Goal: Task Accomplishment & Management: Complete application form

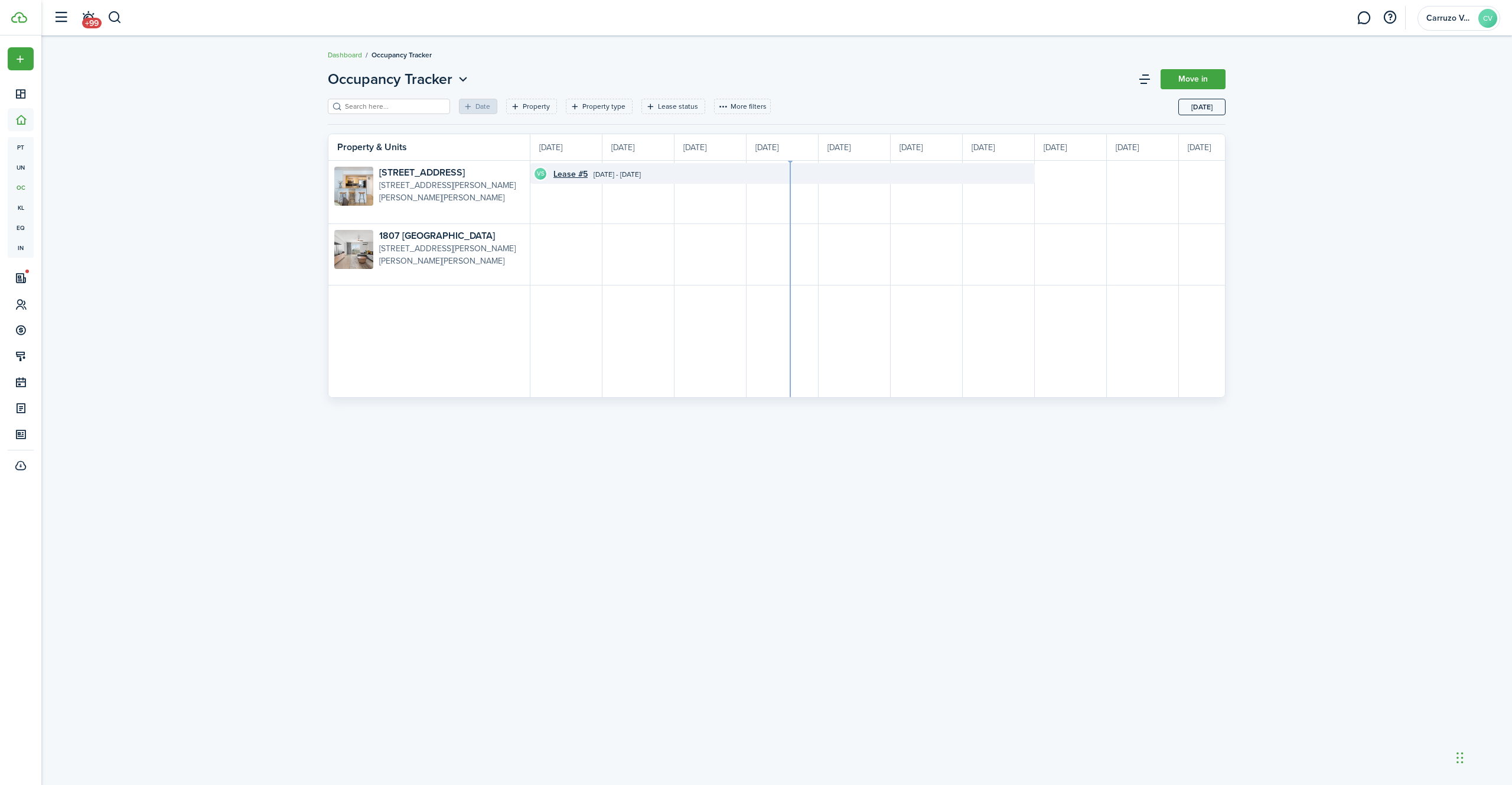
scroll to position [0, 216]
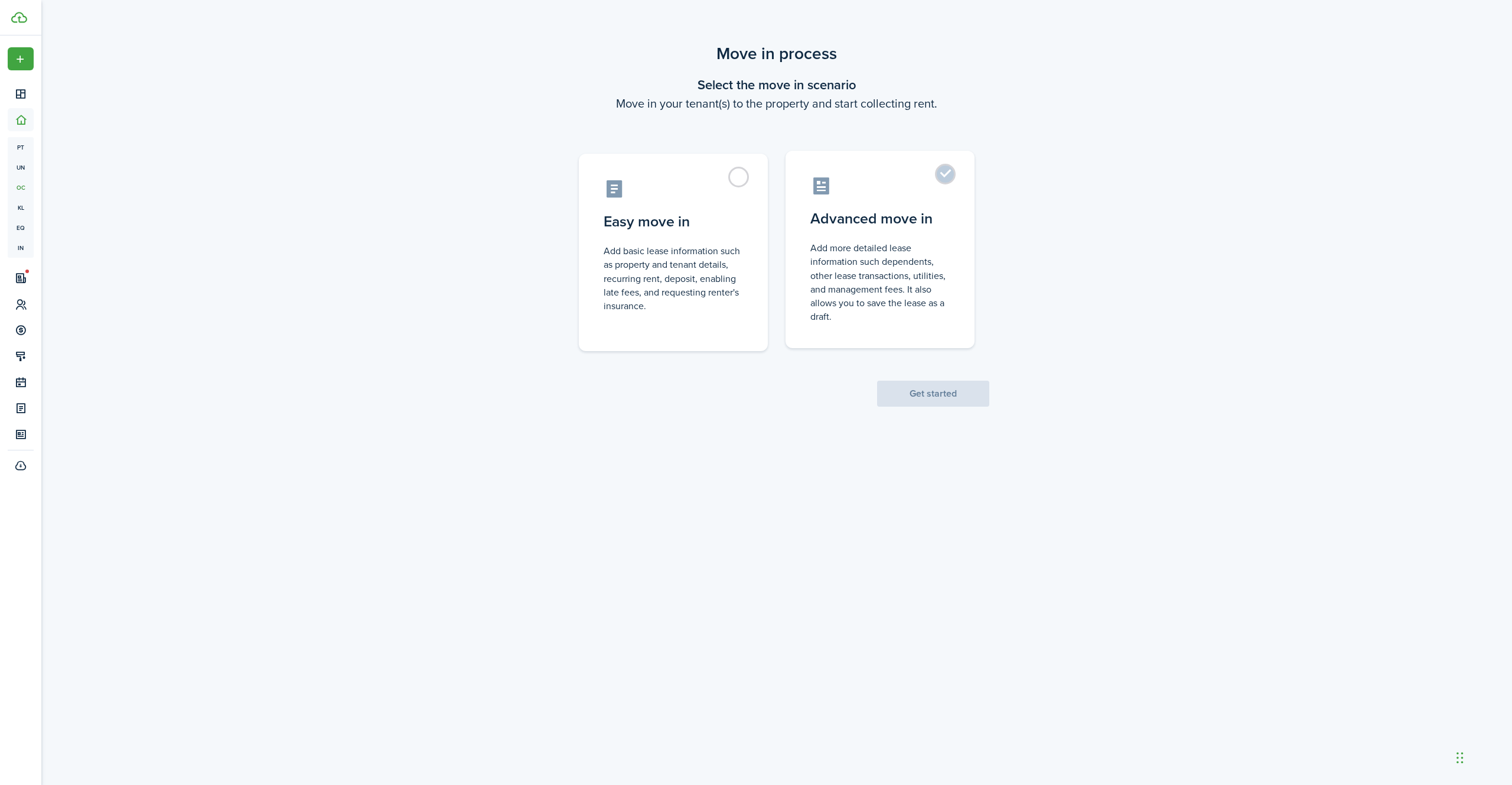
click at [906, 255] on control-radio-card-description "Add more detailed lease information such dependents, other lease transactions, …" at bounding box center [880, 282] width 139 height 82
radio input "true"
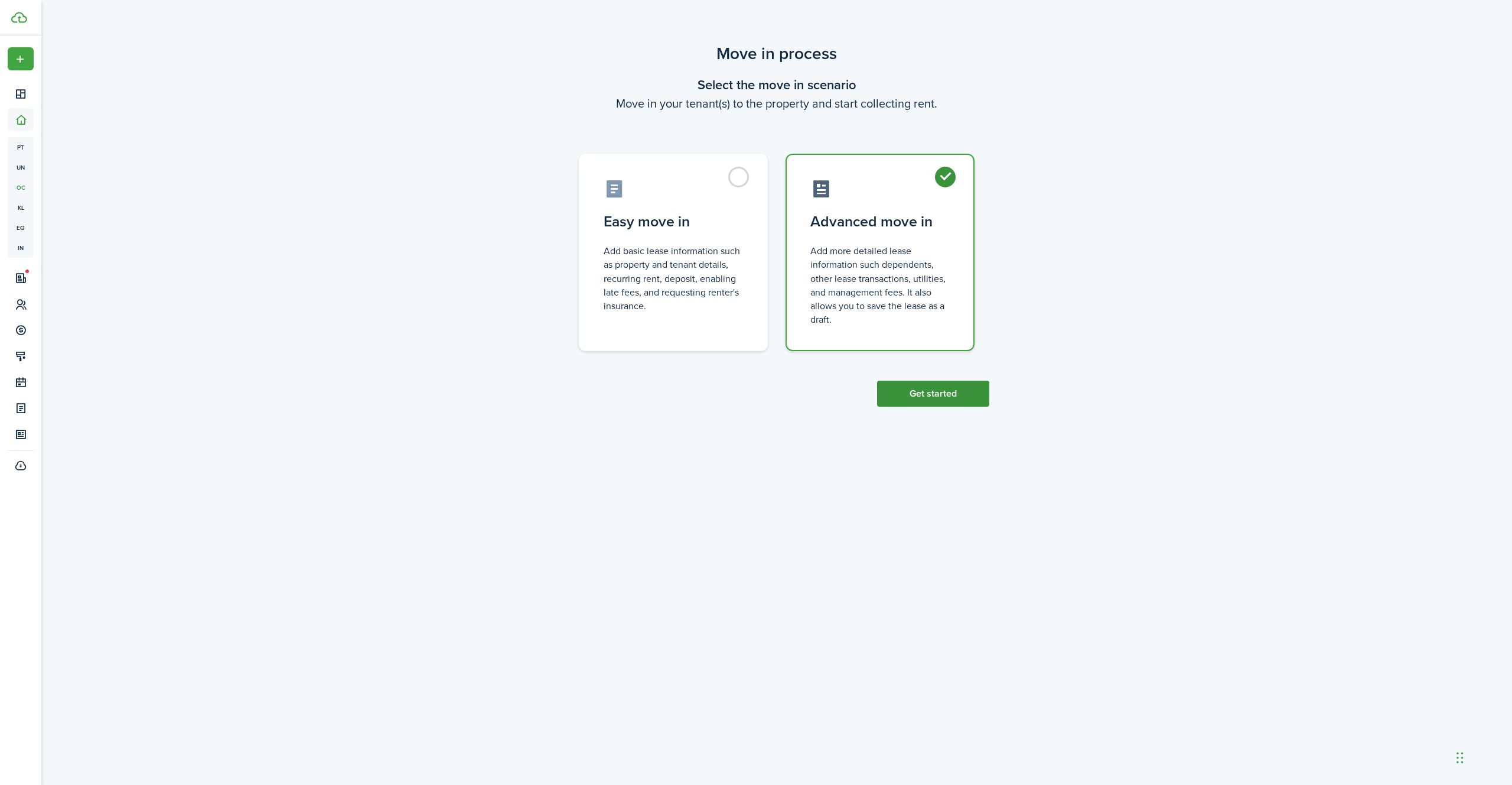
click at [926, 398] on button "Get started" at bounding box center [933, 394] width 112 height 26
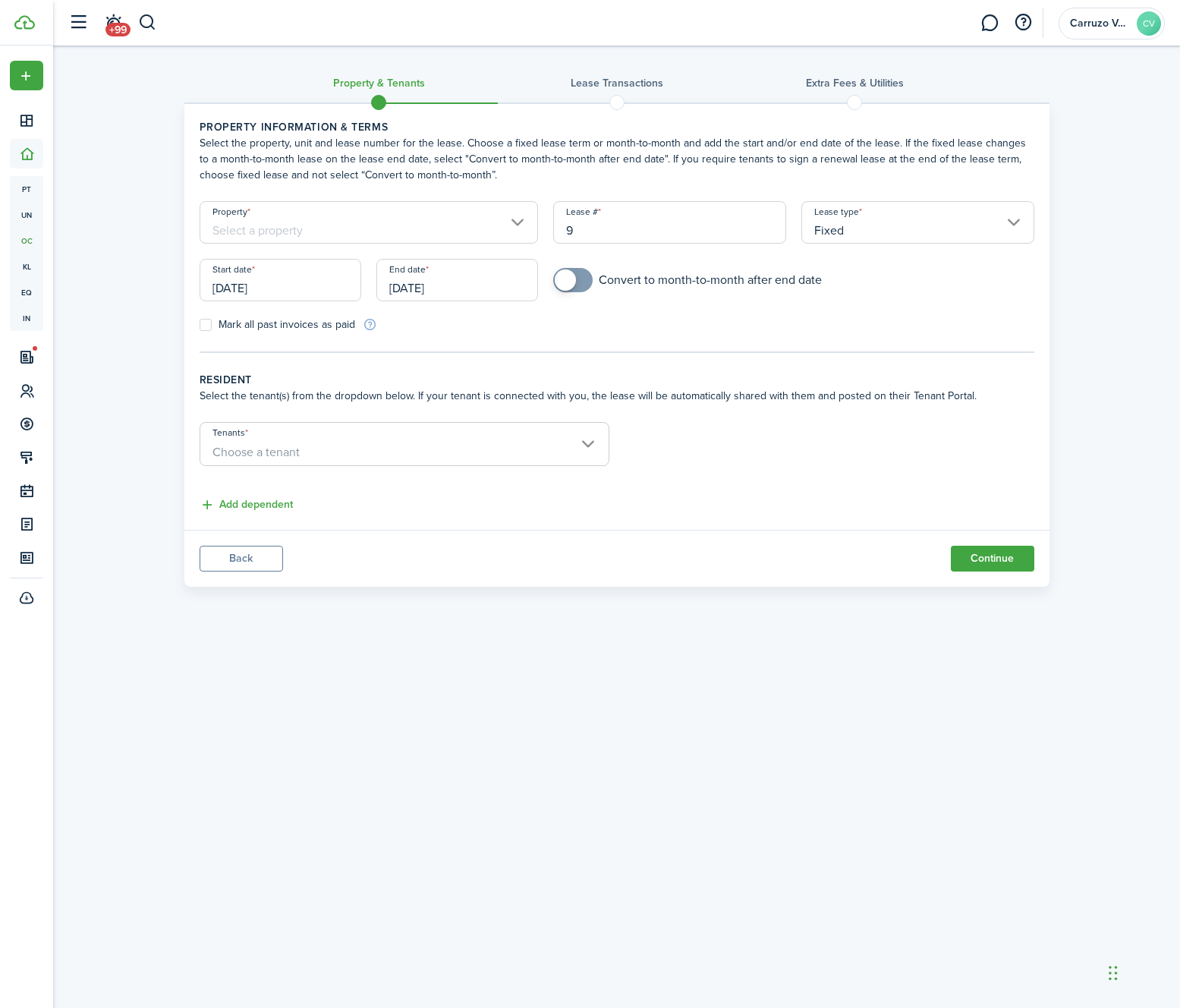
click at [413, 291] on input "[DATE]" at bounding box center [457, 280] width 161 height 43
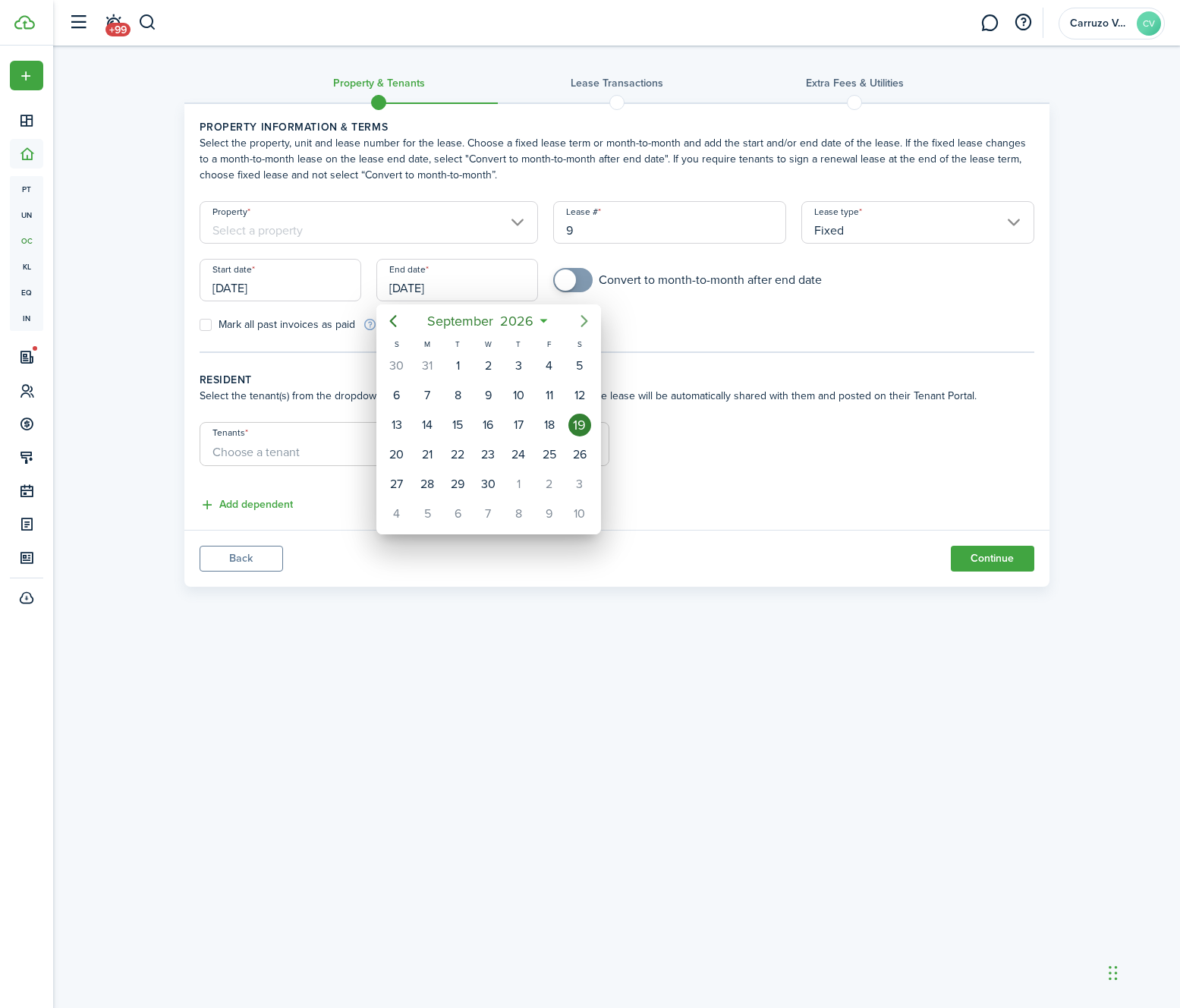
click at [583, 321] on icon "Next page" at bounding box center [584, 321] width 19 height 19
click at [444, 283] on div at bounding box center [590, 504] width 1424 height 1251
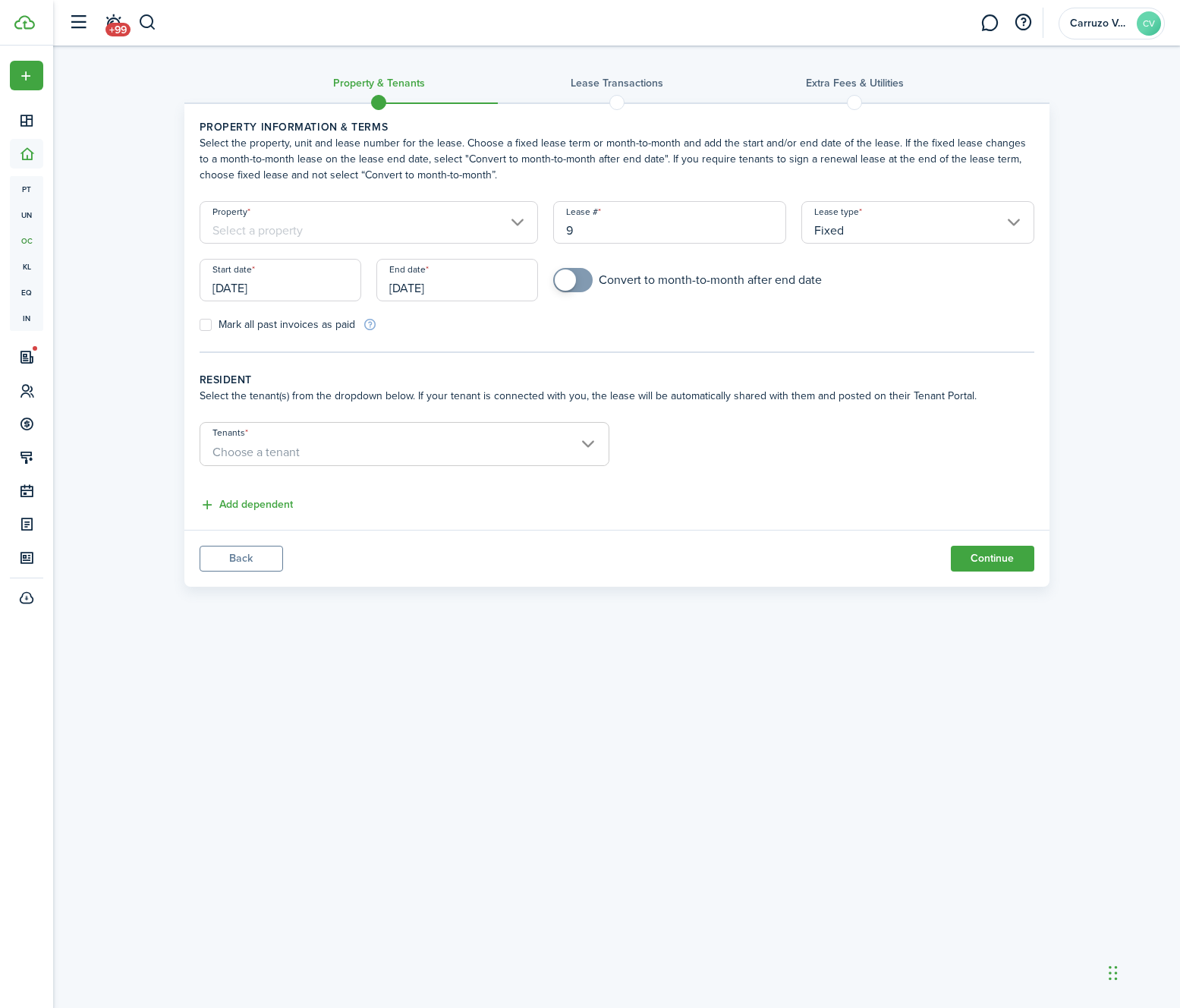
click at [439, 287] on input "[DATE]" at bounding box center [457, 280] width 161 height 43
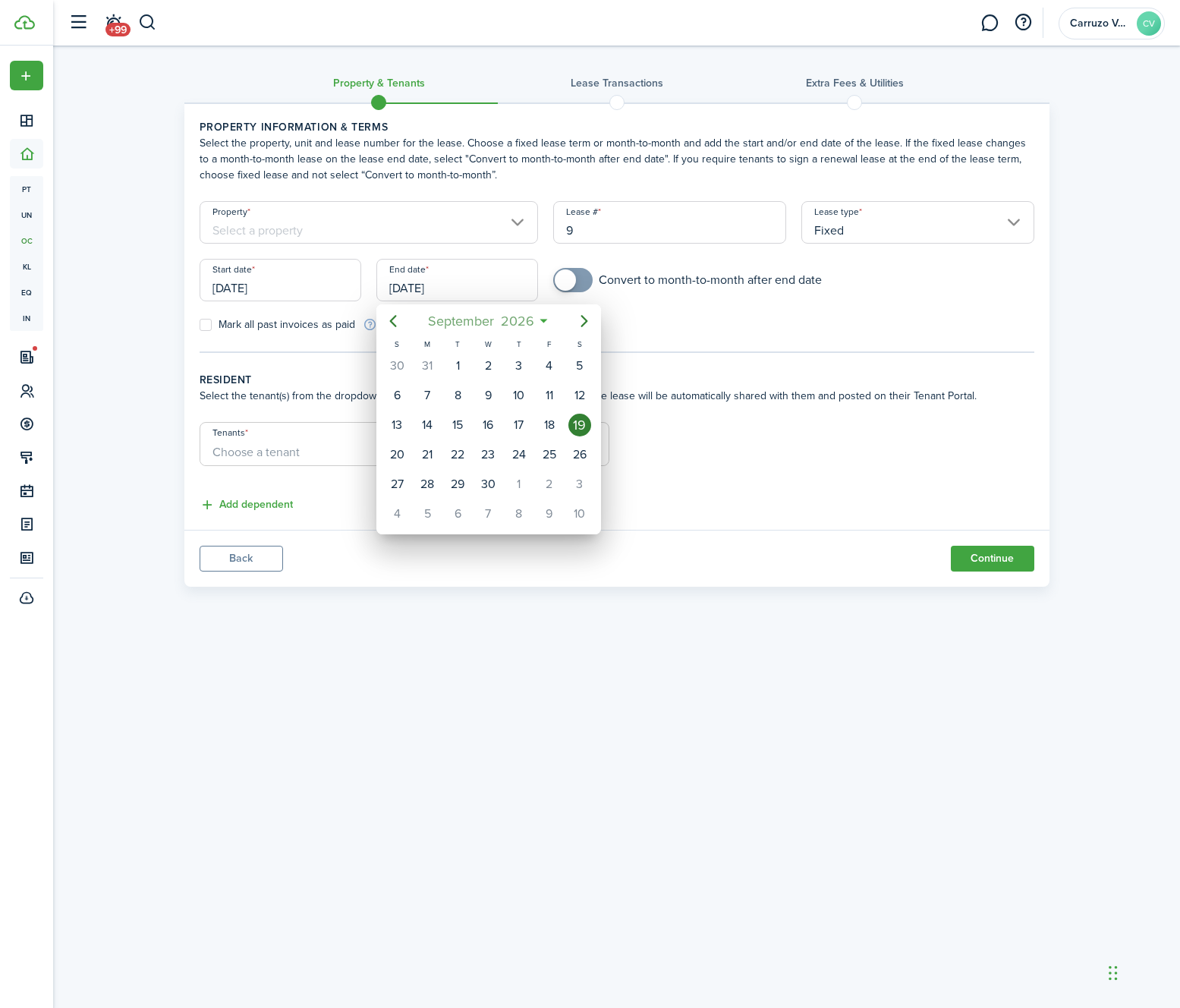
click at [507, 326] on span "2026" at bounding box center [516, 321] width 40 height 27
click at [485, 323] on span "2026" at bounding box center [480, 321] width 40 height 27
click at [495, 451] on div "2025" at bounding box center [488, 456] width 55 height 24
click at [486, 316] on span "2025" at bounding box center [480, 321] width 40 height 27
click at [397, 322] on icon "Previous page" at bounding box center [393, 321] width 19 height 19
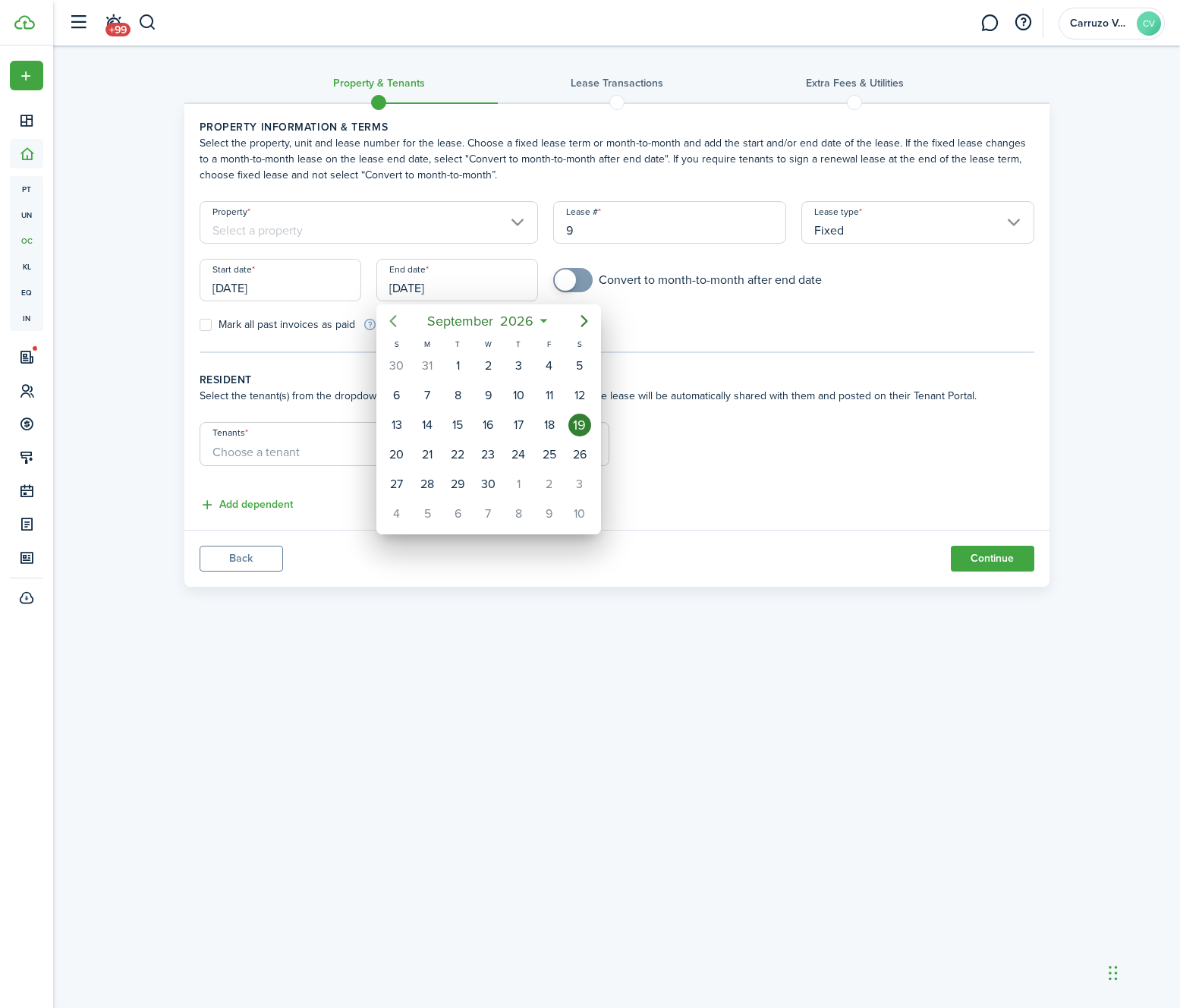
click at [397, 322] on icon "Previous page" at bounding box center [393, 321] width 19 height 19
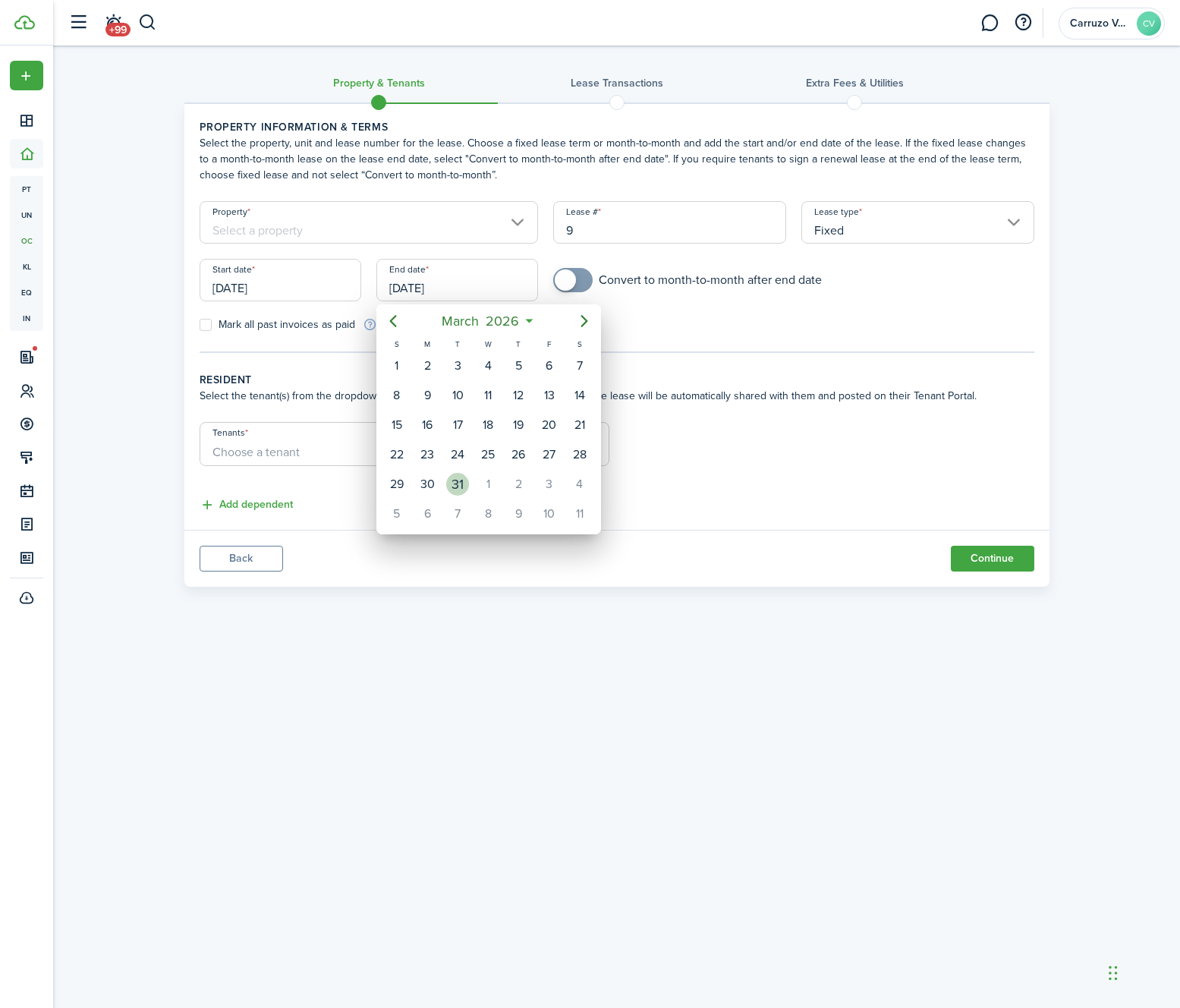
click at [454, 487] on div "31" at bounding box center [458, 485] width 23 height 23
type input "[DATE]"
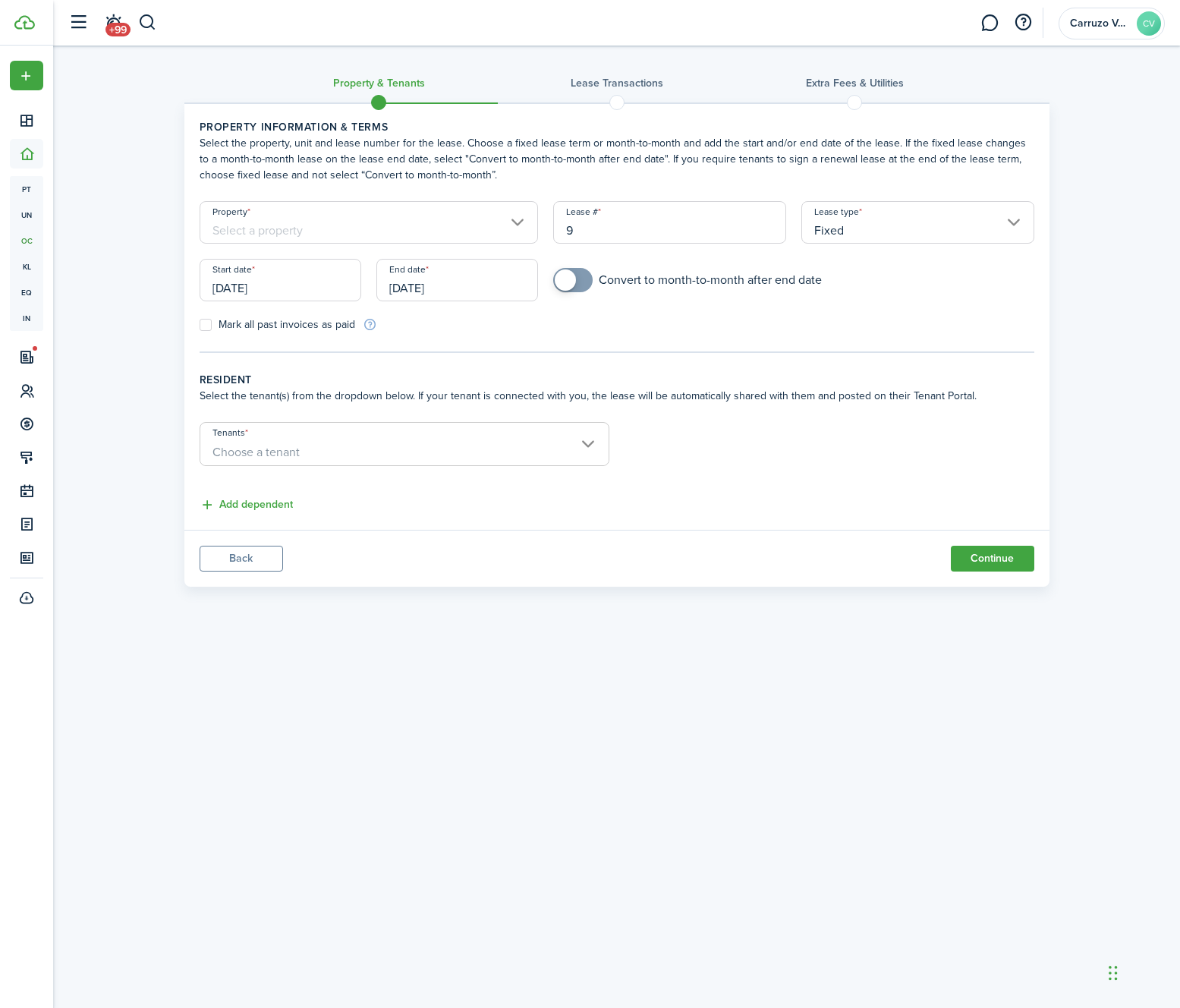
click at [528, 665] on div "Property & Tenants Lease Transactions Extra fees & Utilities Property informati…" at bounding box center [617, 509] width 1127 height 928
click at [644, 229] on input "9" at bounding box center [670, 222] width 233 height 43
click at [395, 224] on input "Property" at bounding box center [369, 222] width 339 height 43
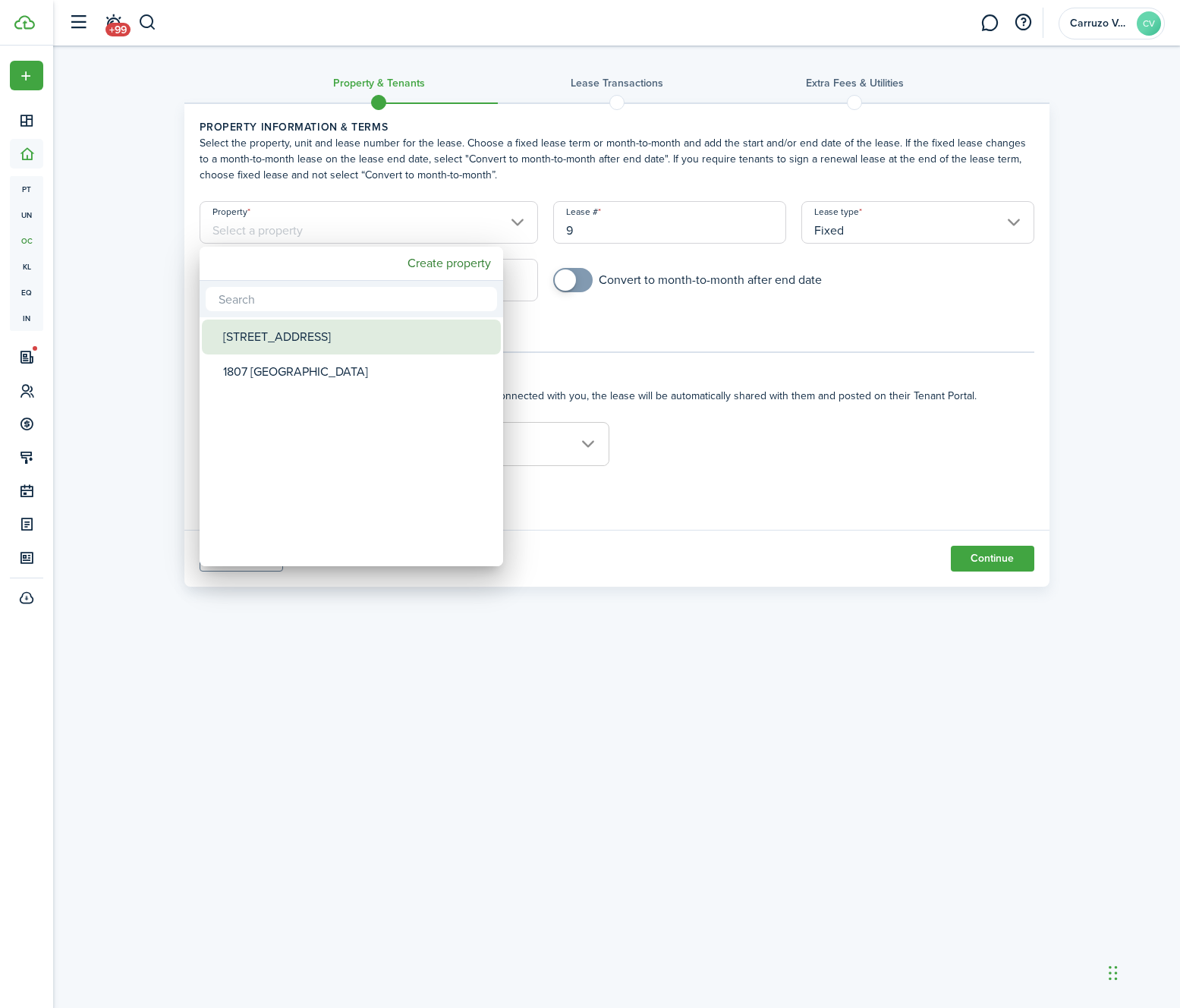
click at [294, 333] on div "[STREET_ADDRESS]" at bounding box center [357, 337] width 268 height 35
type input "[STREET_ADDRESS]"
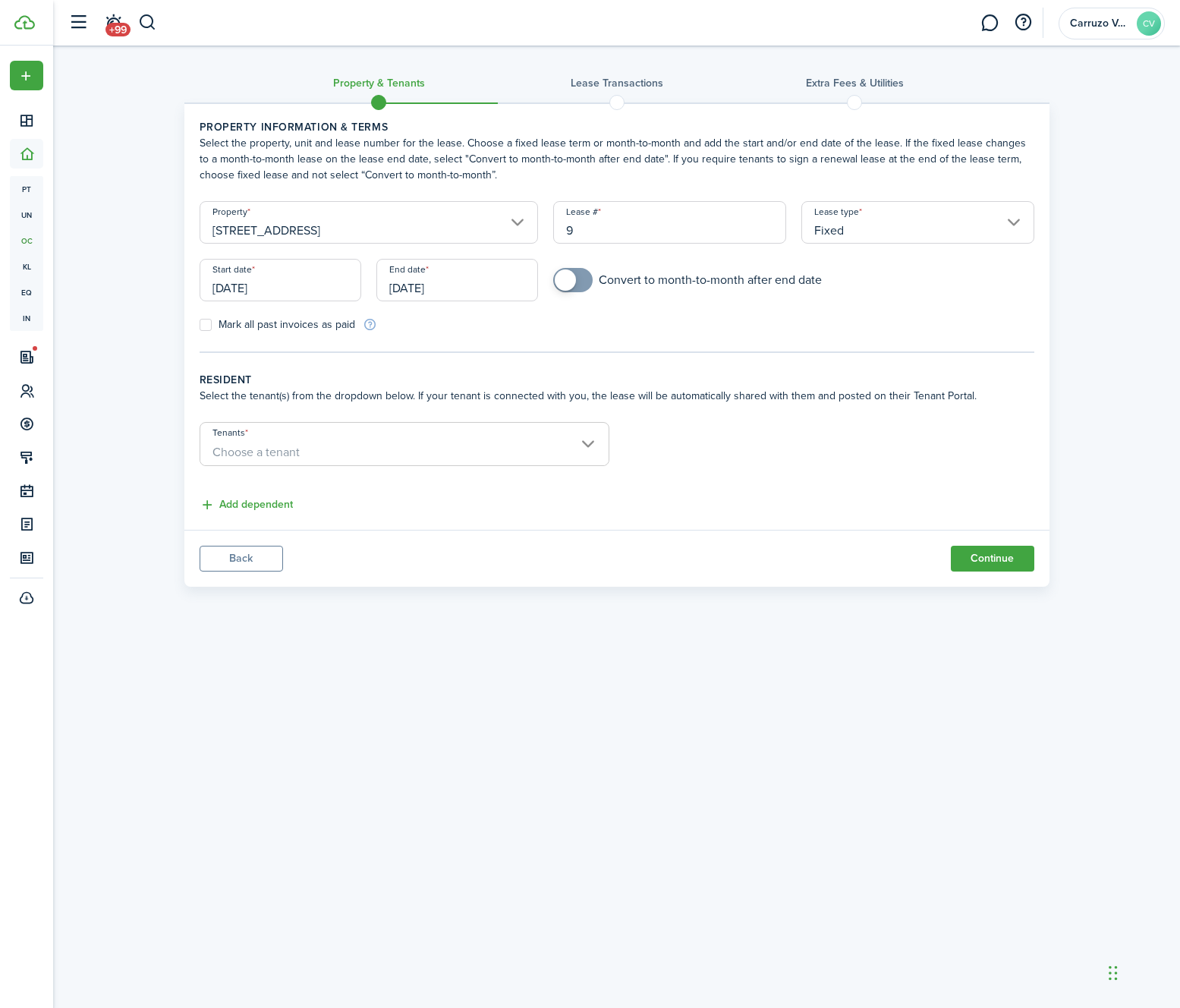
click at [644, 691] on div "Property & Tenants Lease Transactions Extra fees & Utilities Property informati…" at bounding box center [617, 509] width 1127 height 928
click at [326, 457] on span "Choose a tenant" at bounding box center [404, 452] width 408 height 26
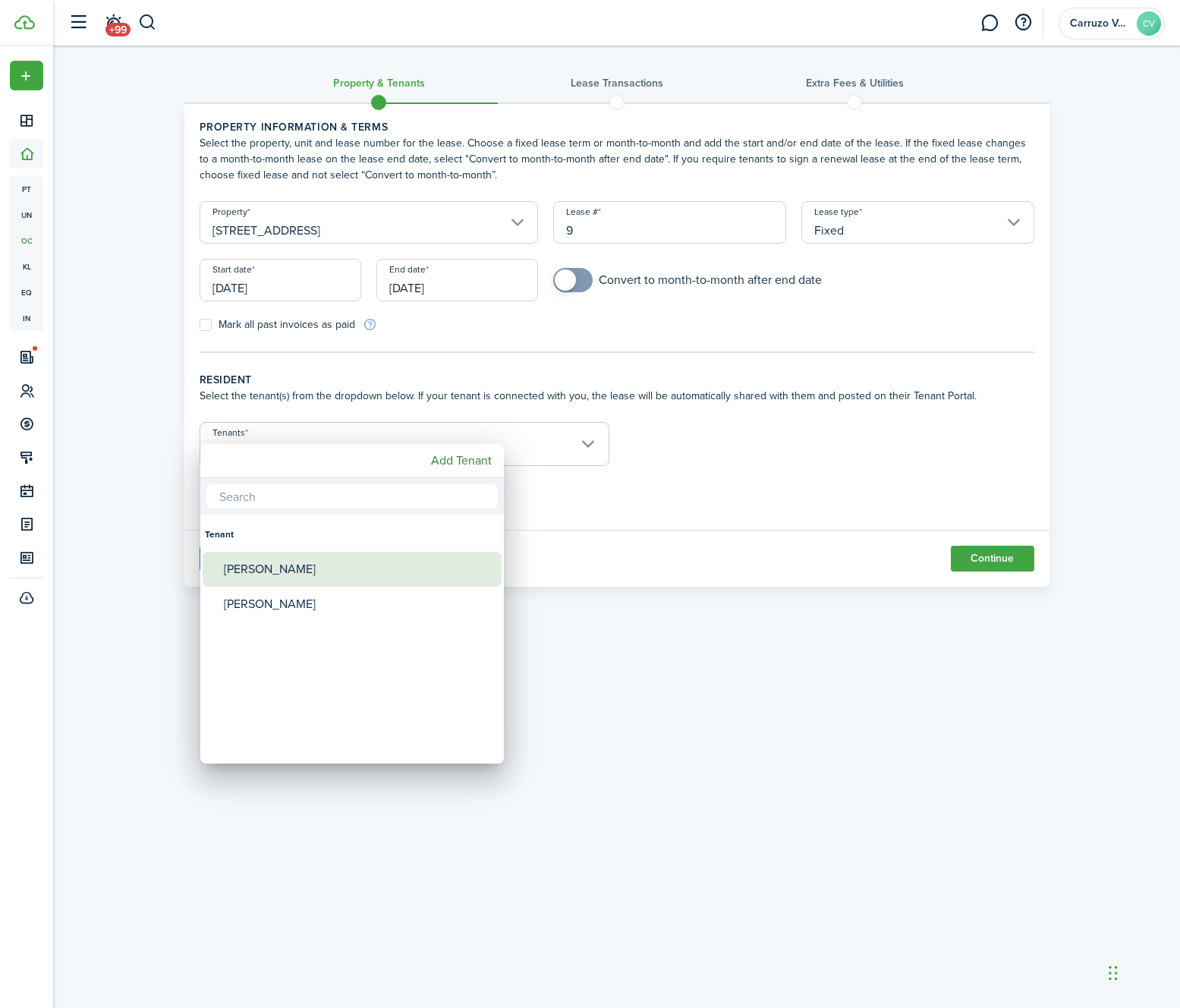
click at [267, 570] on div "[PERSON_NAME]" at bounding box center [358, 569] width 268 height 35
type input "[PERSON_NAME]"
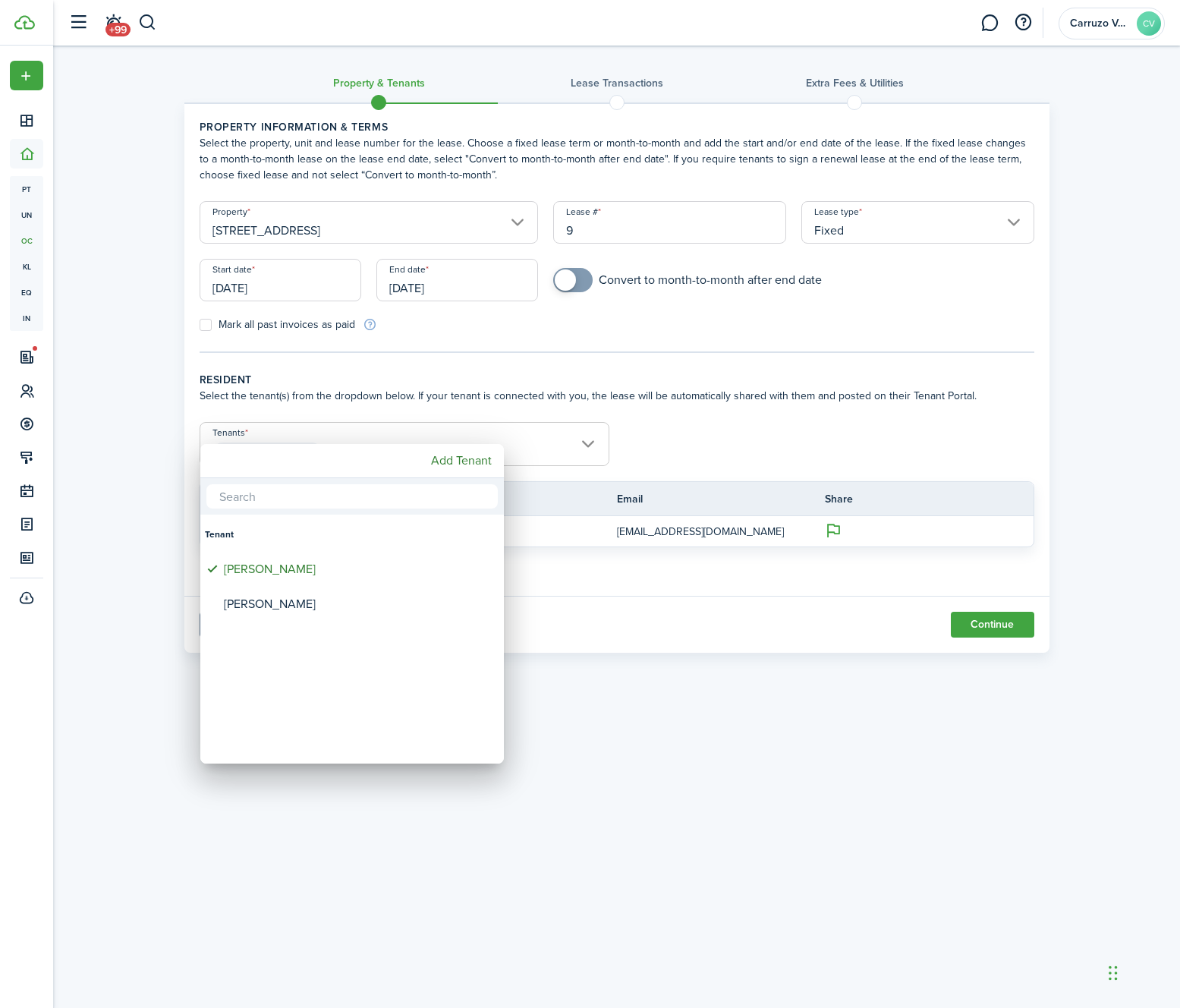
click at [713, 783] on div at bounding box center [590, 504] width 1424 height 1251
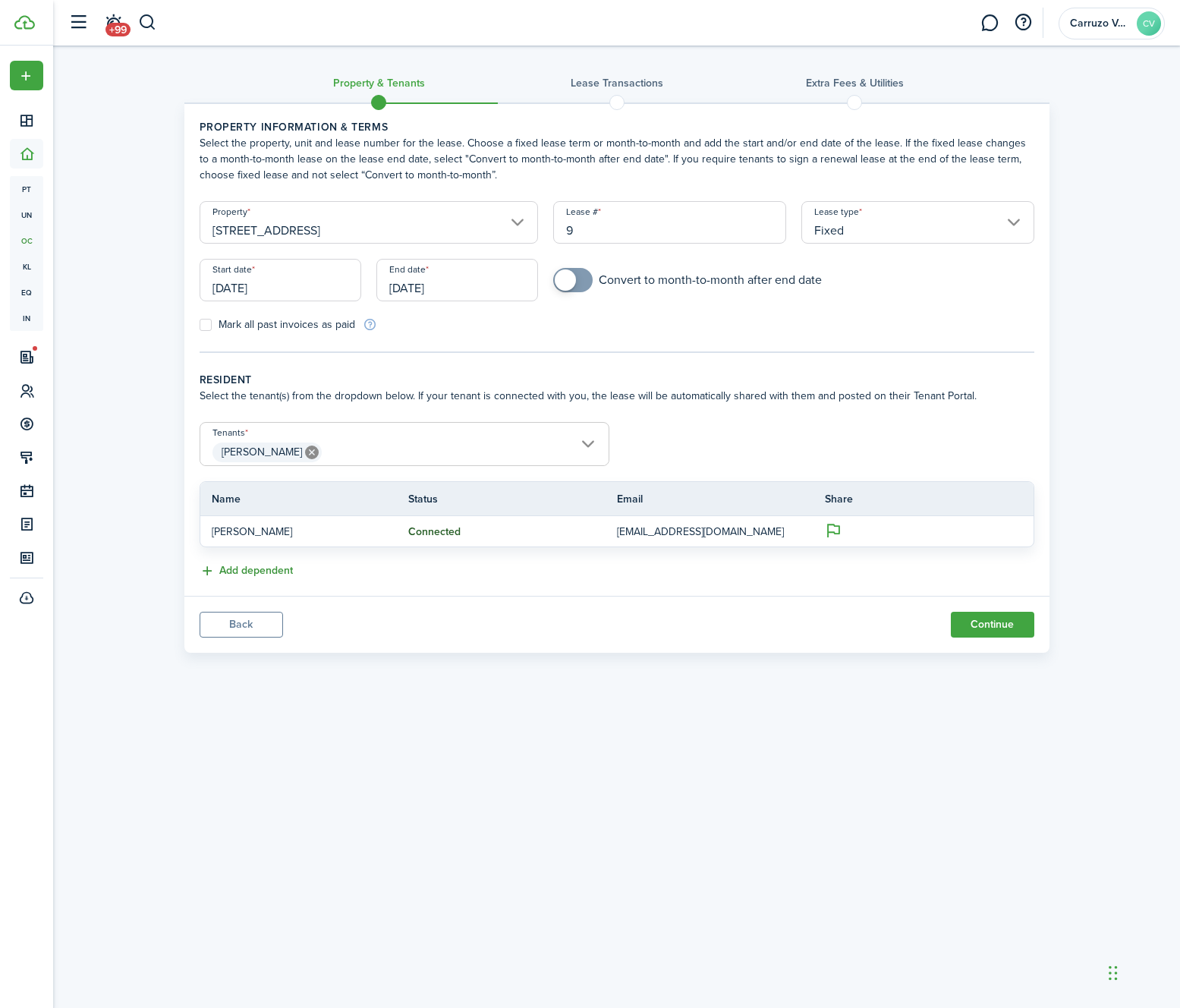
click at [257, 572] on button "Add dependent" at bounding box center [245, 571] width 93 height 18
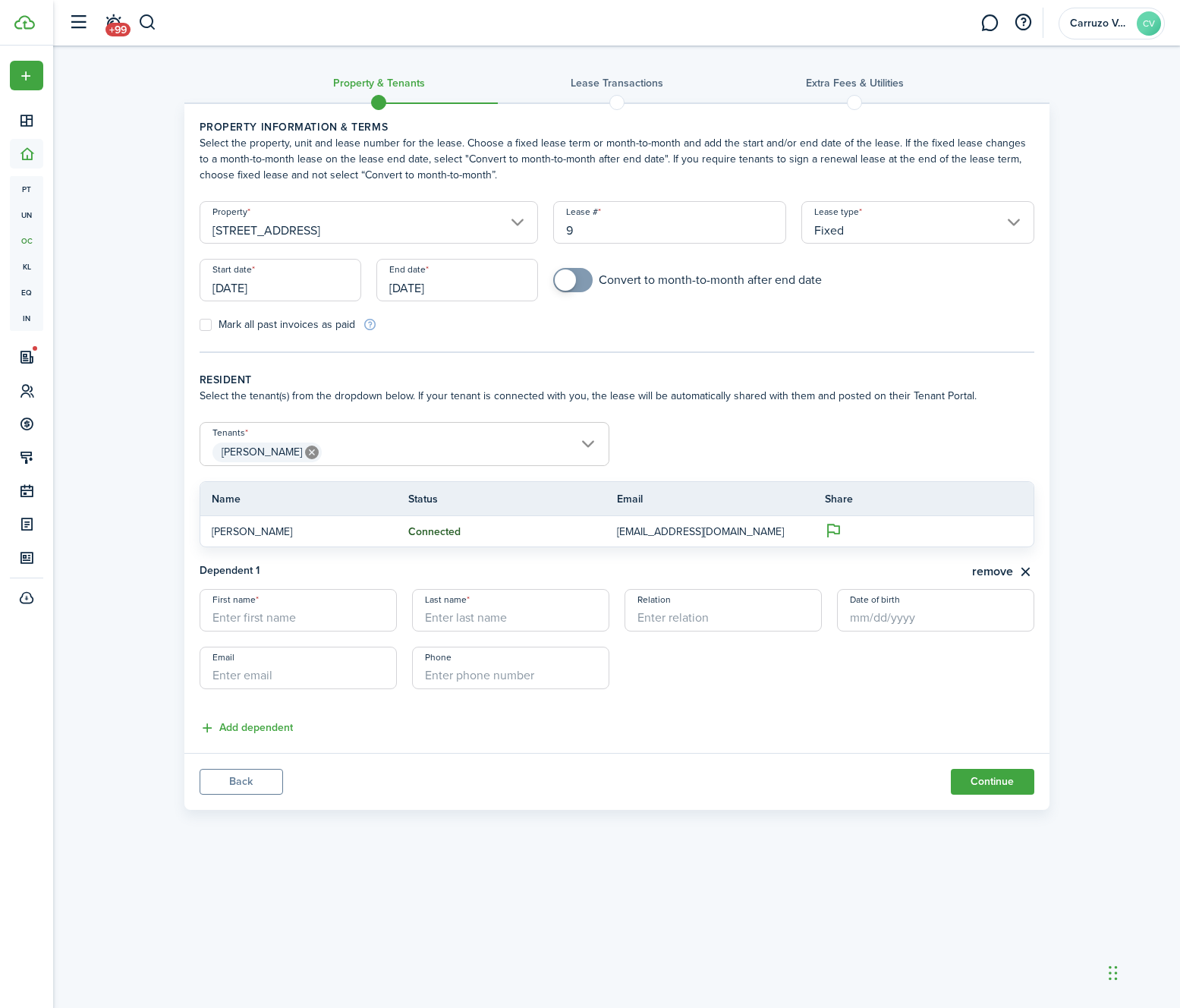
click at [281, 622] on input "First name" at bounding box center [298, 610] width 198 height 43
paste input "[PERSON_NAME]"
click at [268, 624] on input "[PERSON_NAME]" at bounding box center [298, 610] width 198 height 43
type input "Doretta"
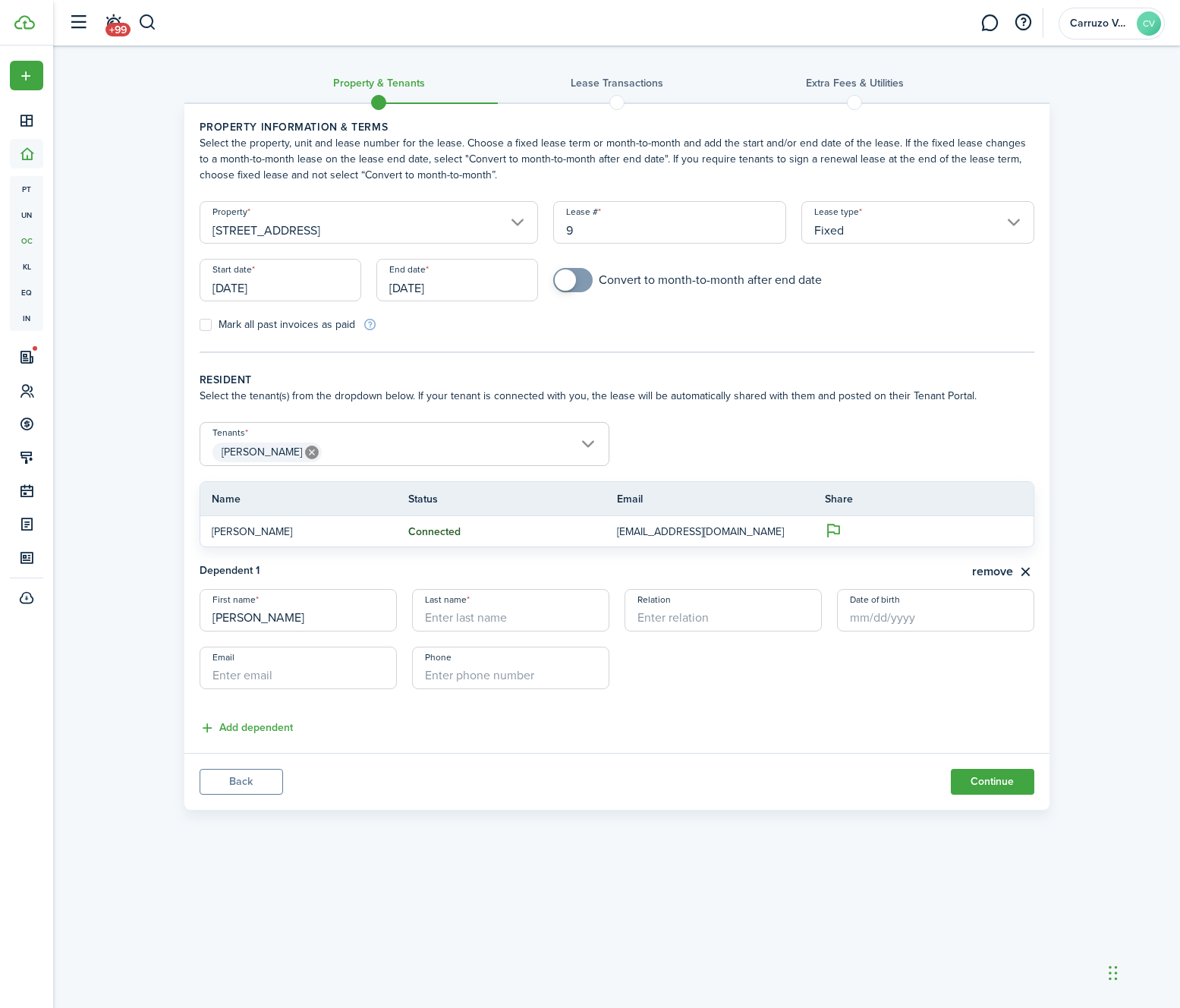
click at [459, 617] on input "Last name" at bounding box center [510, 610] width 198 height 43
paste input "Milligan"
type input "Milligan"
click at [703, 617] on input "Relation" at bounding box center [723, 610] width 198 height 43
type input "Spouse"
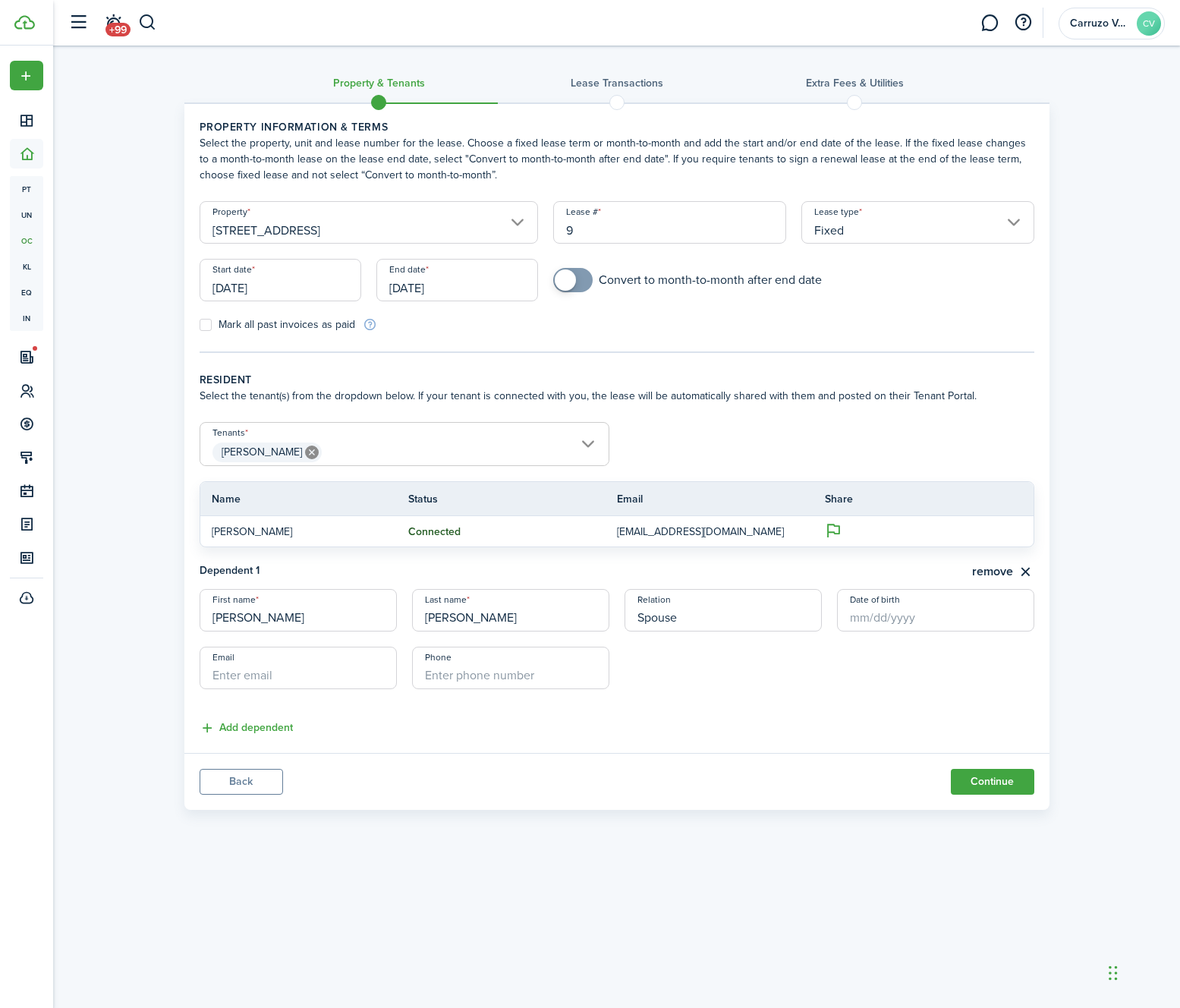
click at [852, 678] on lease-dependent-form "First name Doretta Last name Milligan Relation Spouse Date of birth Email Phone" at bounding box center [617, 647] width 835 height 115
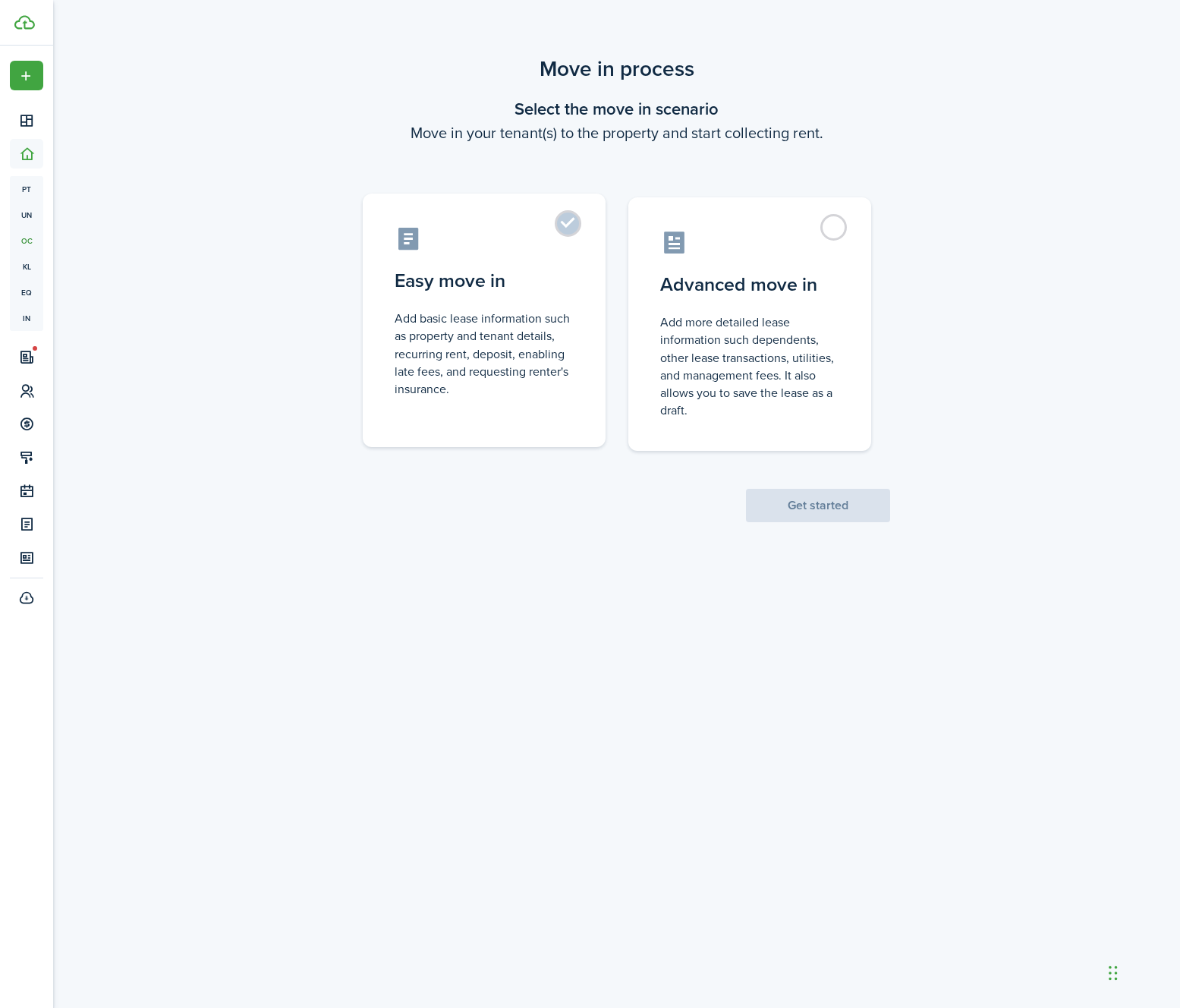
click at [547, 399] on label "Easy move in Add basic lease information such as property and tenant details, r…" at bounding box center [485, 320] width 243 height 253
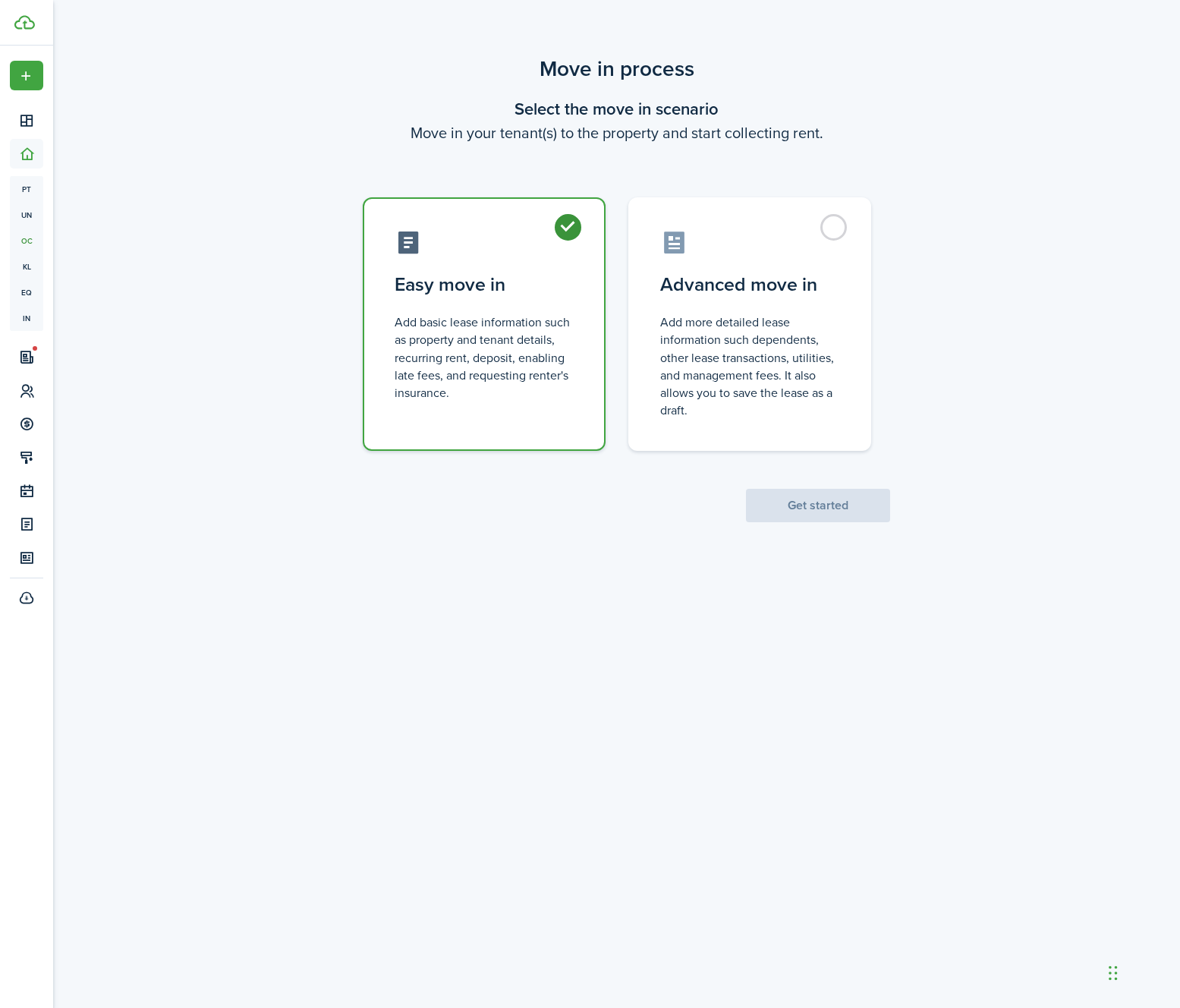
radio input "true"
click at [845, 510] on button "Get started" at bounding box center [818, 506] width 144 height 34
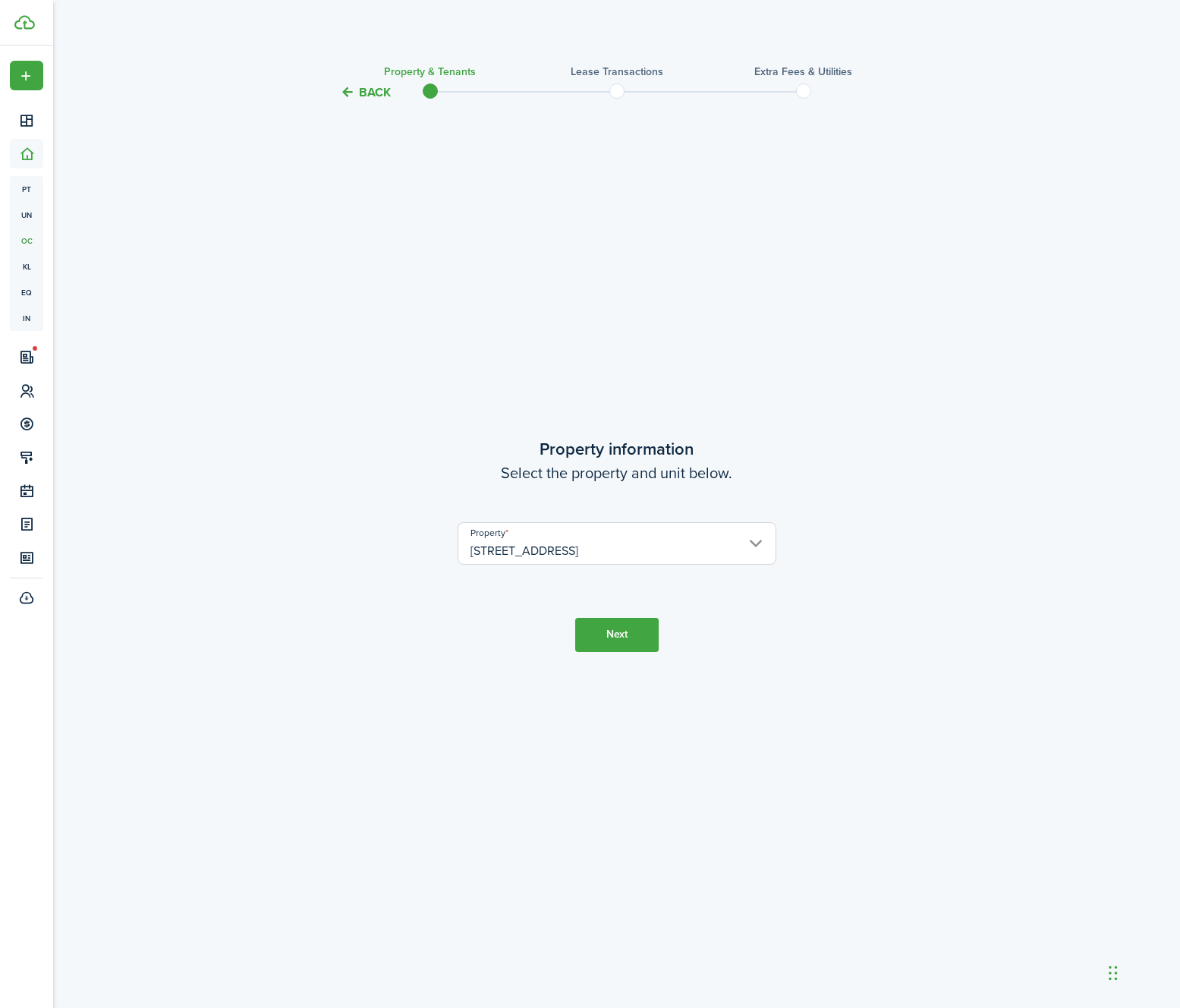
click at [618, 644] on button "Next" at bounding box center [617, 634] width 83 height 35
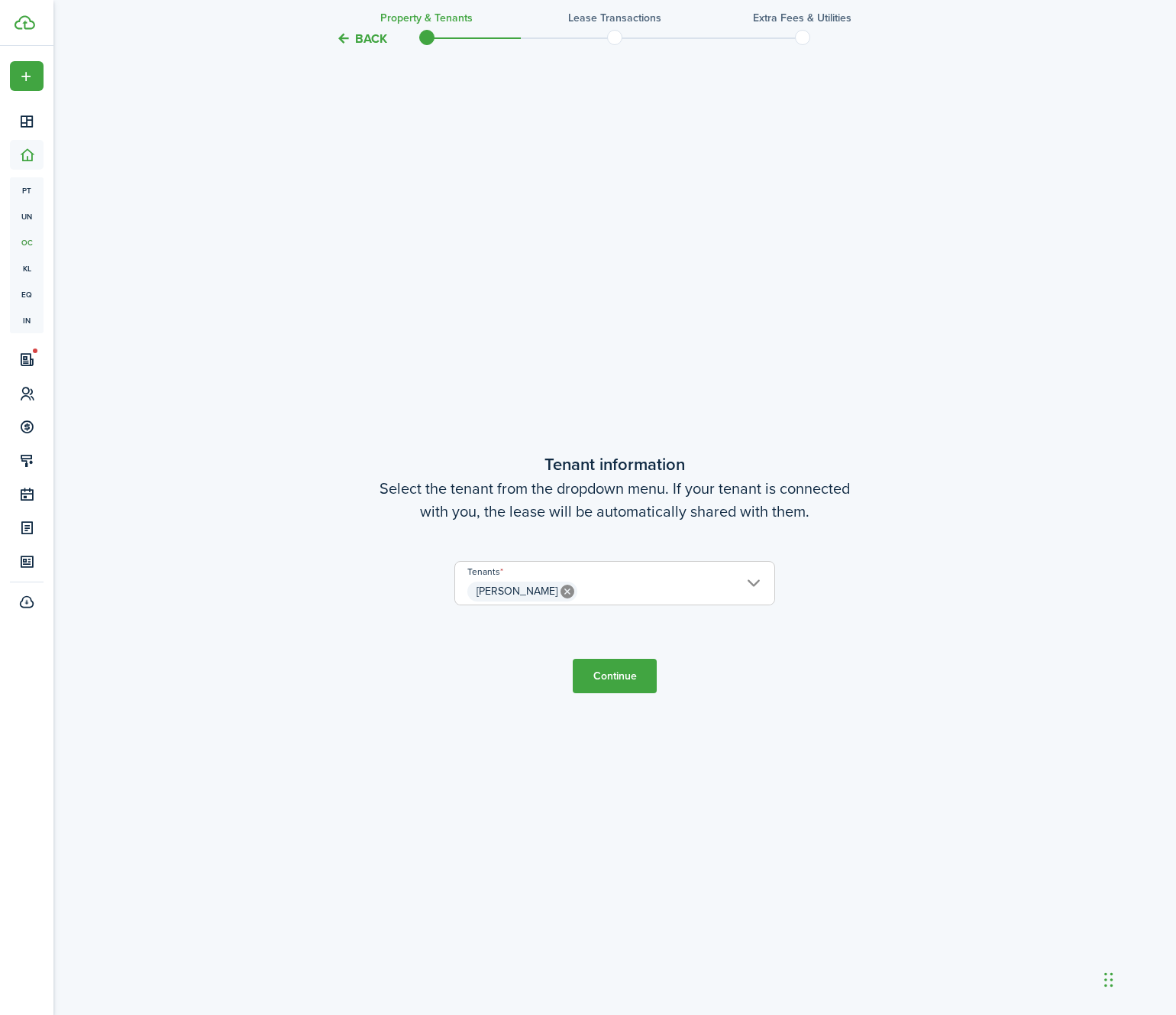
scroll to position [912, 0]
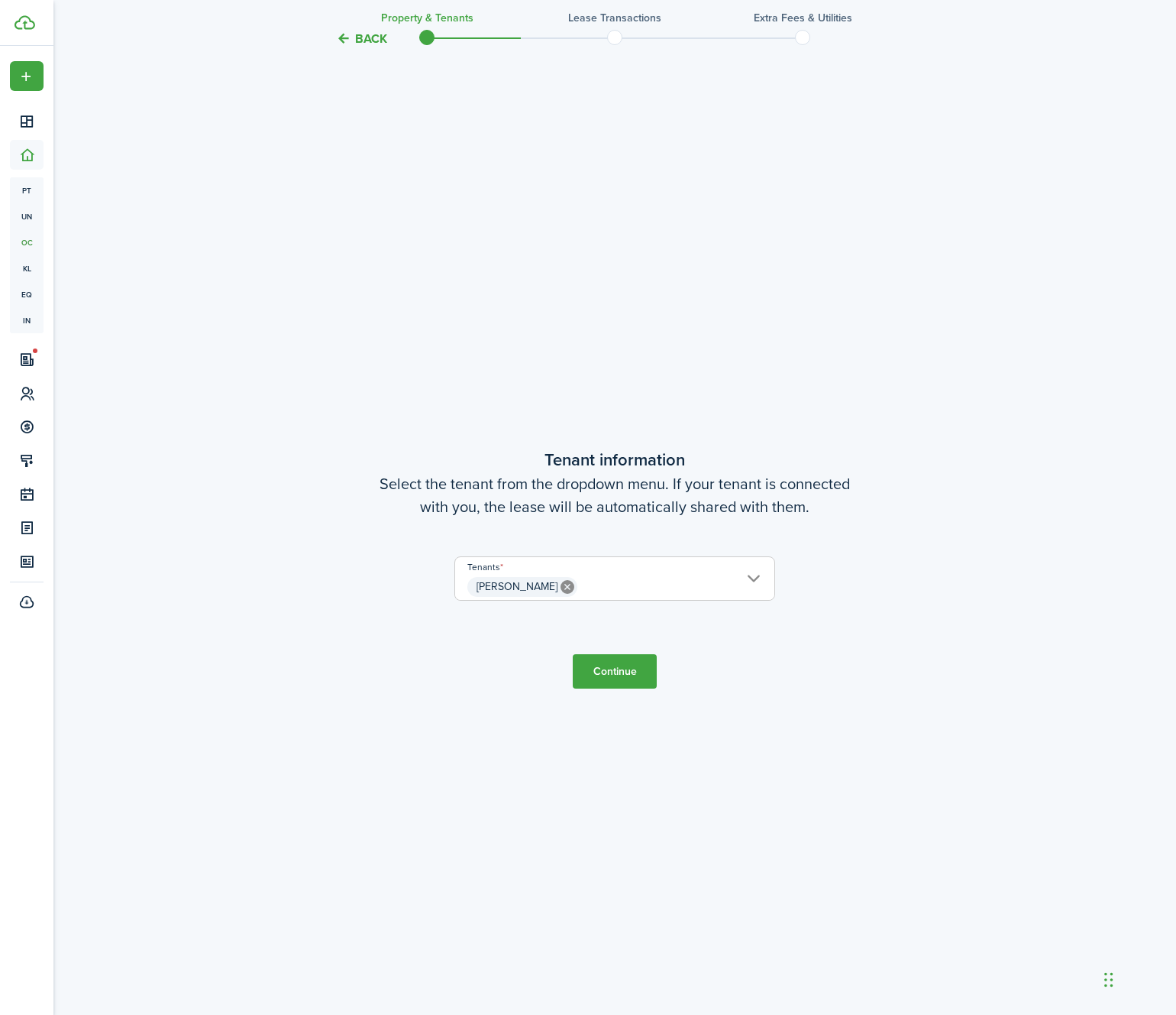
click at [632, 593] on span "[PERSON_NAME]" at bounding box center [615, 586] width 319 height 26
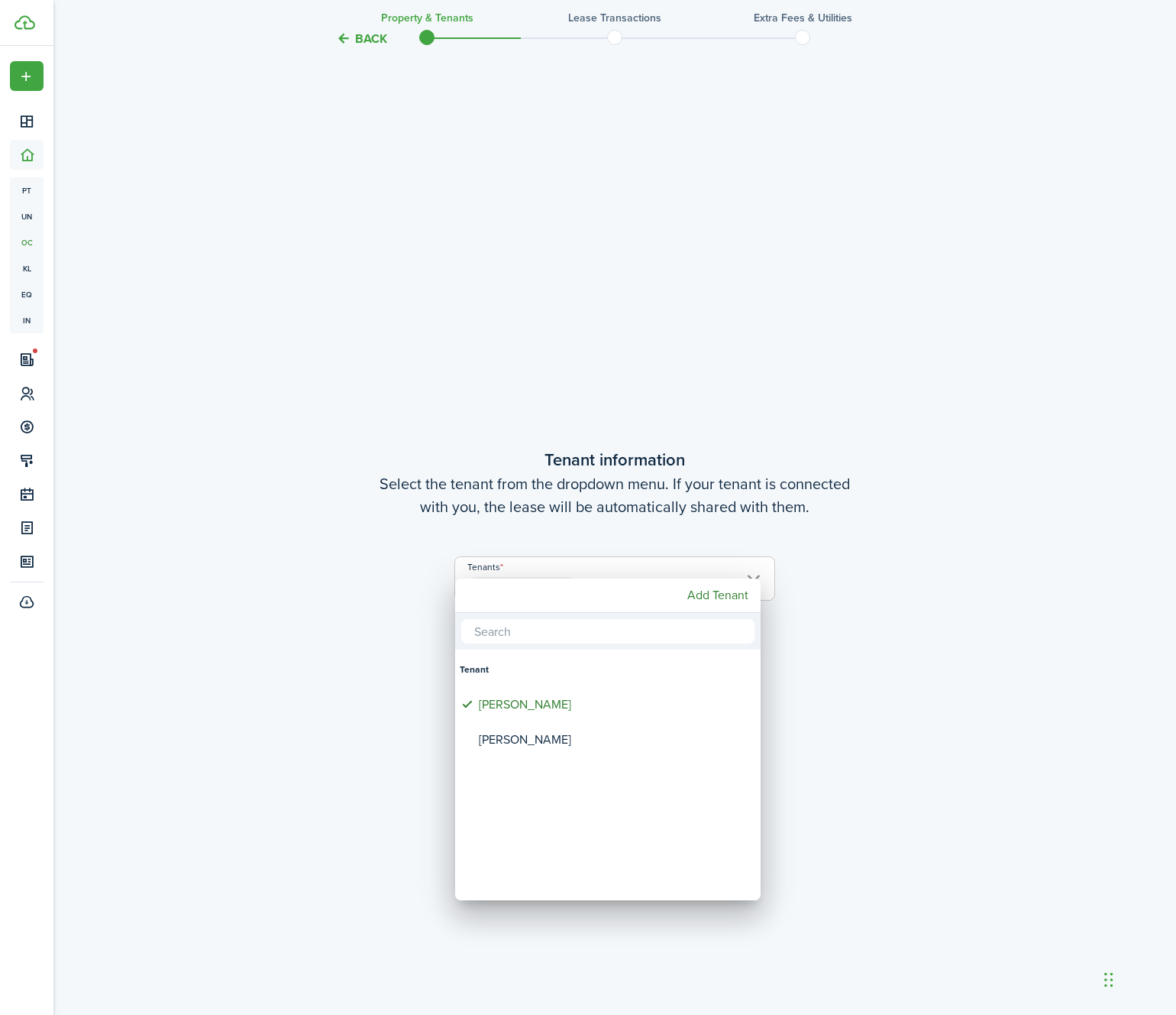
drag, startPoint x: 960, startPoint y: 690, endPoint x: 950, endPoint y: 689, distance: 10.0
click at [960, 690] on div at bounding box center [588, 507] width 1421 height 1259
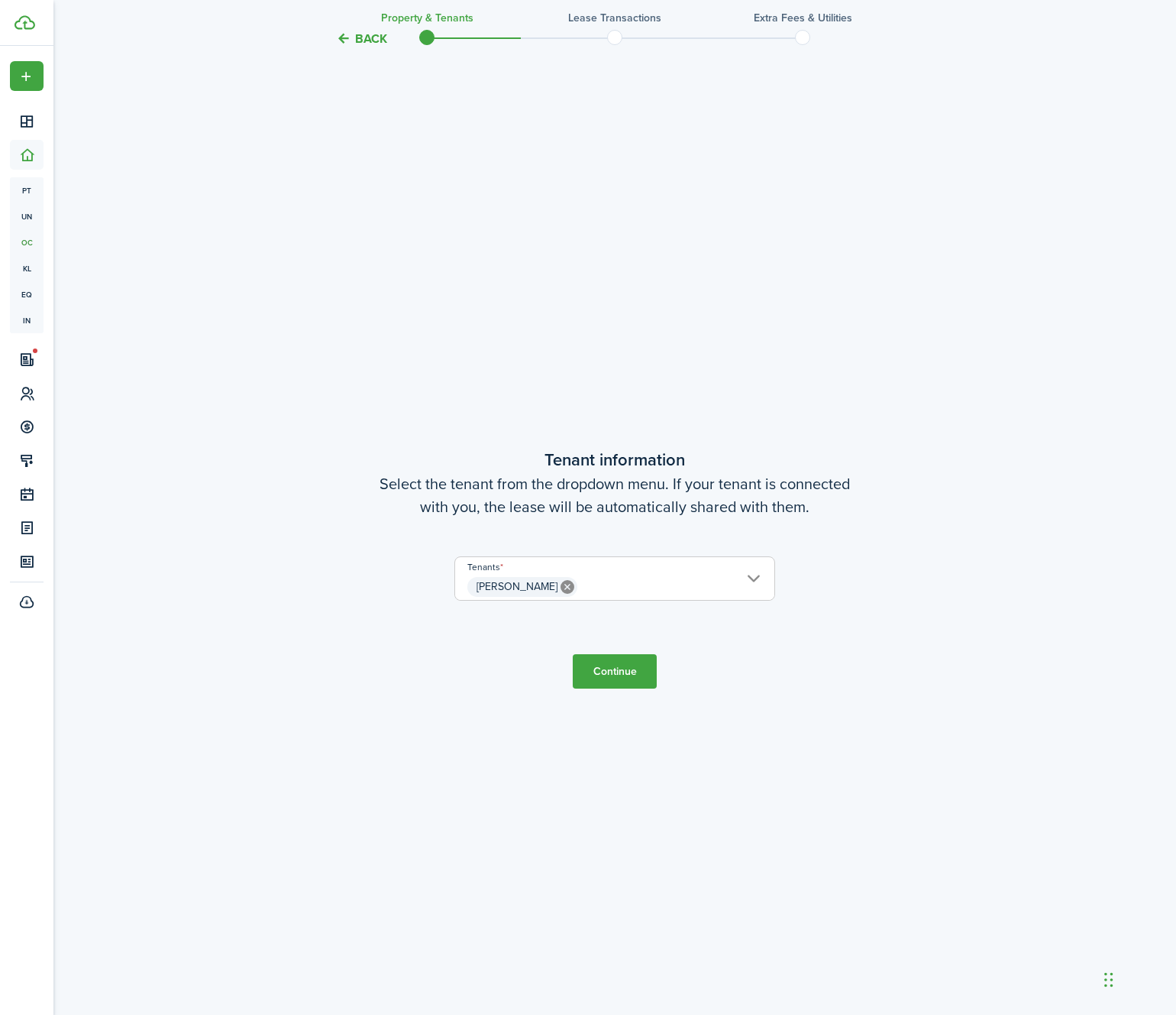
click at [632, 664] on button "Continue" at bounding box center [615, 671] width 84 height 35
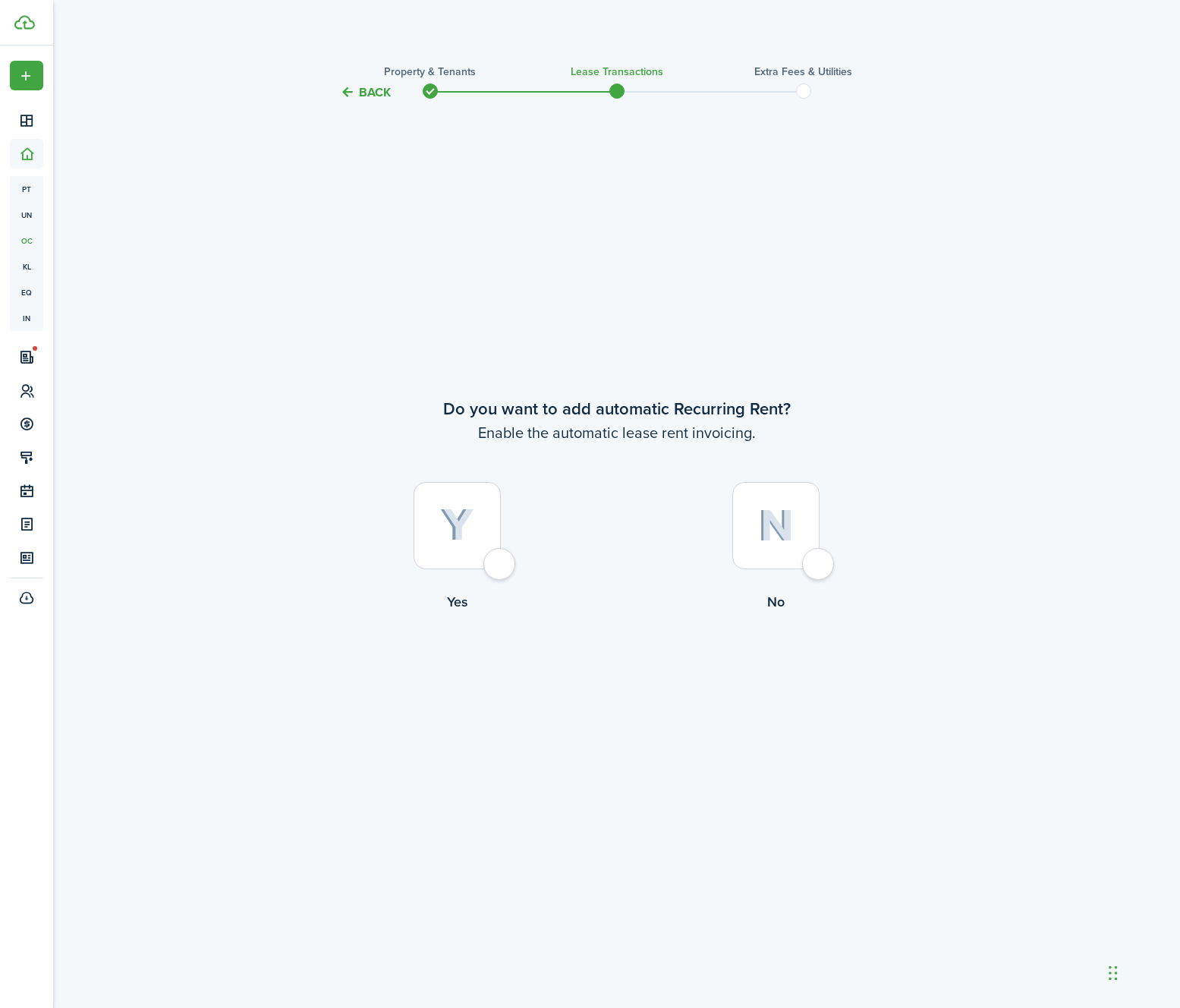
click at [772, 559] on div at bounding box center [776, 525] width 88 height 88
radio input "true"
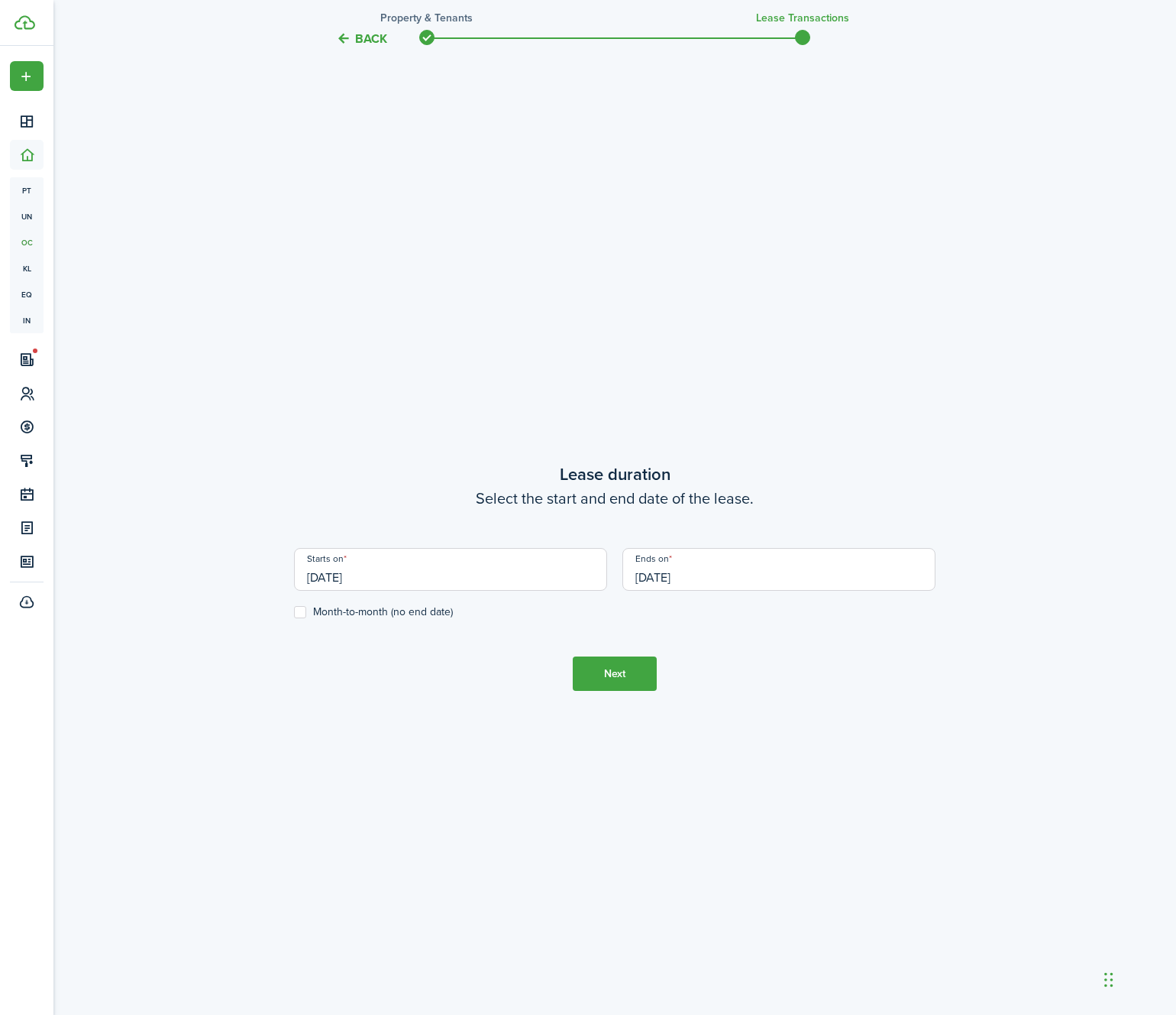
scroll to position [912, 0]
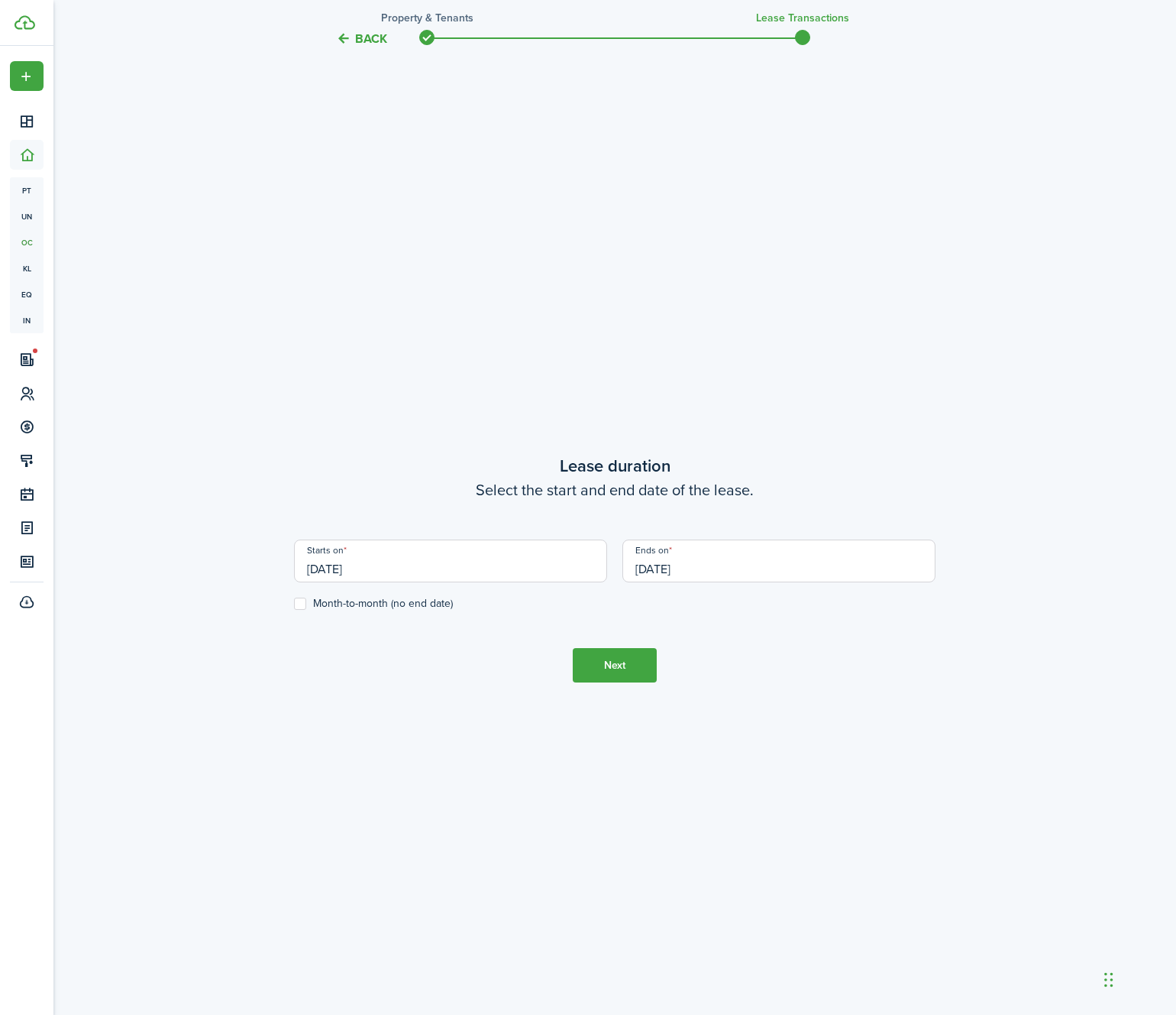
click at [782, 563] on input "[DATE]" at bounding box center [778, 561] width 313 height 43
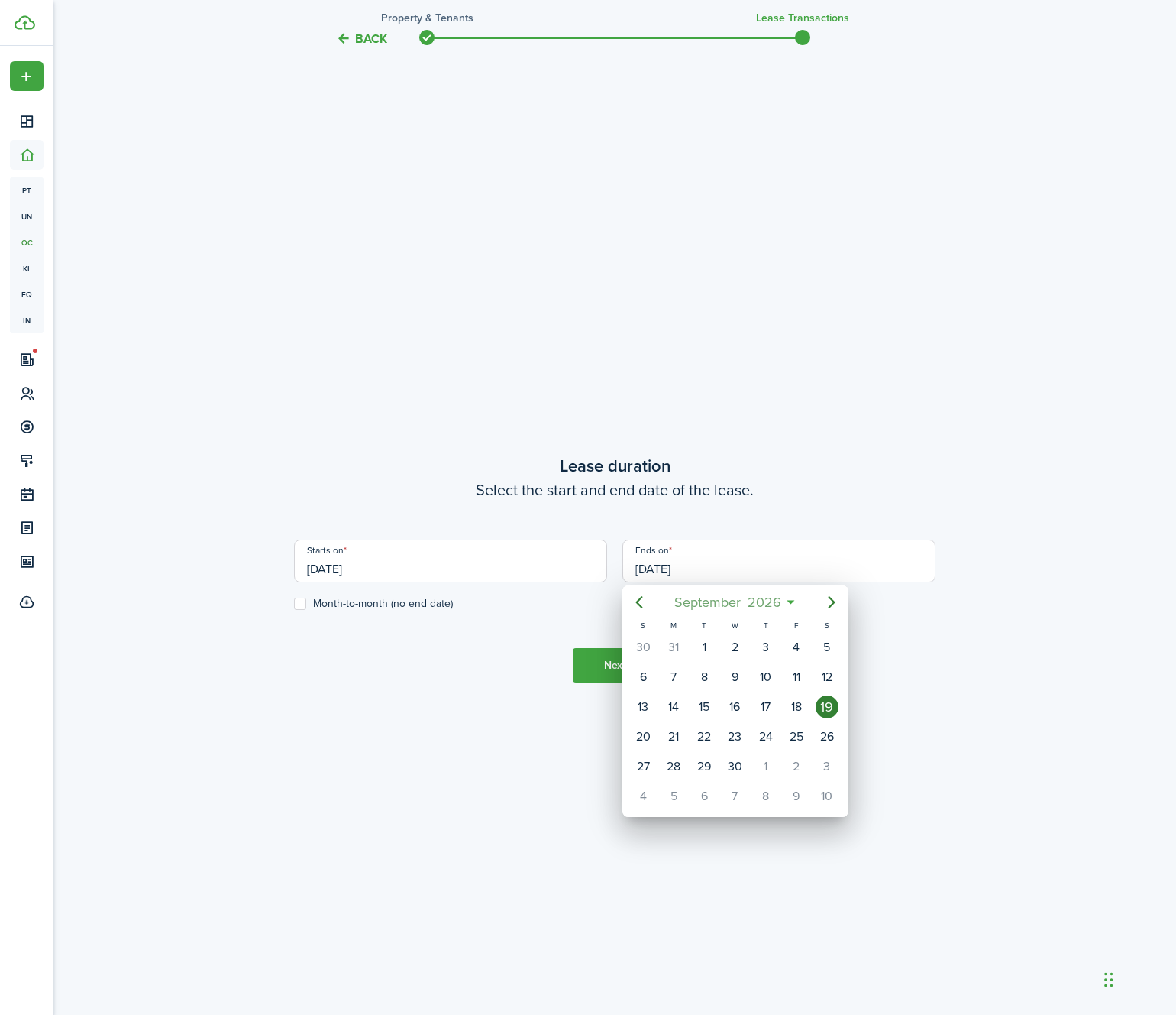
click at [692, 600] on span "September" at bounding box center [707, 602] width 73 height 28
click at [789, 643] on div "Mar" at bounding box center [807, 642] width 55 height 24
click at [711, 767] on div "31" at bounding box center [704, 767] width 23 height 23
type input "[DATE]"
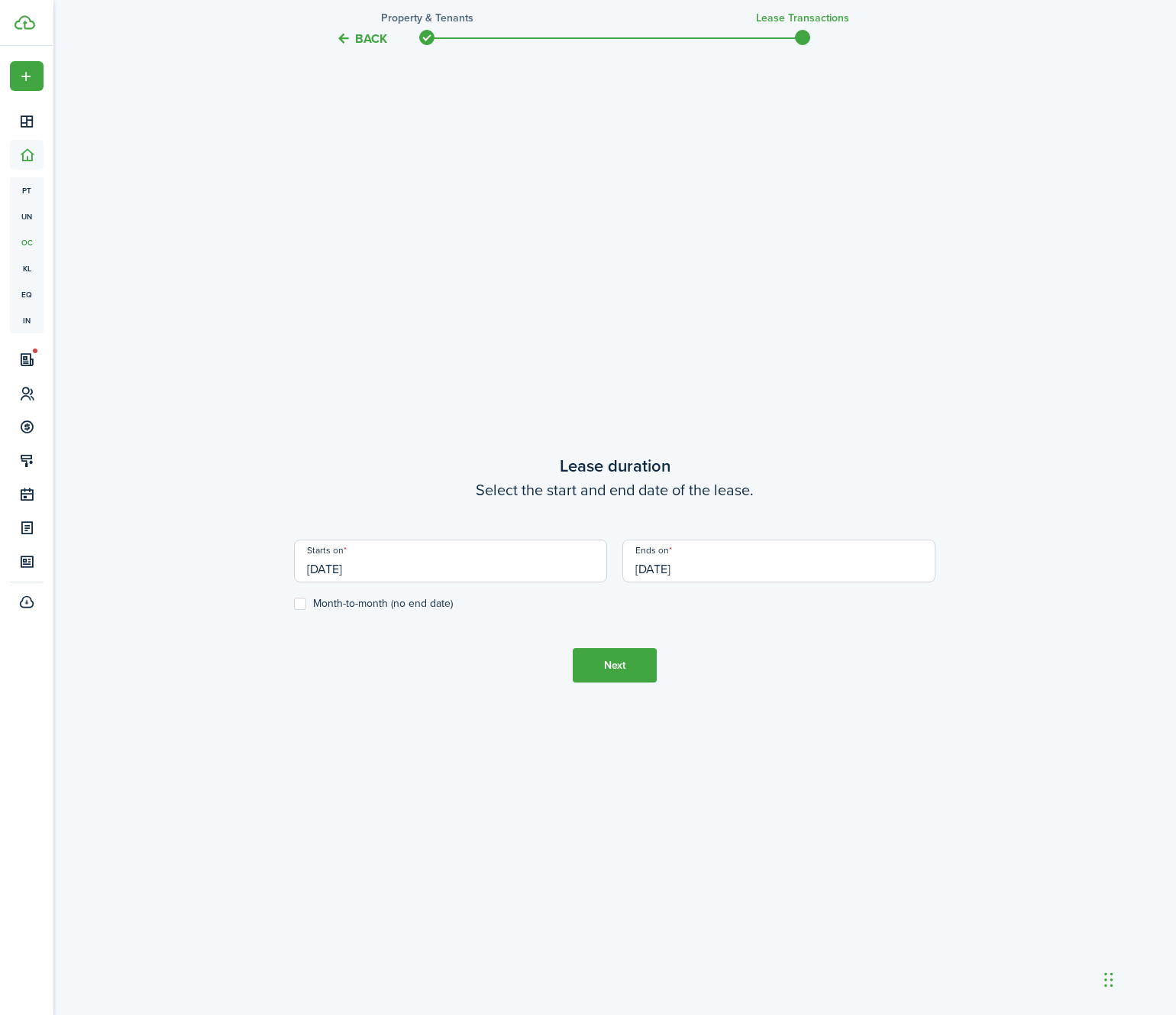
click at [625, 663] on button "Next" at bounding box center [615, 665] width 84 height 35
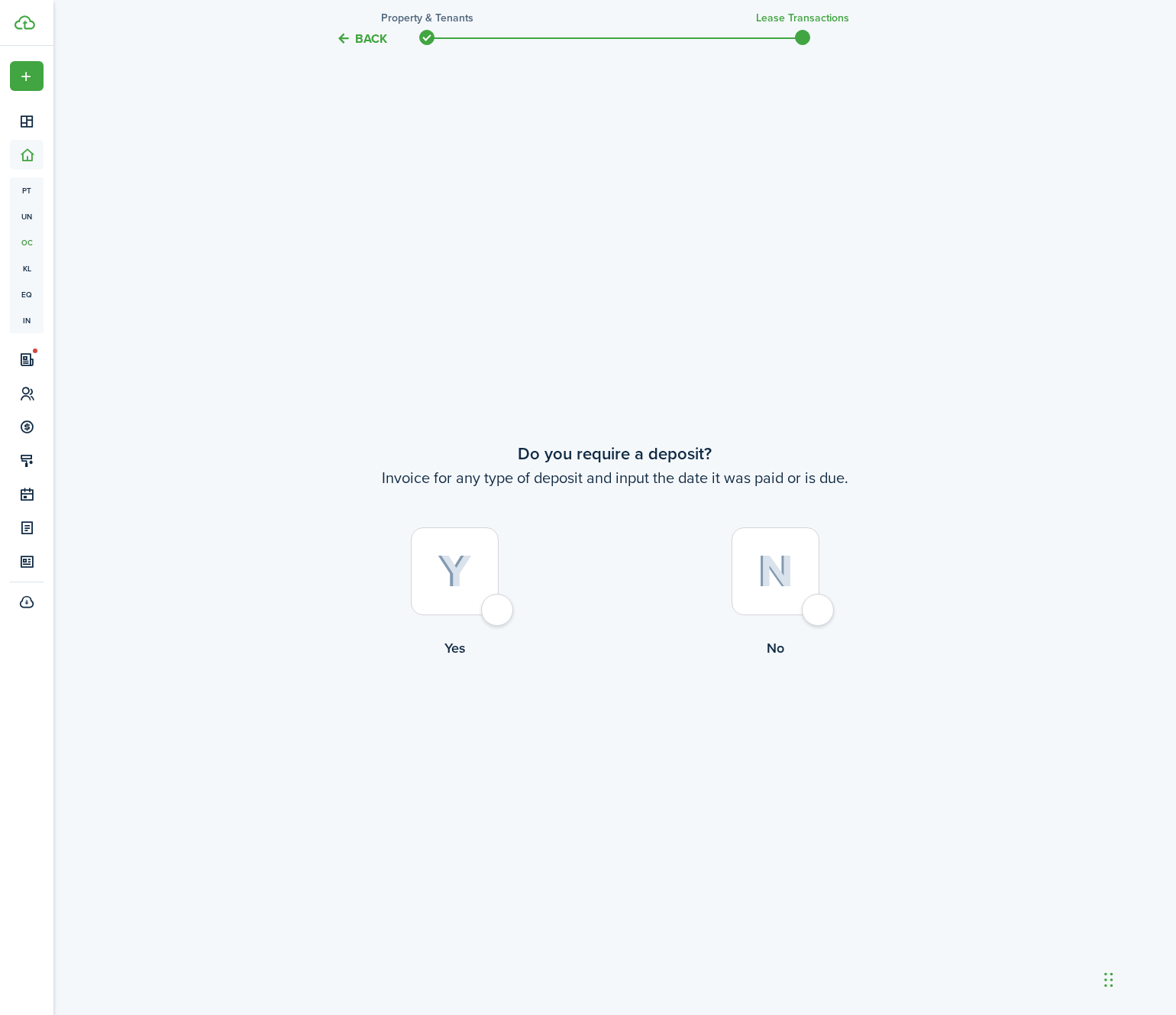
scroll to position [1927, 0]
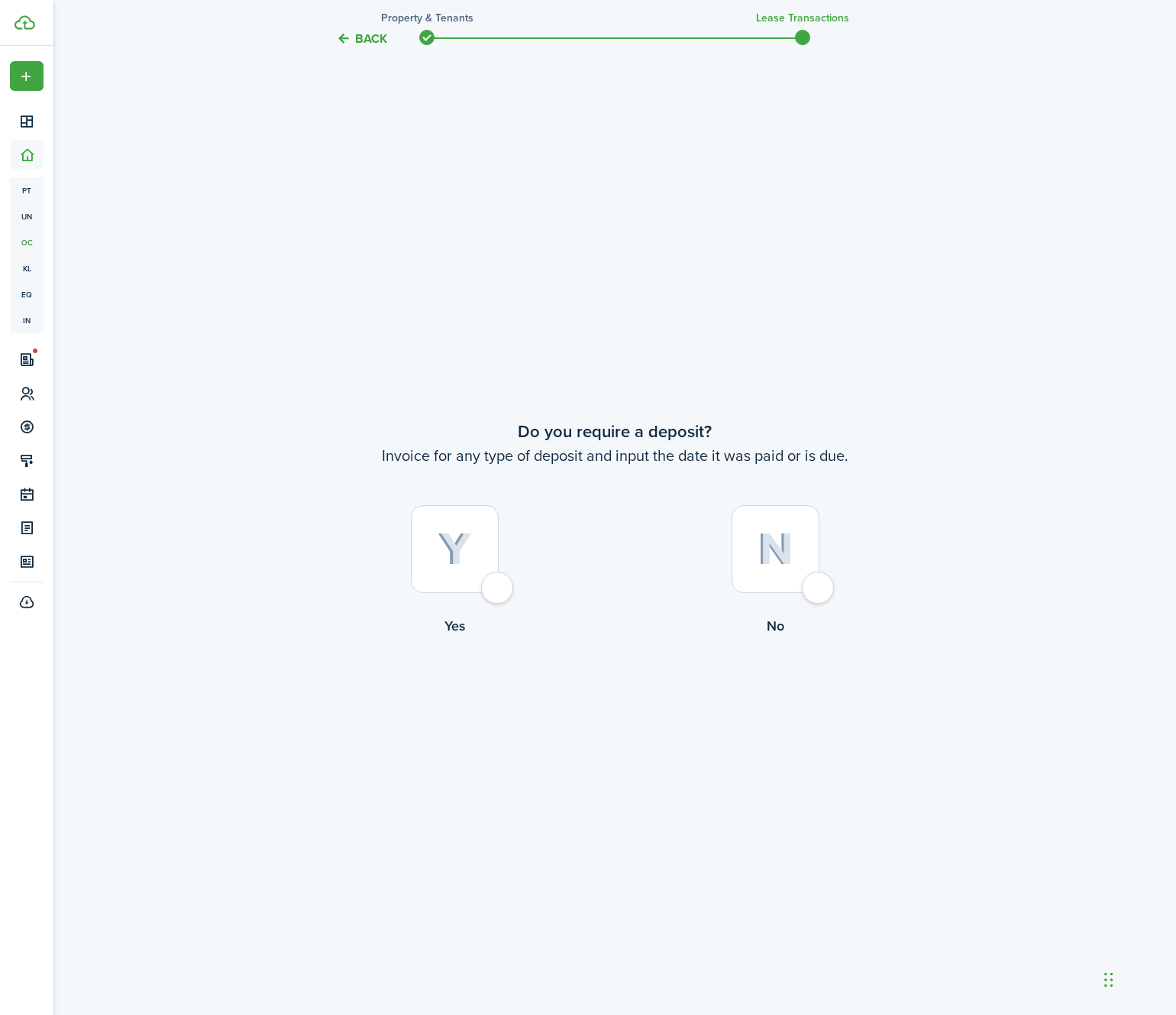
click at [438, 560] on img at bounding box center [455, 549] width 35 height 34
radio input "true"
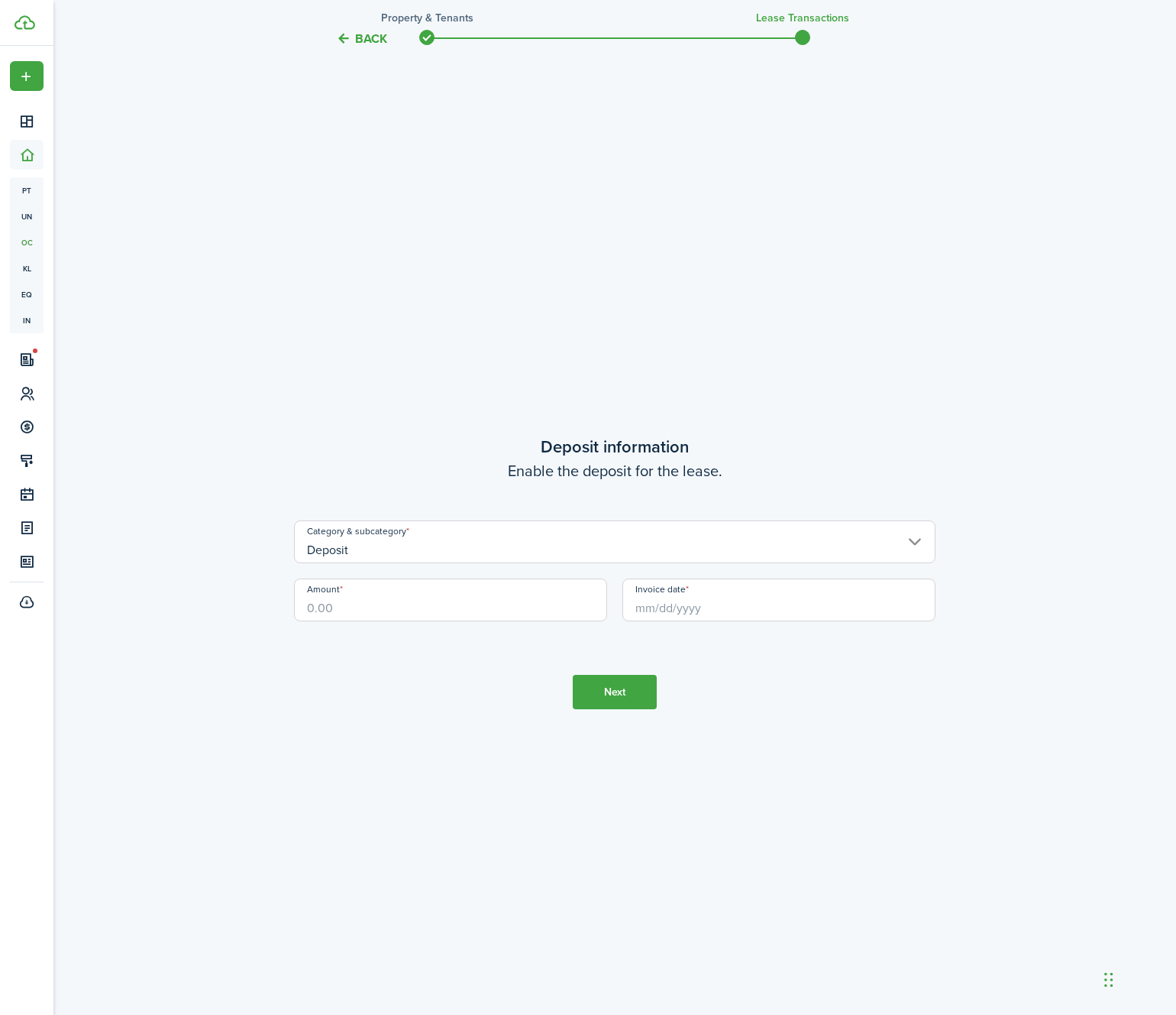
scroll to position [2942, 0]
click at [428, 601] on input "Amount" at bounding box center [450, 596] width 313 height 43
click at [680, 600] on input "Invoice date" at bounding box center [778, 596] width 313 height 43
type input "$3,995.00"
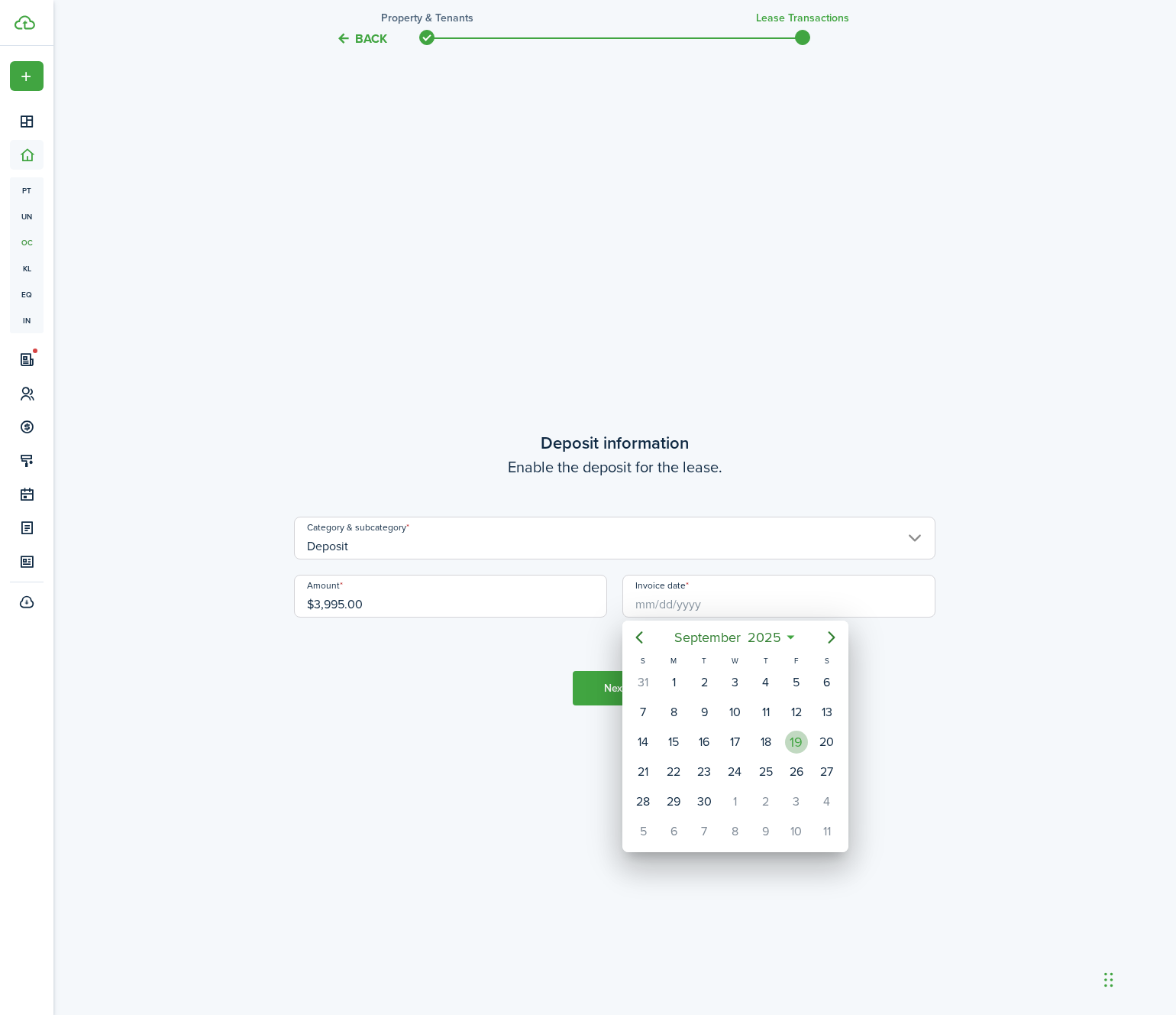
click at [802, 744] on div "19" at bounding box center [797, 742] width 23 height 23
type input "[DATE]"
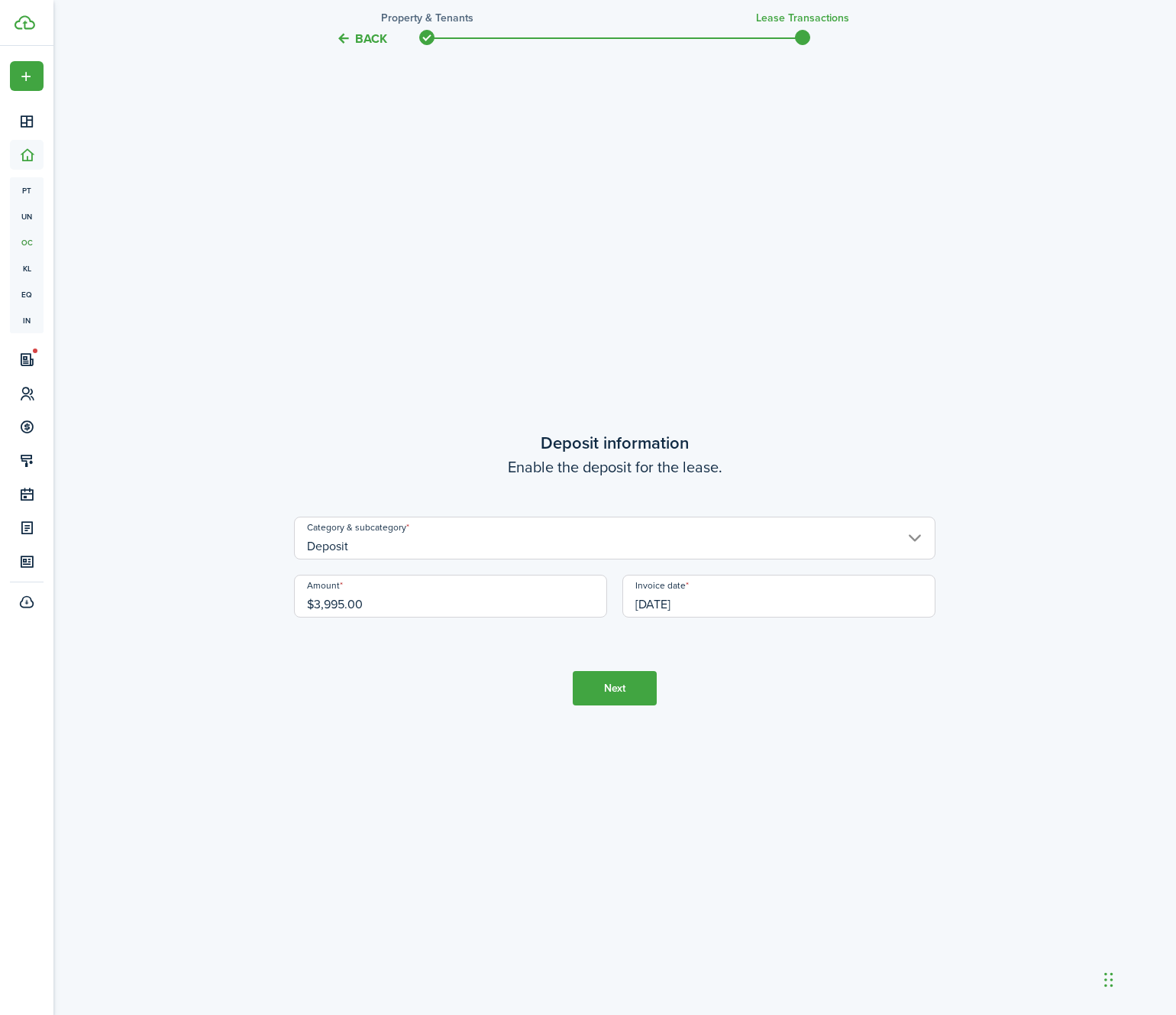
click at [602, 686] on button "Next" at bounding box center [615, 688] width 84 height 35
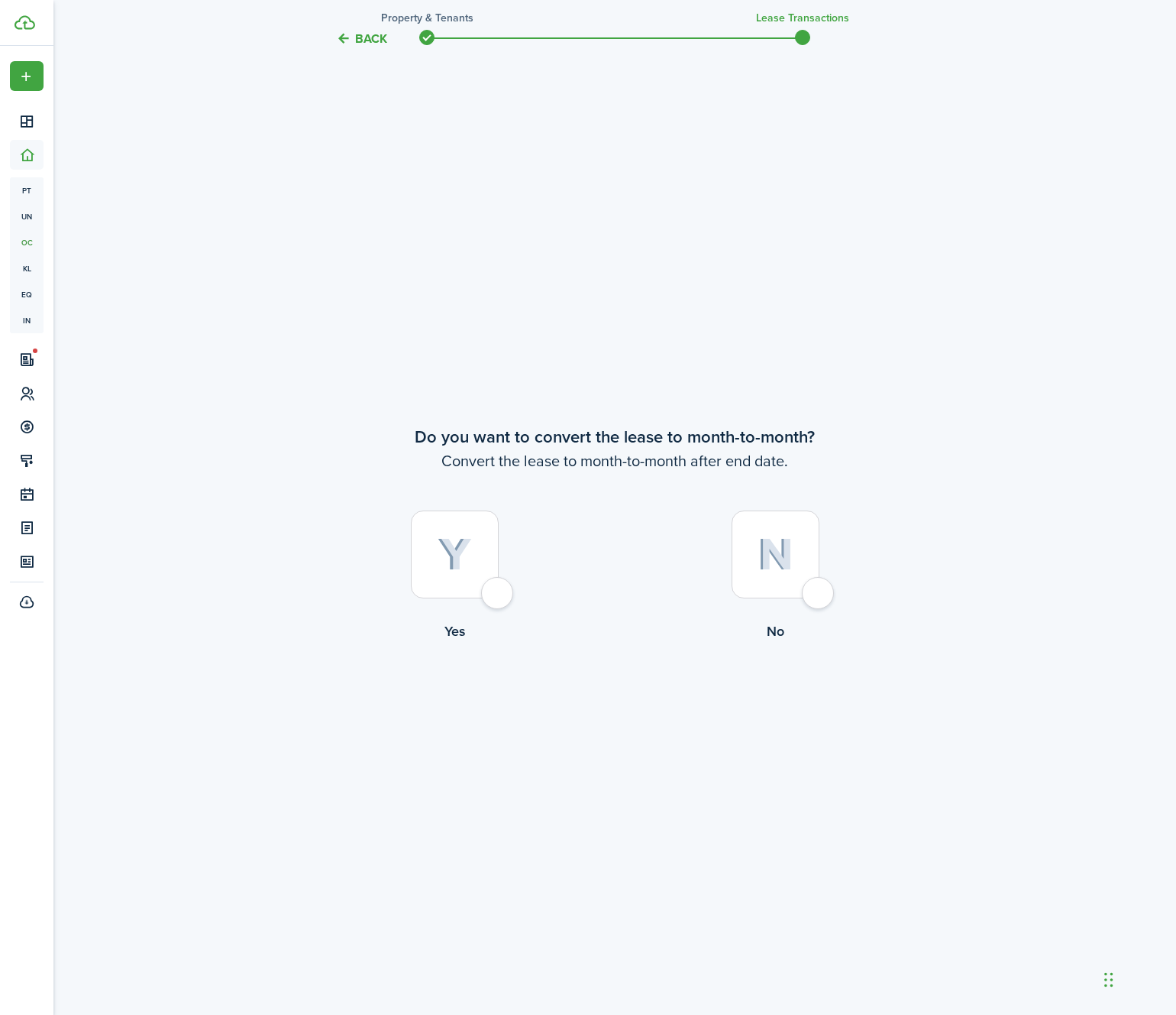
scroll to position [3957, 0]
click at [787, 567] on div at bounding box center [776, 549] width 88 height 88
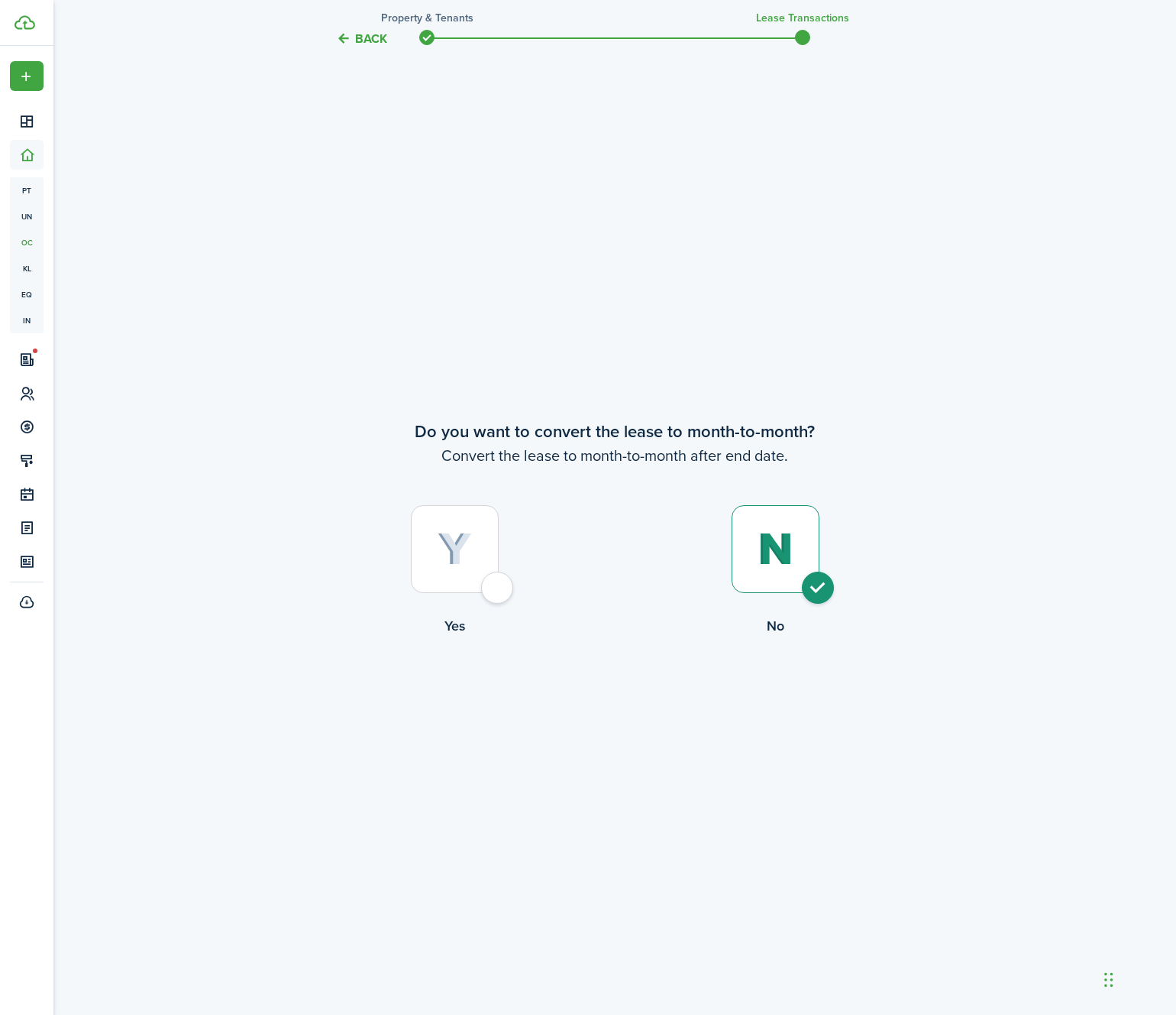
radio input "true"
click at [611, 703] on button "Complete move in" at bounding box center [615, 699] width 112 height 35
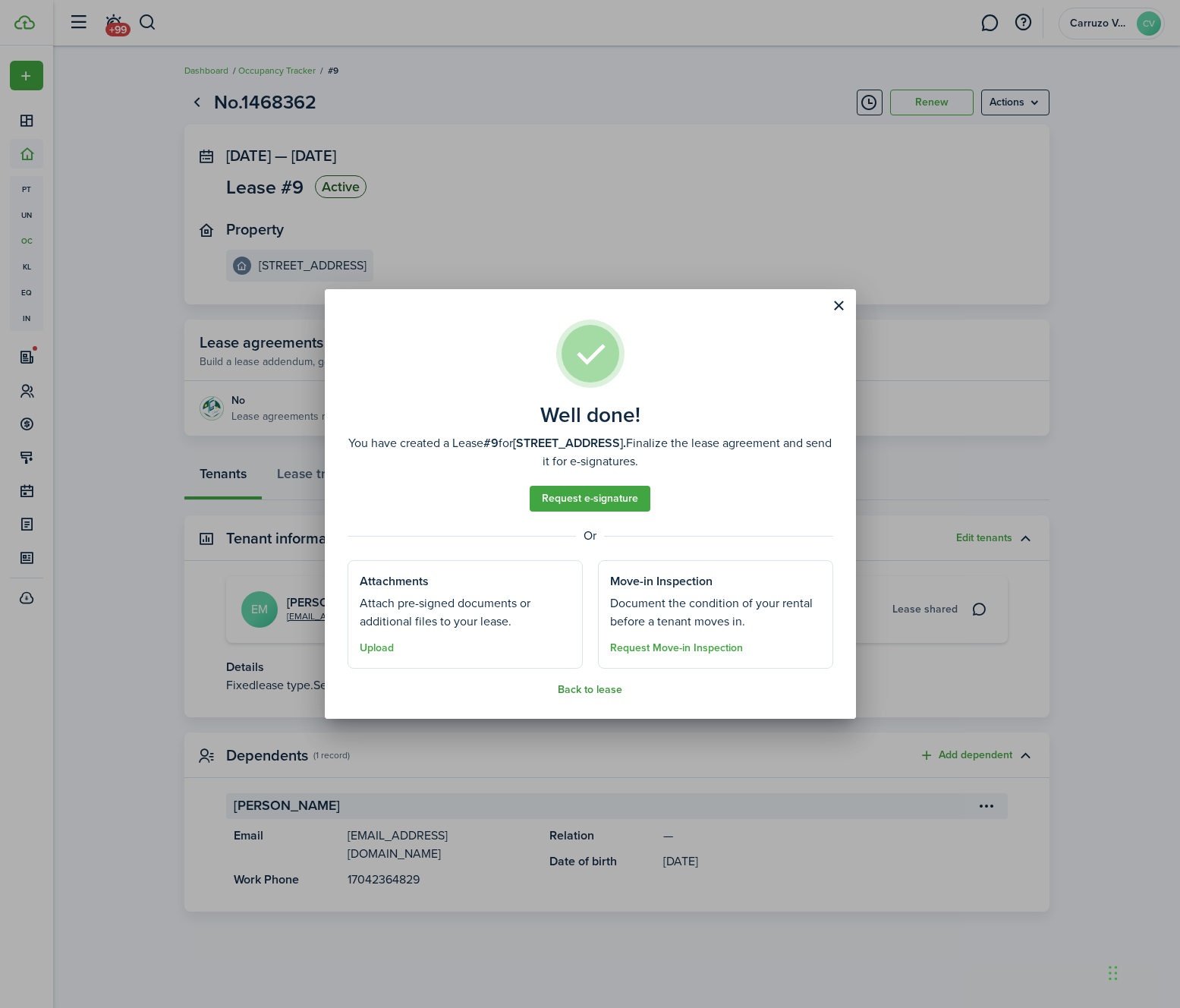
click at [596, 686] on button "Back to lease" at bounding box center [590, 690] width 65 height 12
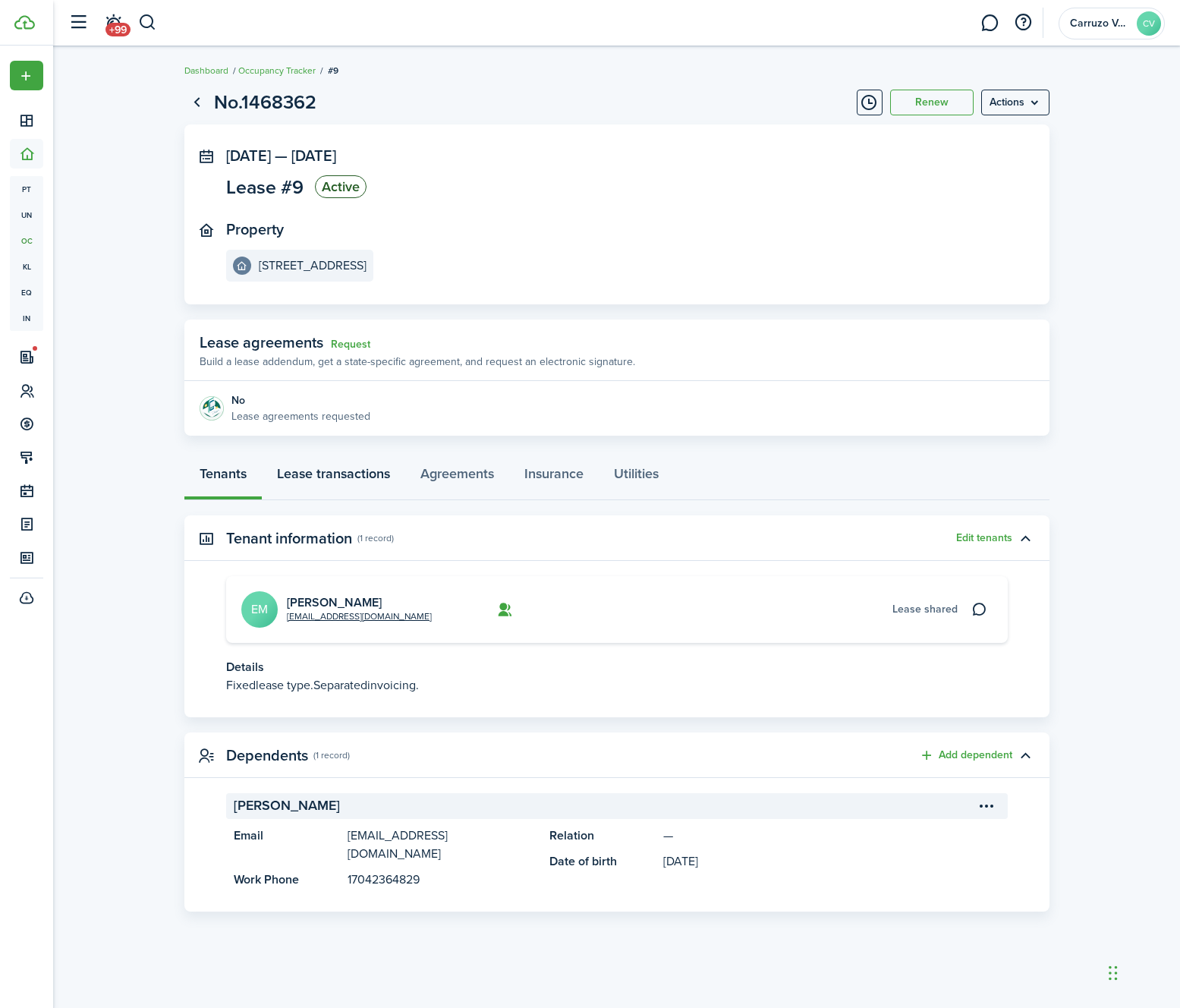
click at [345, 469] on link "Lease transactions" at bounding box center [334, 477] width 144 height 45
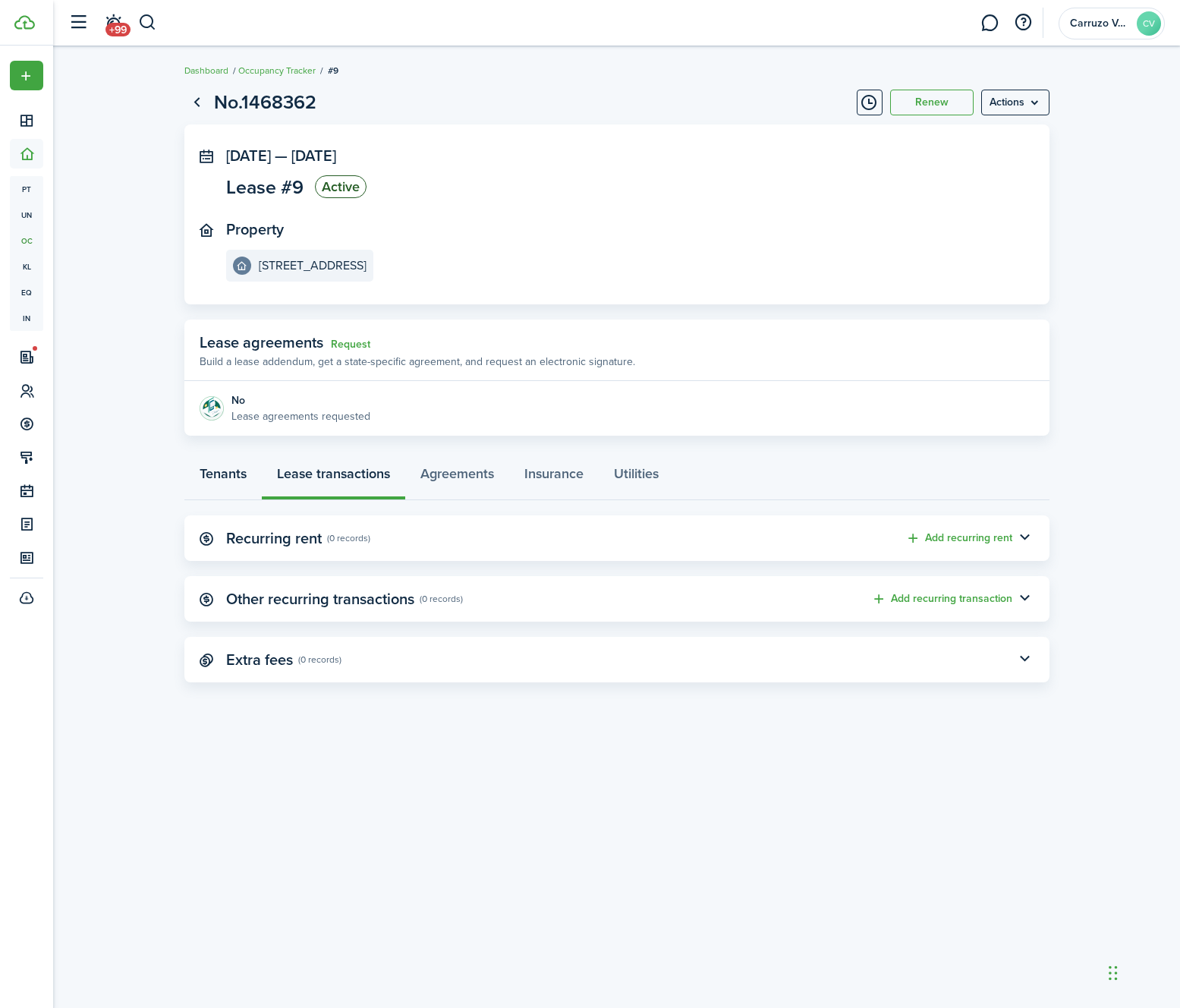
click at [240, 474] on link "Tenants" at bounding box center [222, 477] width 77 height 45
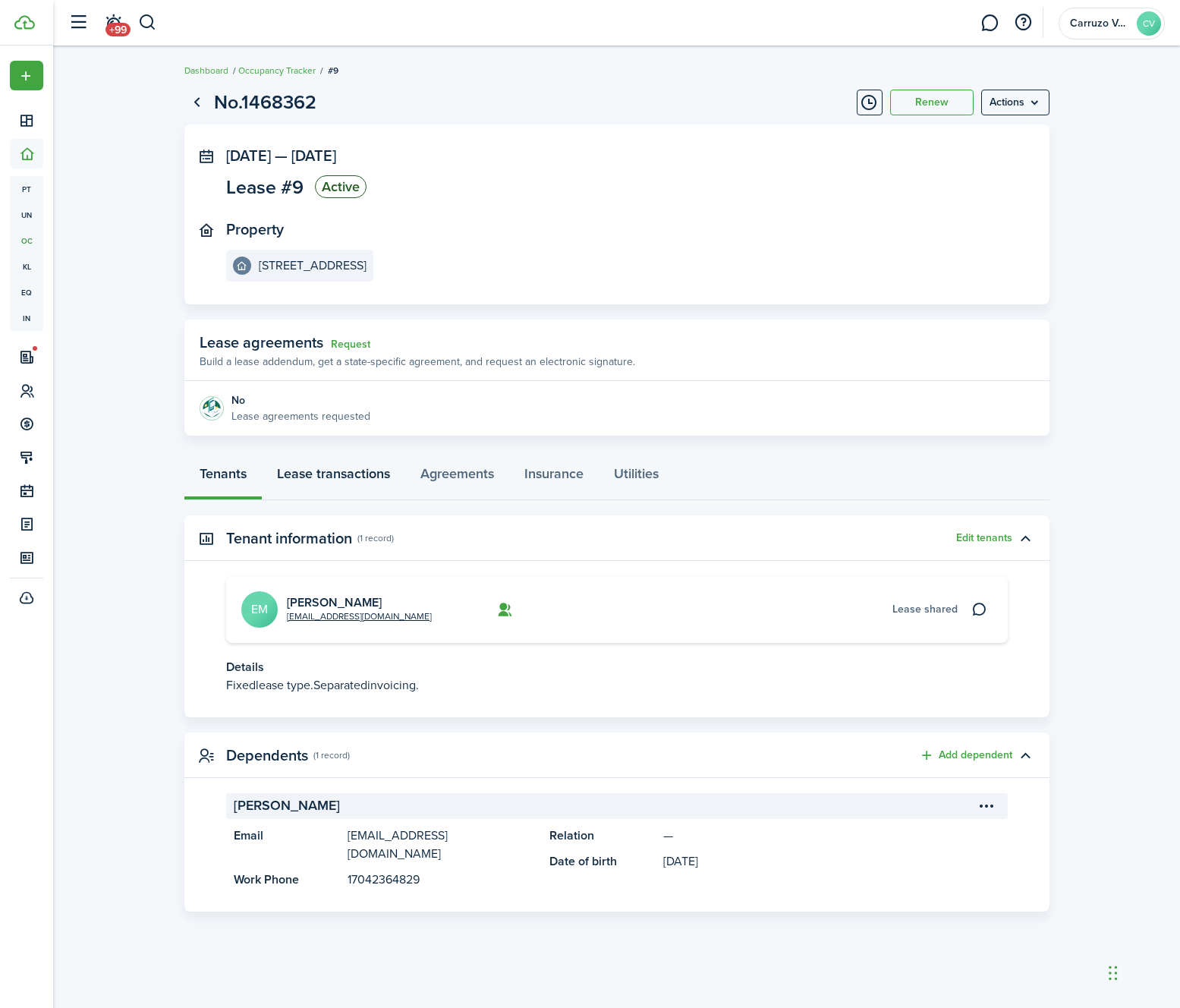
click at [368, 479] on link "Lease transactions" at bounding box center [334, 477] width 144 height 45
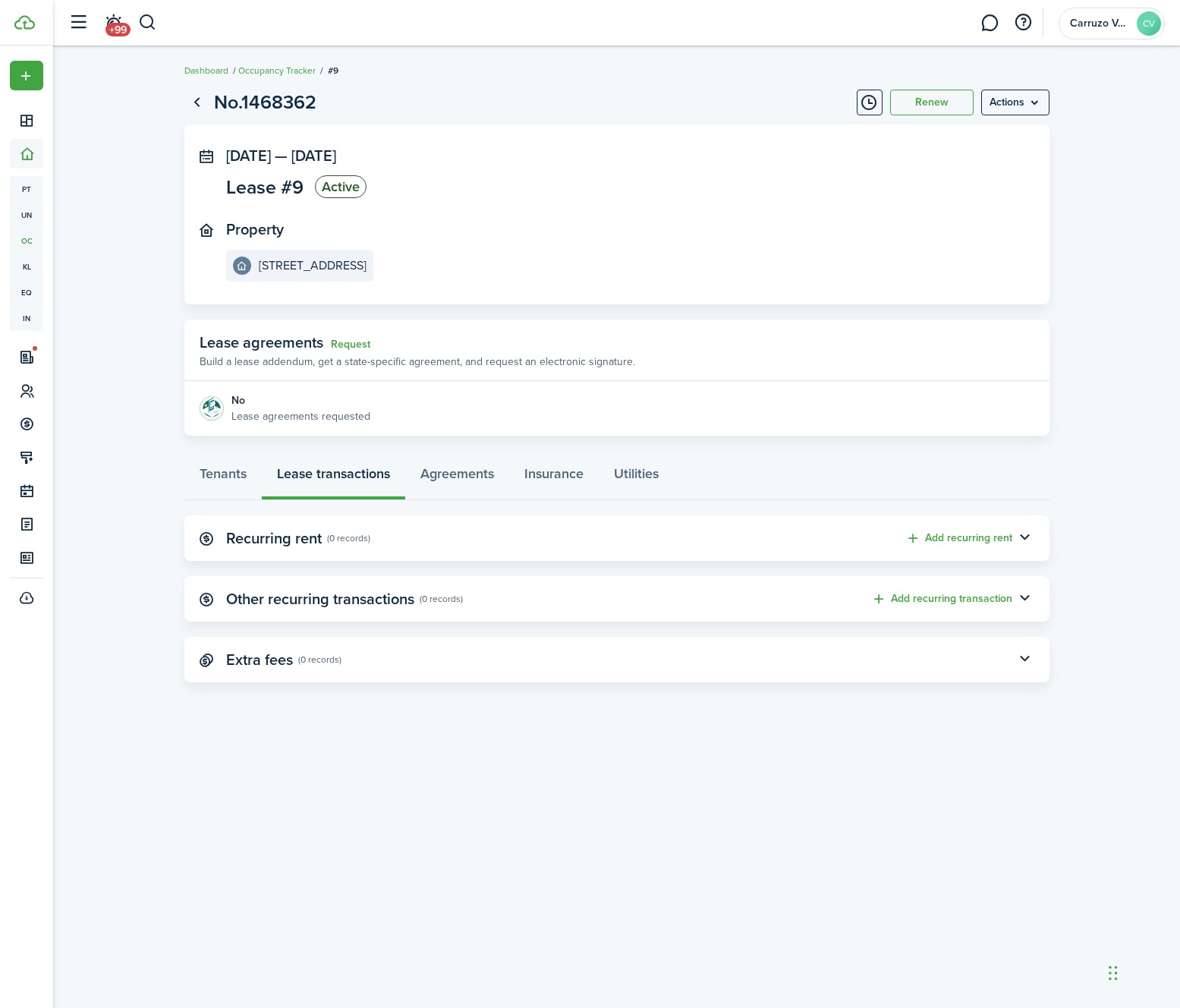
drag, startPoint x: 429, startPoint y: 547, endPoint x: 477, endPoint y: 548, distance: 48.0
click at [429, 547] on panel-main-header "Recurring rent (0 records) Add recurring rent" at bounding box center [617, 538] width 866 height 45
click at [943, 534] on button "Add recurring rent" at bounding box center [959, 539] width 107 height 18
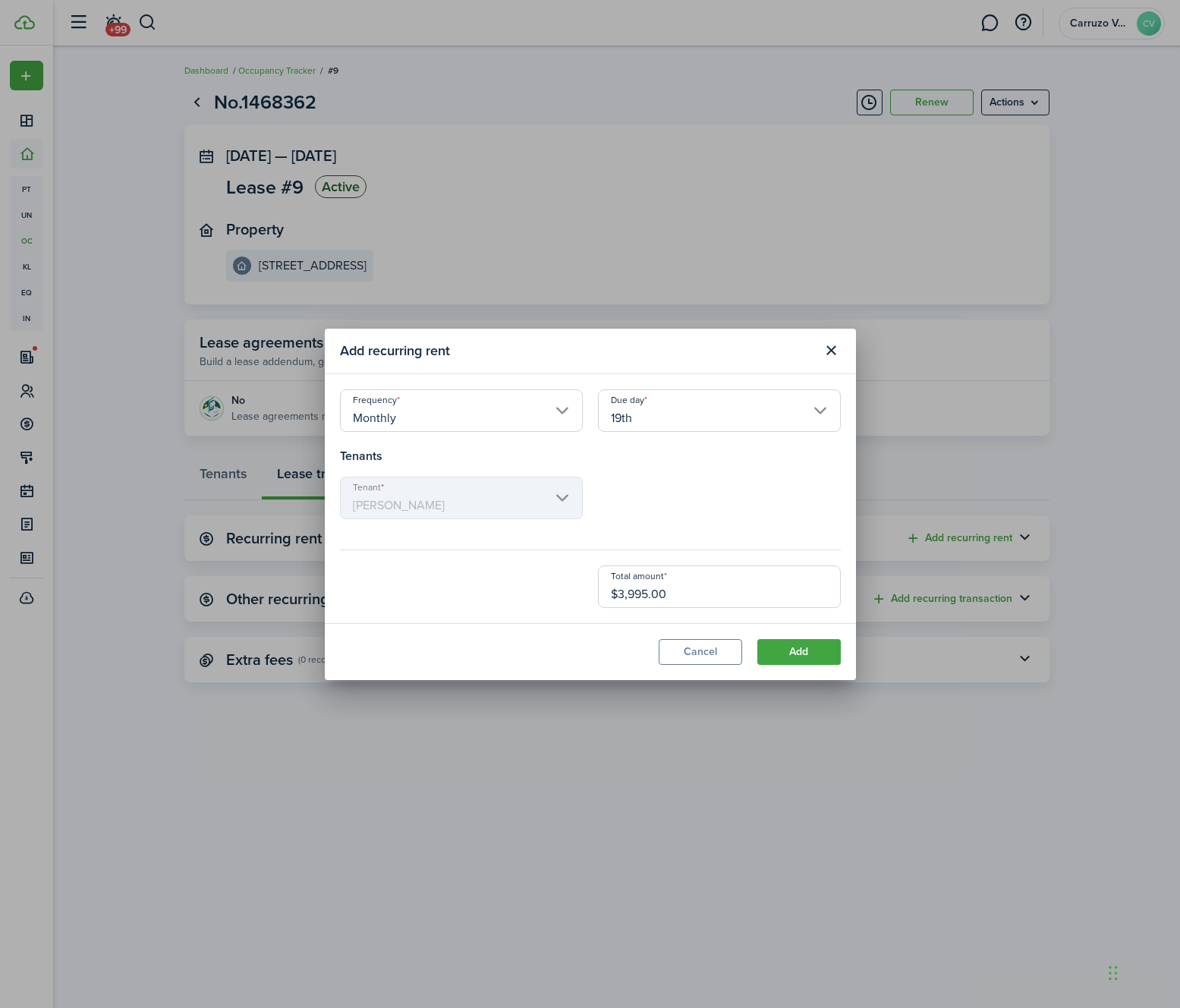
click at [656, 422] on input "19th" at bounding box center [719, 411] width 243 height 43
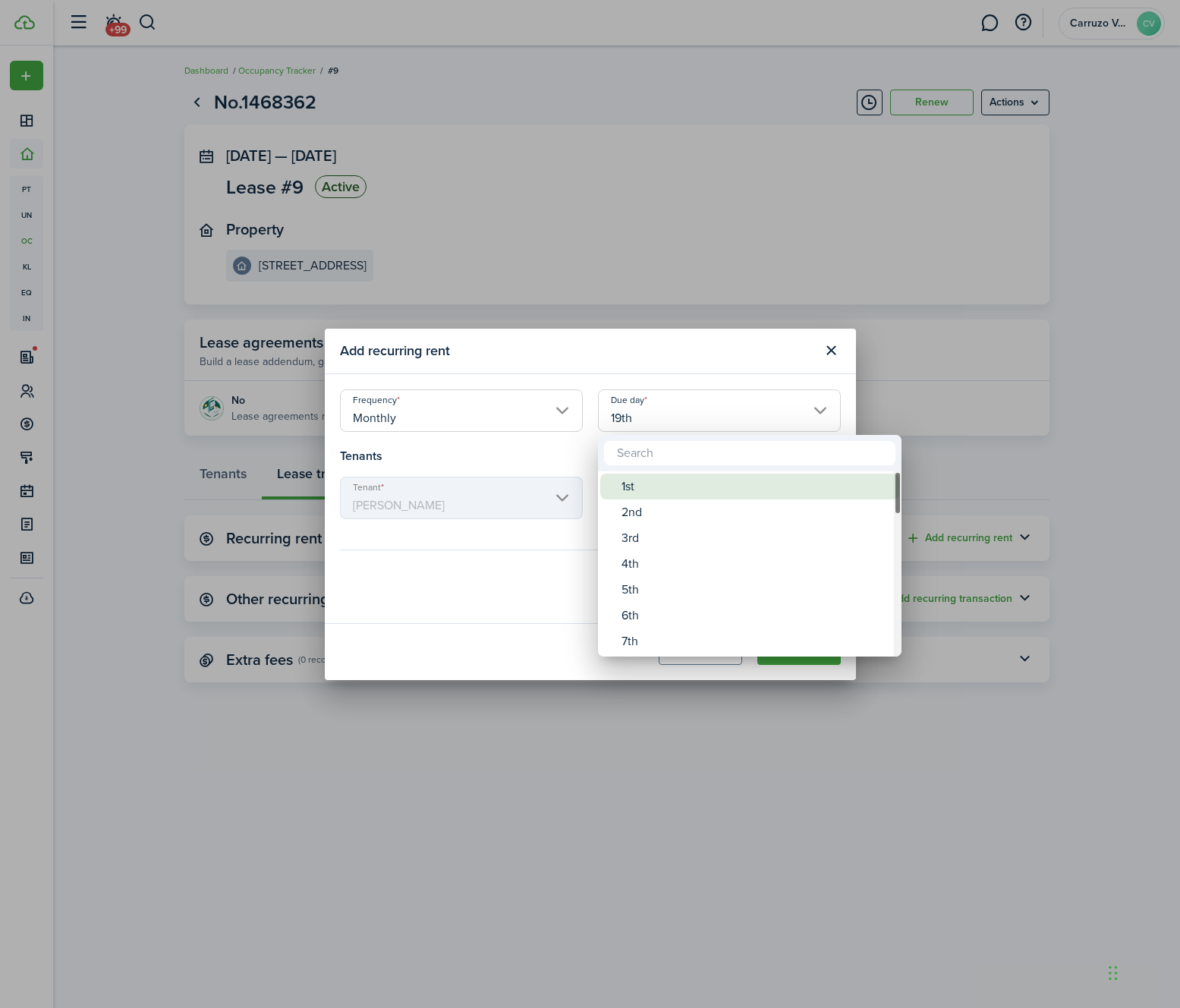
click at [653, 485] on div "1st" at bounding box center [756, 486] width 268 height 26
type input "1st"
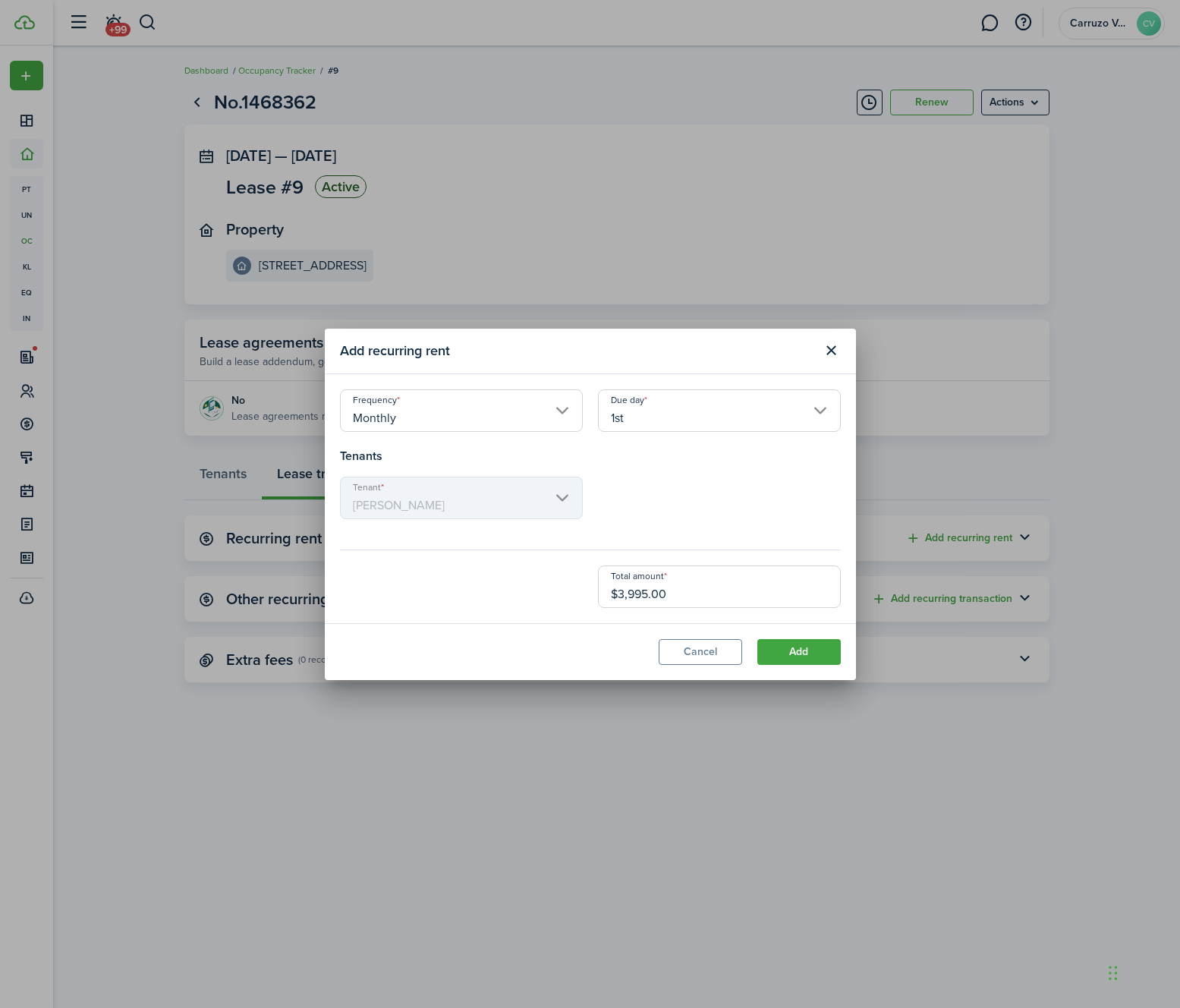
click at [648, 485] on div "Tenant [PERSON_NAME]" at bounding box center [590, 505] width 516 height 58
click at [504, 599] on div "Total amount $3,995.00" at bounding box center [590, 586] width 516 height 43
click at [797, 646] on button "Add" at bounding box center [799, 651] width 83 height 26
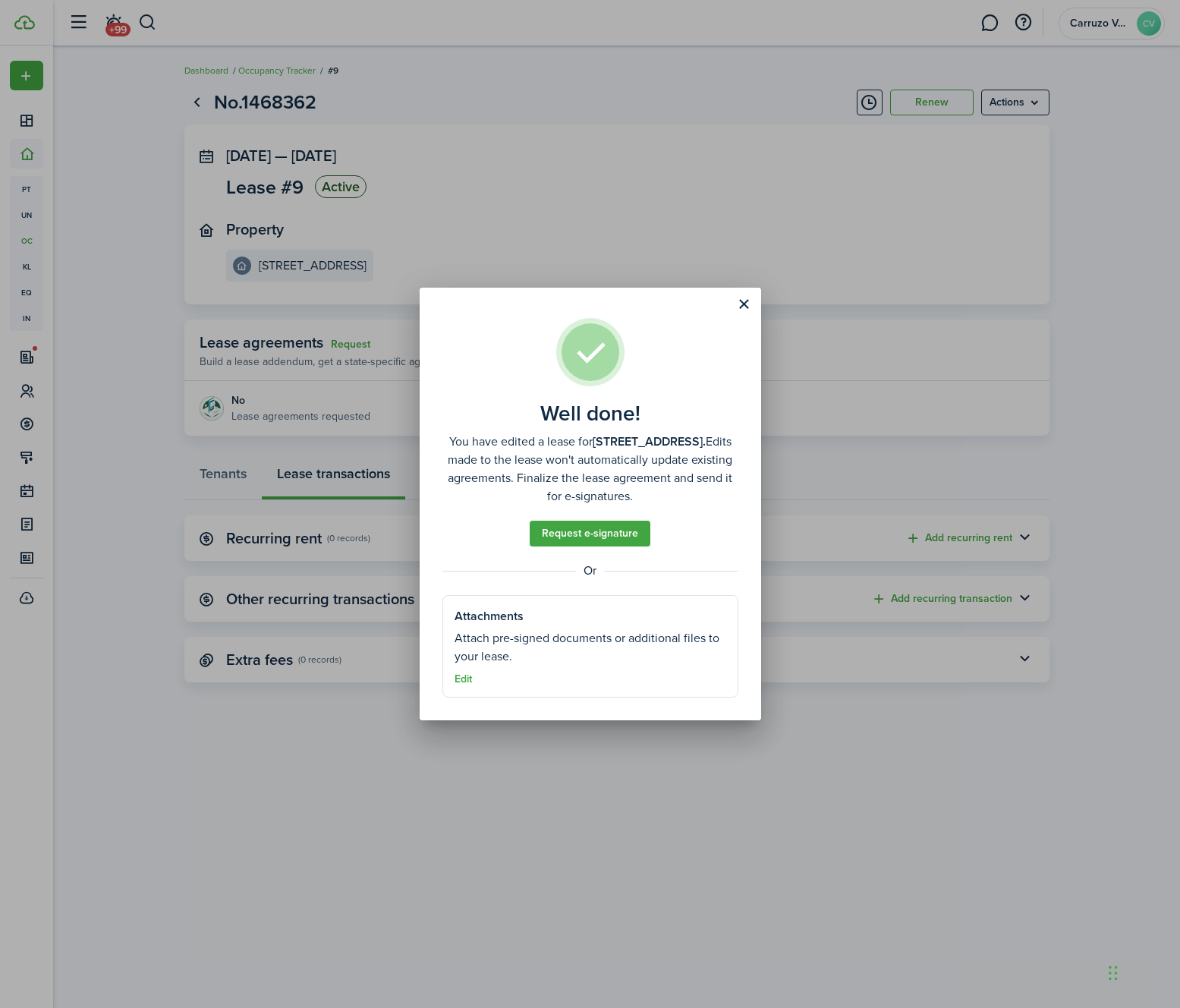
click at [728, 363] on assembled-view "Well done! You have edited a lease for [STREET_ADDRESS]. Edits made to the leas…" at bounding box center [591, 508] width 296 height 379
click at [745, 299] on button "Close modal" at bounding box center [744, 304] width 26 height 26
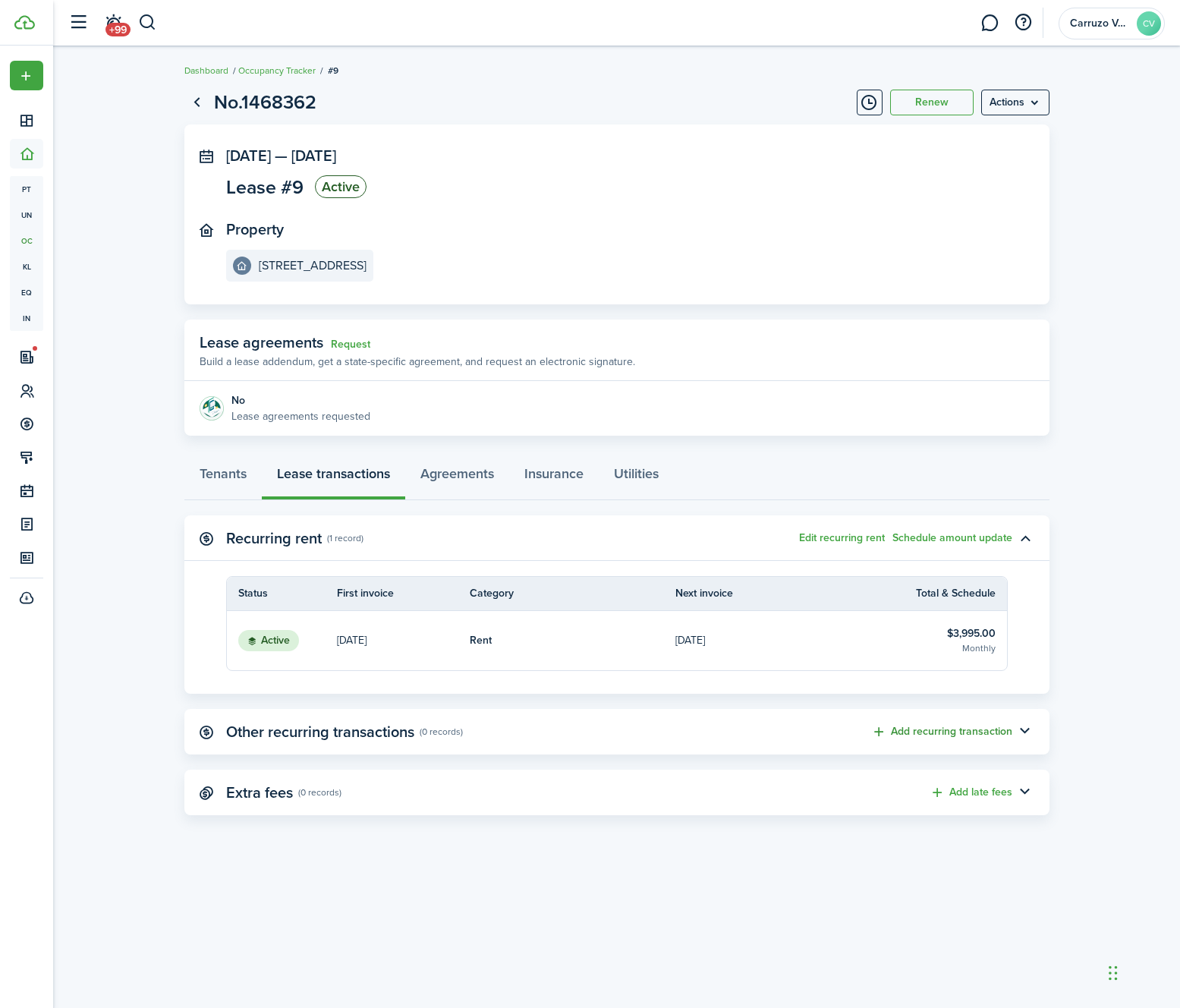
click at [958, 725] on button "Add recurring transaction" at bounding box center [942, 733] width 141 height 18
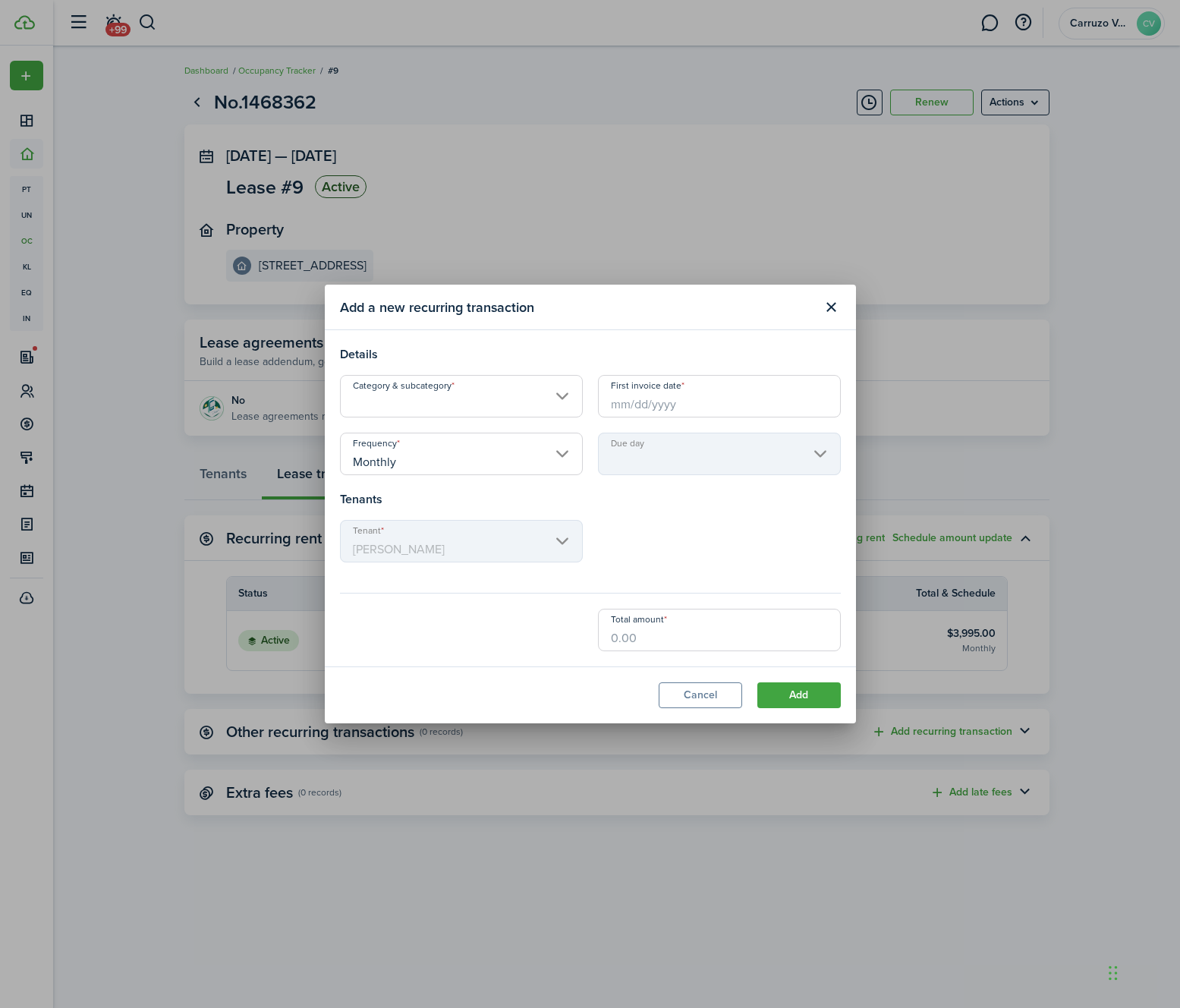
click at [529, 400] on input "Category & subcategory" at bounding box center [462, 396] width 243 height 43
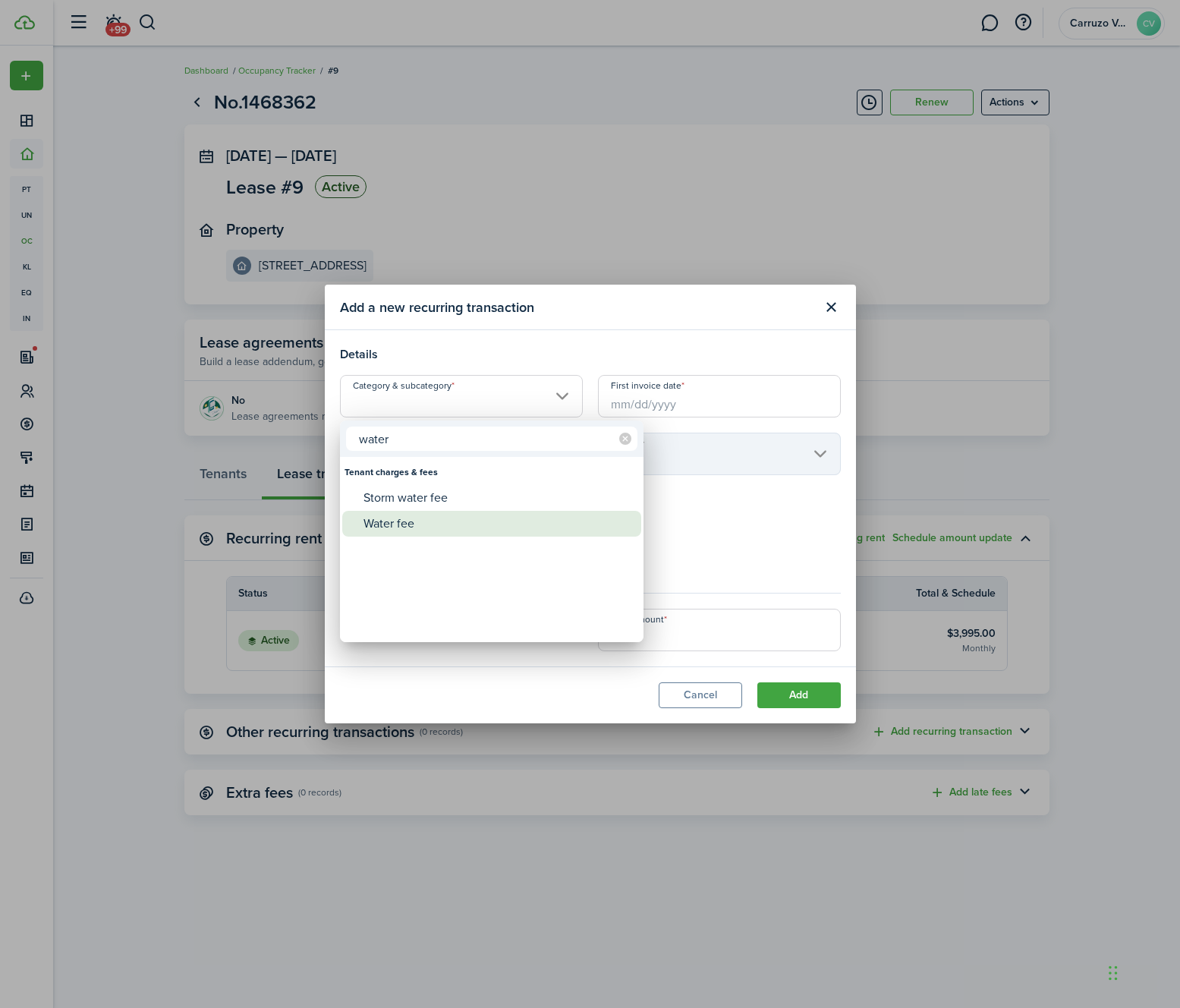
type input "water"
click at [457, 524] on div "Water fee" at bounding box center [497, 523] width 268 height 26
type input "Tenant charges & fees / Water fee"
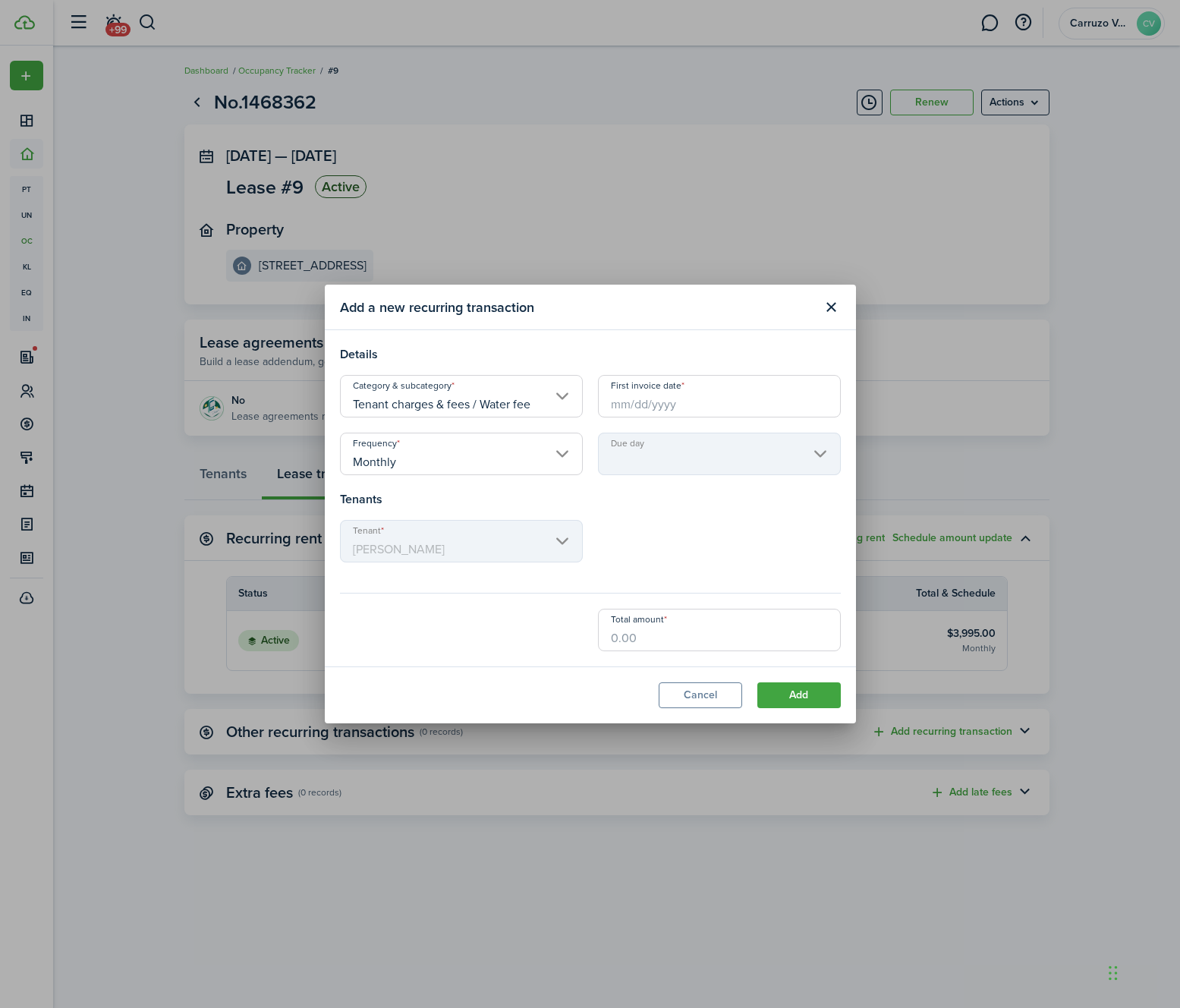
click at [634, 400] on input "First invoice date" at bounding box center [719, 396] width 243 height 43
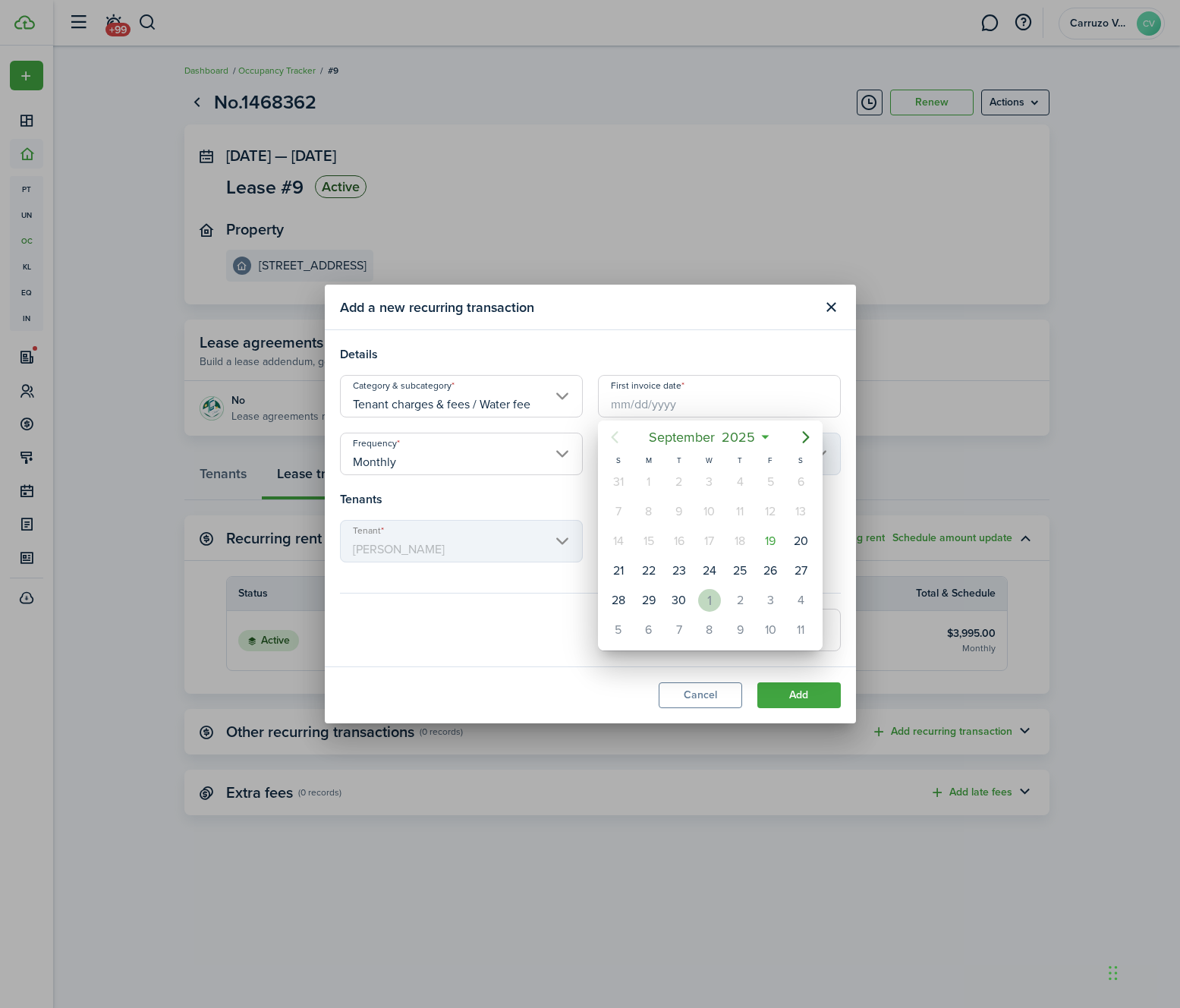
click at [712, 601] on div "1" at bounding box center [710, 601] width 23 height 23
type input "[DATE]"
type input "1st"
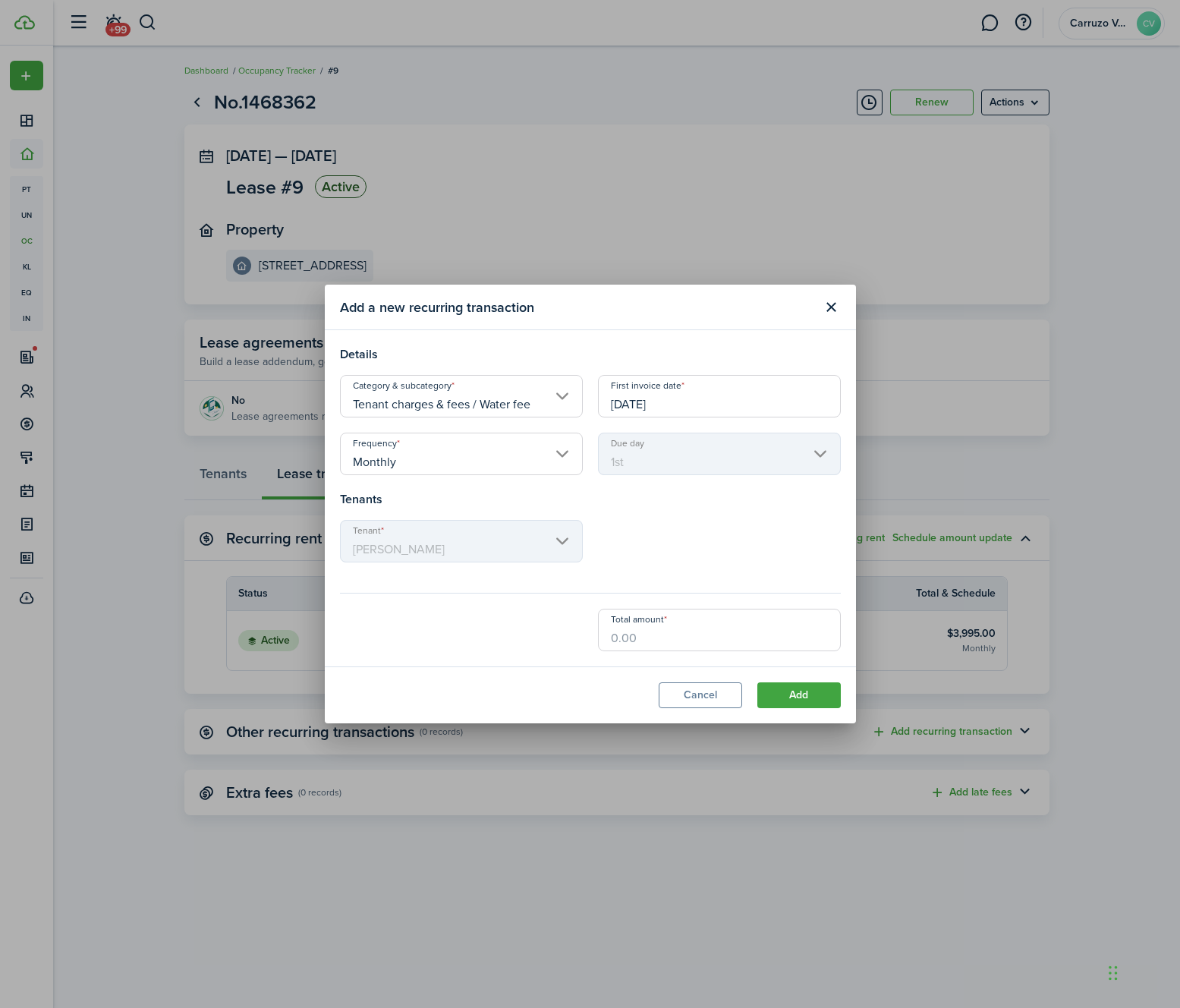
click at [663, 640] on input "Total amount" at bounding box center [719, 630] width 243 height 43
type input "$30.00"
click at [596, 684] on modal-footer "Cancel Add" at bounding box center [591, 694] width 532 height 57
click at [797, 702] on button "Add" at bounding box center [799, 694] width 83 height 26
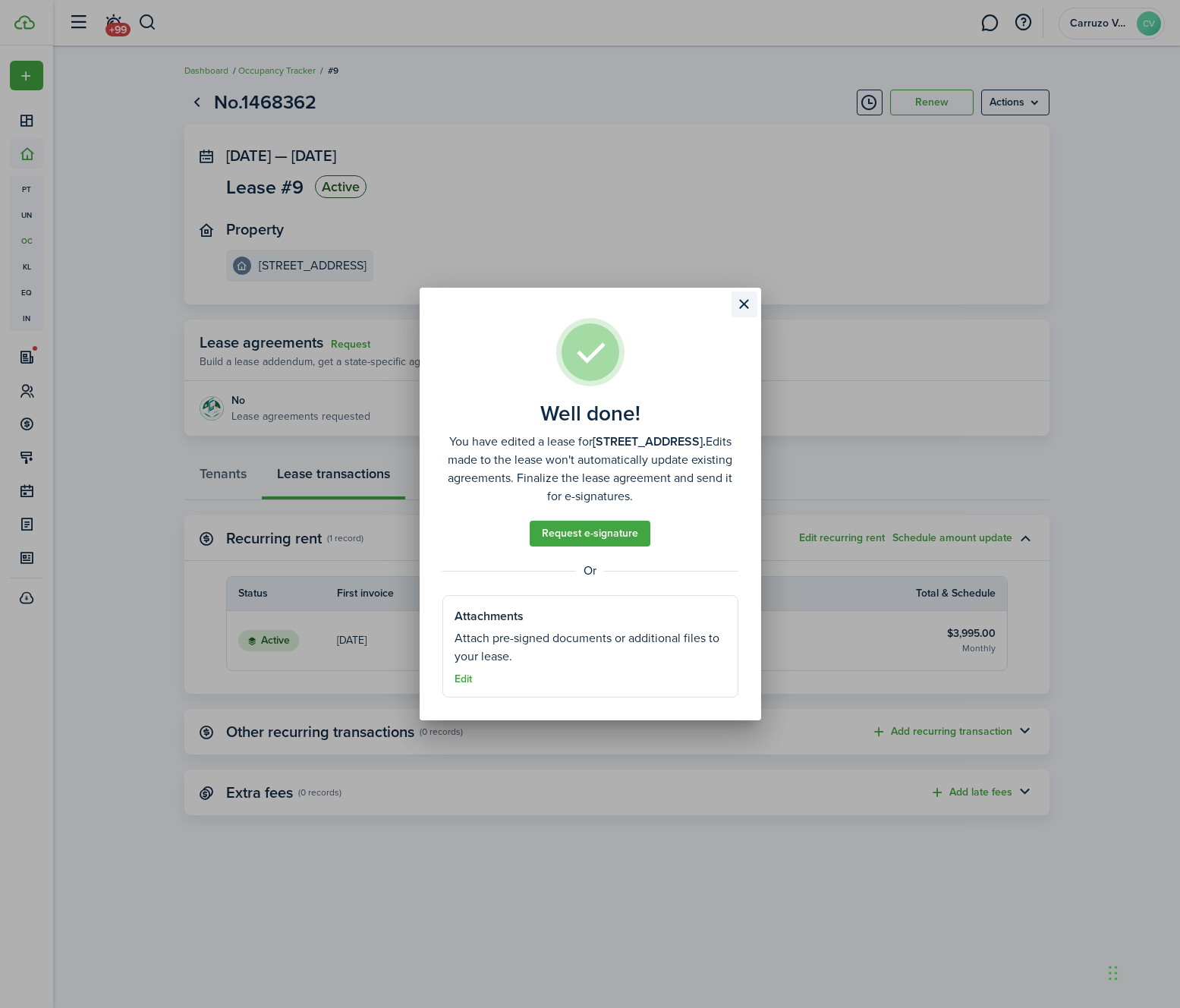
click at [743, 306] on button "Close modal" at bounding box center [744, 304] width 26 height 26
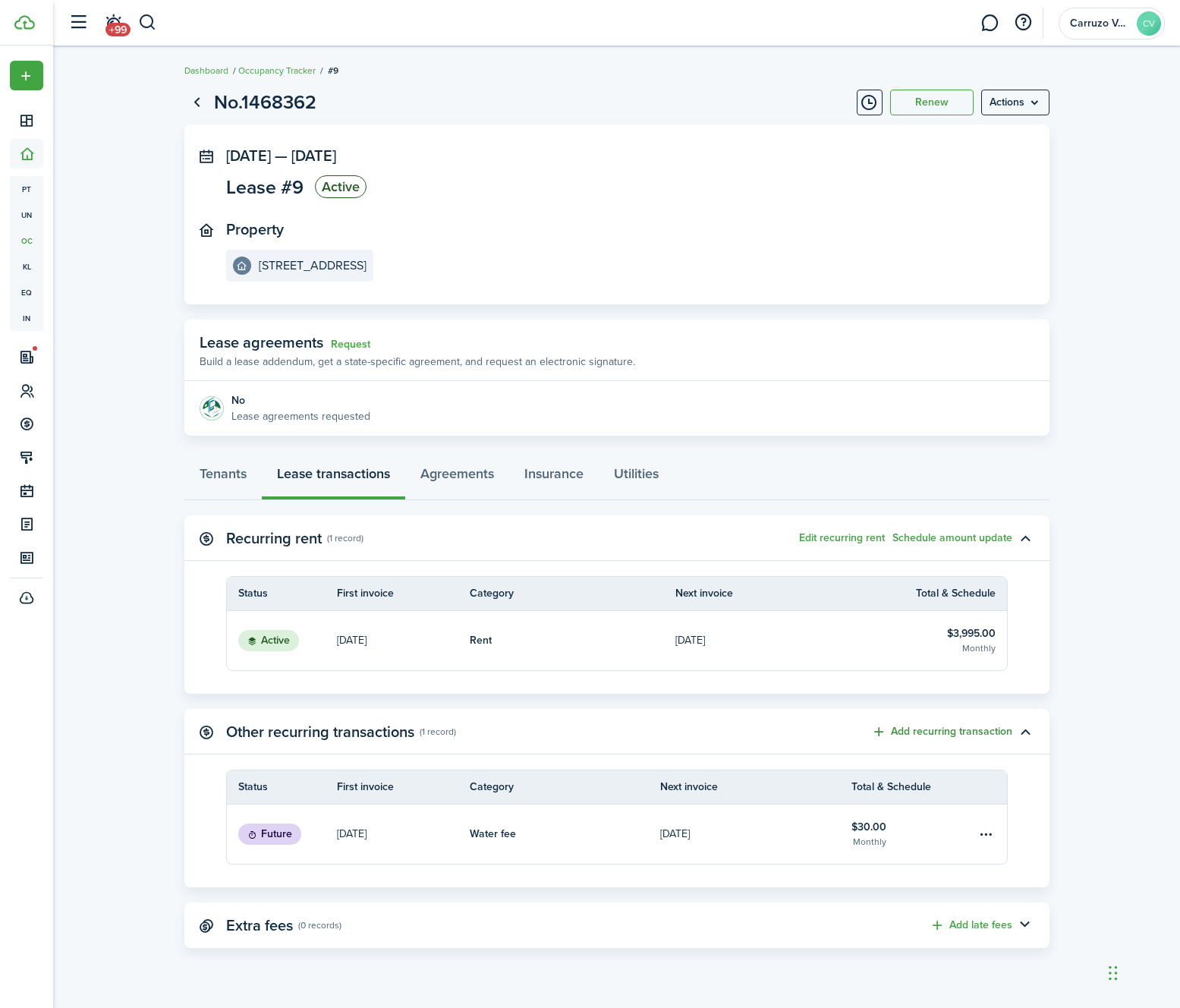
click at [966, 730] on button "Add recurring transaction" at bounding box center [942, 733] width 141 height 18
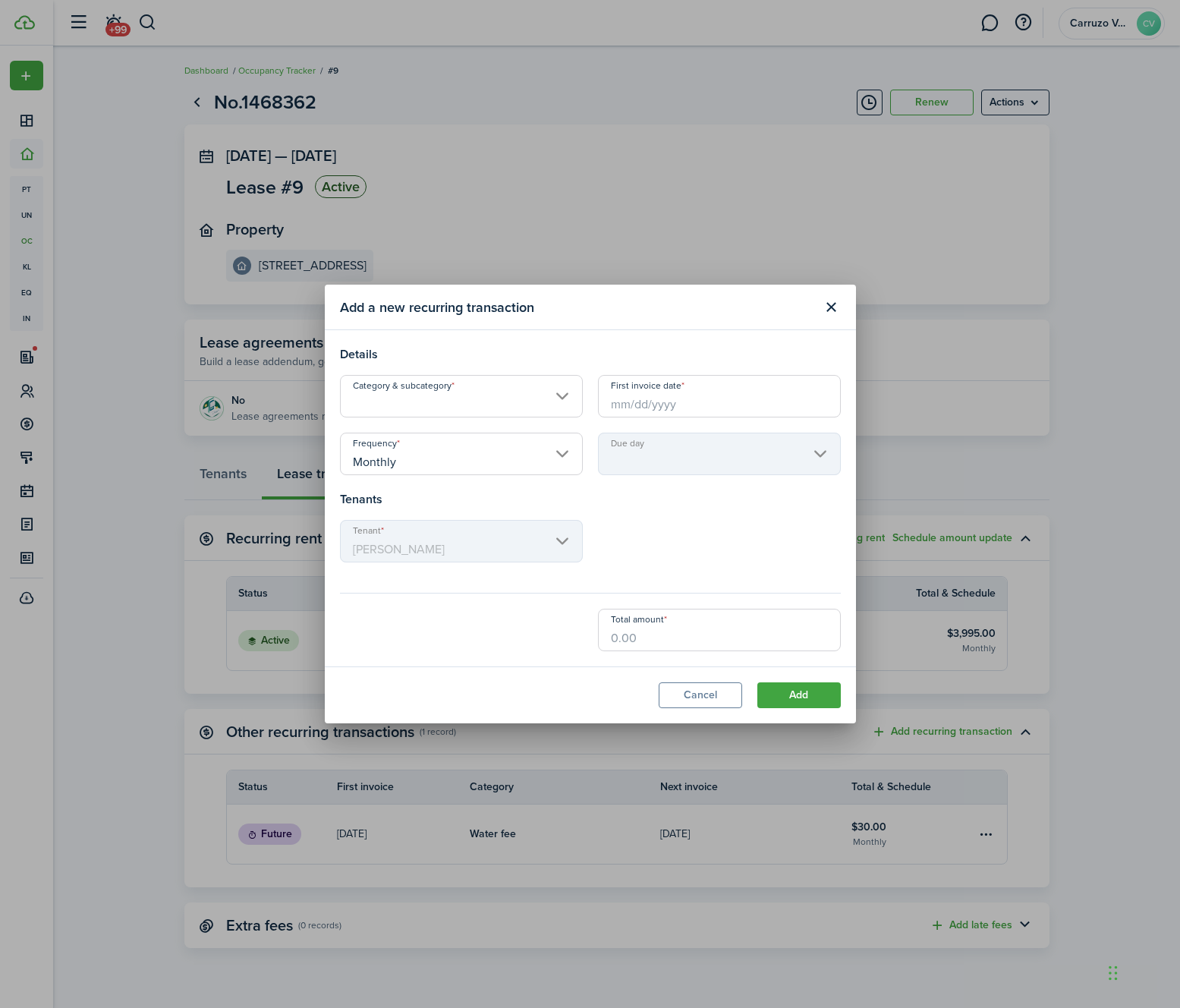
click at [467, 403] on input "Category & subcategory" at bounding box center [462, 396] width 243 height 43
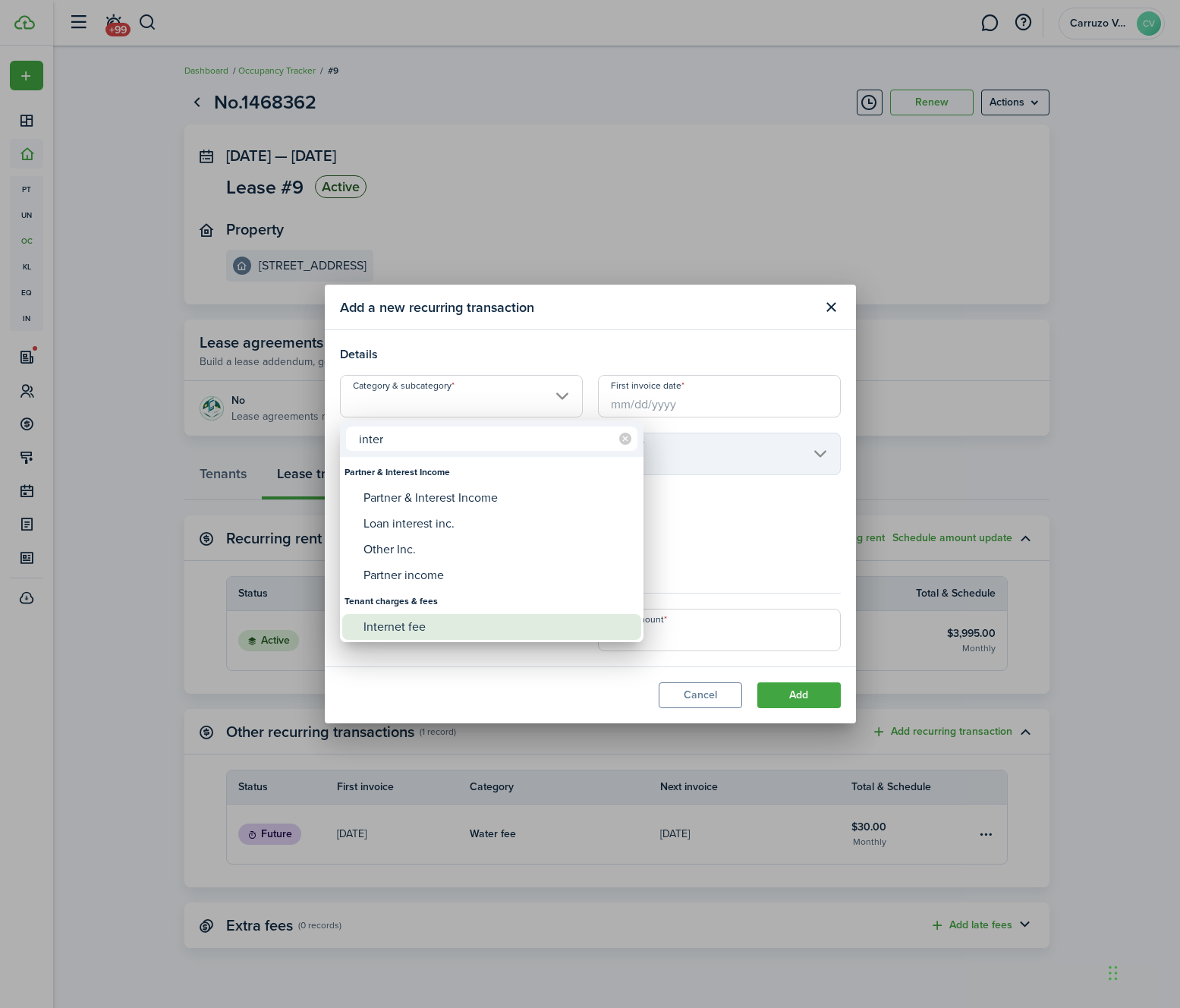
type input "inter"
click at [412, 620] on div "Internet fee" at bounding box center [497, 626] width 268 height 26
type input "Tenant charges & fees / Internet fee"
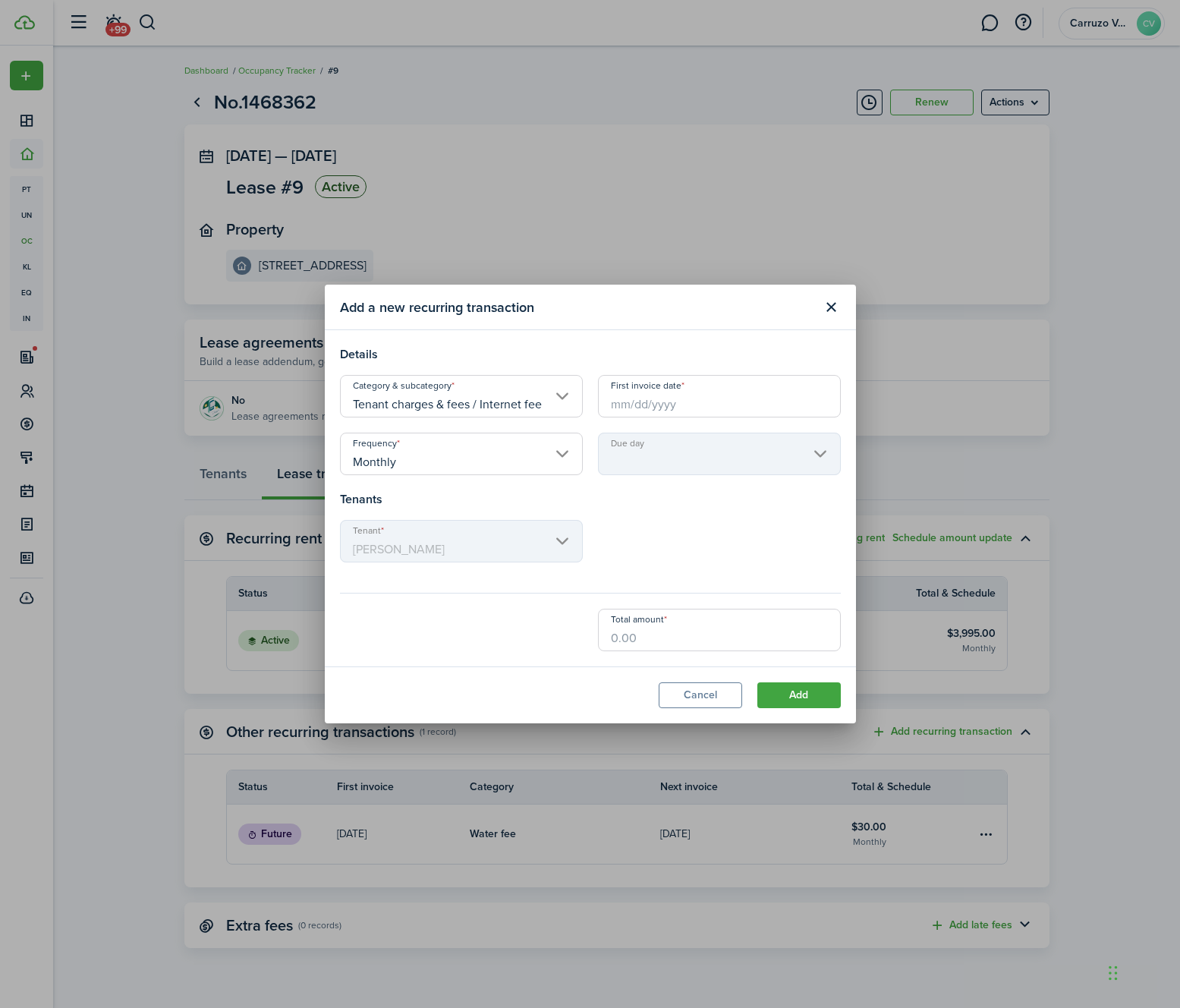
click at [646, 413] on input "First invoice date" at bounding box center [719, 396] width 243 height 43
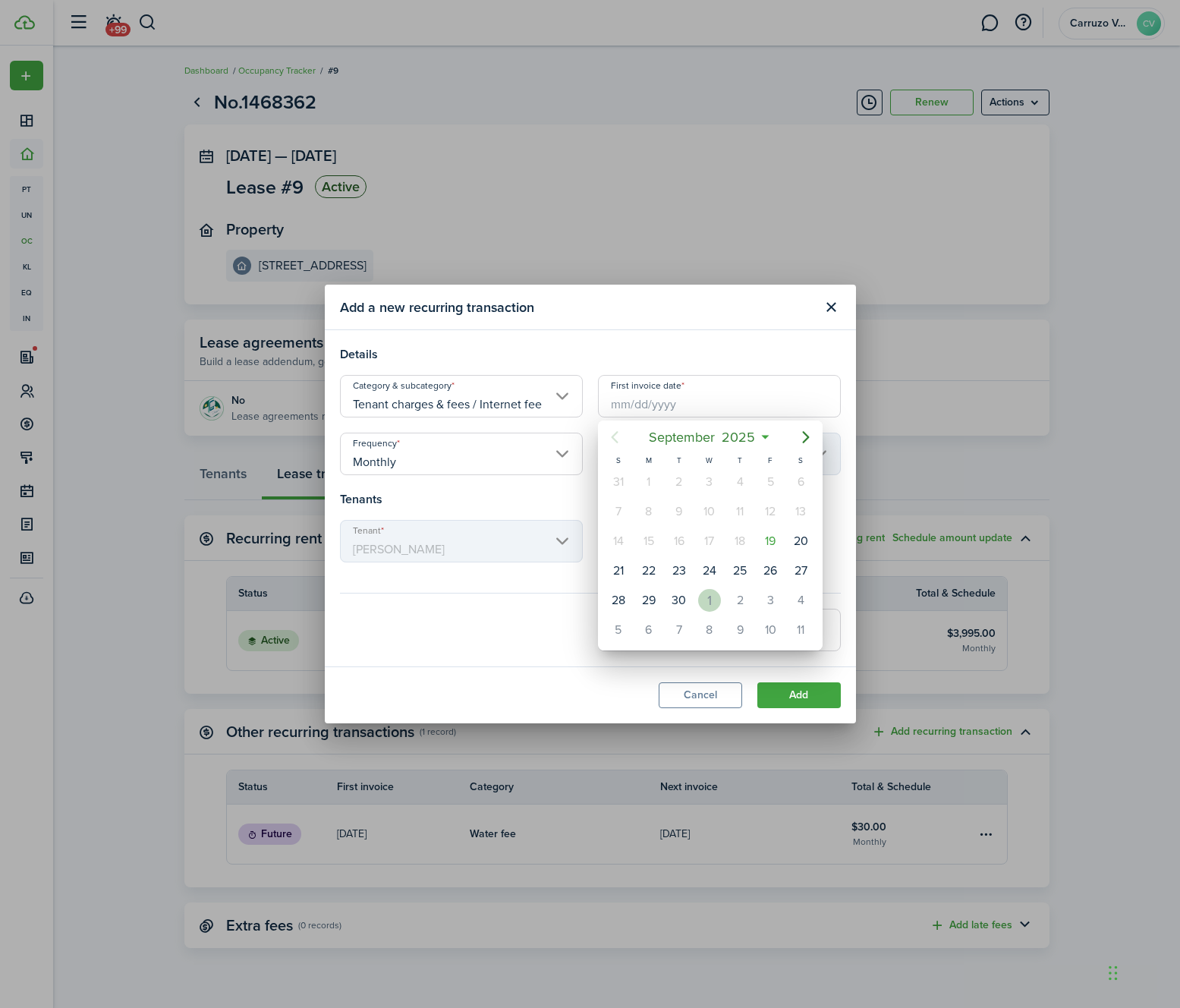
click at [707, 601] on div "1" at bounding box center [710, 601] width 23 height 23
type input "[DATE]"
type input "1st"
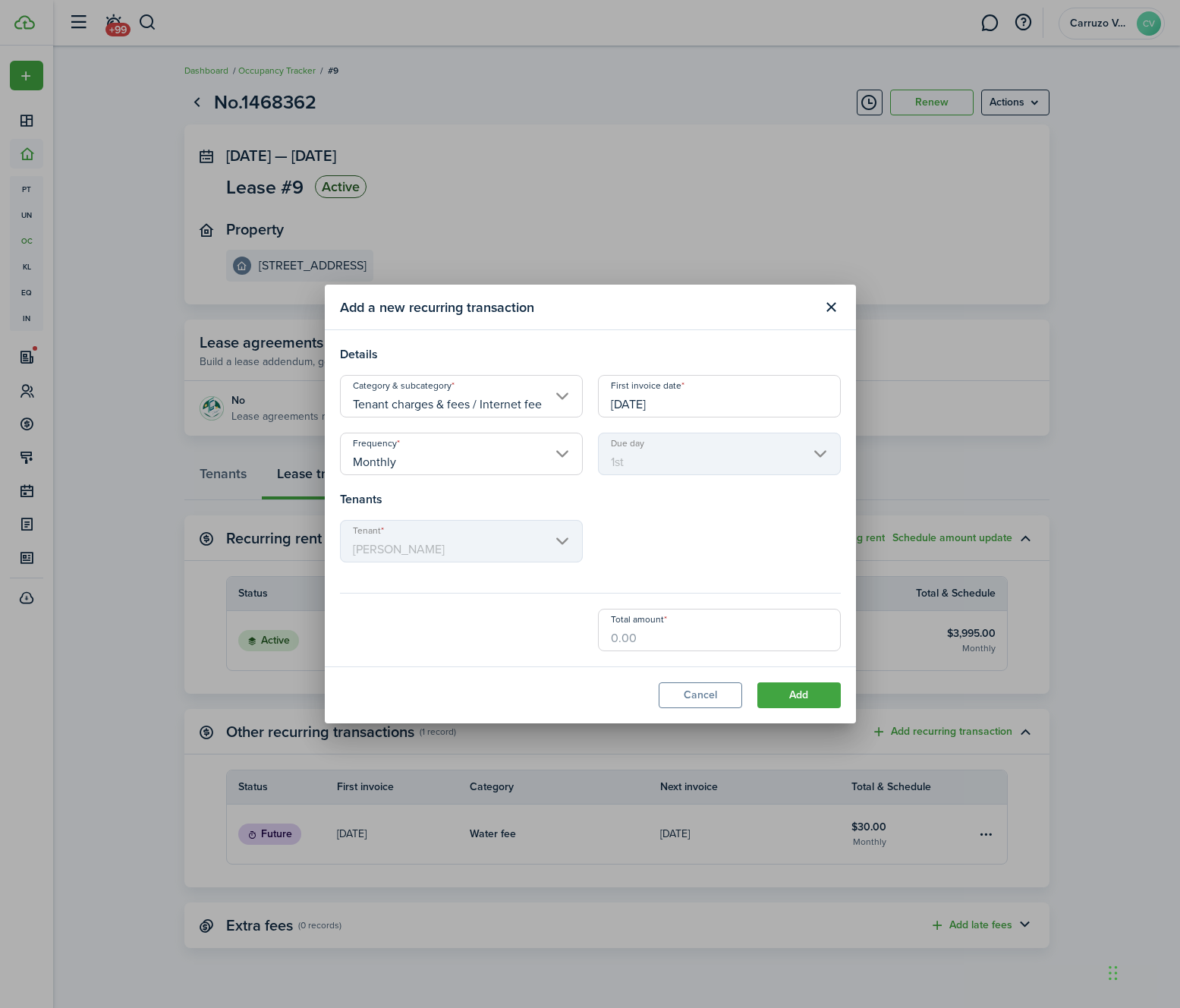
click at [516, 464] on input "Monthly" at bounding box center [462, 454] width 243 height 43
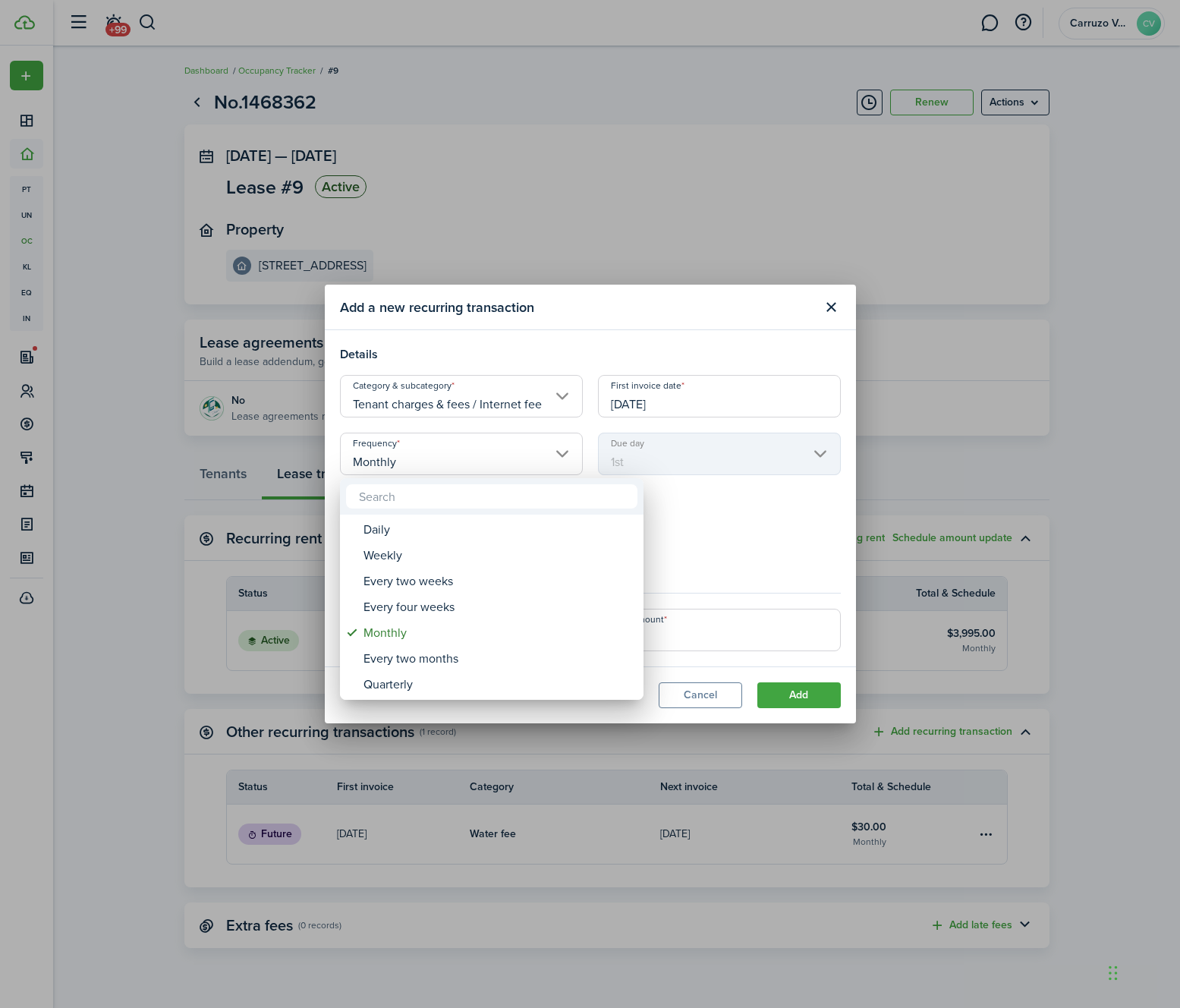
click at [761, 499] on div at bounding box center [590, 504] width 1424 height 1251
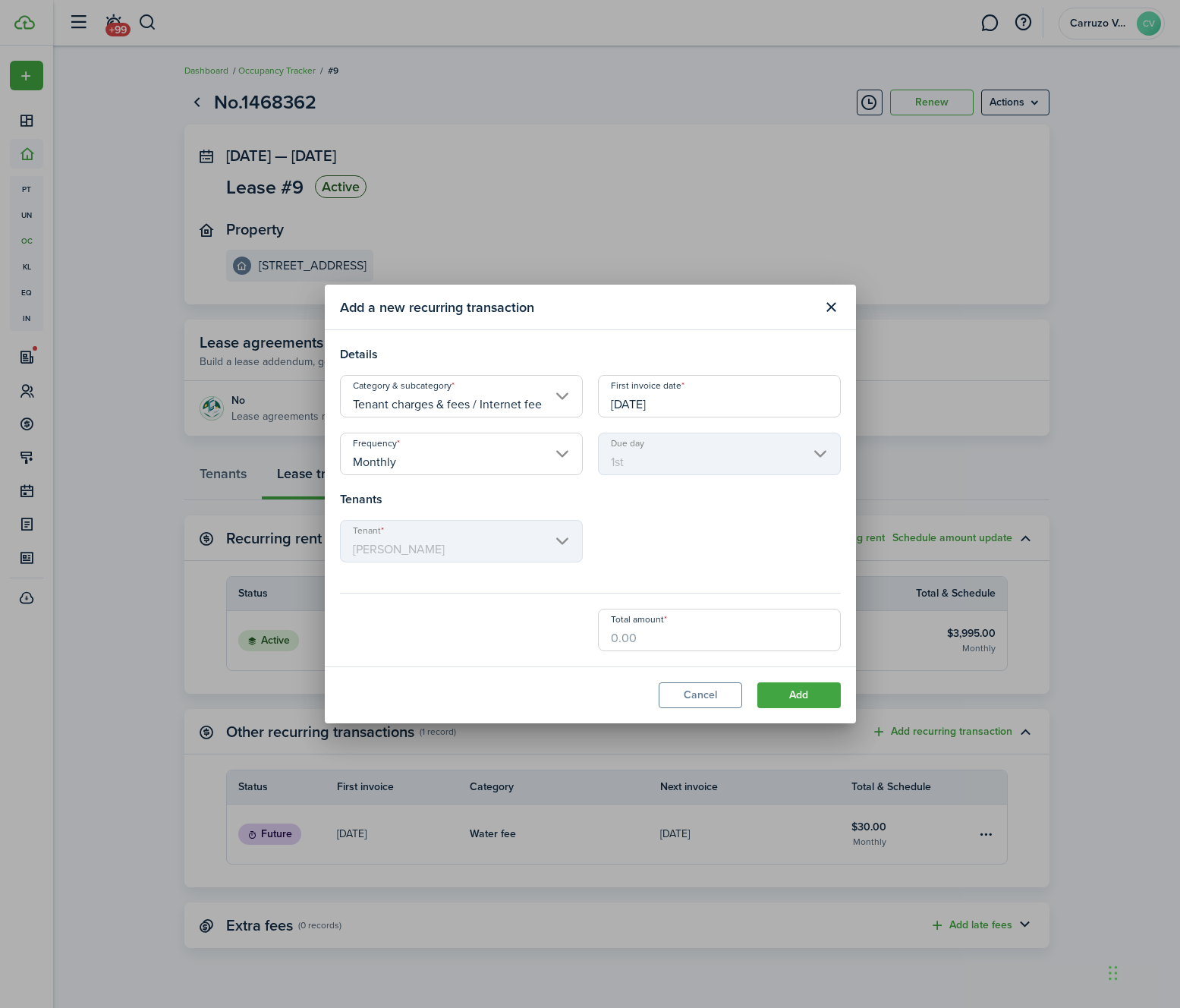
click at [439, 540] on mbsc-scroller "Tenant [PERSON_NAME]" at bounding box center [462, 541] width 243 height 43
click at [692, 633] on input "Total amount" at bounding box center [719, 630] width 243 height 43
type input "$70.00"
click at [777, 554] on div "Tenant [PERSON_NAME]" at bounding box center [590, 548] width 516 height 58
click at [803, 692] on button "Add" at bounding box center [799, 694] width 83 height 26
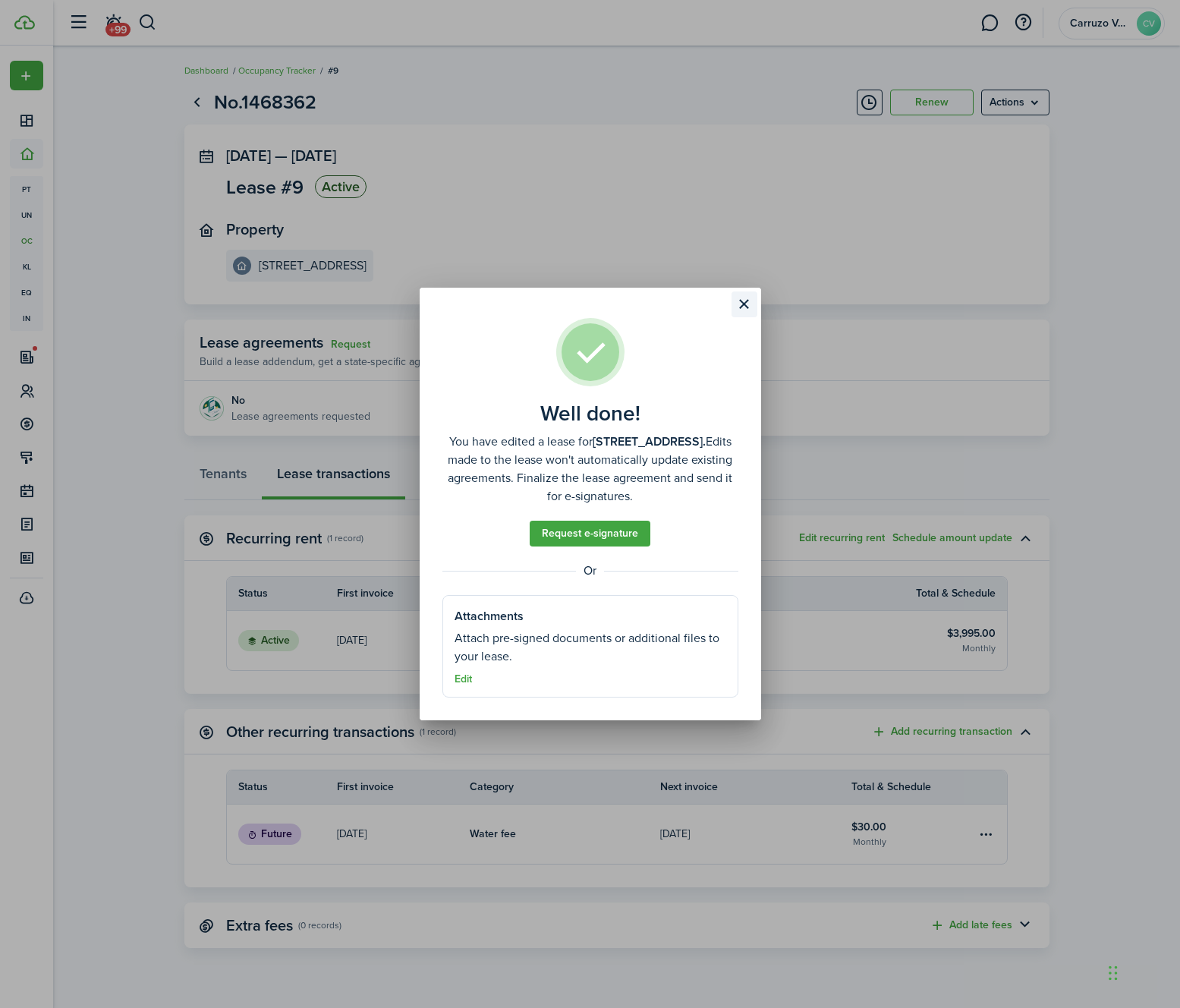
click at [741, 305] on button "Close modal" at bounding box center [744, 304] width 26 height 26
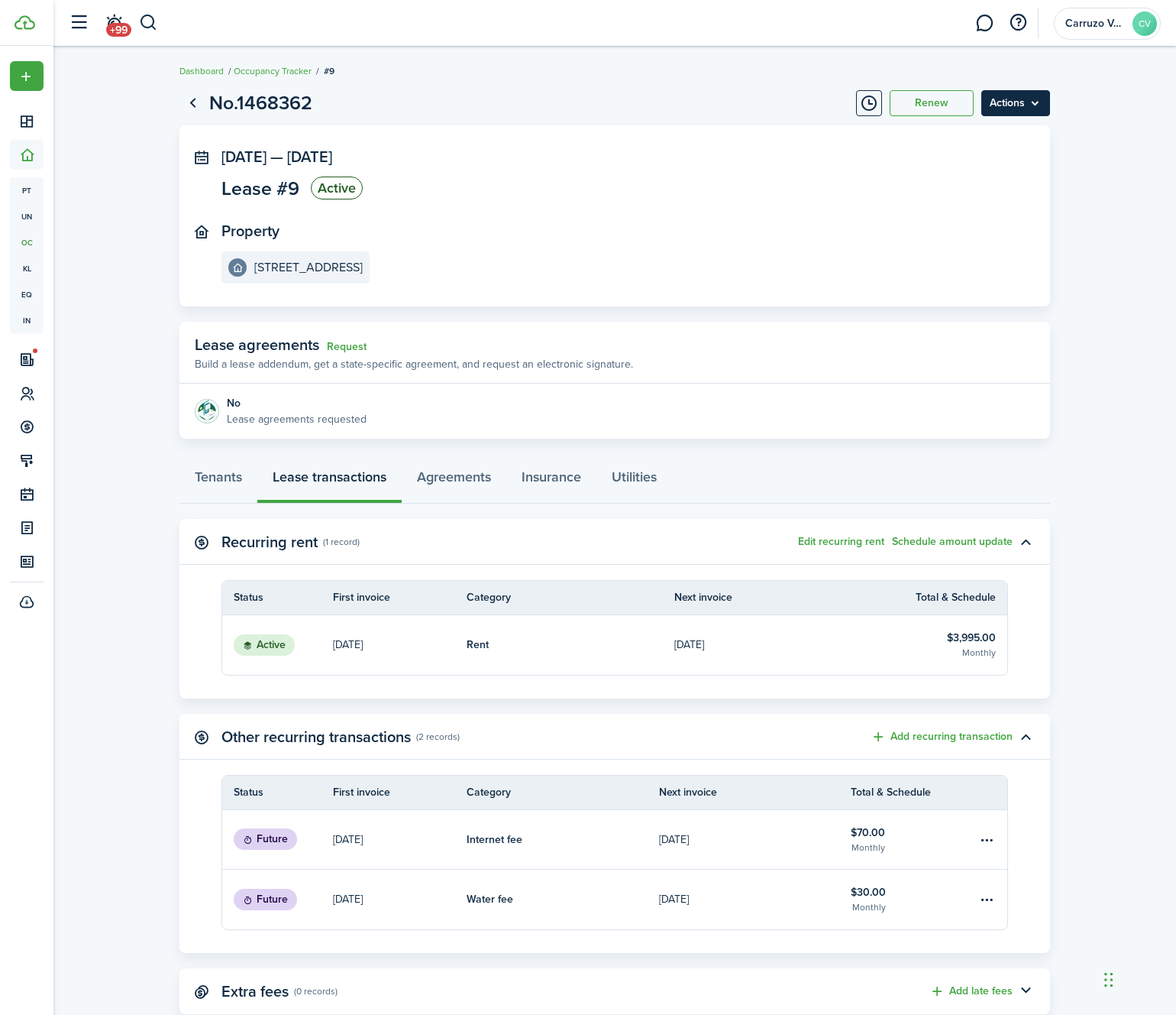
click at [1024, 106] on menu-btn "Actions" at bounding box center [1016, 103] width 69 height 26
click at [1071, 344] on lease-view "No.1468362 Renew Actions [DATE] — [DATE] Lease #9 Active Property [GEOGRAPHIC_D…" at bounding box center [614, 551] width 1123 height 941
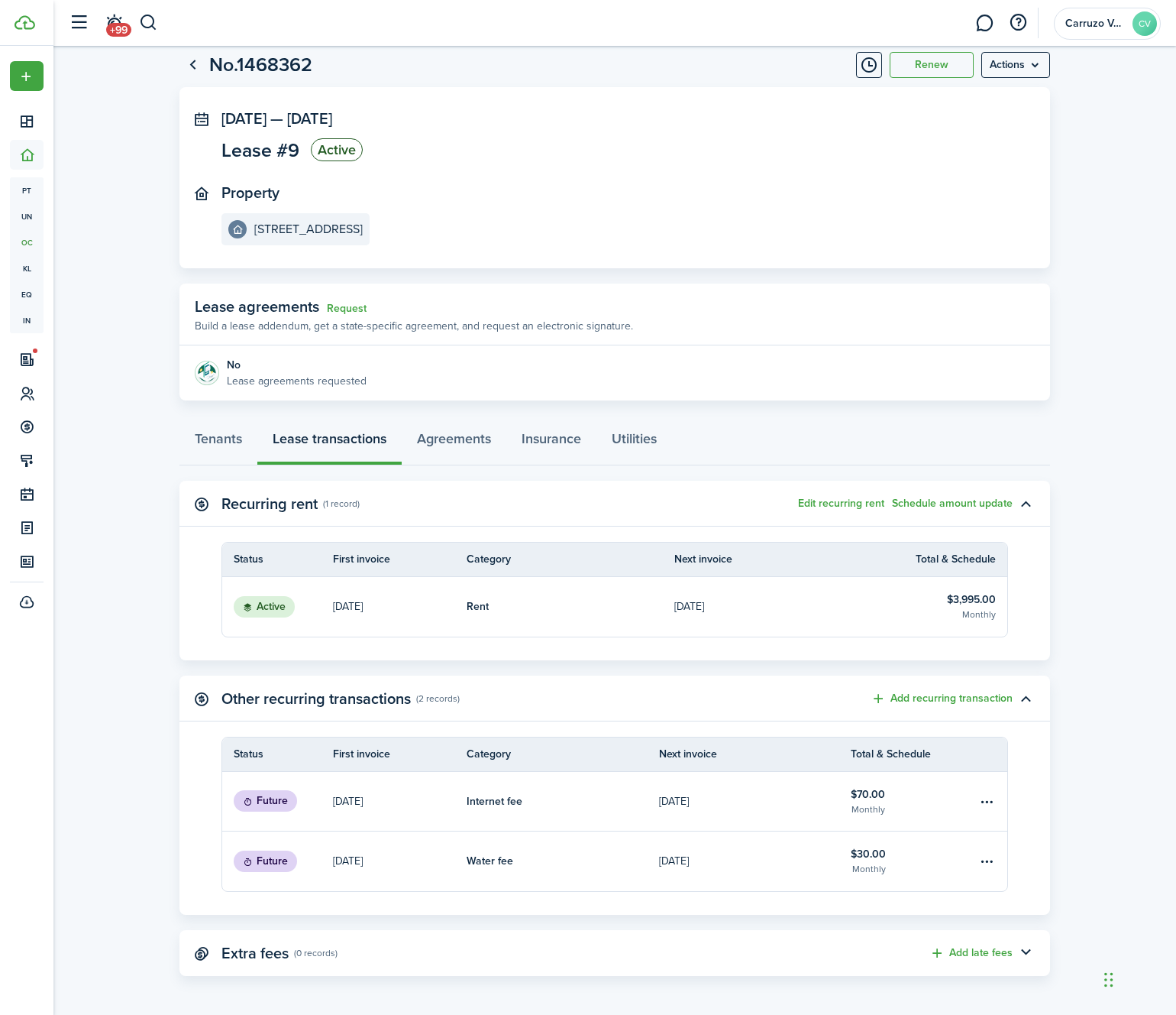
scroll to position [41, 0]
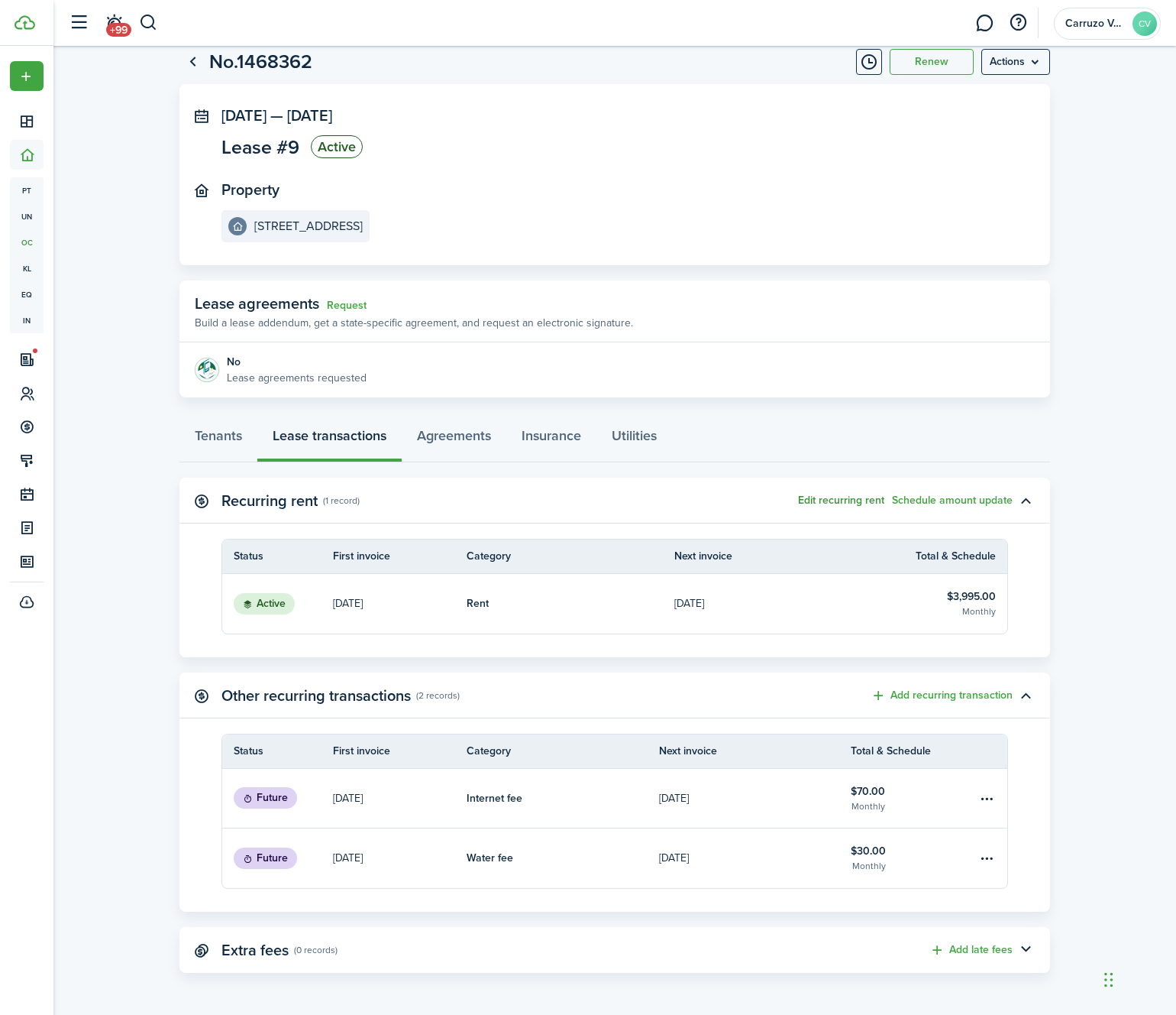
click at [854, 494] on button "Edit recurring rent" at bounding box center [841, 500] width 86 height 12
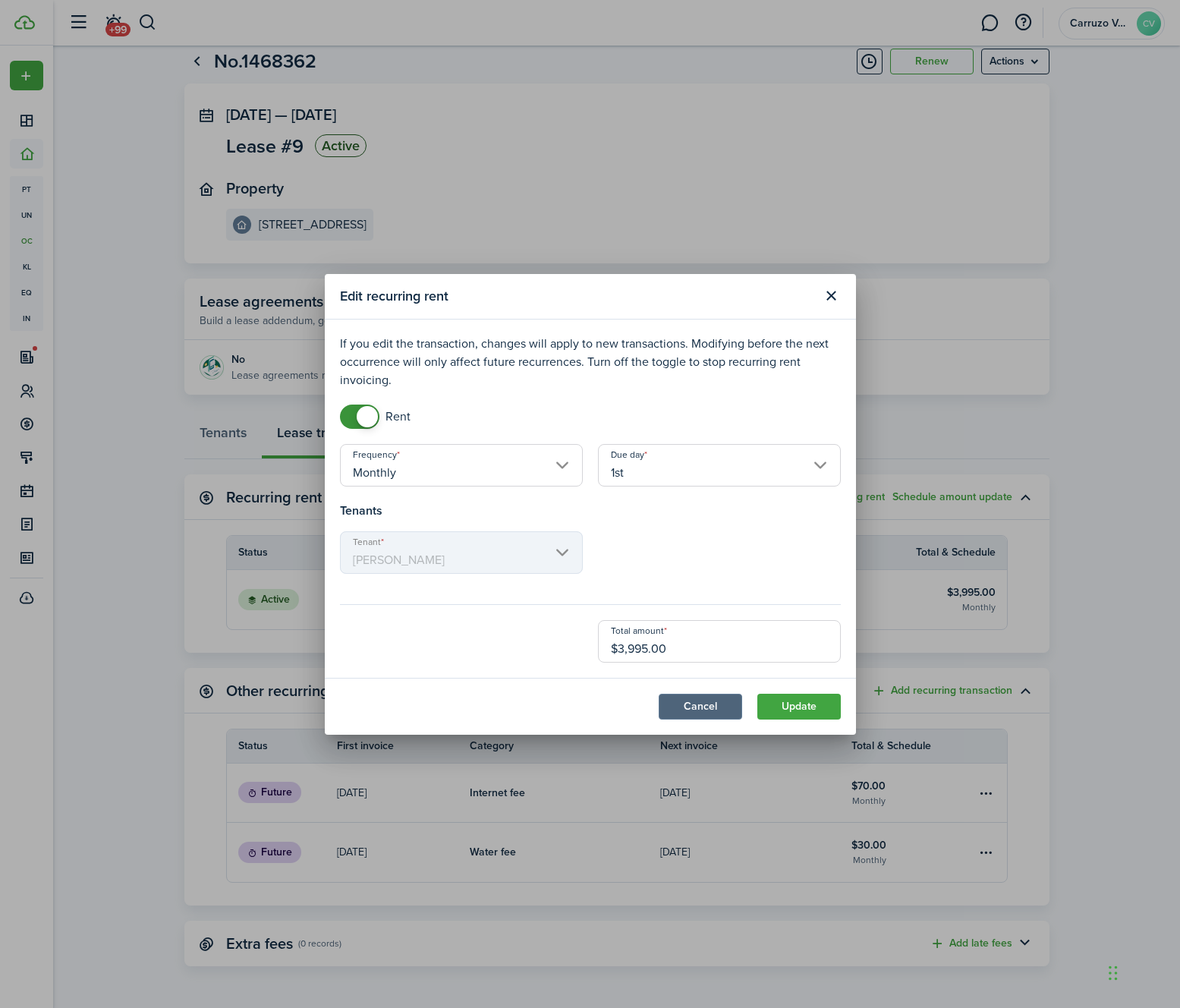
click at [686, 697] on button "Cancel" at bounding box center [701, 706] width 83 height 26
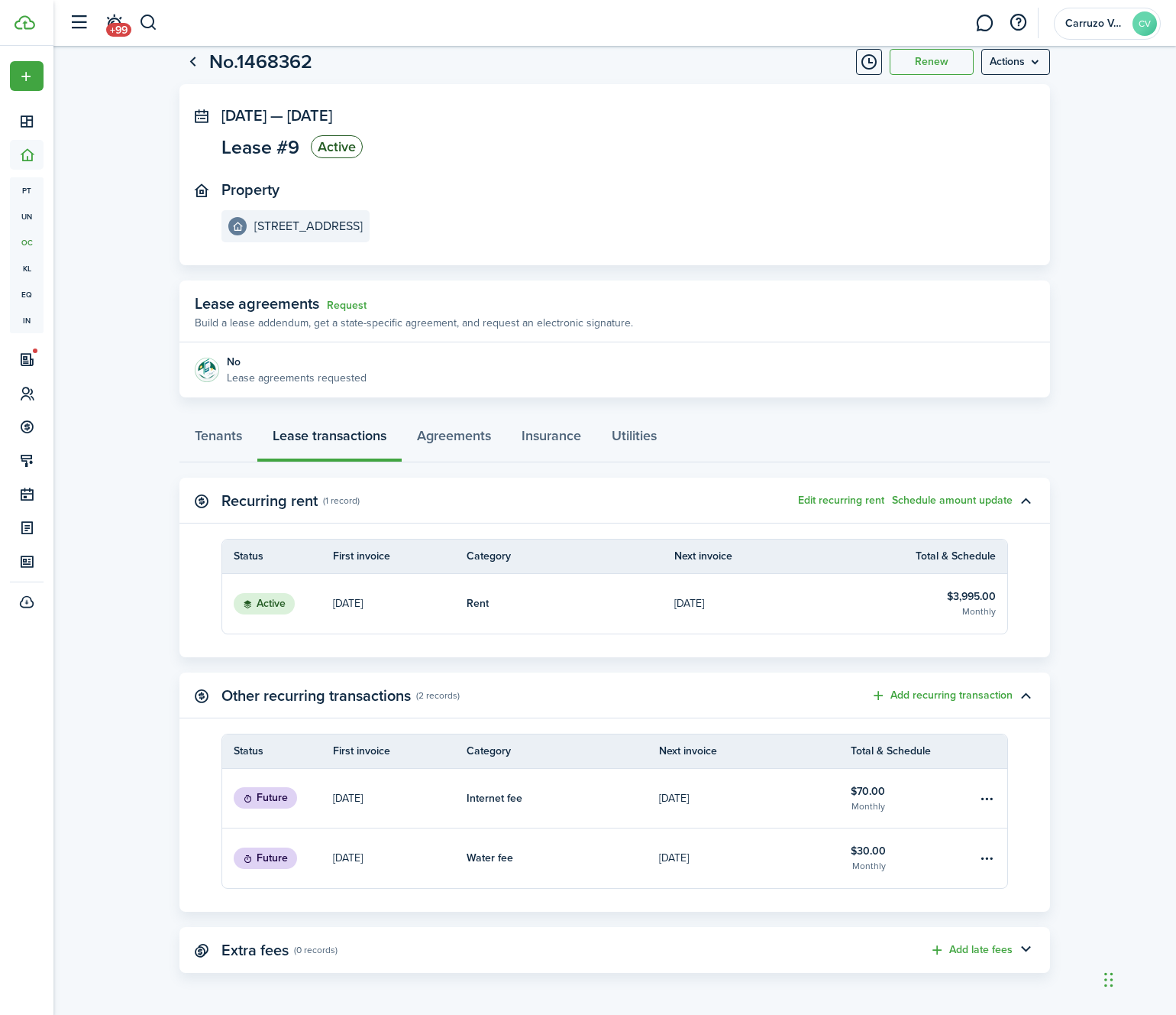
click at [1069, 592] on lease-view "No.1468362 Renew Actions [DATE] — [DATE] Lease #9 Active Property [GEOGRAPHIC_D…" at bounding box center [614, 510] width 1123 height 941
click at [824, 499] on button "Edit recurring rent" at bounding box center [841, 500] width 86 height 12
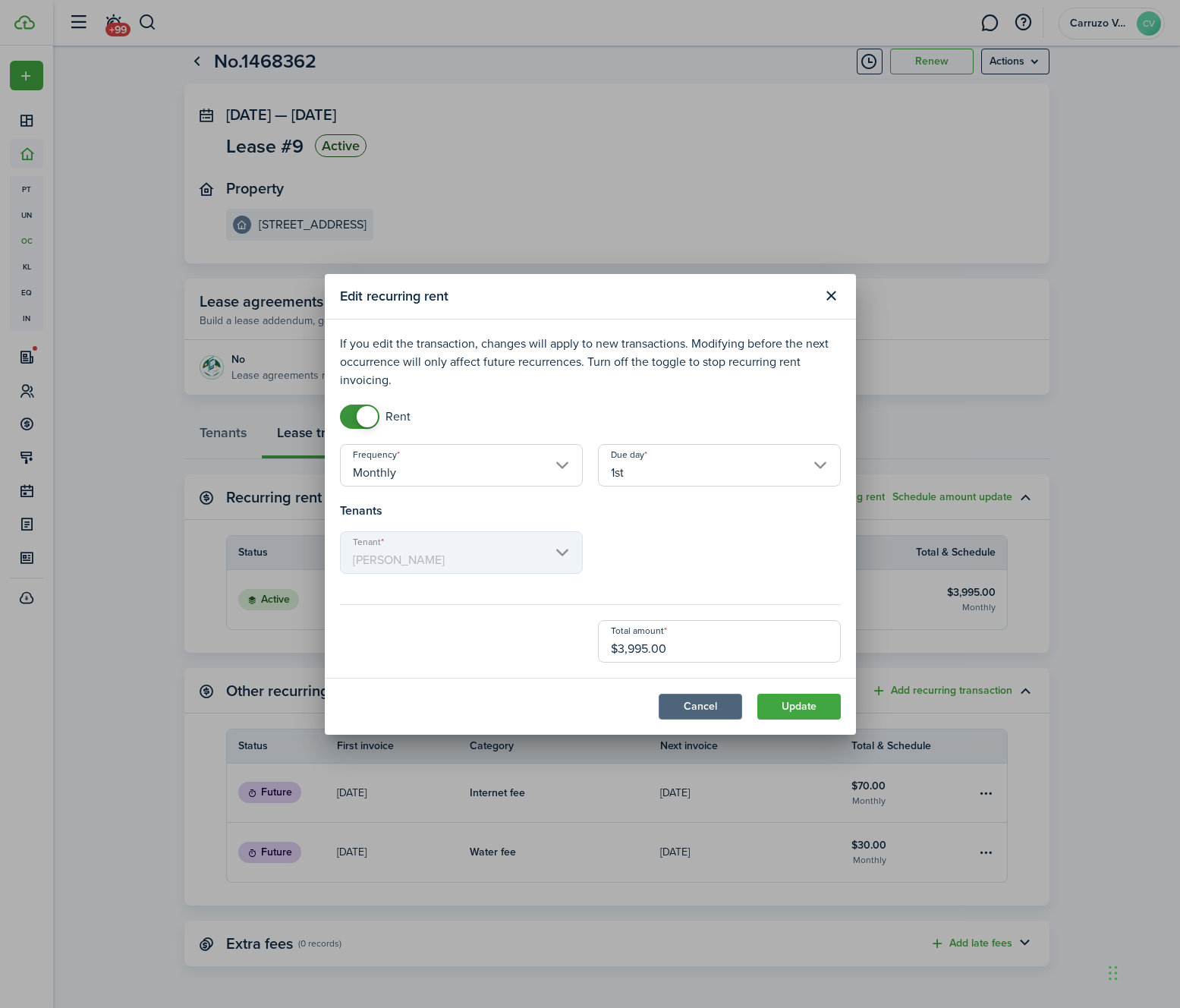
click at [687, 710] on button "Cancel" at bounding box center [701, 706] width 83 height 26
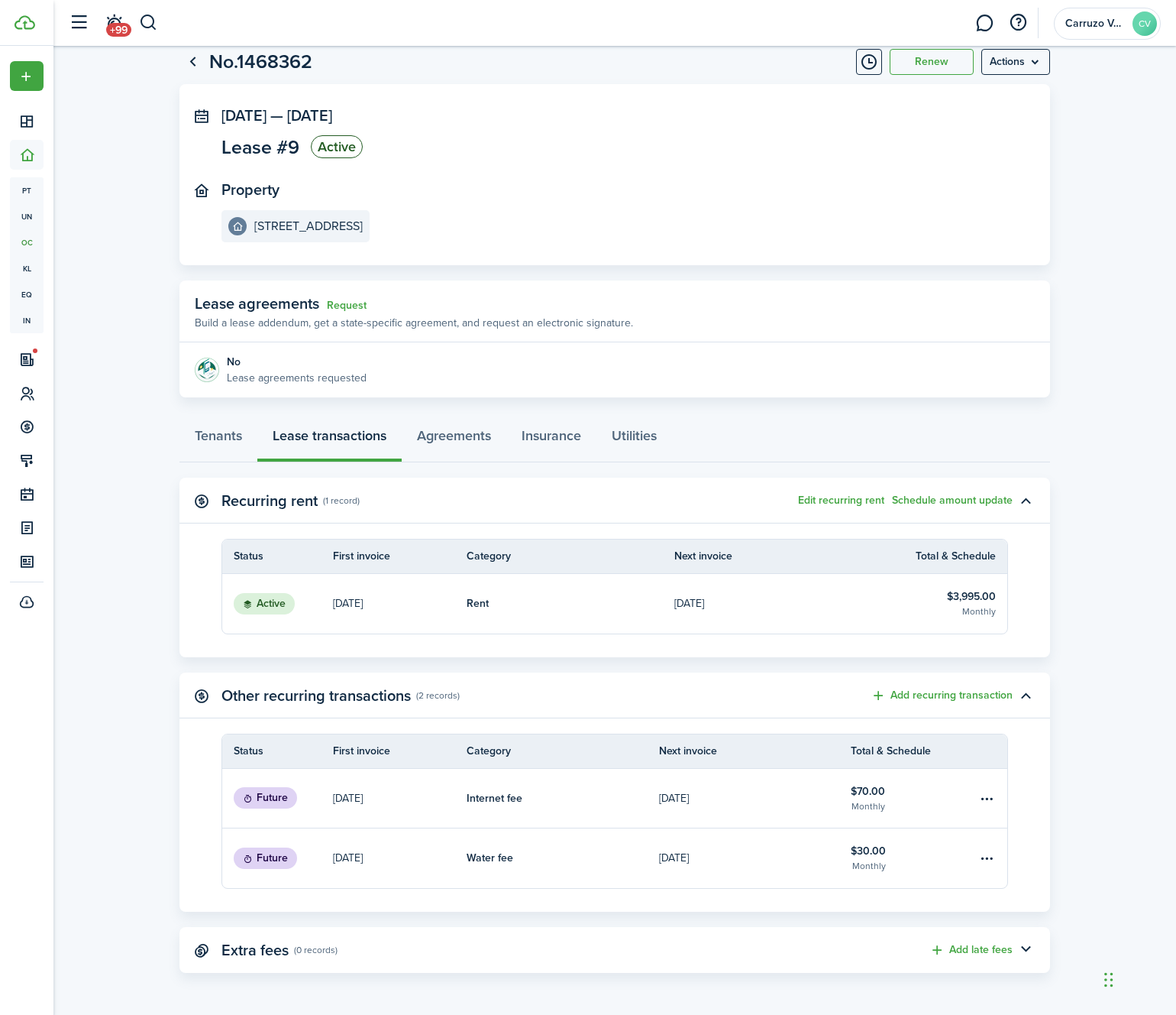
click at [889, 620] on link "$3,995.00 Monthly" at bounding box center [944, 603] width 126 height 60
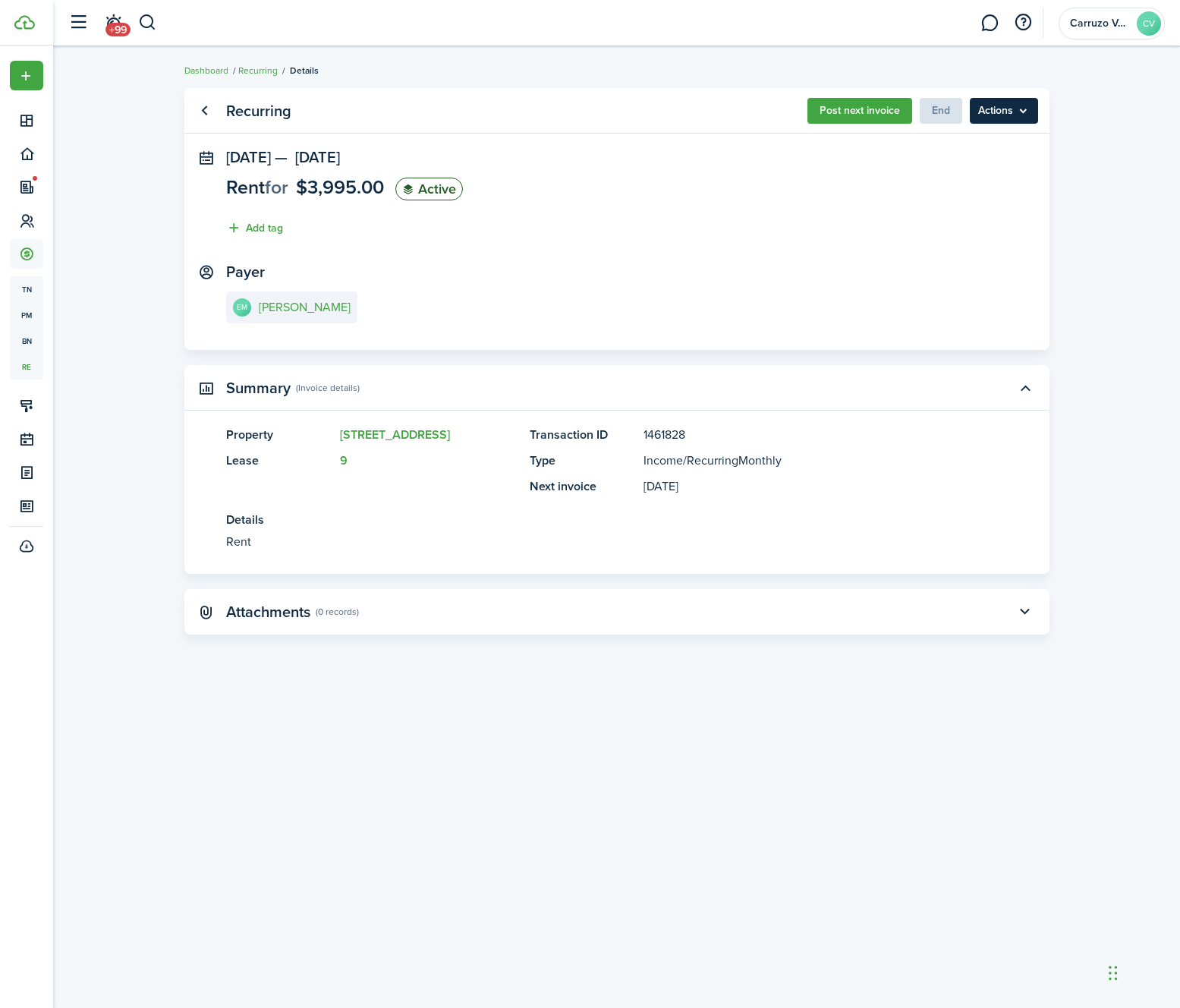
click at [1020, 114] on menu-btn "Actions" at bounding box center [1004, 111] width 68 height 26
click at [858, 183] on panel-main-section "[DATE] — [DATE] Rent for $3,995.00 Active Add tag" at bounding box center [617, 197] width 782 height 96
click at [489, 774] on transaction-view-wrapper "Recurring Post next invoice End Actions [DATE] — [DATE] Rent for $3,995.00 Acti…" at bounding box center [617, 527] width 881 height 893
click at [1027, 99] on menu-btn "Actions" at bounding box center [1004, 111] width 68 height 26
click at [724, 290] on panel-main-section "Payer EM [PERSON_NAME]" at bounding box center [617, 295] width 782 height 65
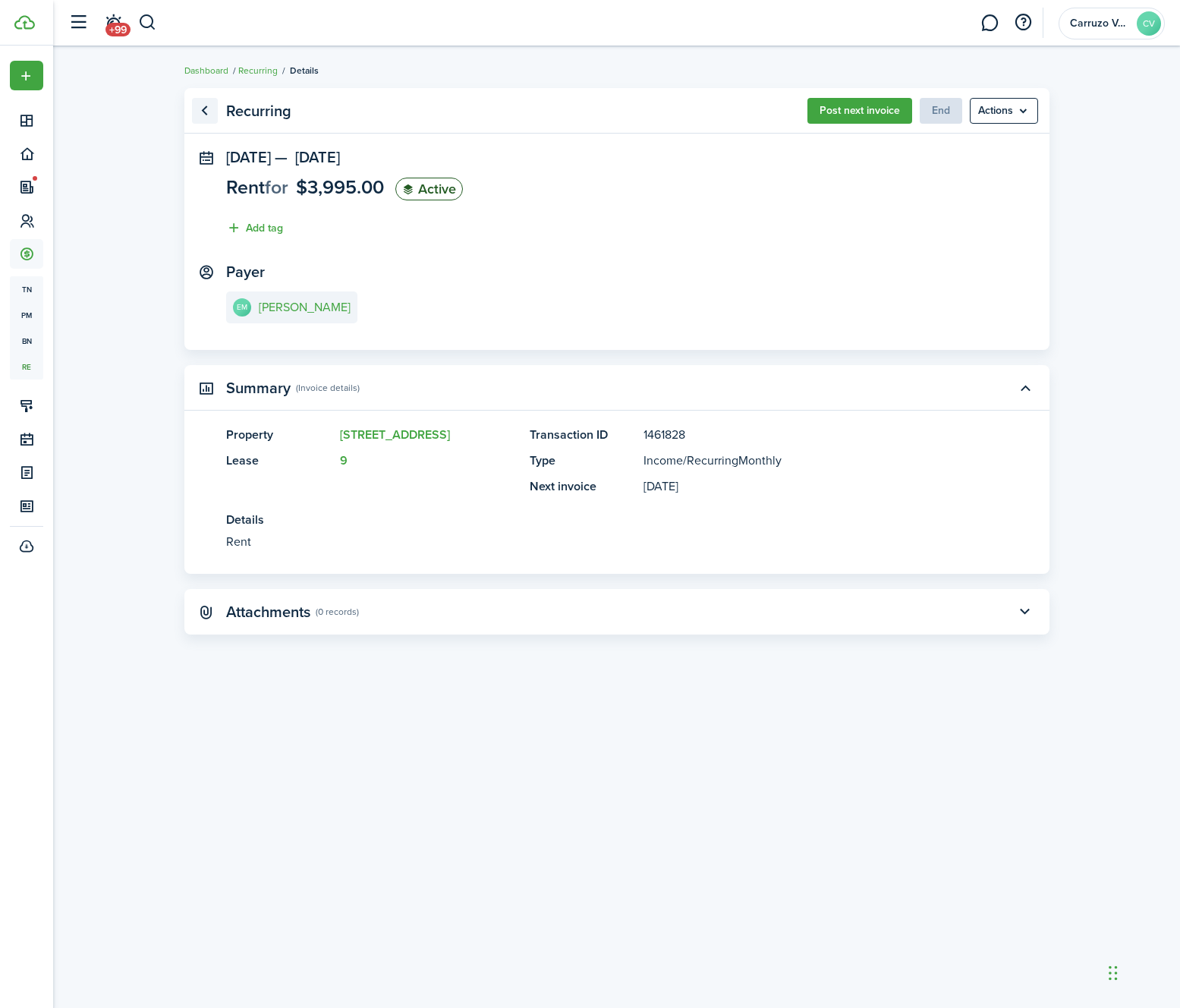
click at [204, 109] on link "Go back" at bounding box center [205, 111] width 26 height 26
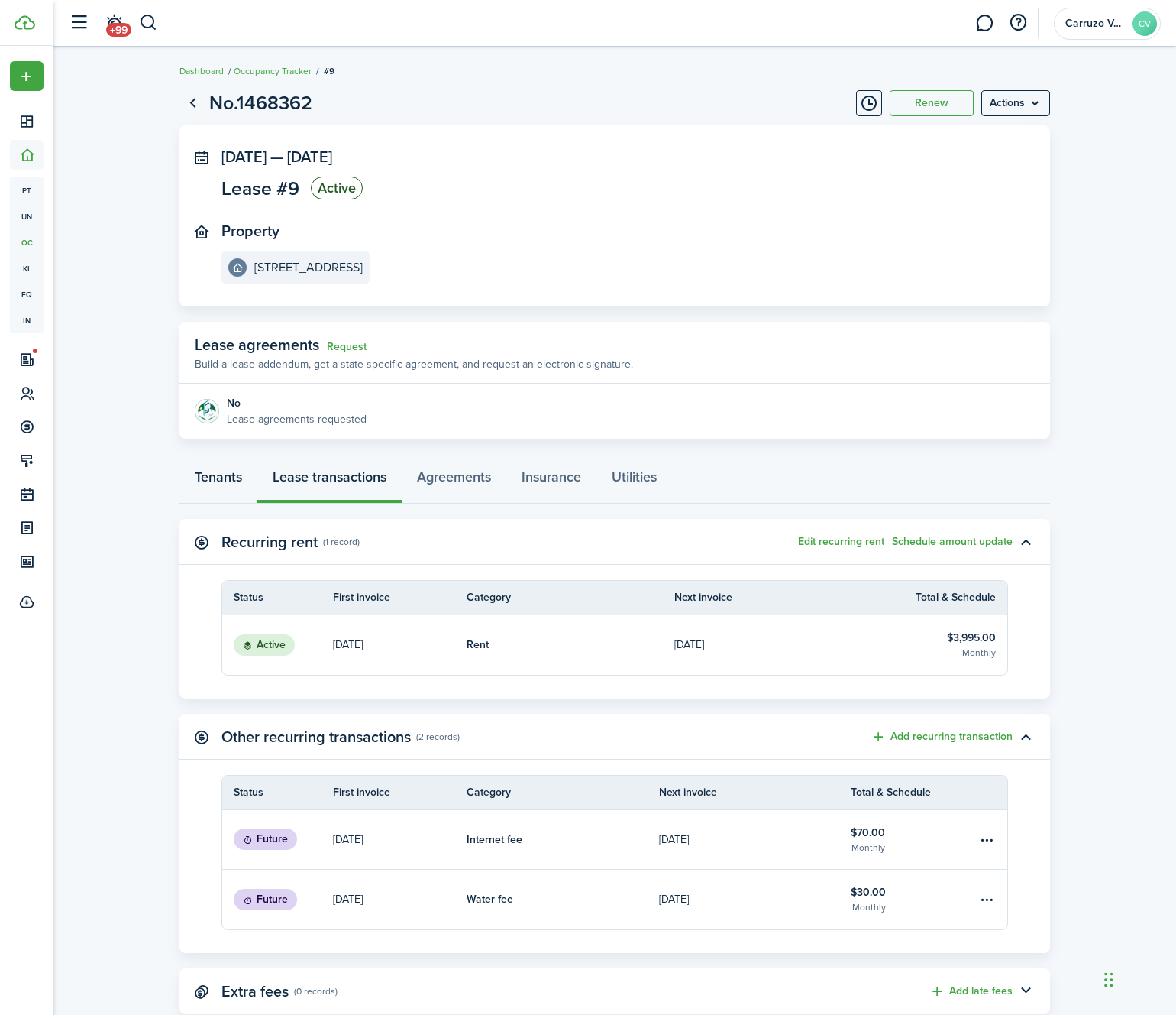
click at [243, 483] on link "Tenants" at bounding box center [218, 480] width 78 height 45
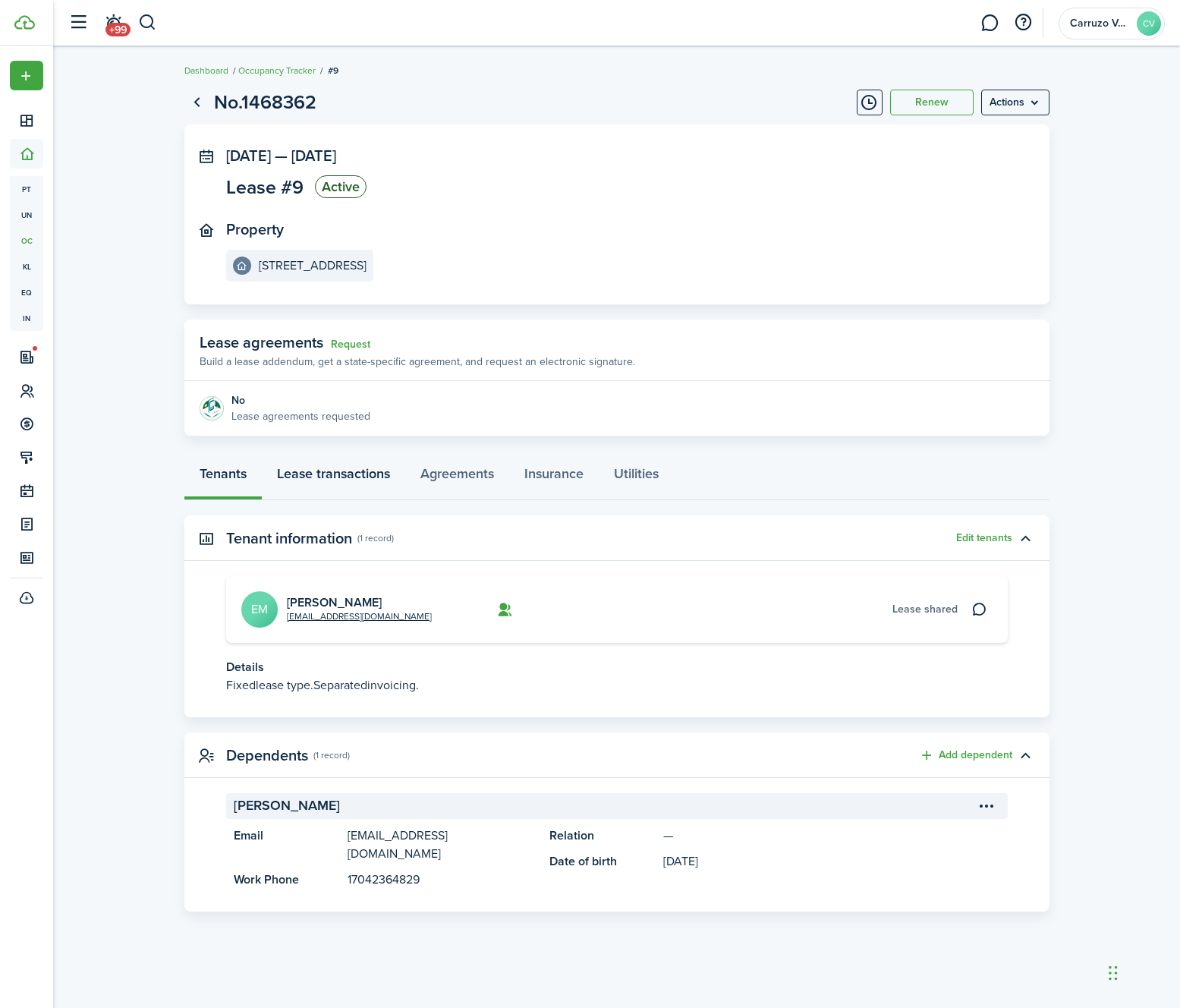
click at [349, 474] on link "Lease transactions" at bounding box center [334, 477] width 144 height 45
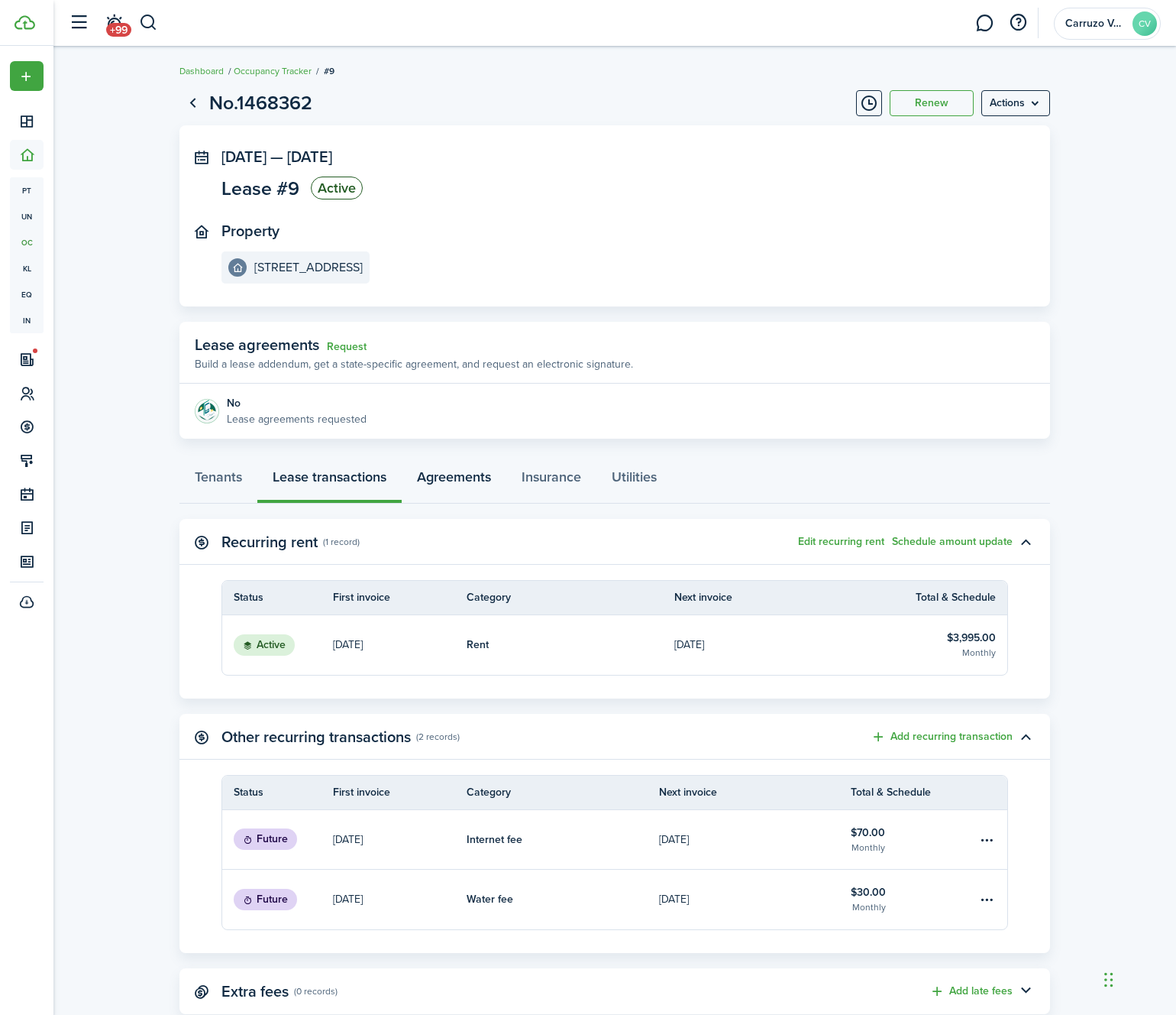
click at [418, 483] on link "Agreements" at bounding box center [454, 480] width 104 height 45
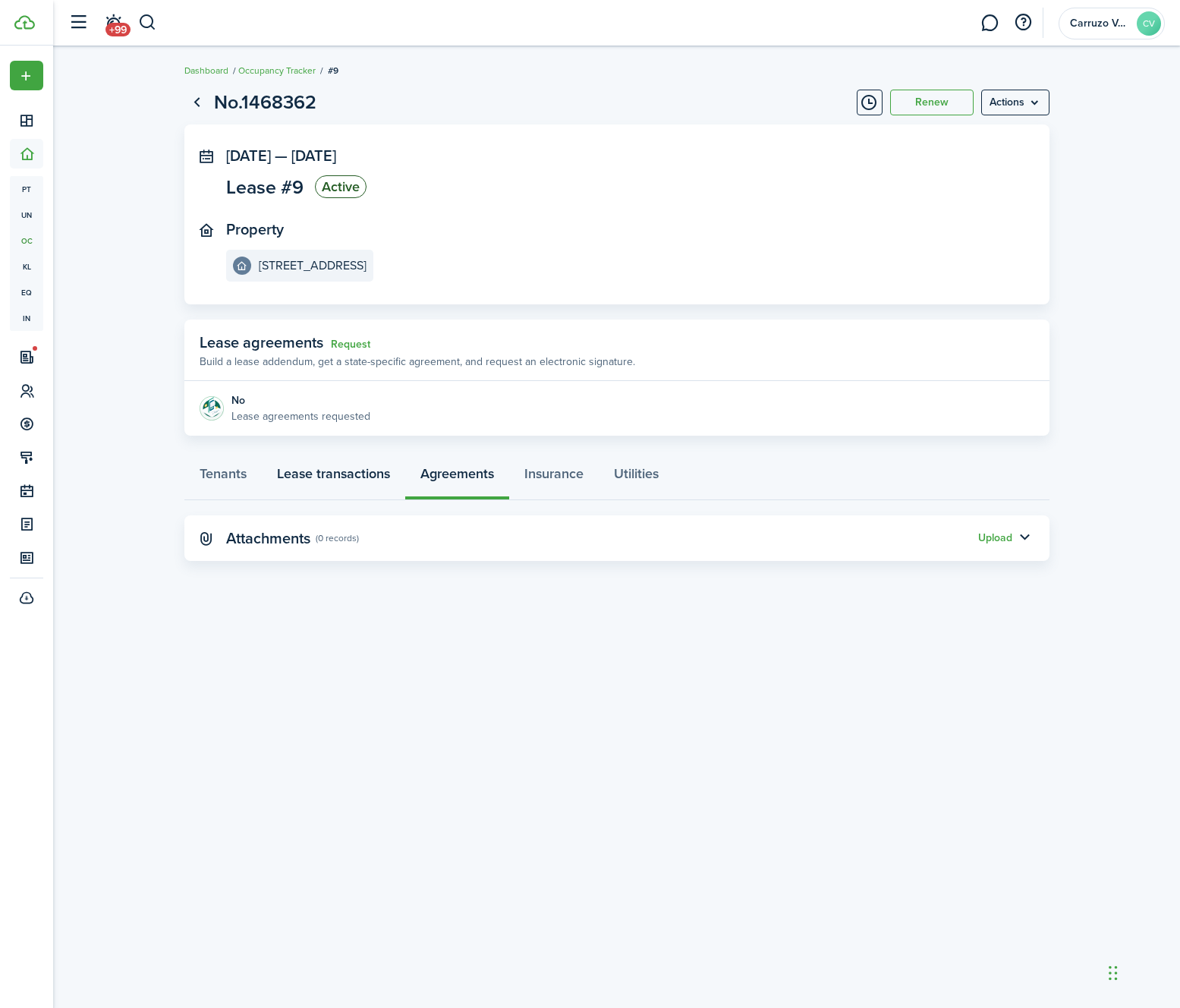
click at [361, 477] on link "Lease transactions" at bounding box center [334, 477] width 144 height 45
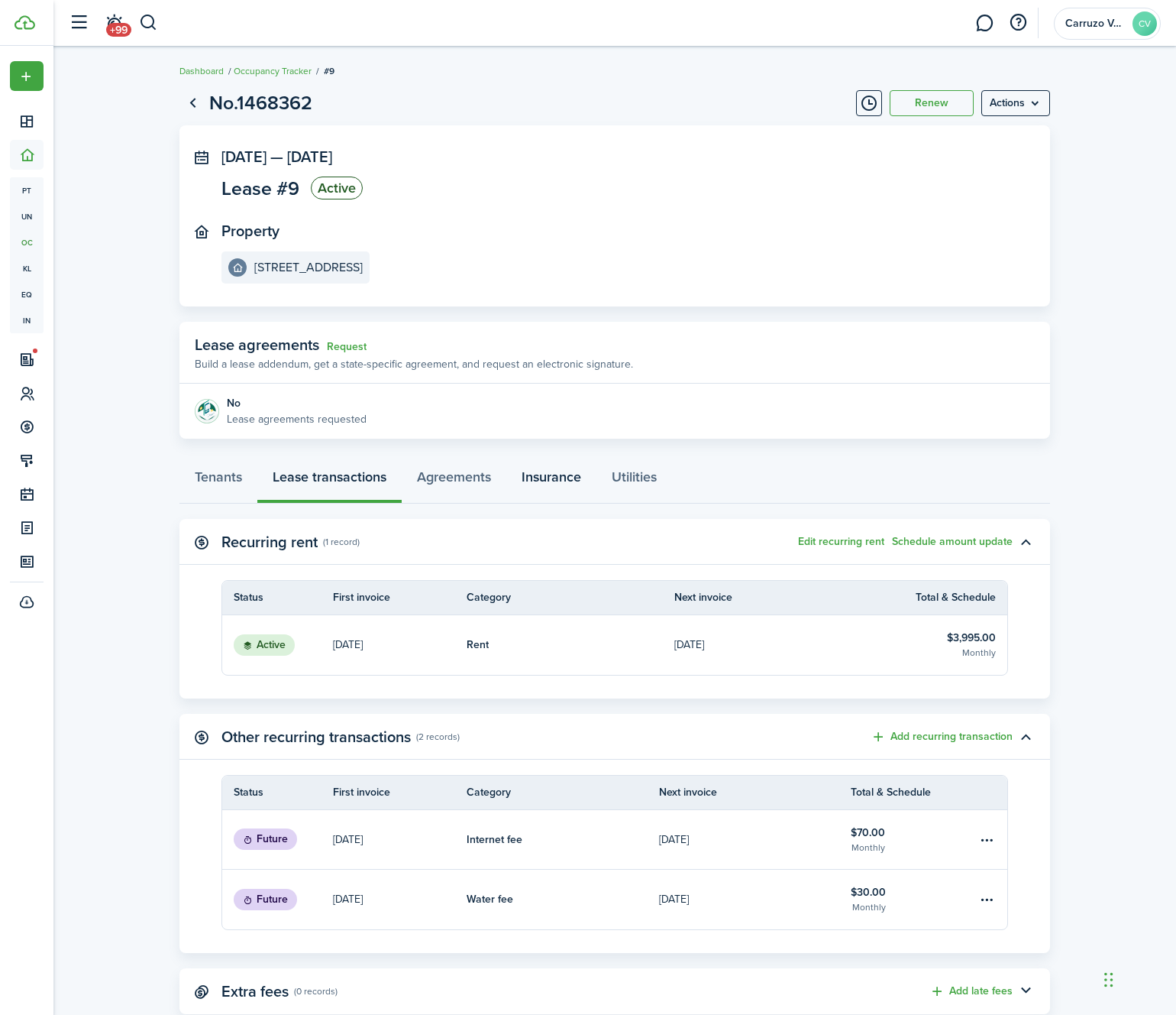
click at [536, 489] on link "Insurance" at bounding box center [551, 480] width 90 height 45
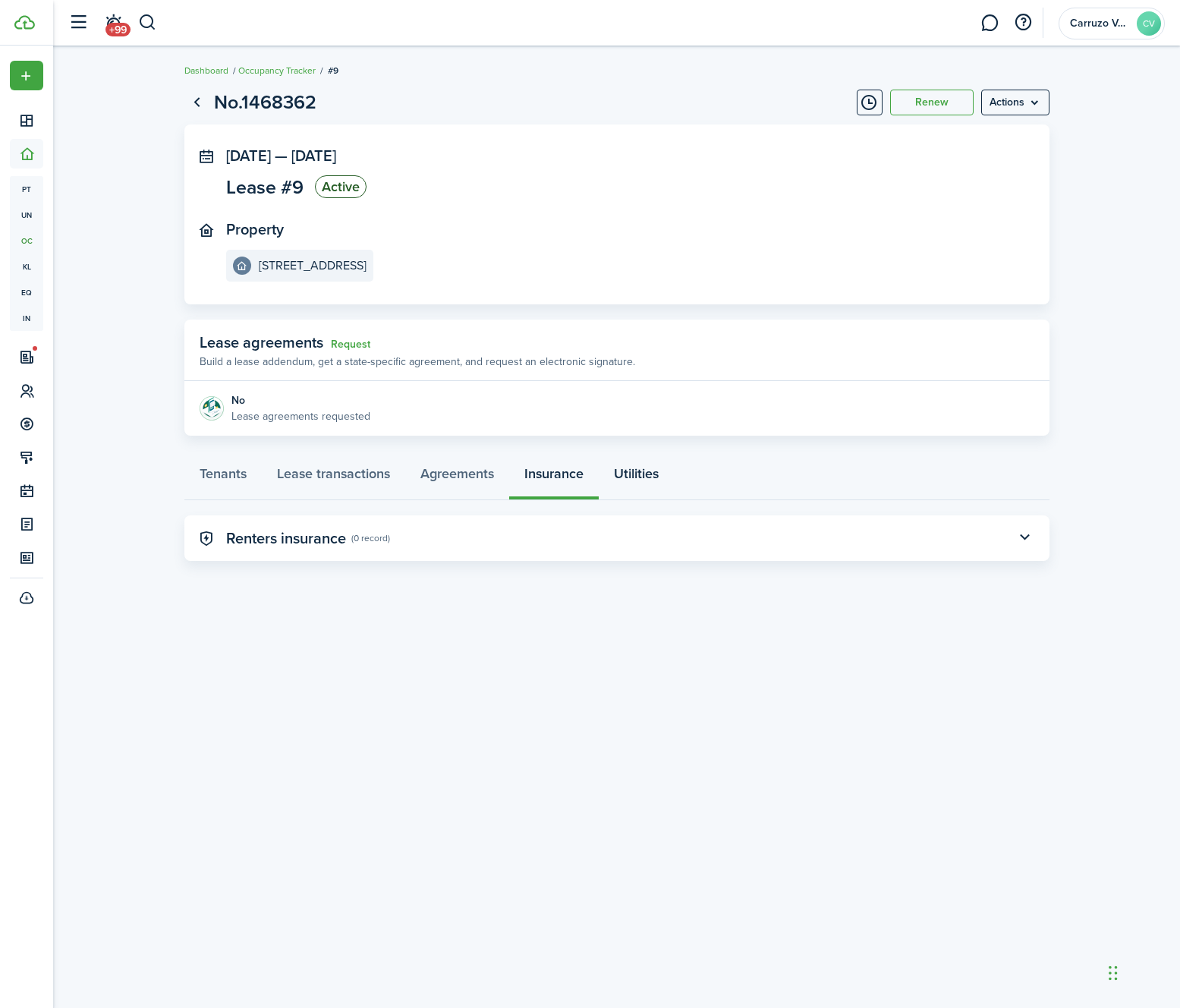
click at [621, 473] on link "Utilities" at bounding box center [636, 477] width 75 height 45
click at [318, 469] on link "Lease transactions" at bounding box center [334, 477] width 144 height 45
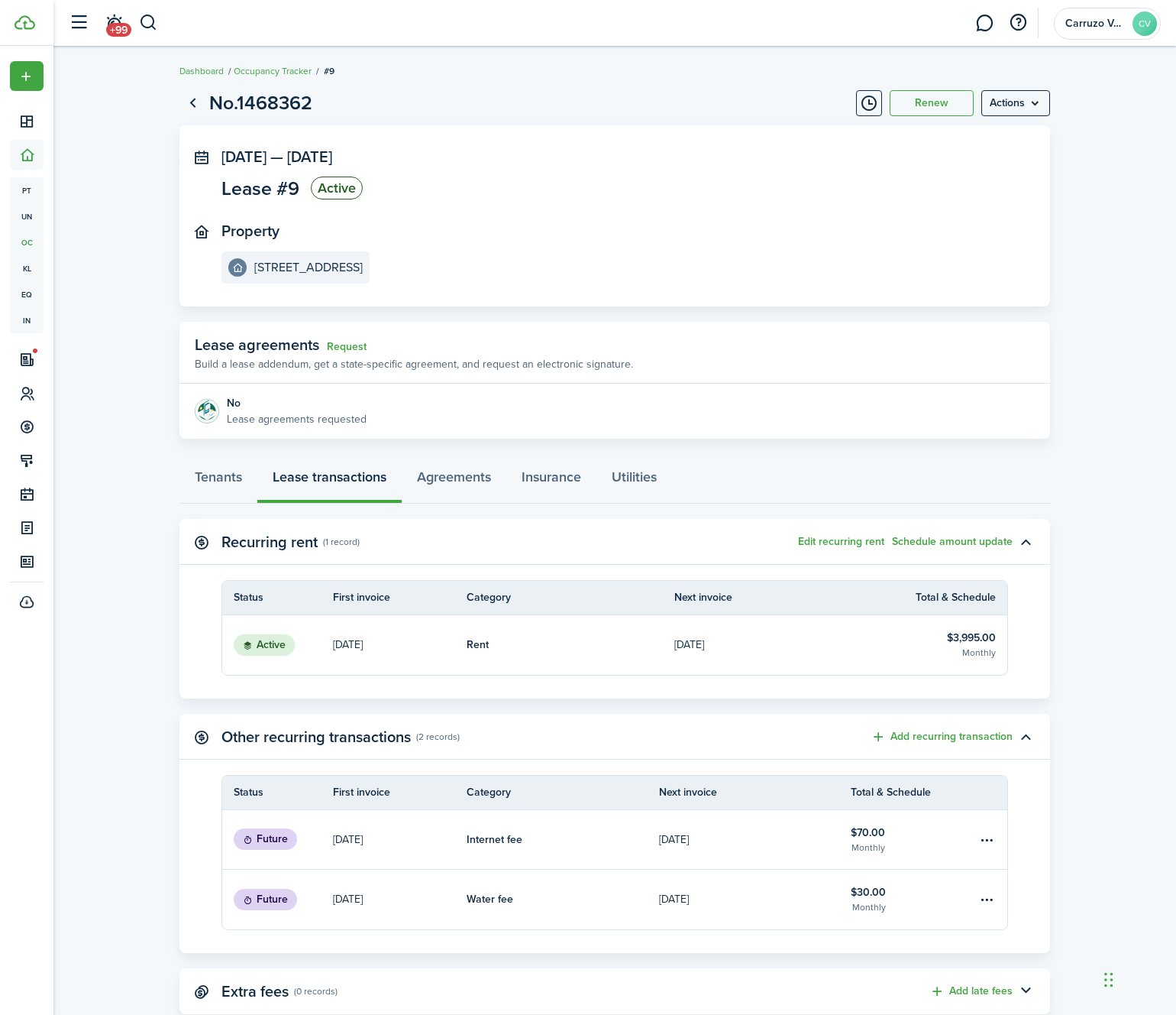
click at [383, 655] on link "[DATE]" at bounding box center [400, 645] width 134 height 60
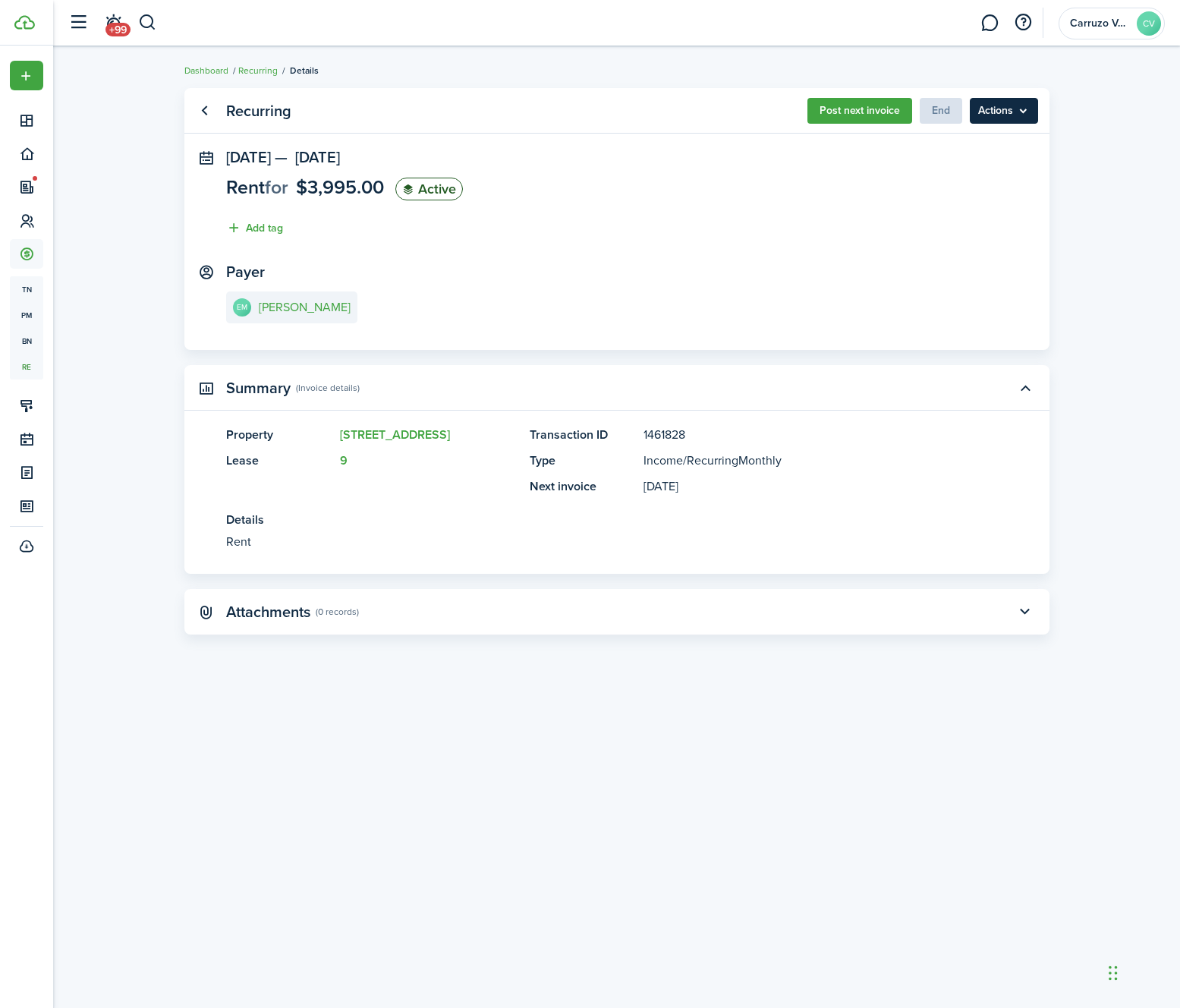
click at [995, 115] on menu-btn "Actions" at bounding box center [1004, 111] width 68 height 26
click at [910, 289] on panel-main-section "Payer EM [PERSON_NAME]" at bounding box center [617, 295] width 782 height 65
click at [1001, 105] on menu-btn "Actions" at bounding box center [1004, 111] width 68 height 26
click at [926, 108] on span "End" at bounding box center [941, 111] width 43 height 16
click at [206, 116] on link "Go back" at bounding box center [205, 111] width 26 height 26
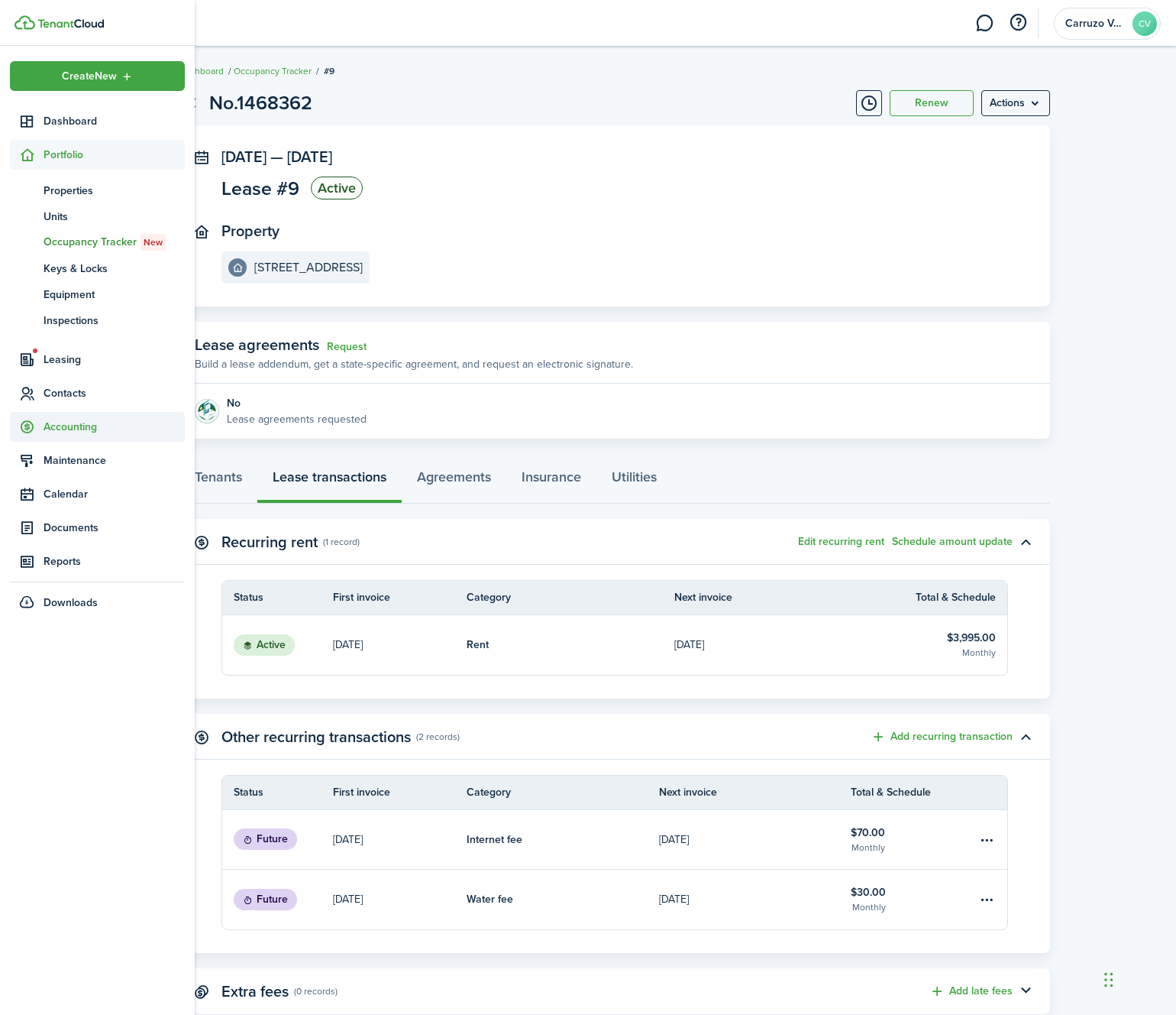
click at [74, 431] on span "Accounting" at bounding box center [114, 427] width 142 height 16
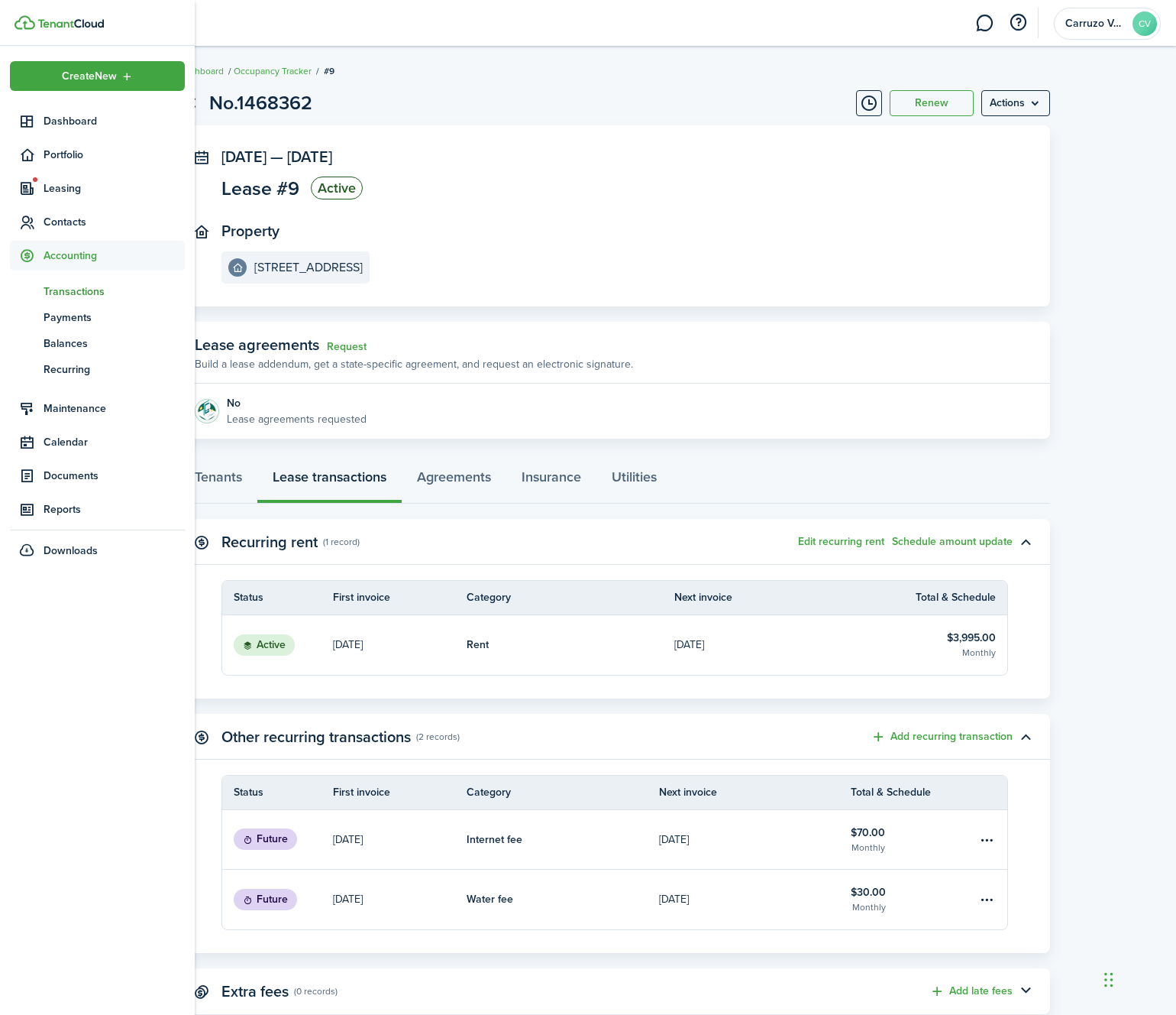
click at [78, 293] on span "Transactions" at bounding box center [114, 292] width 142 height 16
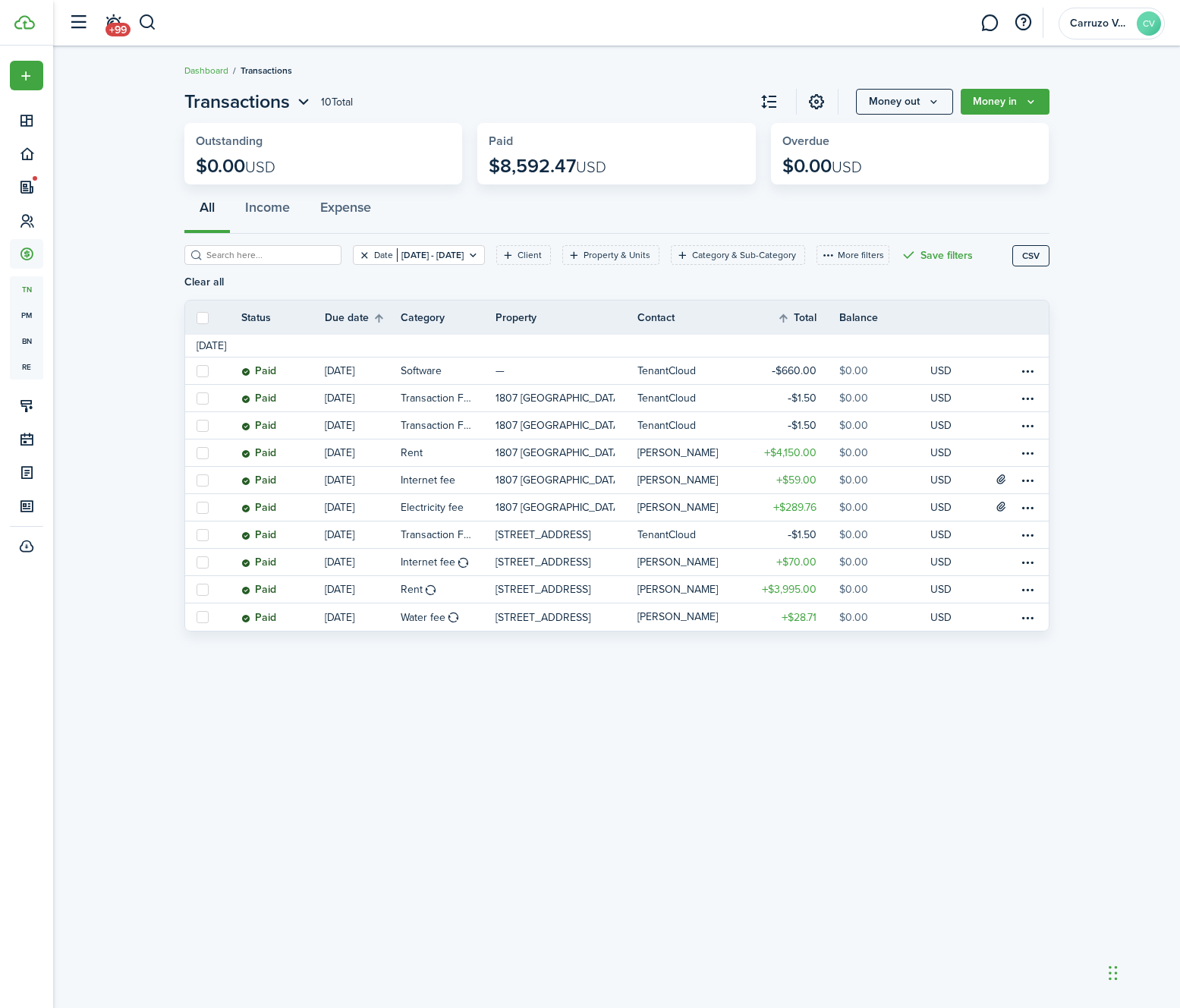
click at [358, 255] on button "Clear filter" at bounding box center [364, 255] width 13 height 12
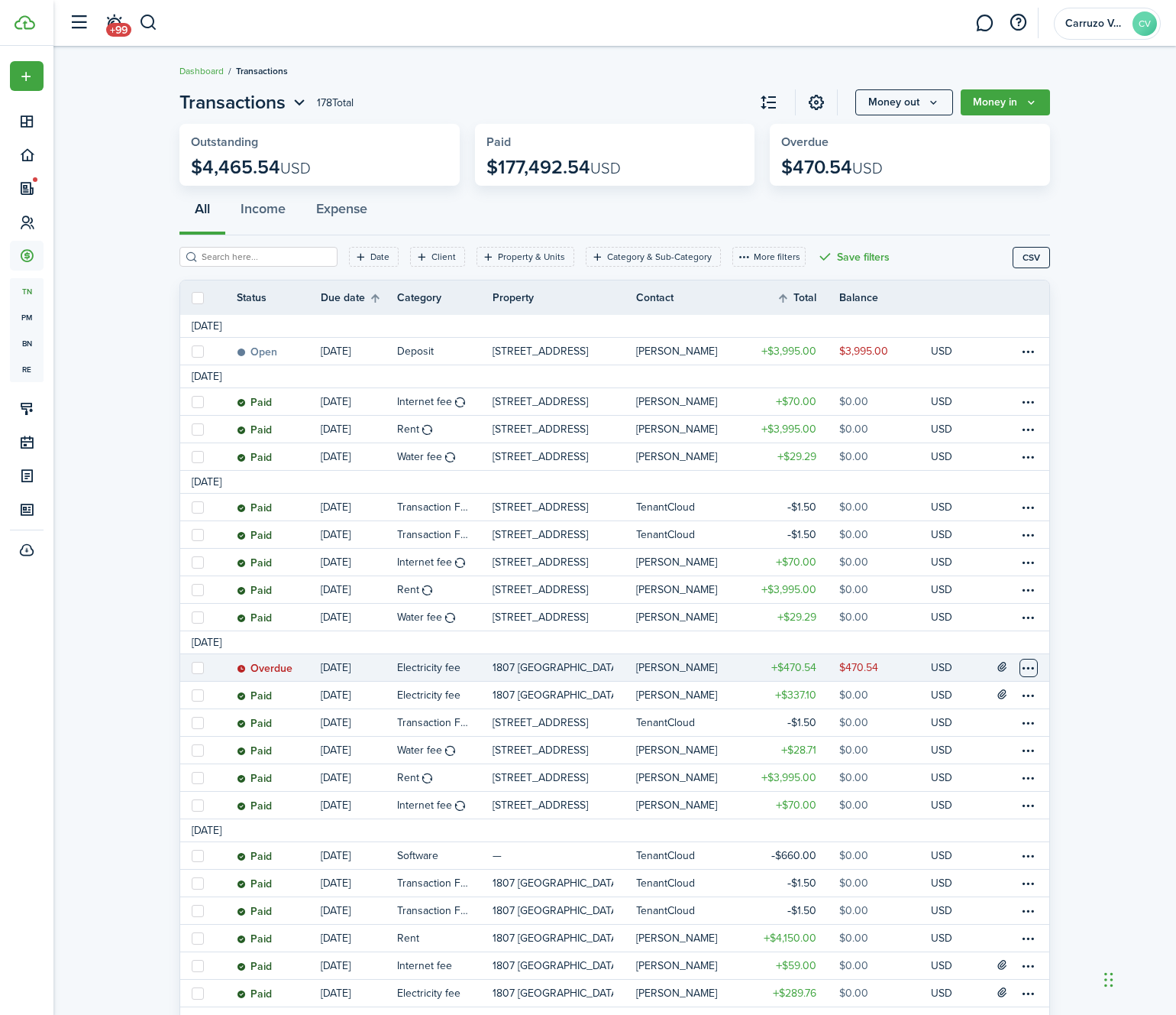
click at [1032, 669] on table-menu-btn-icon at bounding box center [1029, 668] width 19 height 19
click at [954, 729] on link "Mark as paid" at bounding box center [971, 724] width 134 height 26
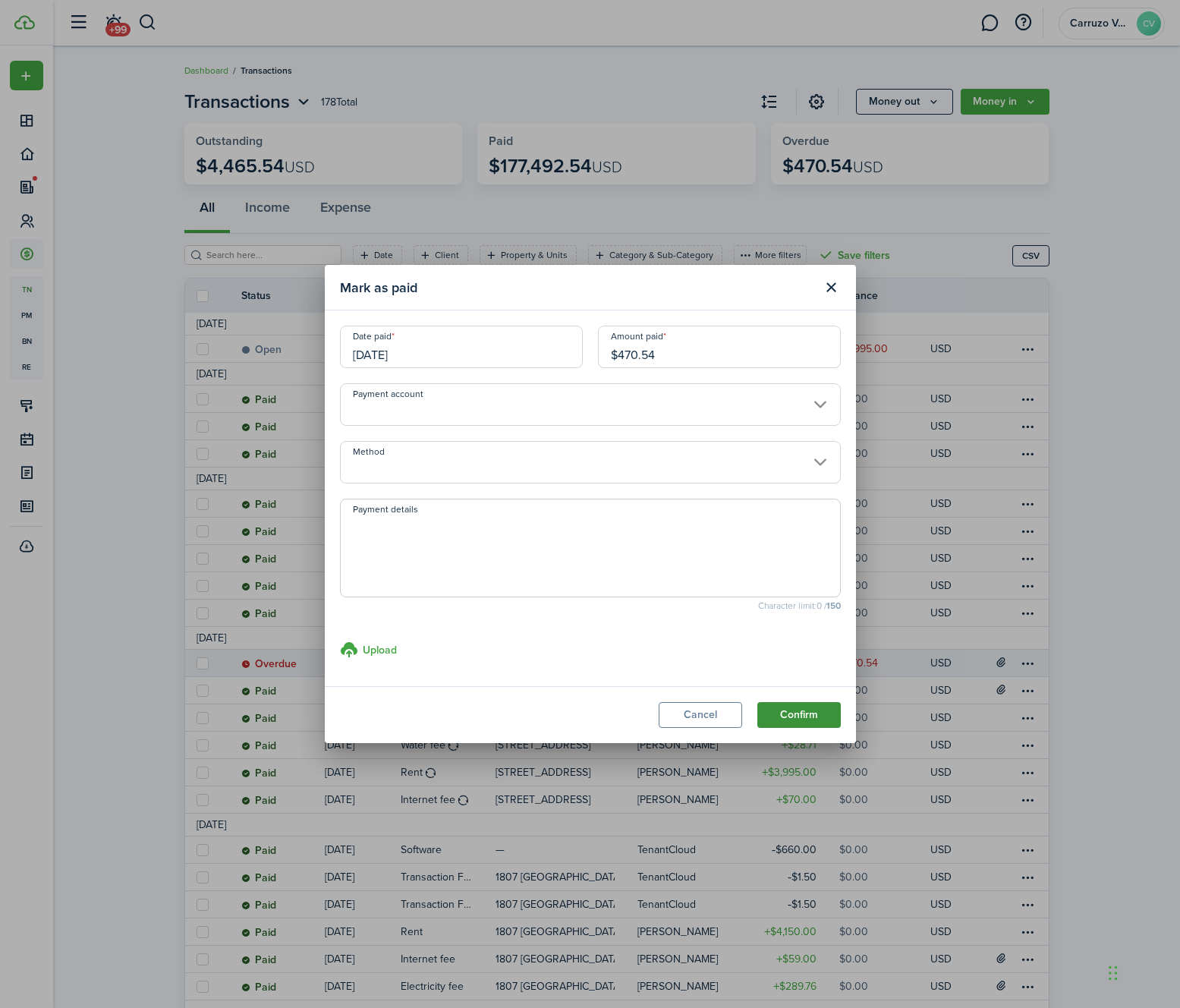
click at [811, 713] on button "Confirm" at bounding box center [799, 715] width 83 height 26
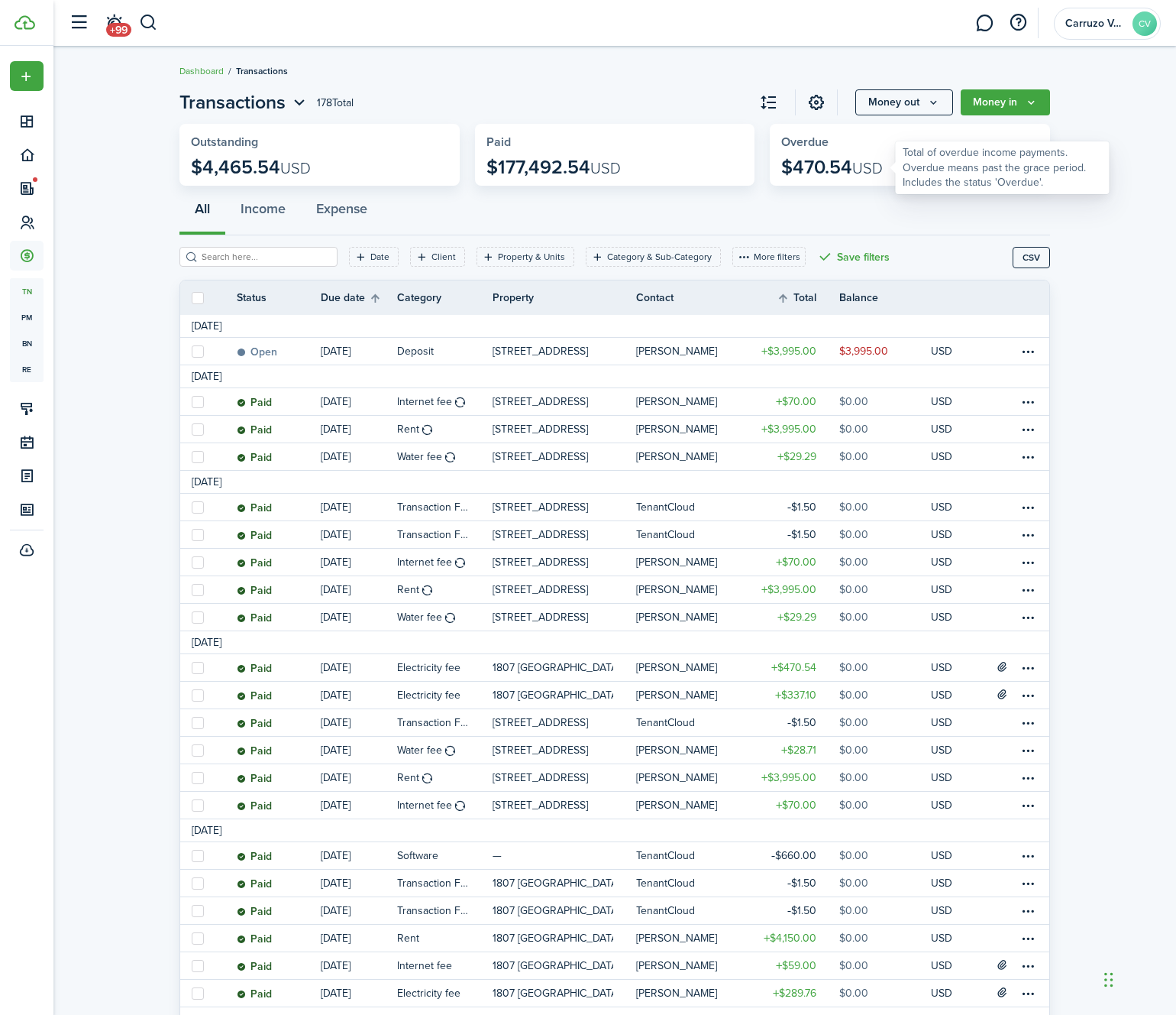
click at [824, 159] on p "$470.54 USD" at bounding box center [833, 168] width 102 height 21
click at [1111, 541] on invoice-list "Transactions 178 Total Money out Money in Outstanding $4,465.54 USD Paid $177,4…" at bounding box center [614, 1001] width 1123 height 1839
click at [498, 256] on filter-tag-label "Property & Units" at bounding box center [531, 256] width 67 height 13
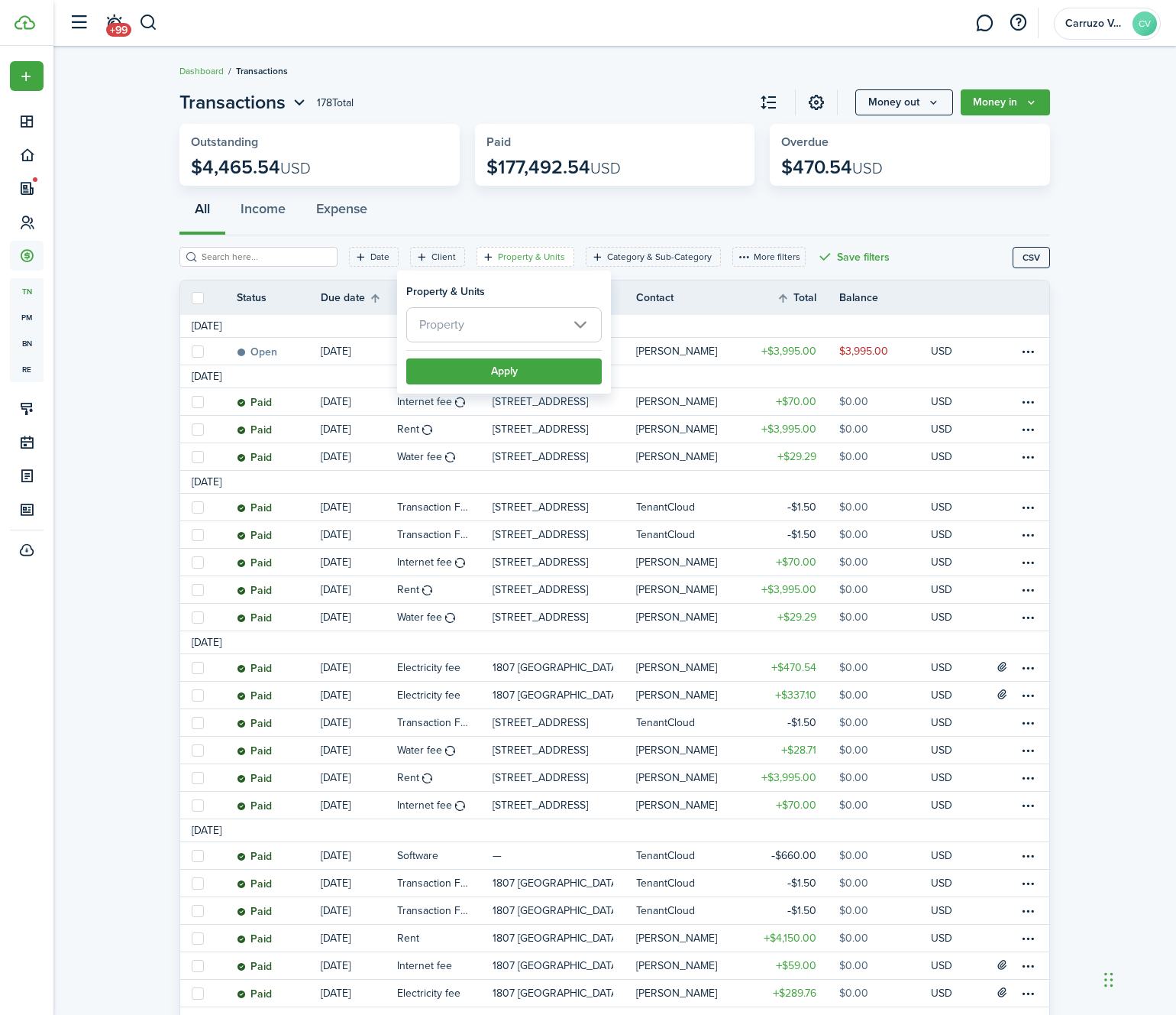
click at [504, 329] on span "Property" at bounding box center [505, 325] width 194 height 34
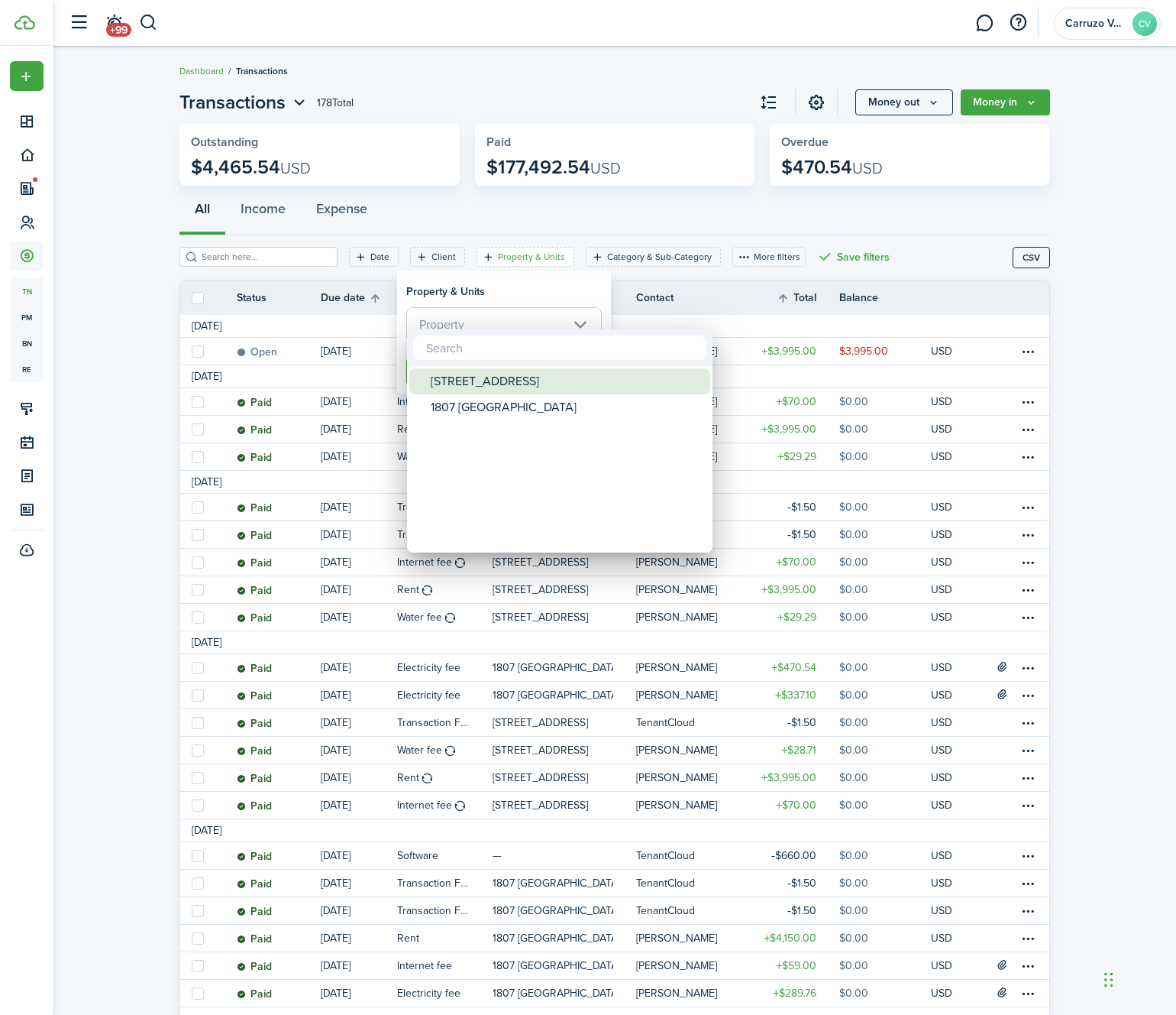
click at [491, 374] on div "[STREET_ADDRESS]" at bounding box center [565, 381] width 270 height 26
type input "[STREET_ADDRESS]"
click at [520, 296] on div at bounding box center [588, 507] width 1421 height 1259
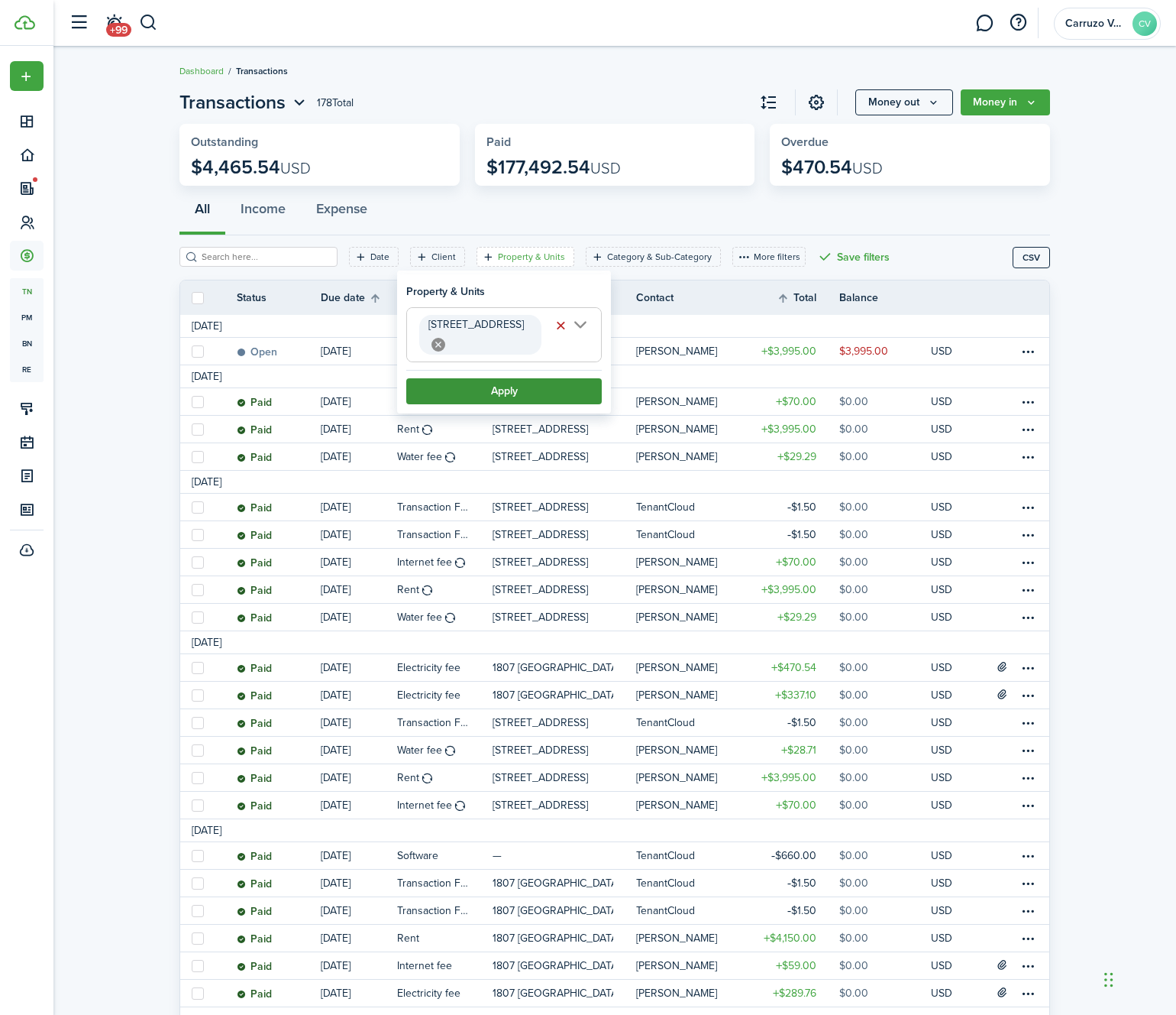
click at [497, 378] on button "Apply" at bounding box center [504, 391] width 195 height 26
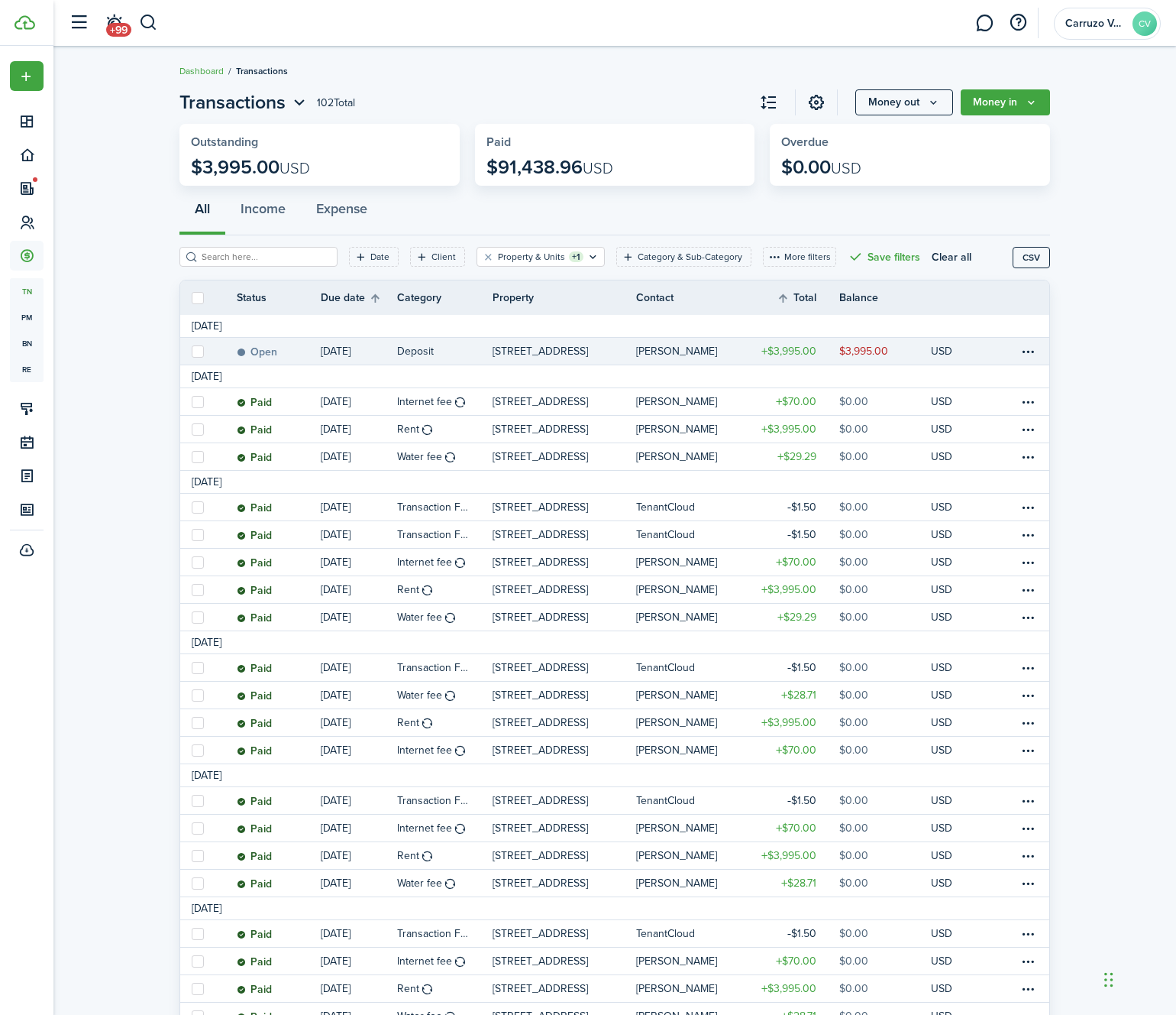
click at [555, 350] on p "[STREET_ADDRESS]" at bounding box center [540, 351] width 95 height 16
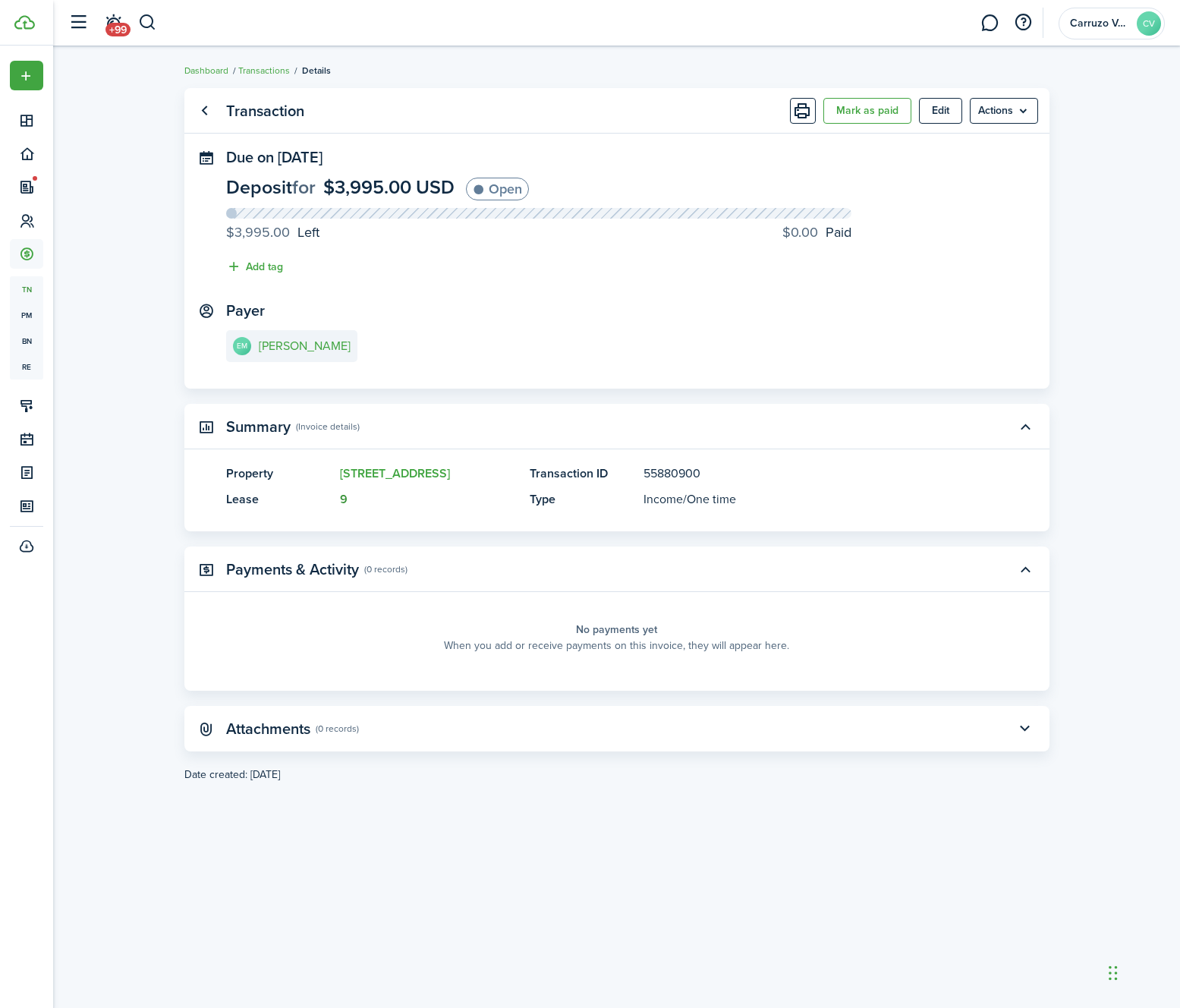
click at [342, 501] on link "9" at bounding box center [344, 499] width 8 height 18
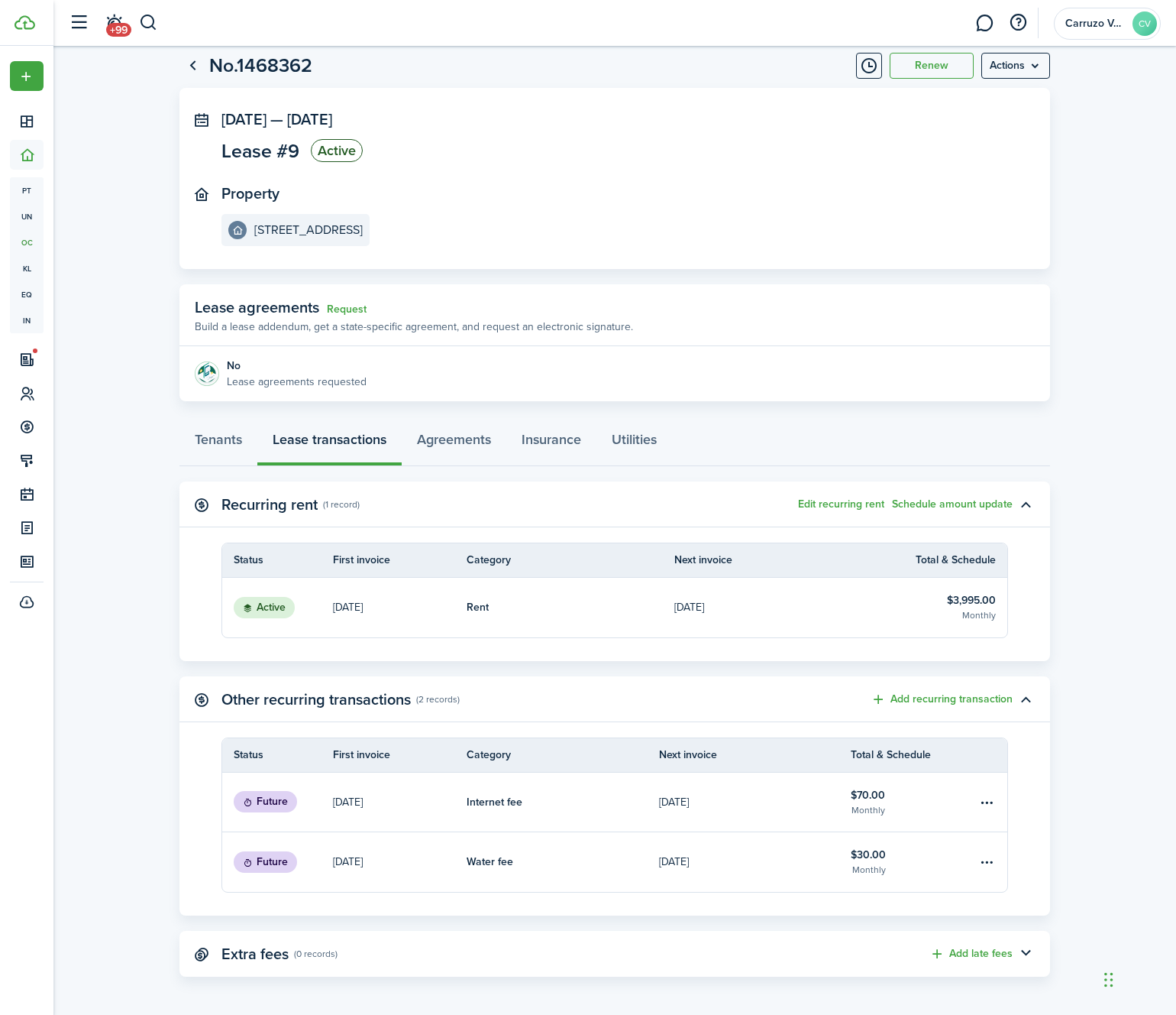
scroll to position [41, 0]
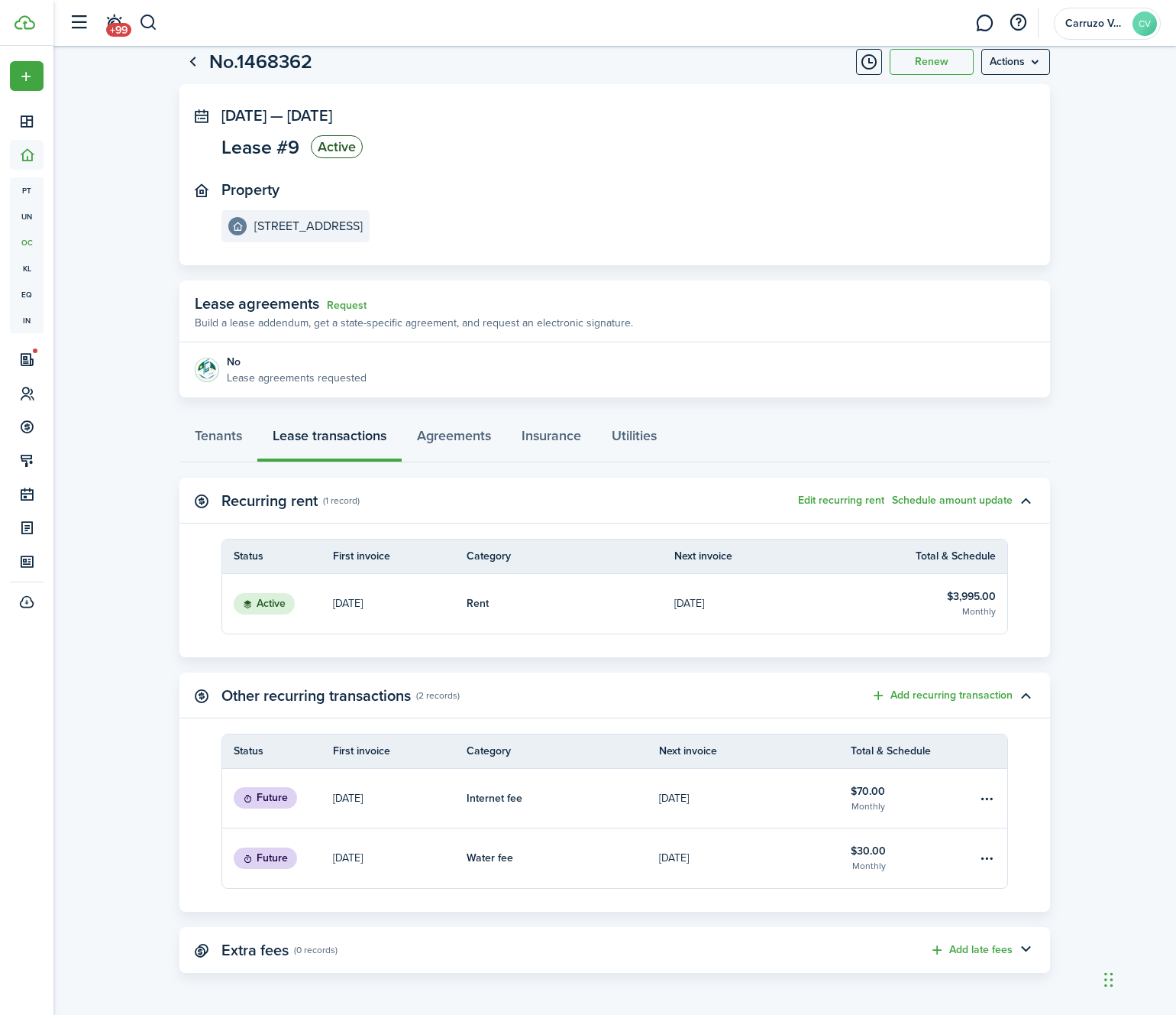
click at [351, 605] on p "[DATE]" at bounding box center [348, 603] width 29 height 16
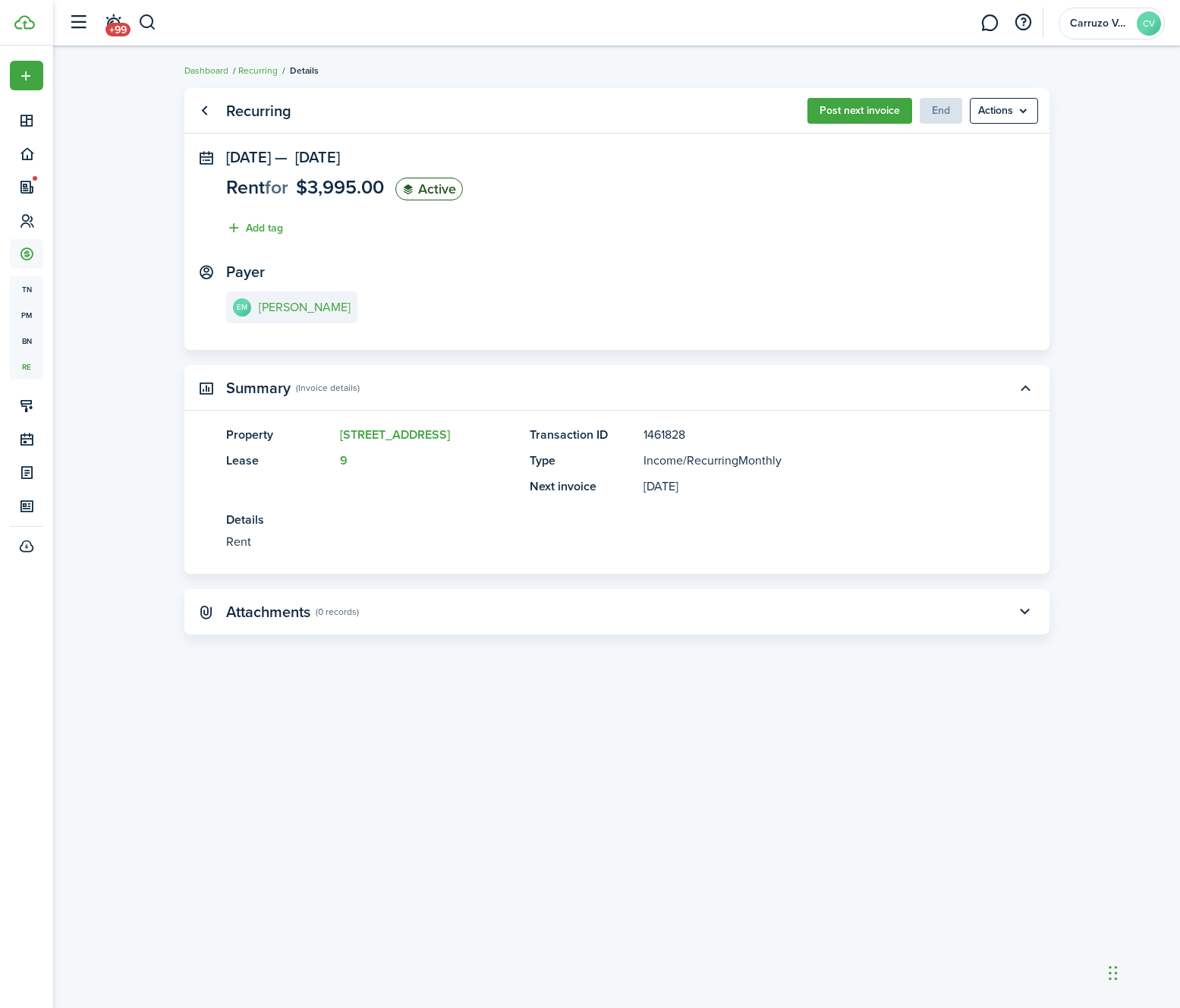
drag, startPoint x: 893, startPoint y: 202, endPoint x: 903, endPoint y: 182, distance: 22.4
click at [893, 202] on panel-main-section "[DATE] — [DATE] Rent for $3,995.00 Active Add tag" at bounding box center [617, 197] width 782 height 96
click at [1000, 111] on menu-btn "Actions" at bounding box center [1004, 111] width 68 height 26
click at [944, 167] on span "Delete" at bounding box center [972, 170] width 133 height 26
click at [777, 323] on panel-main-section "Payer EM [PERSON_NAME]" at bounding box center [617, 295] width 782 height 65
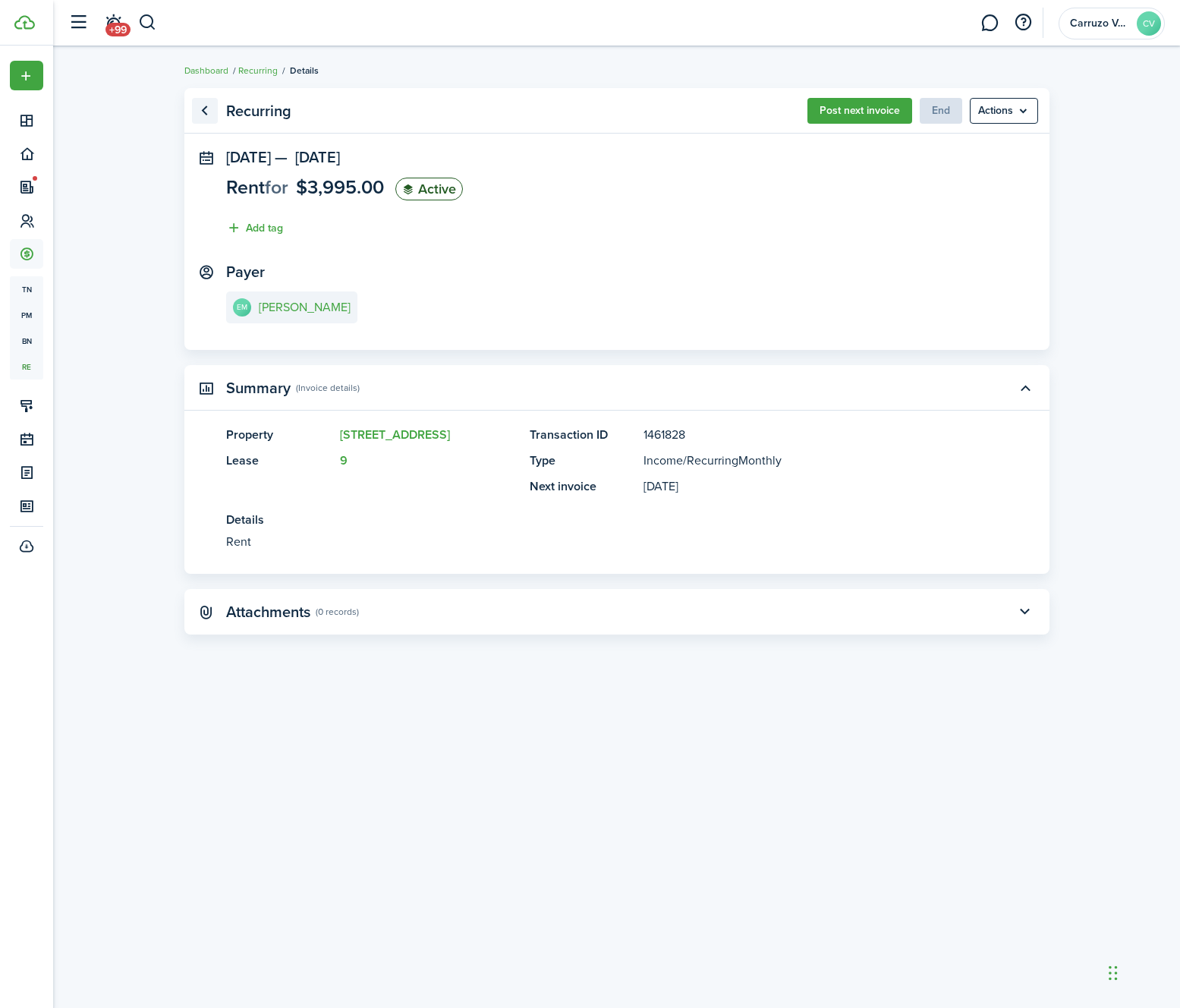
click at [205, 114] on link "Go back" at bounding box center [205, 111] width 26 height 26
click at [257, 65] on link "Recurring" at bounding box center [258, 70] width 40 height 13
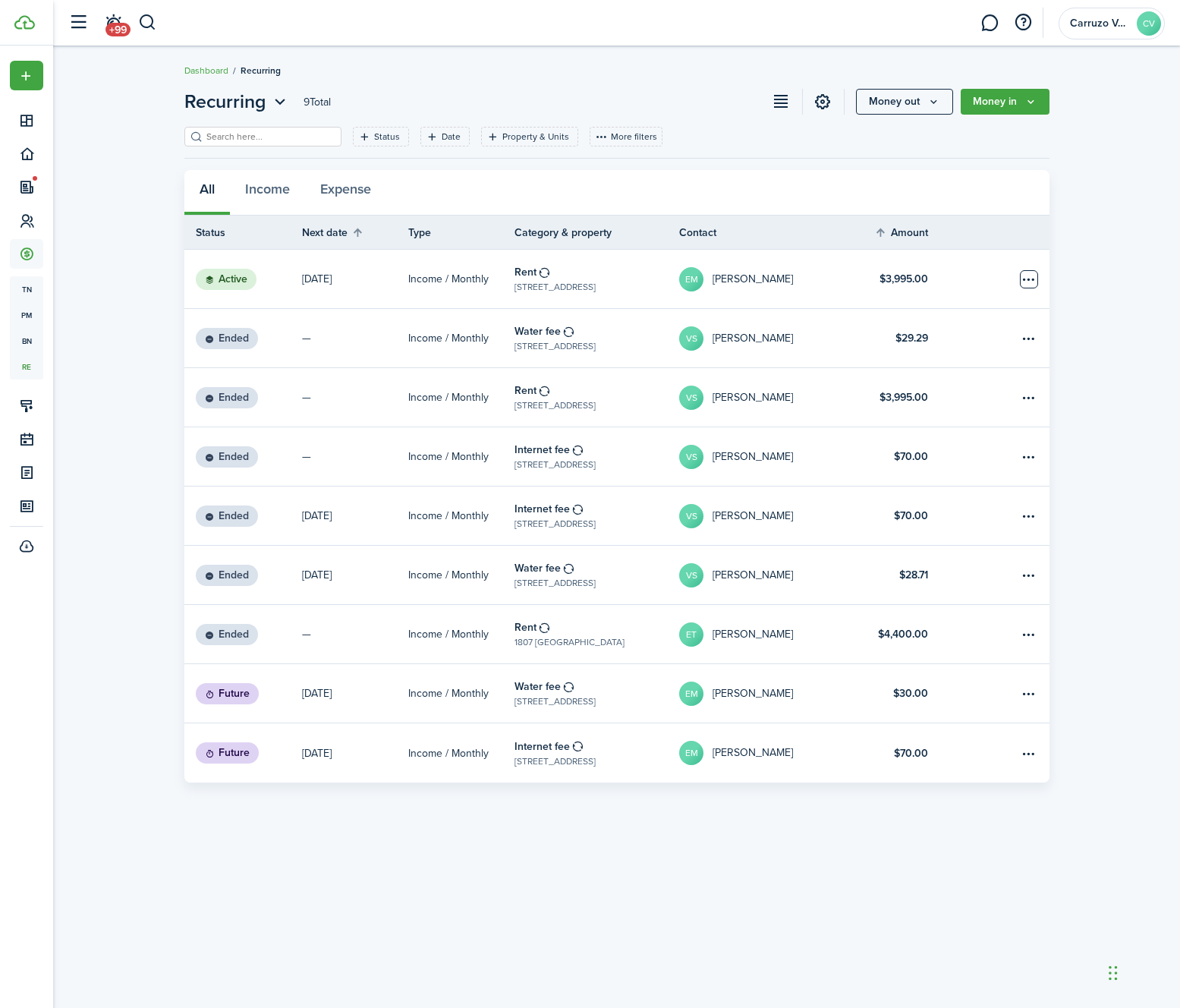
click at [1022, 276] on table-menu-btn-icon "Open menu" at bounding box center [1029, 279] width 19 height 19
click at [974, 335] on span "End" at bounding box center [972, 335] width 133 height 26
click at [1095, 364] on div "Recurring 9 Total Money out Money in Status Date Property & Units More filters …" at bounding box center [617, 435] width 1127 height 709
click at [1083, 353] on div "Recurring 9 Total Money out Money in Status Date Property & Units More filters …" at bounding box center [617, 435] width 1127 height 709
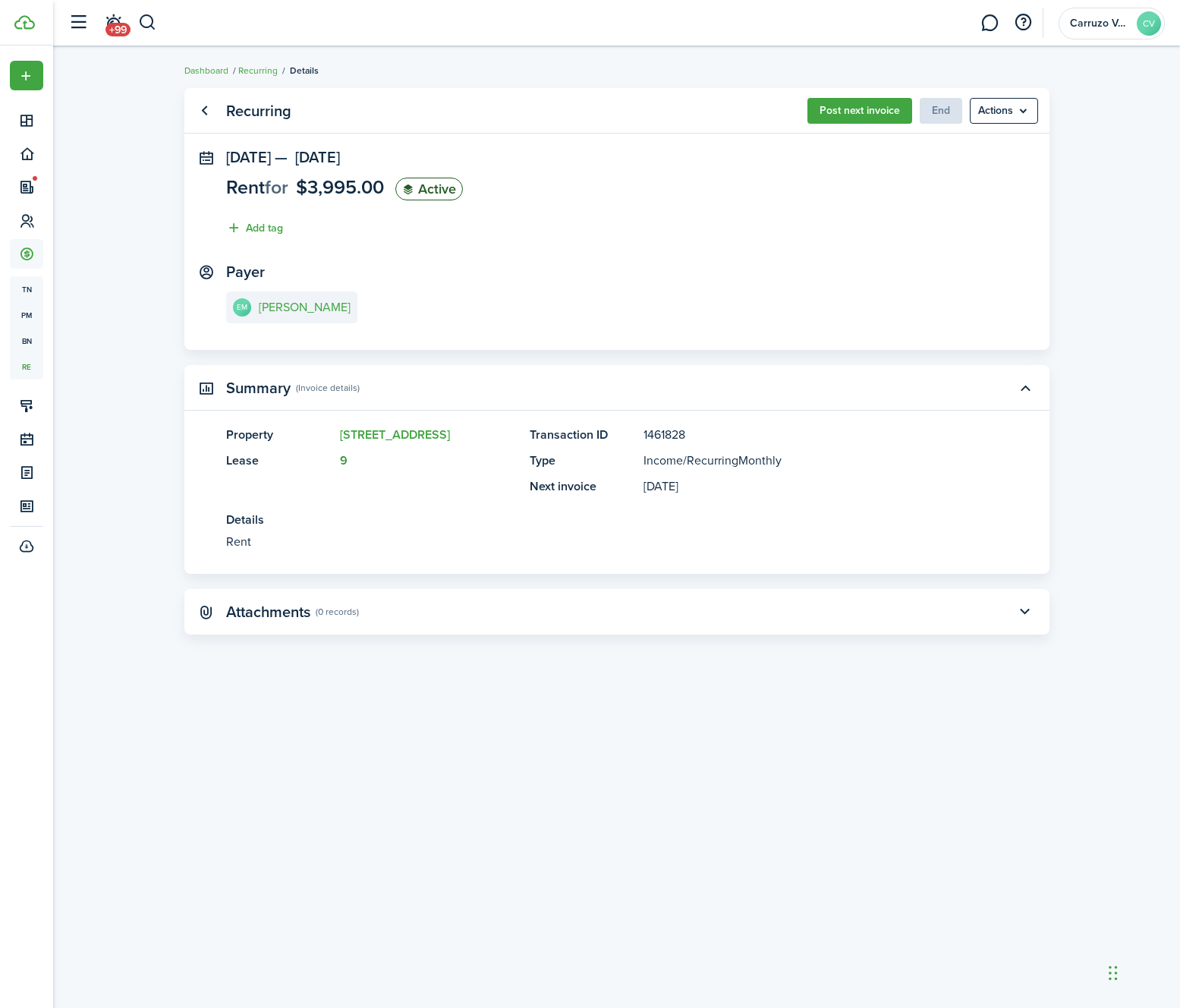
click at [340, 458] on link "9" at bounding box center [344, 461] width 8 height 18
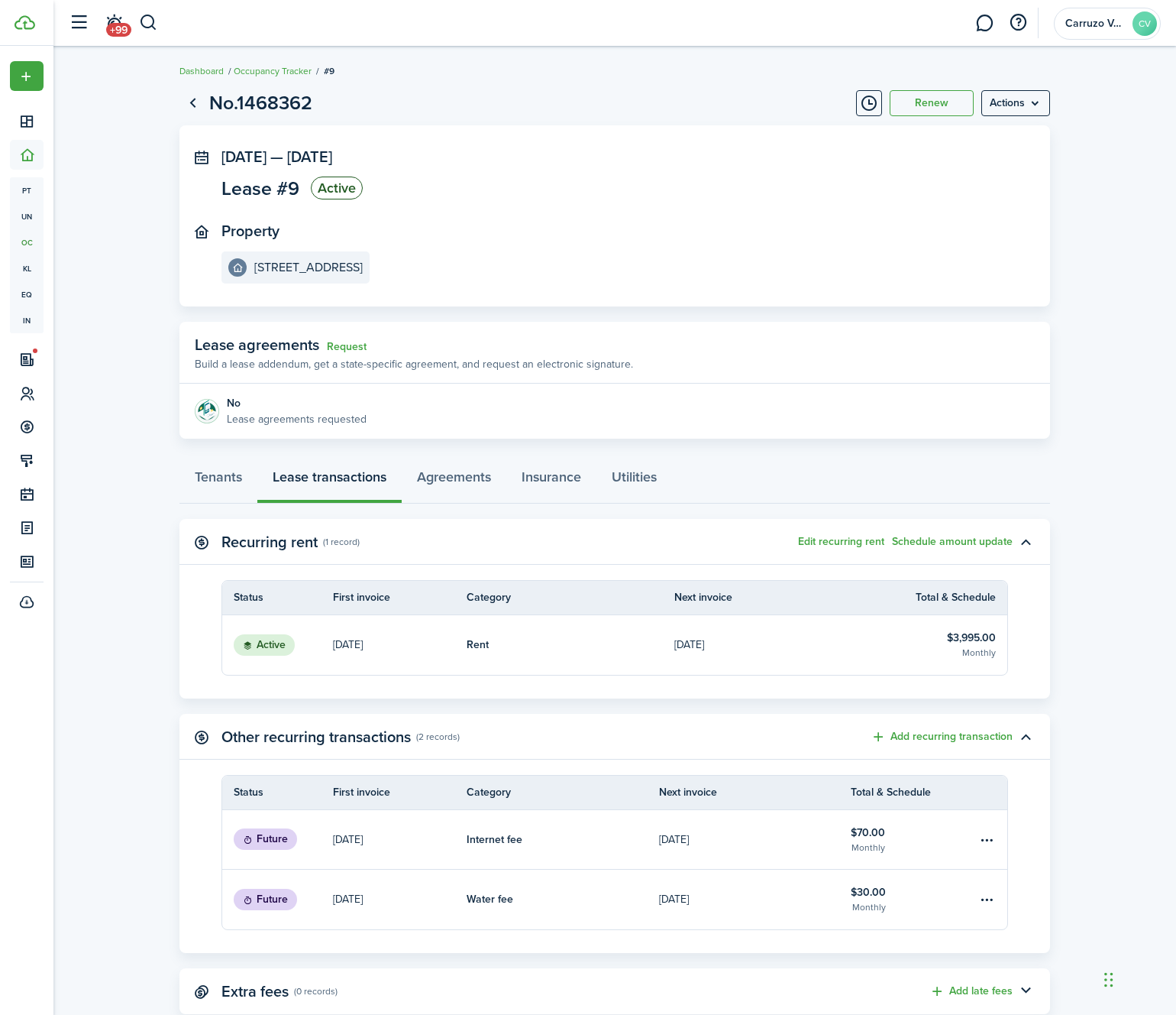
click at [1054, 262] on page-view-layout "No.1468362 Renew Actions [DATE] — [DATE] Lease #9 Active Property [GEOGRAPHIC_D…" at bounding box center [615, 551] width 886 height 941
click at [1019, 96] on menu-btn "Actions" at bounding box center [1016, 103] width 69 height 26
click at [843, 188] on panel-main-section "[DATE] — [DATE] Lease #9 Active" at bounding box center [591, 176] width 741 height 56
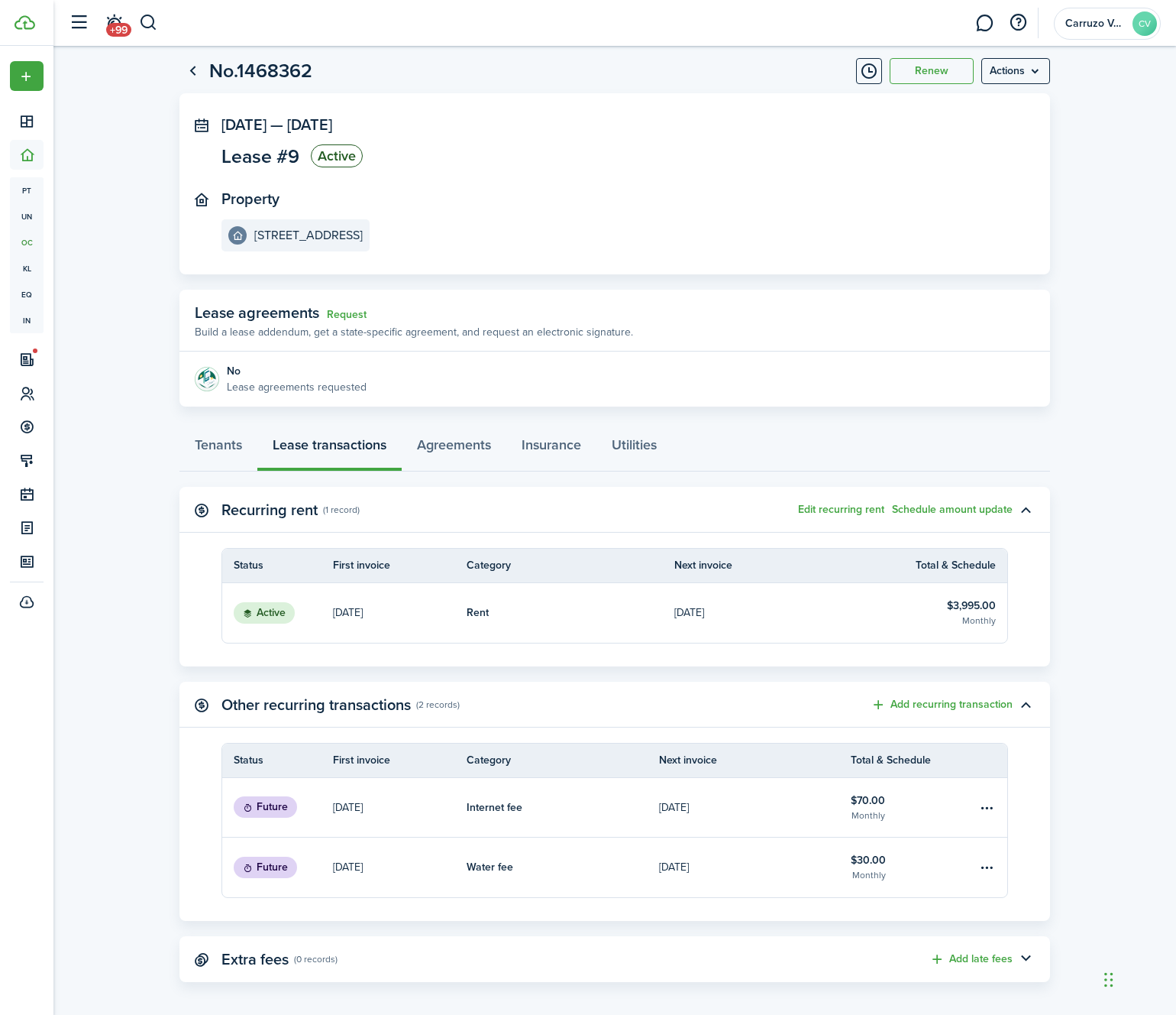
scroll to position [41, 0]
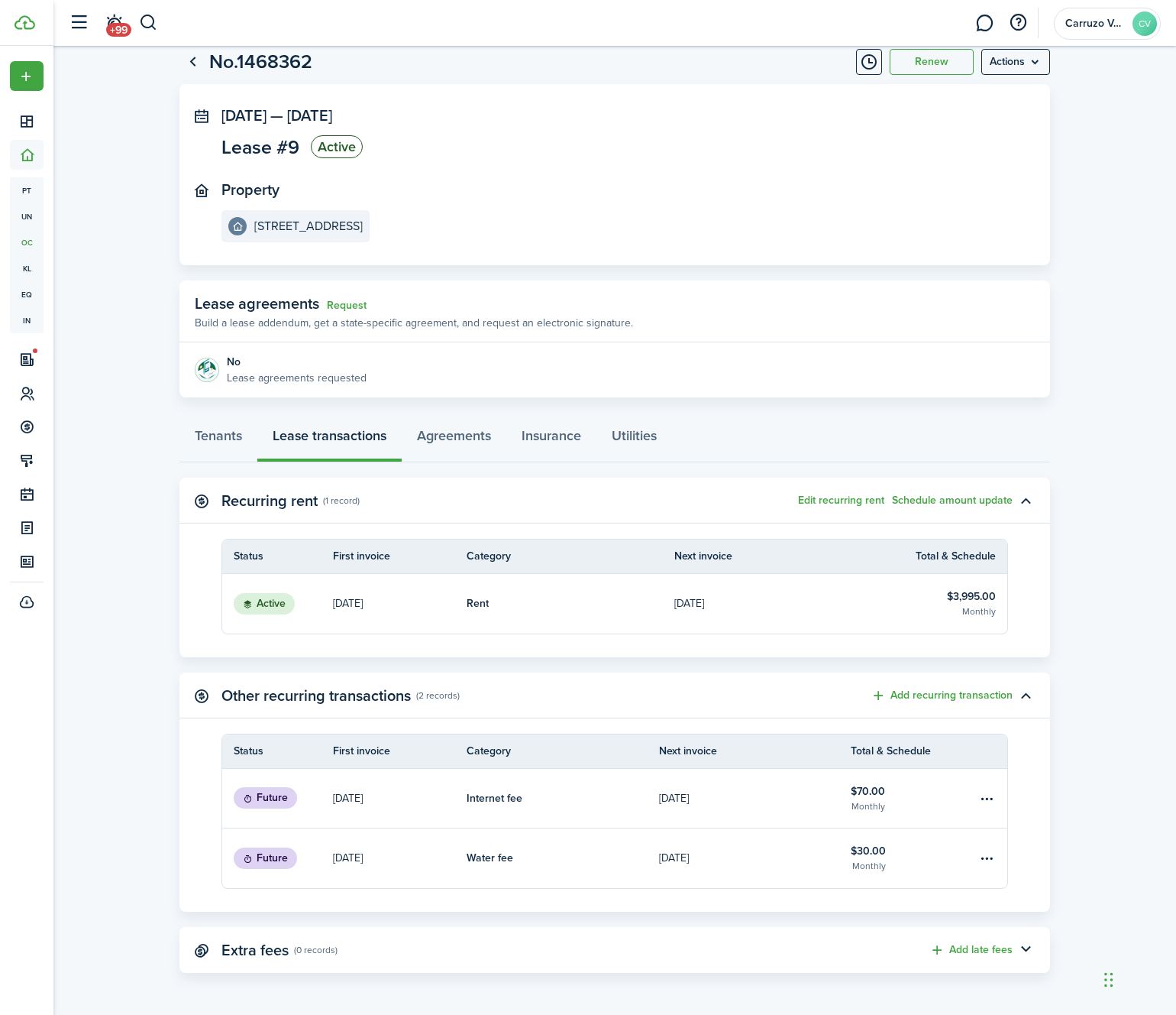
click at [840, 939] on panel-main-header "Extra fees (0 records) Add late fees" at bounding box center [614, 949] width 871 height 45
click at [1027, 949] on button "button" at bounding box center [1025, 949] width 26 height 26
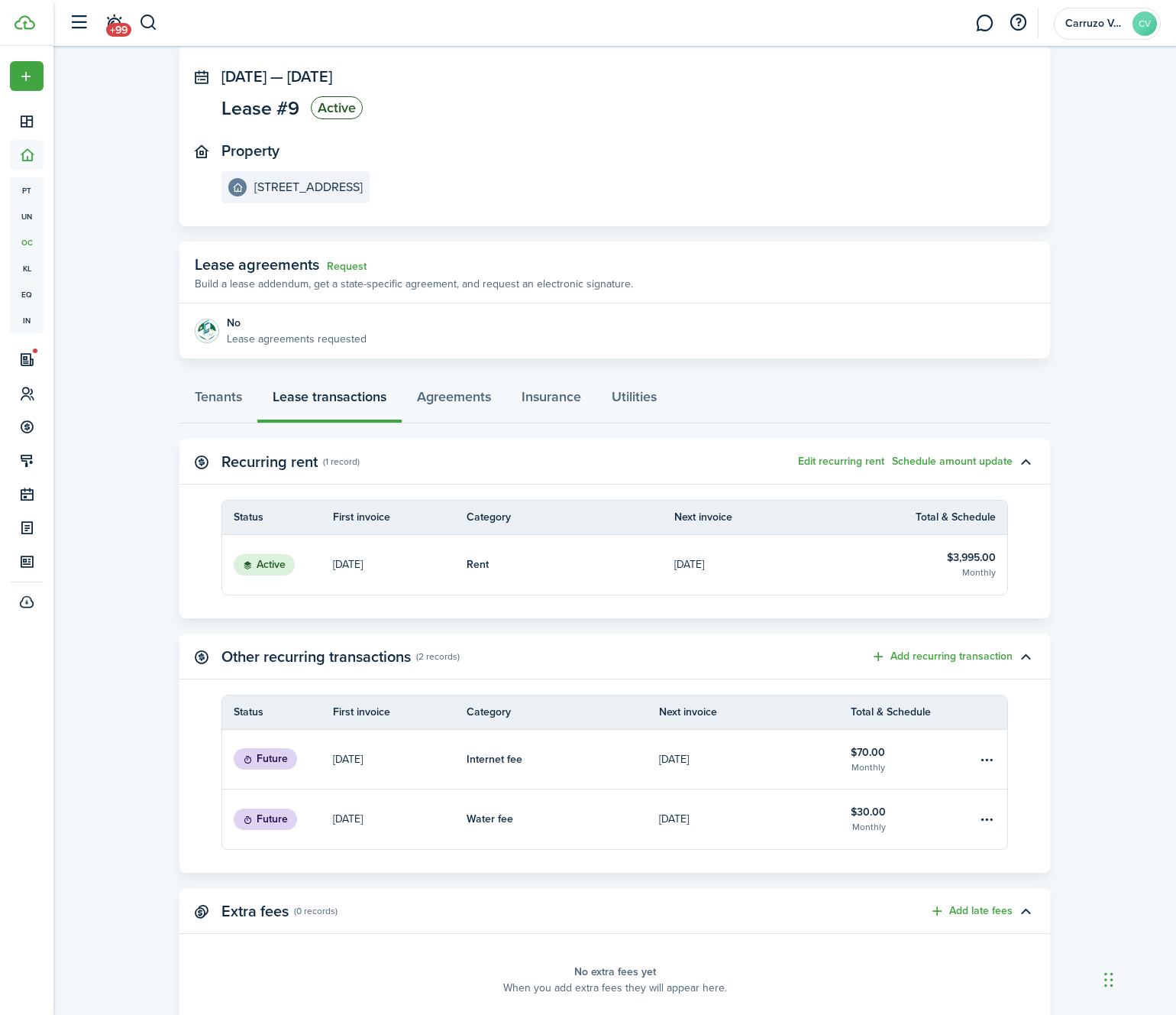
scroll to position [141, 0]
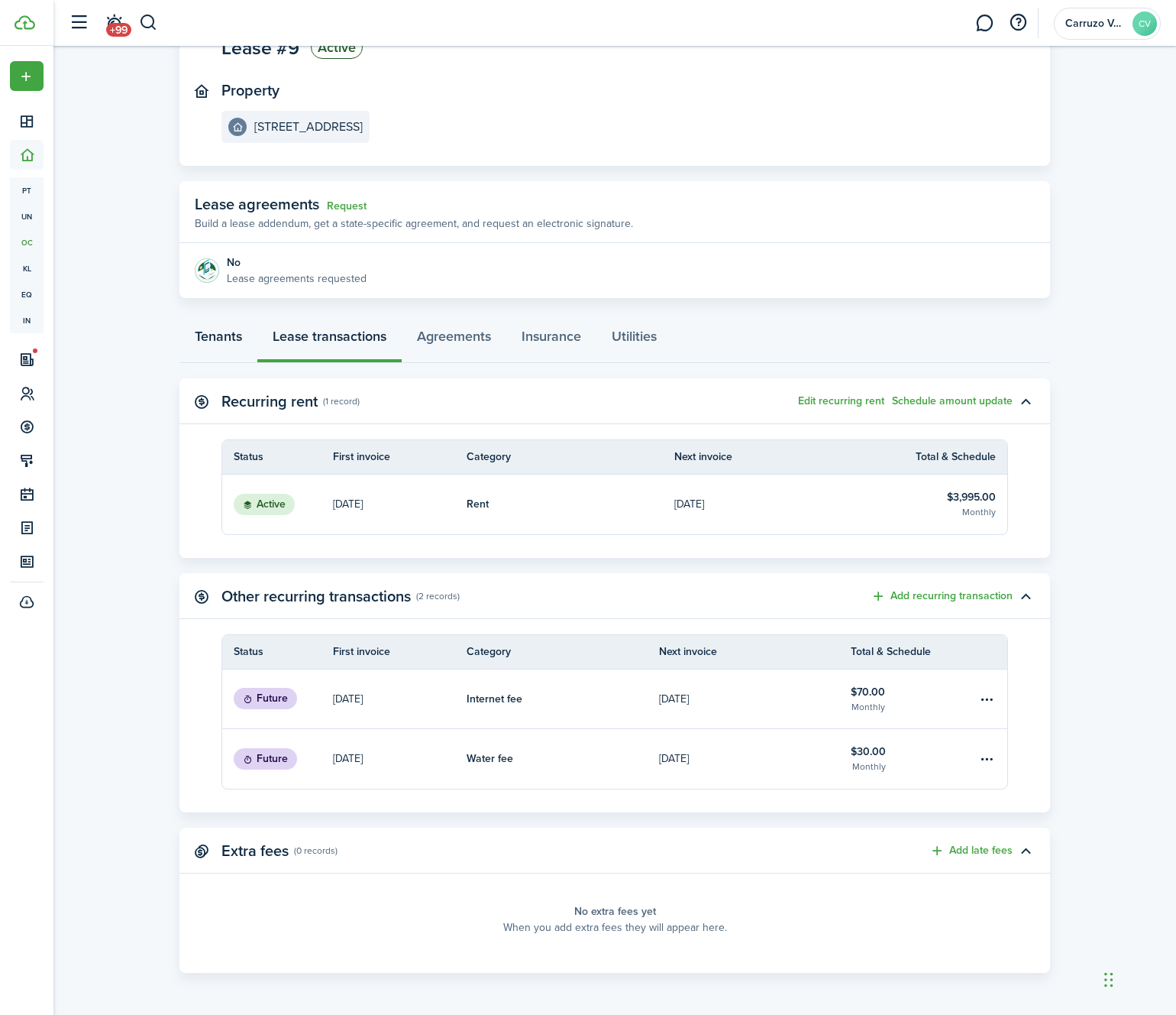
click at [221, 344] on link "Tenants" at bounding box center [218, 340] width 78 height 45
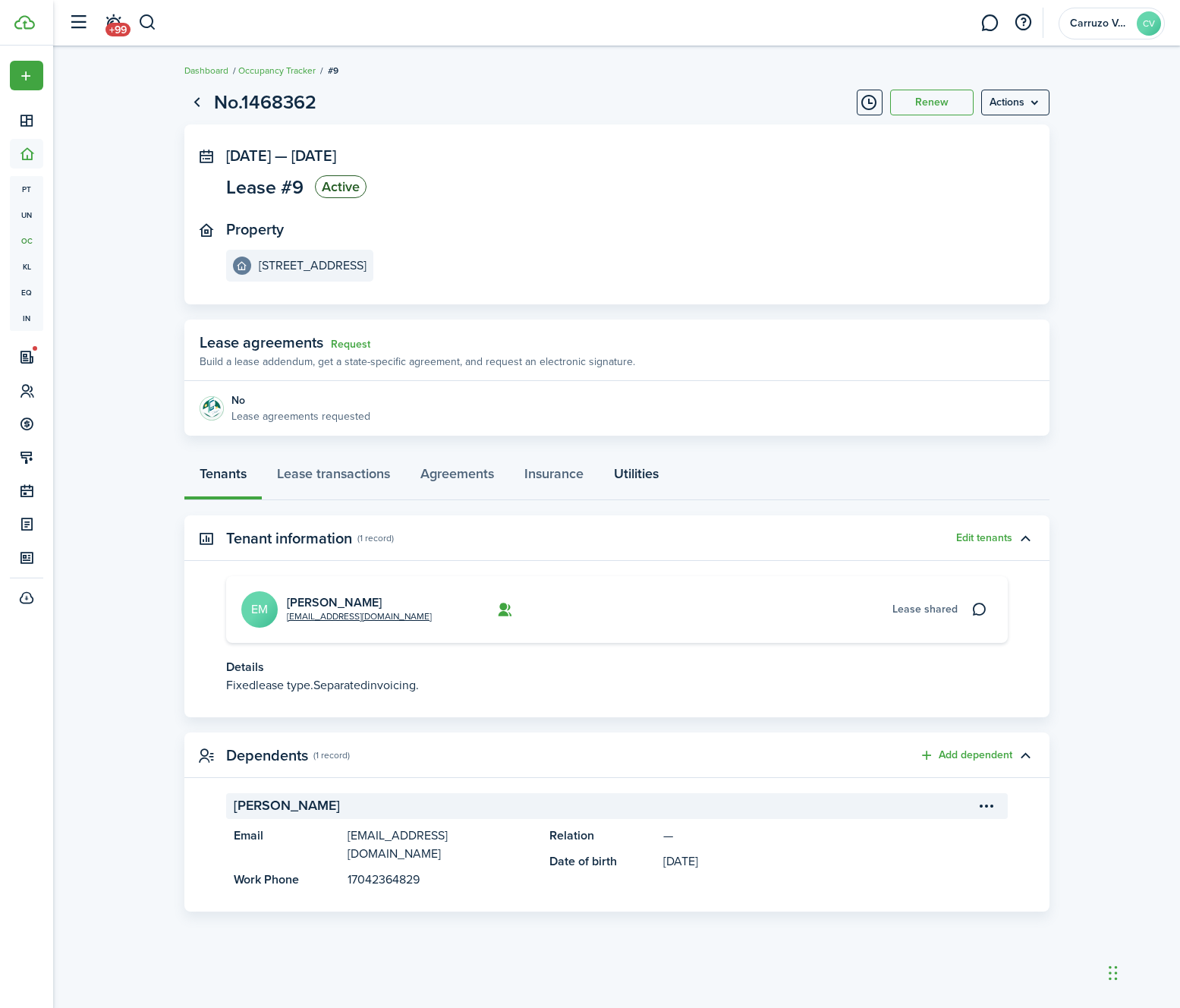
click at [629, 468] on link "Utilities" at bounding box center [636, 477] width 75 height 45
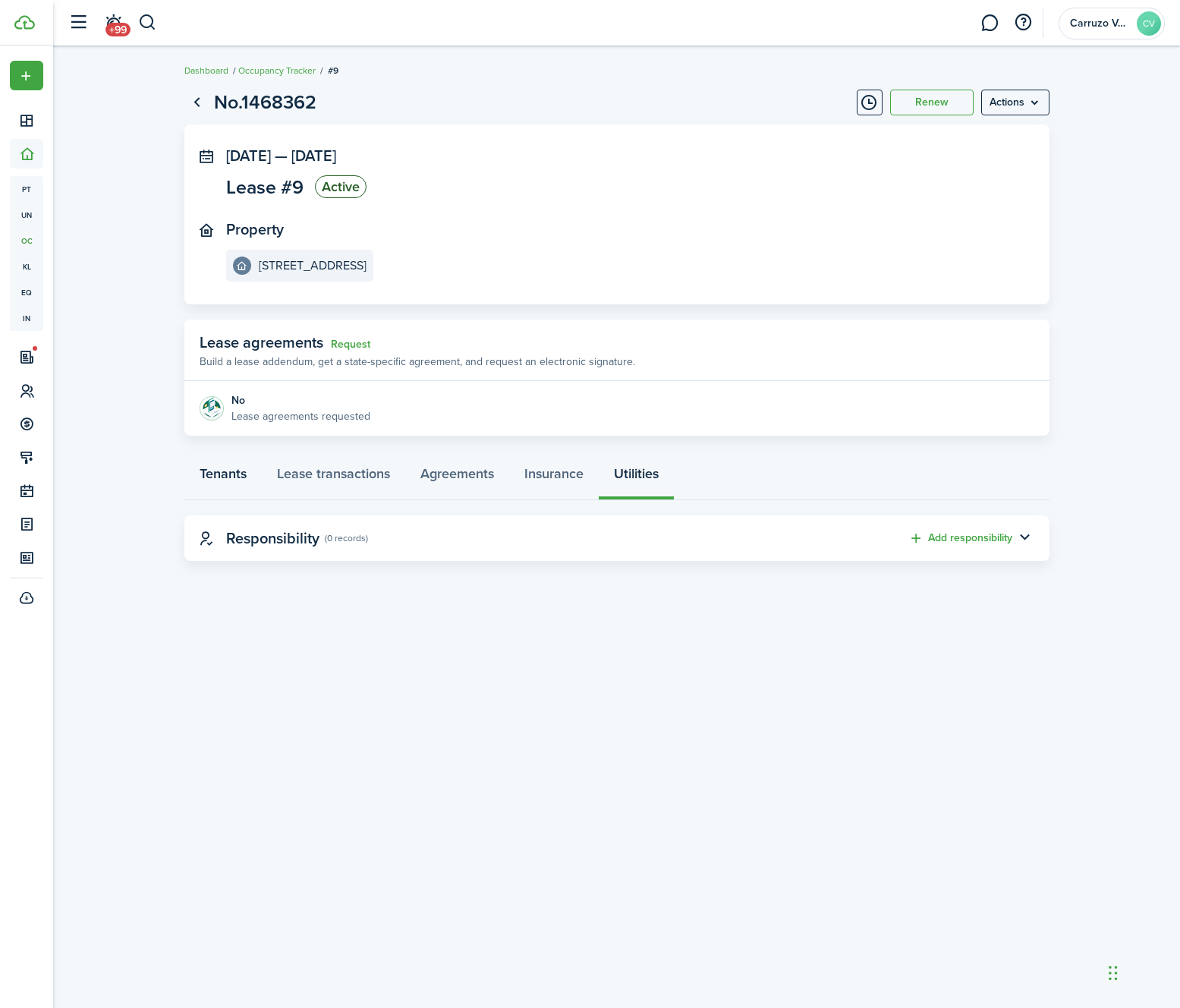
click at [236, 473] on link "Tenants" at bounding box center [222, 477] width 77 height 45
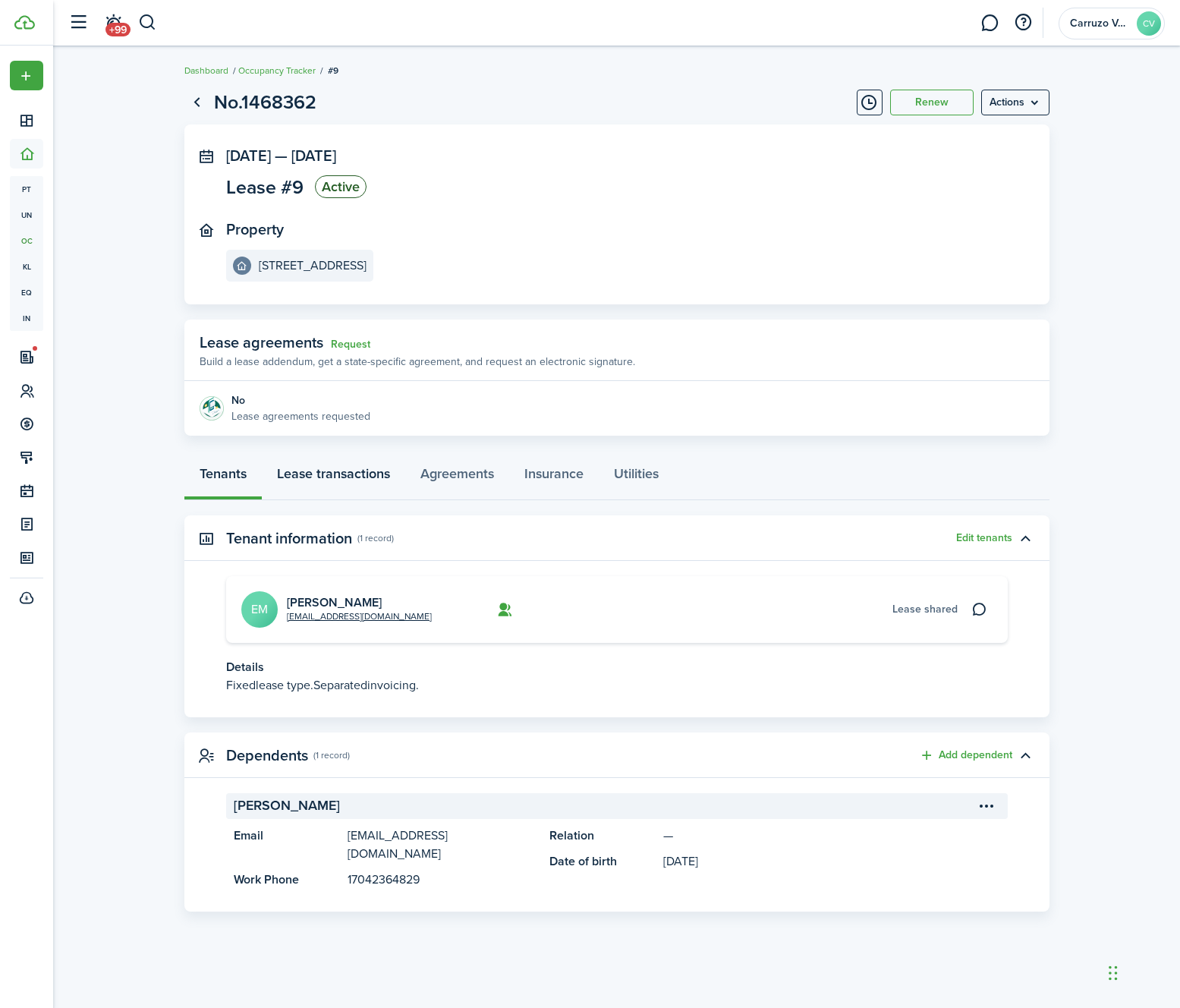
click at [344, 479] on link "Lease transactions" at bounding box center [334, 477] width 144 height 45
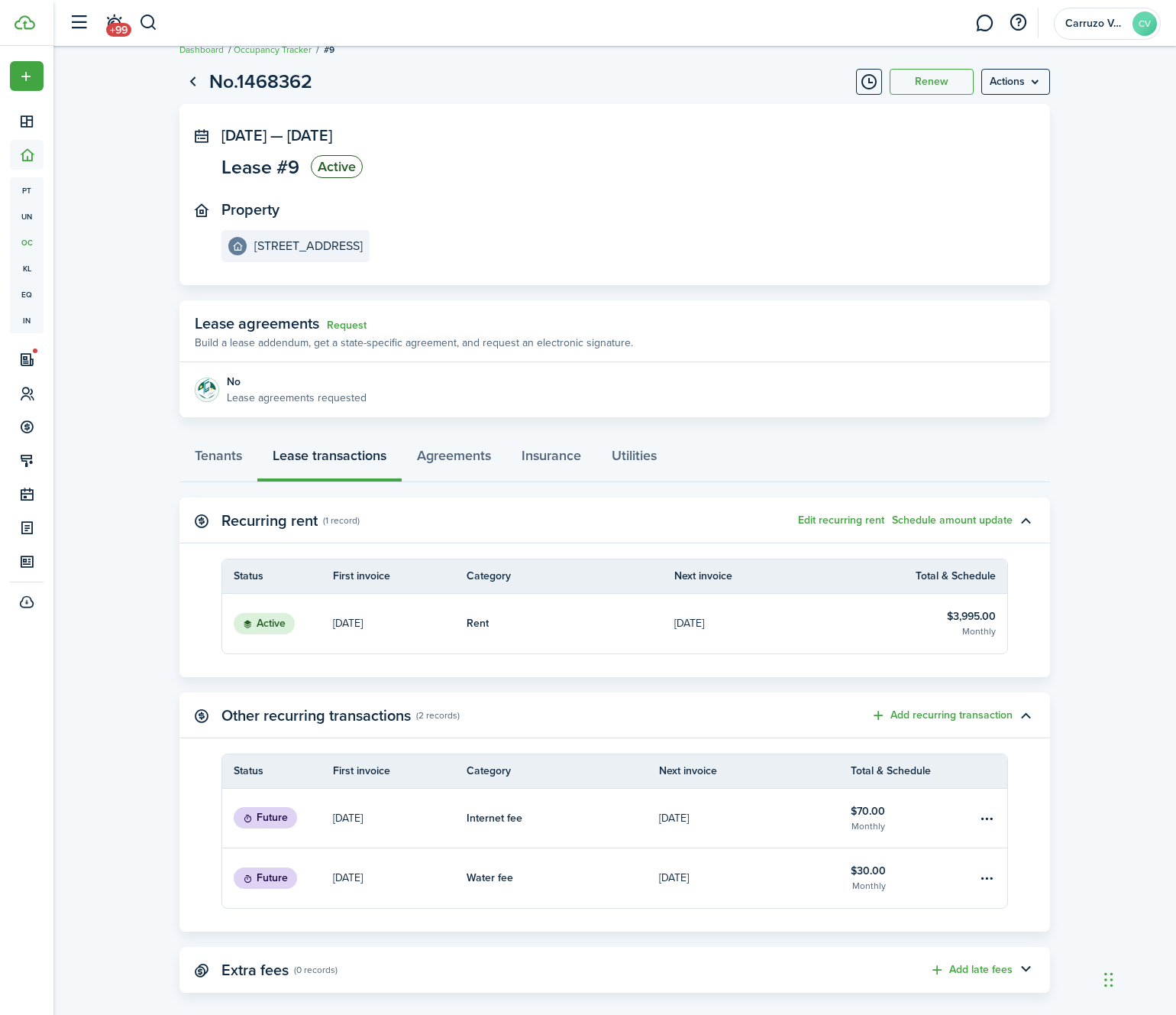
scroll to position [41, 0]
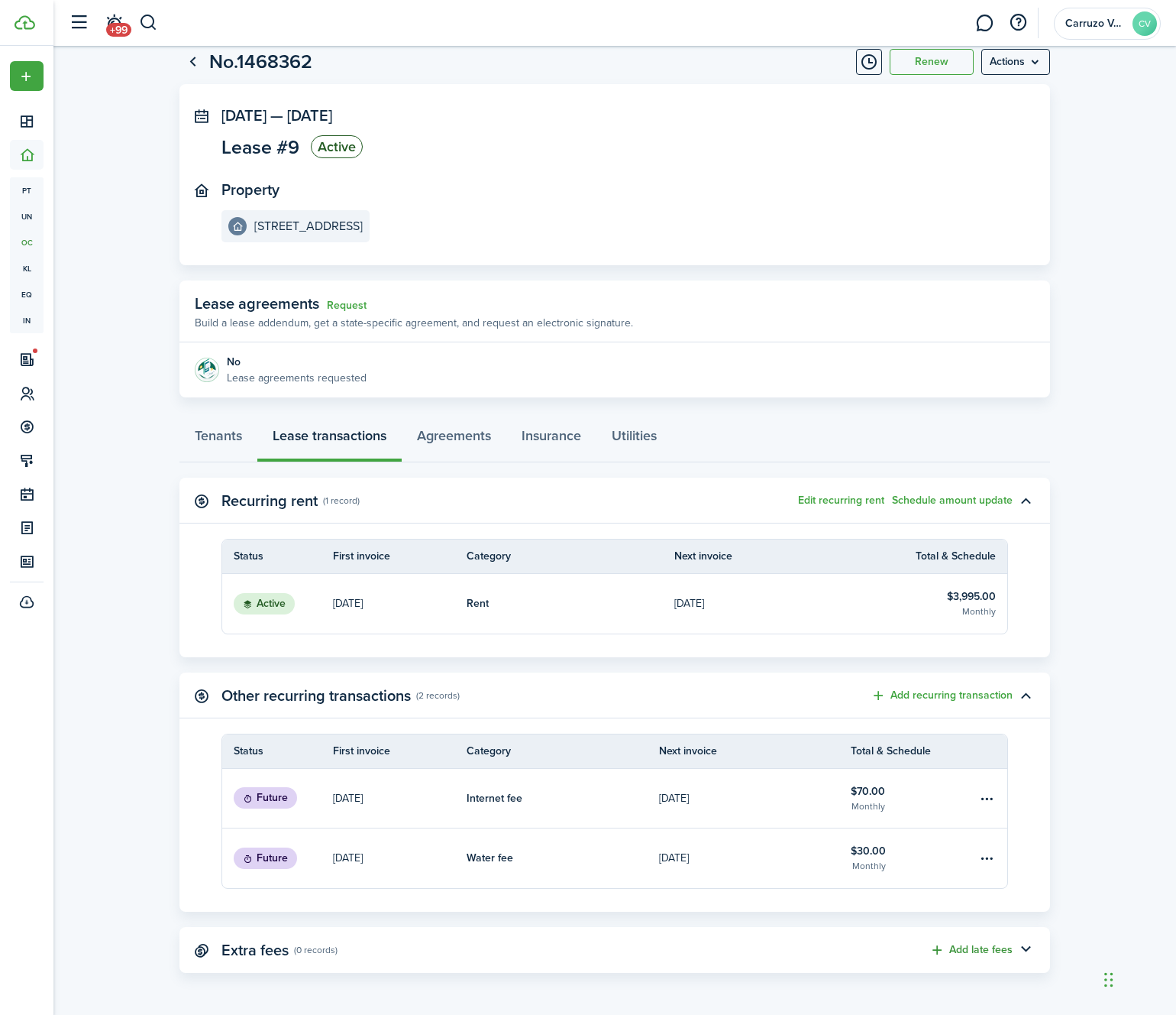
click at [982, 953] on button "Add late fees" at bounding box center [971, 951] width 83 height 18
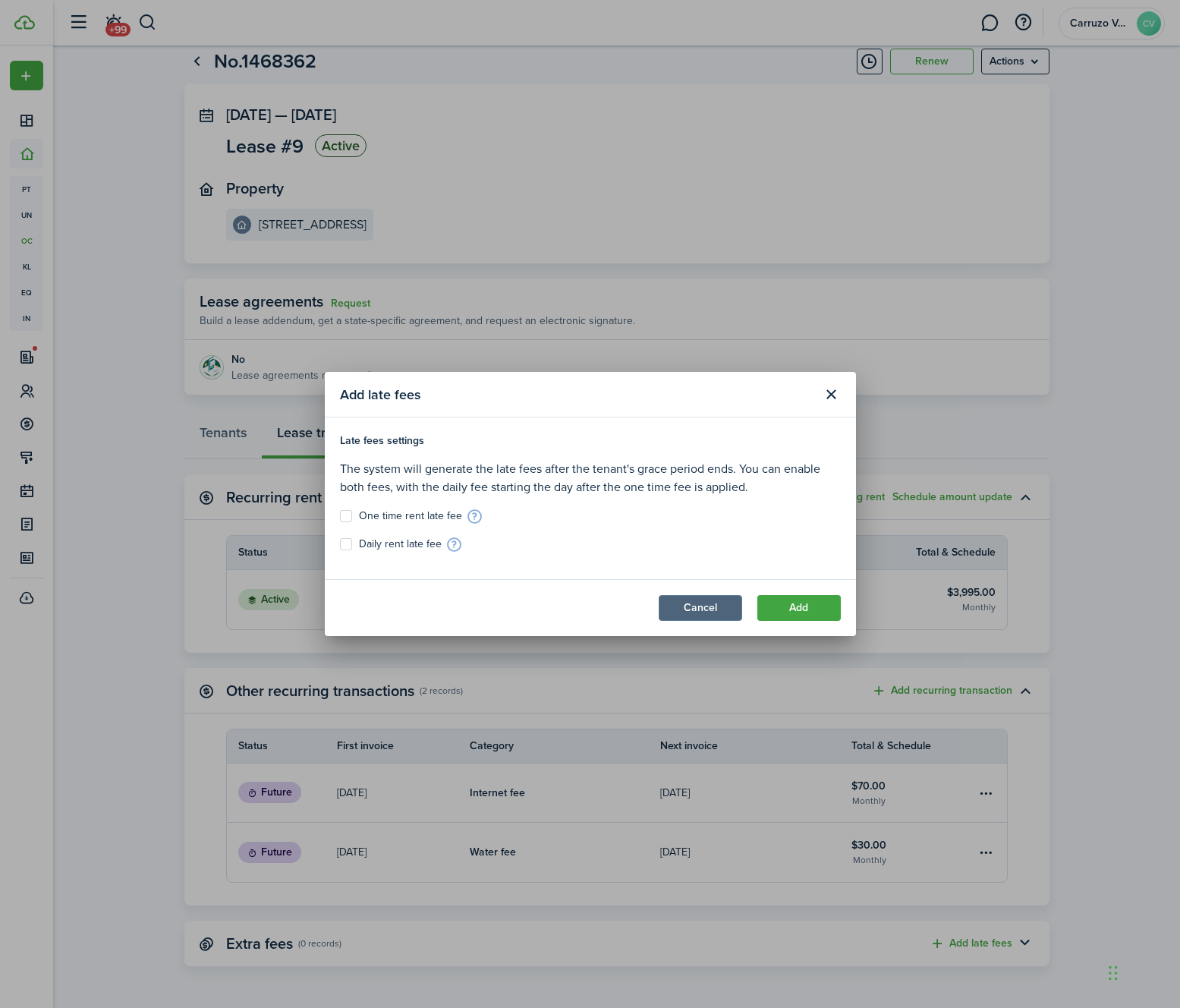
click at [693, 603] on button "Cancel" at bounding box center [701, 608] width 83 height 26
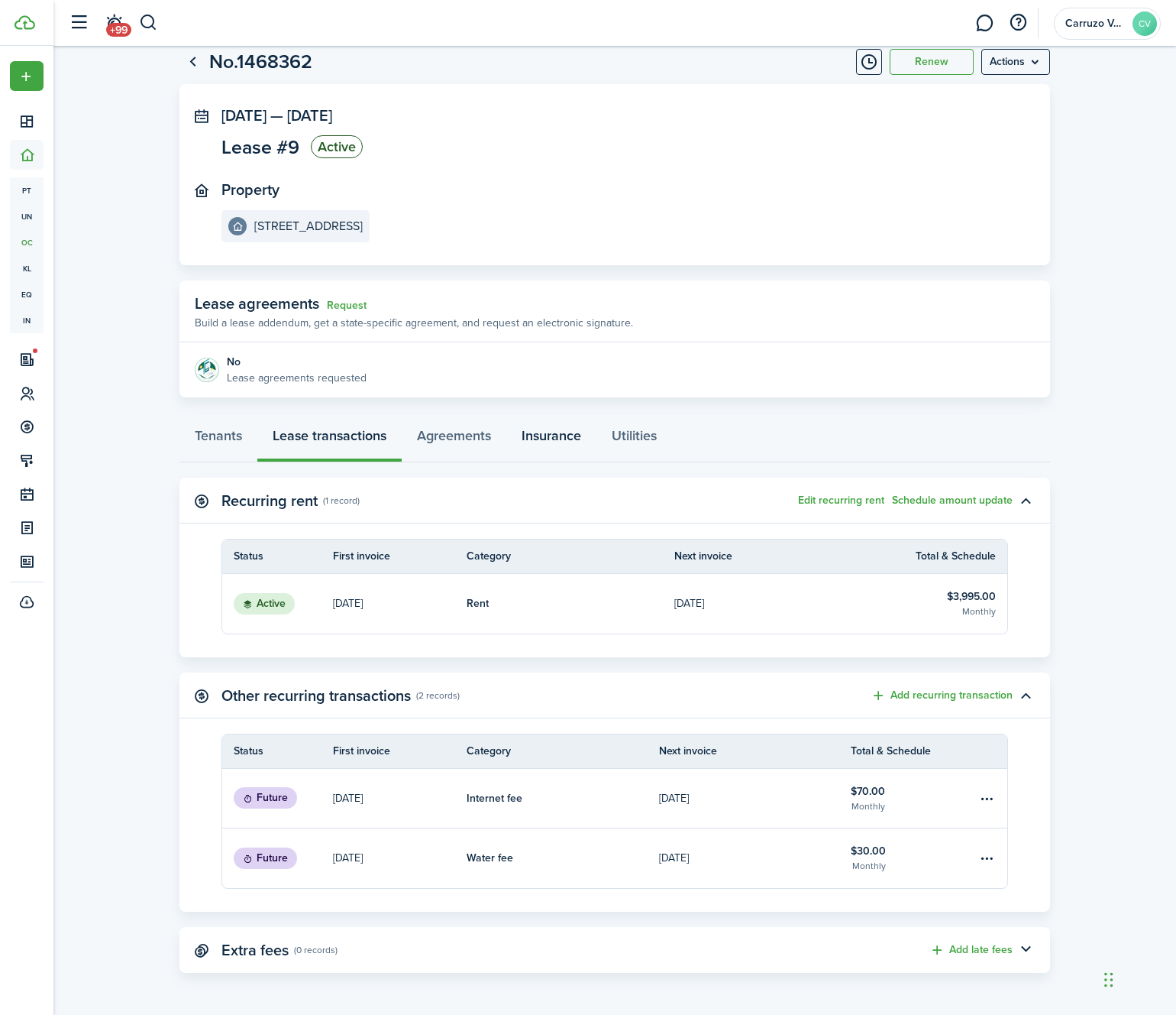
click at [577, 434] on link "Insurance" at bounding box center [551, 439] width 90 height 45
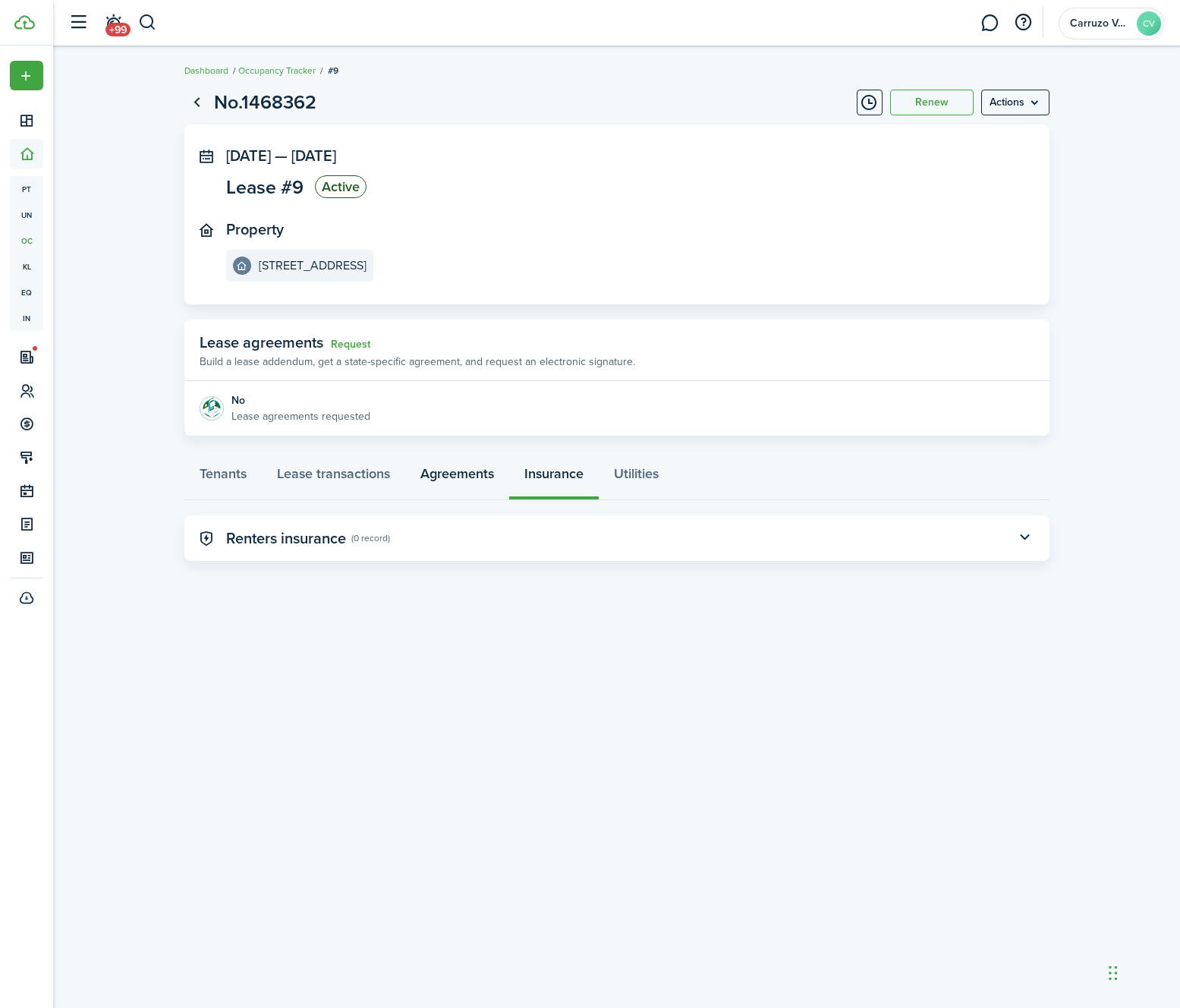
click at [435, 469] on link "Agreements" at bounding box center [457, 477] width 104 height 45
click at [628, 475] on link "Utilities" at bounding box center [636, 477] width 75 height 45
click at [977, 543] on button "Add responsibility" at bounding box center [960, 539] width 104 height 18
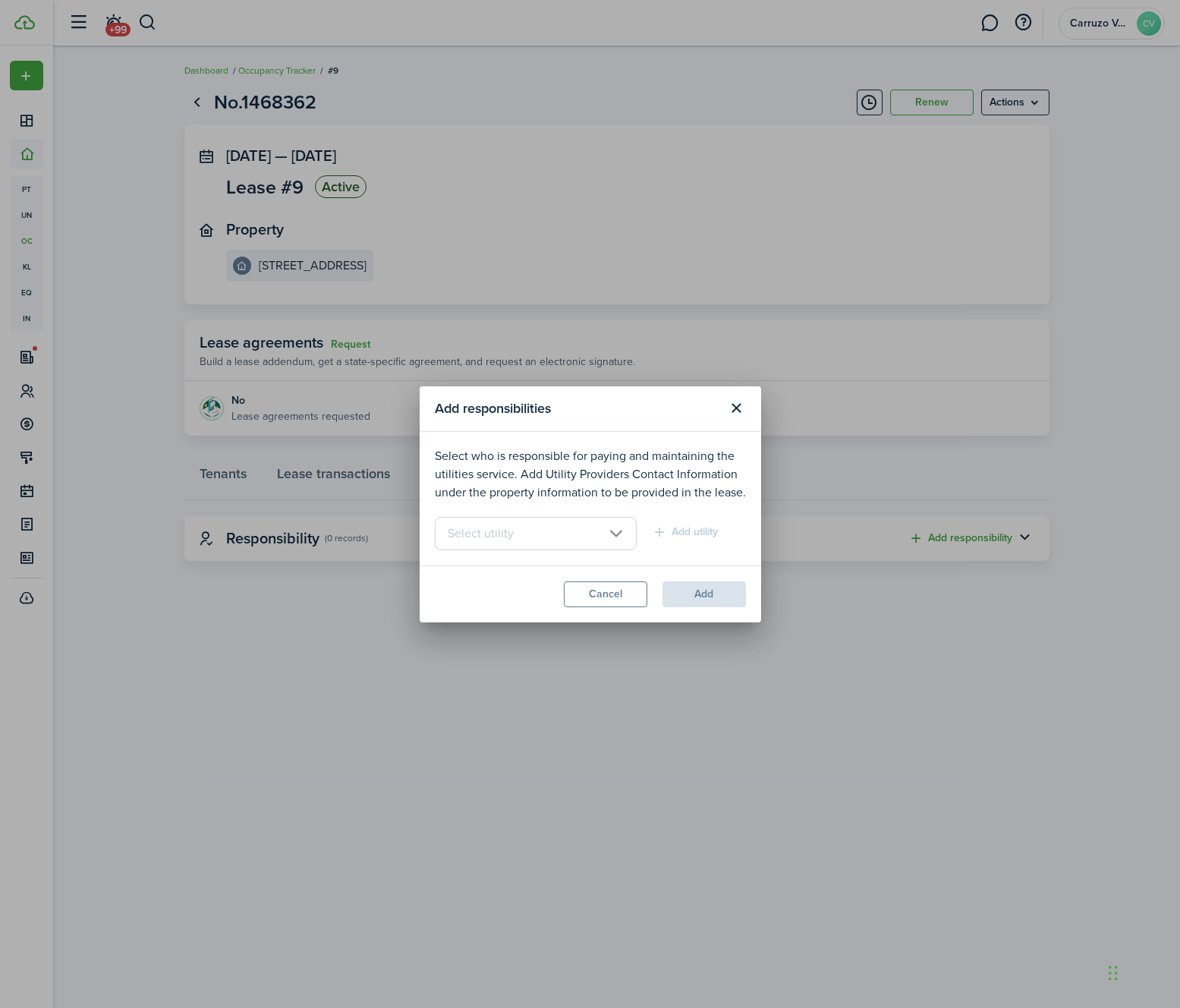
click at [586, 547] on input "text" at bounding box center [536, 533] width 203 height 34
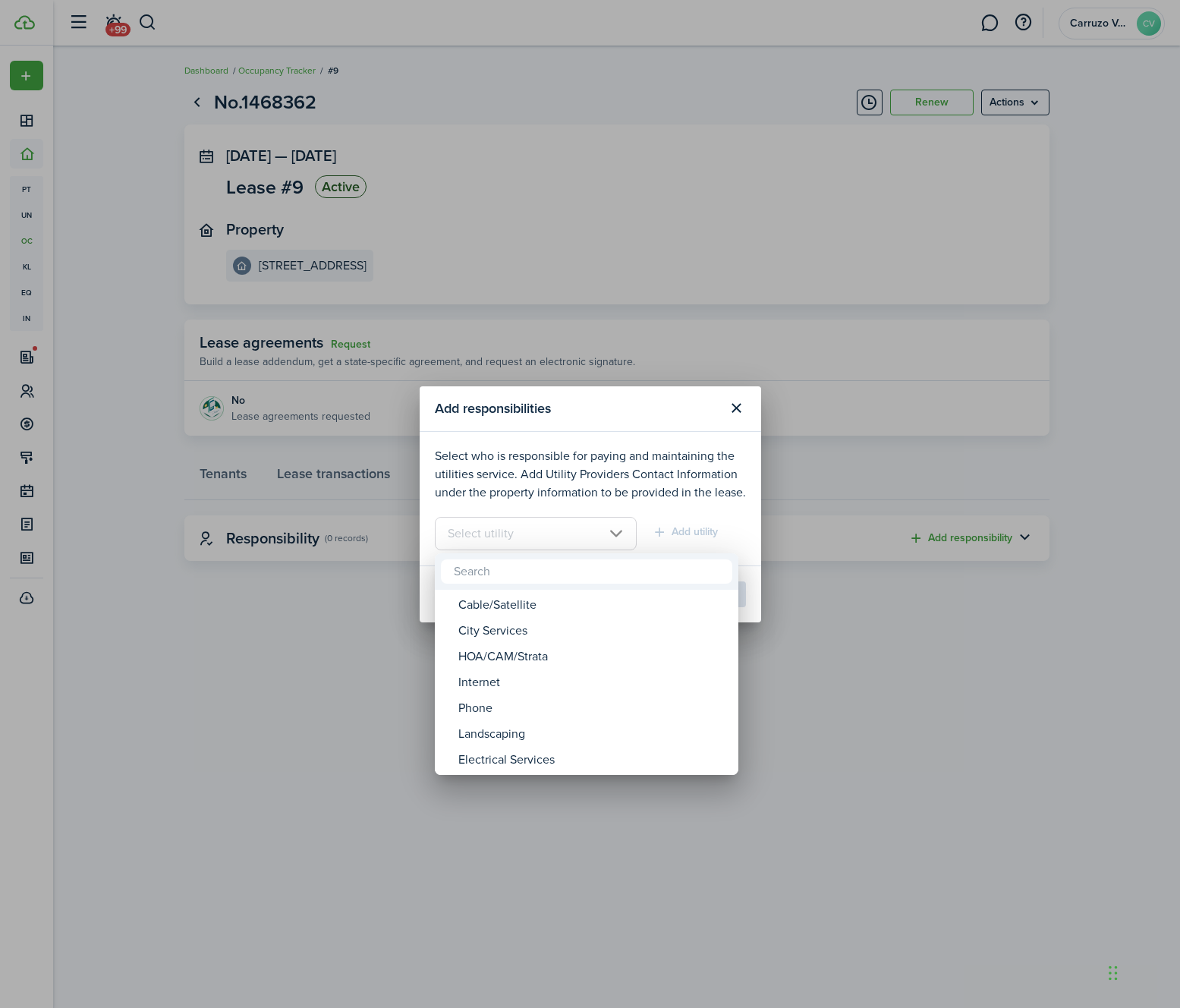
click at [624, 464] on div at bounding box center [590, 504] width 1424 height 1251
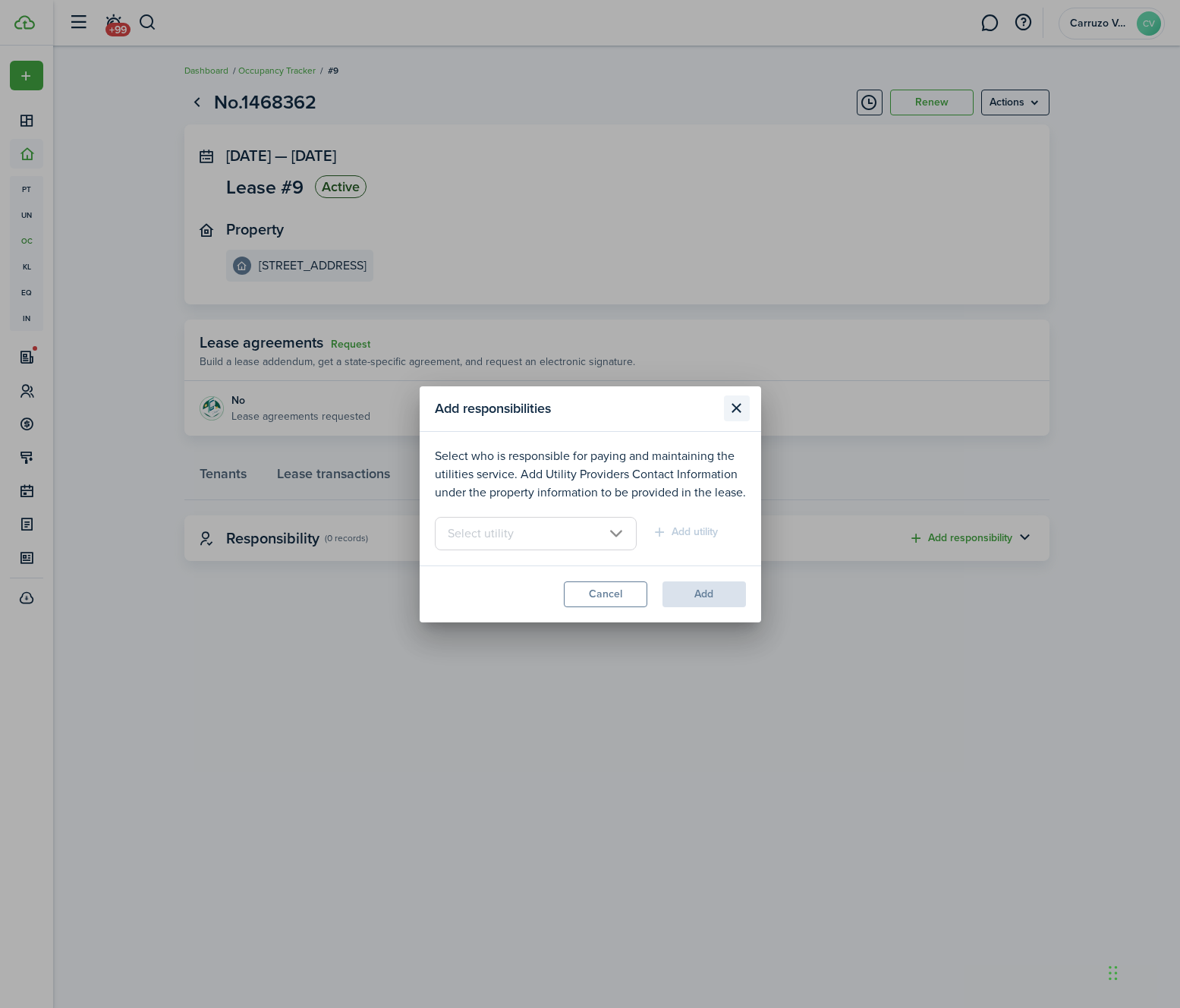
click at [741, 406] on button "Close modal" at bounding box center [736, 407] width 26 height 26
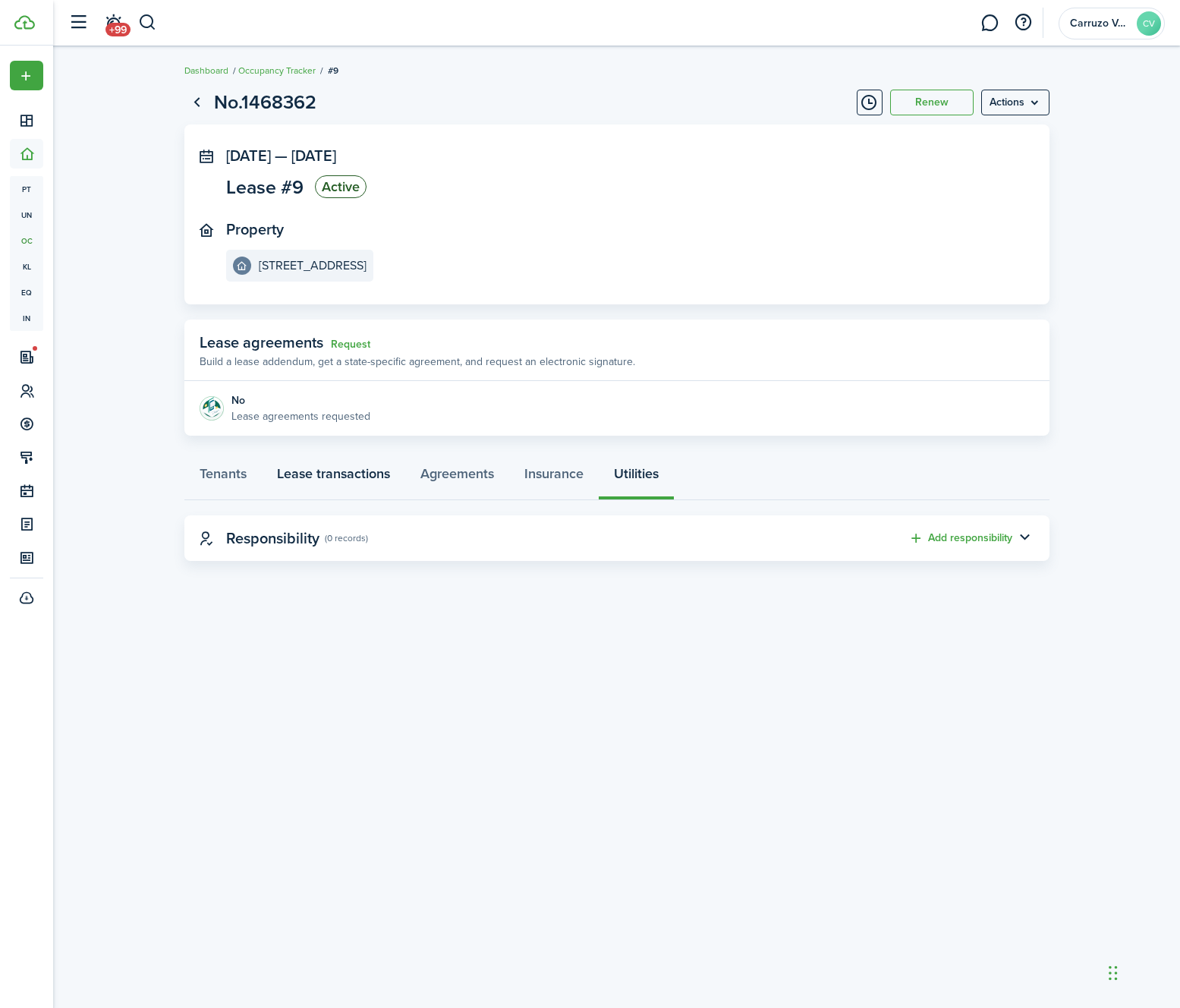
click at [331, 475] on link "Lease transactions" at bounding box center [334, 477] width 144 height 45
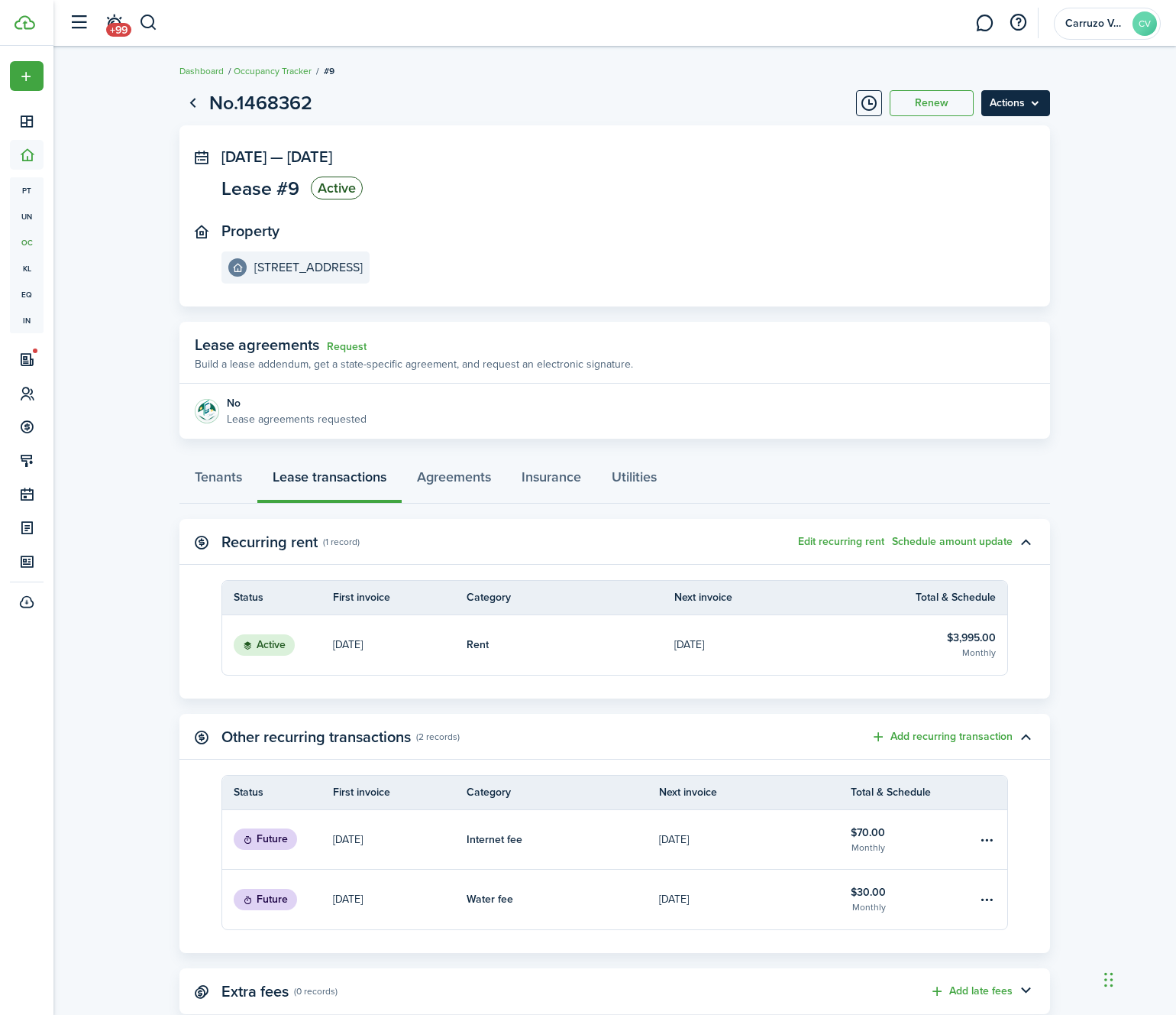
click at [995, 107] on menu-btn "Actions" at bounding box center [1016, 103] width 69 height 26
click at [1068, 348] on lease-view "No.1468362 Renew Actions [DATE] — [DATE] Lease #9 Active Property [GEOGRAPHIC_D…" at bounding box center [614, 551] width 1123 height 941
click at [232, 477] on link "Tenants" at bounding box center [218, 480] width 78 height 45
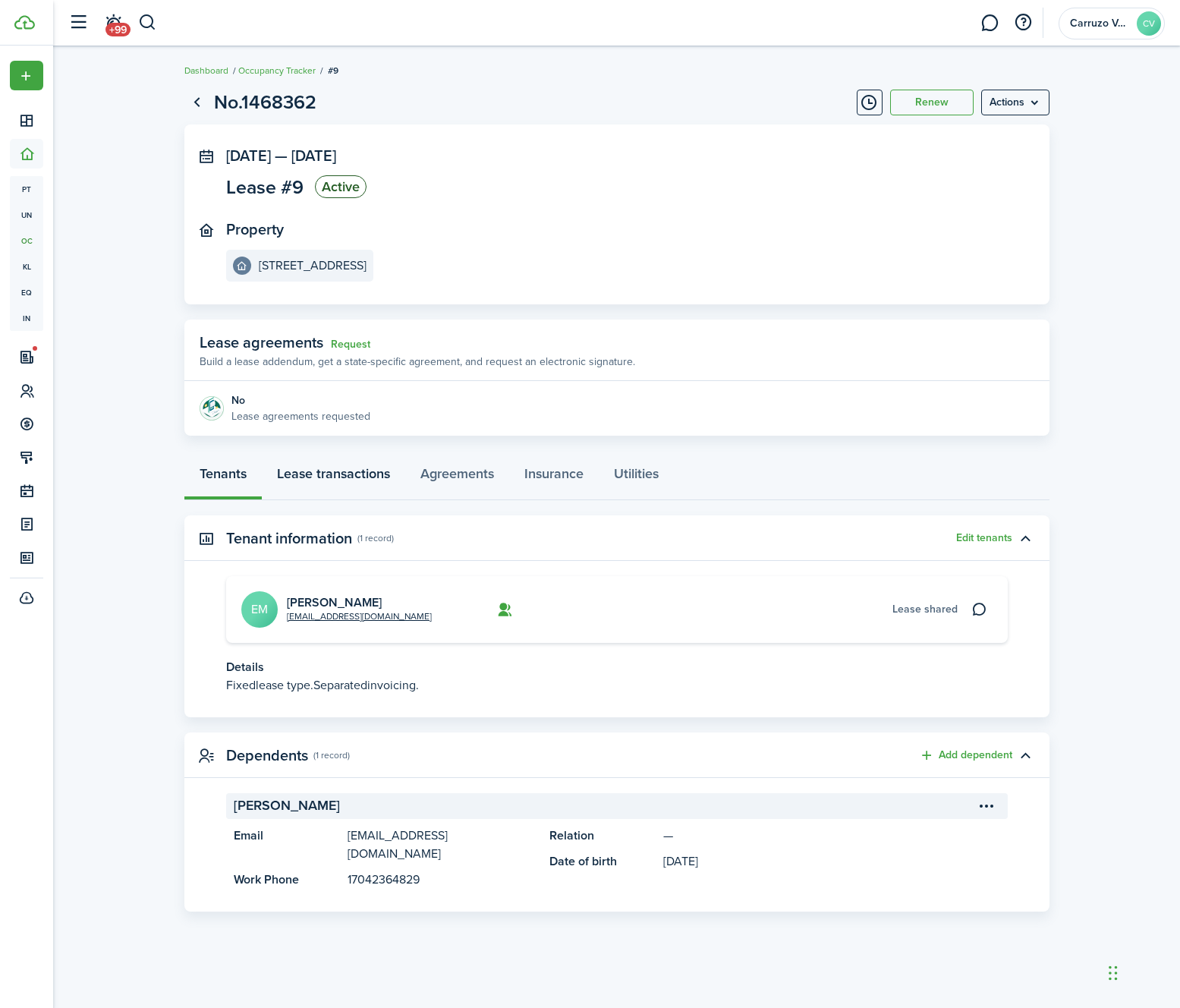
click at [344, 475] on link "Lease transactions" at bounding box center [334, 477] width 144 height 45
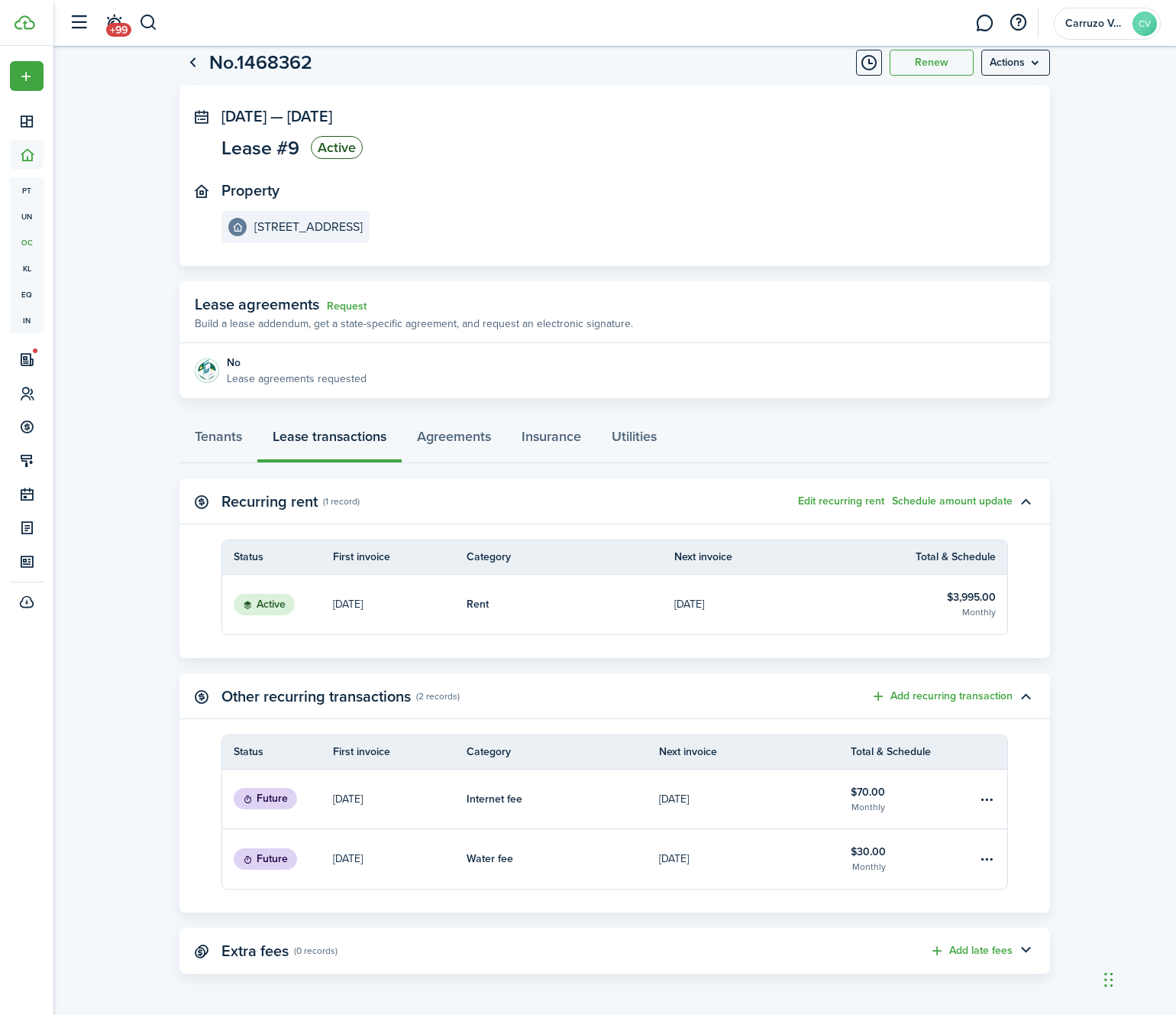
scroll to position [41, 0]
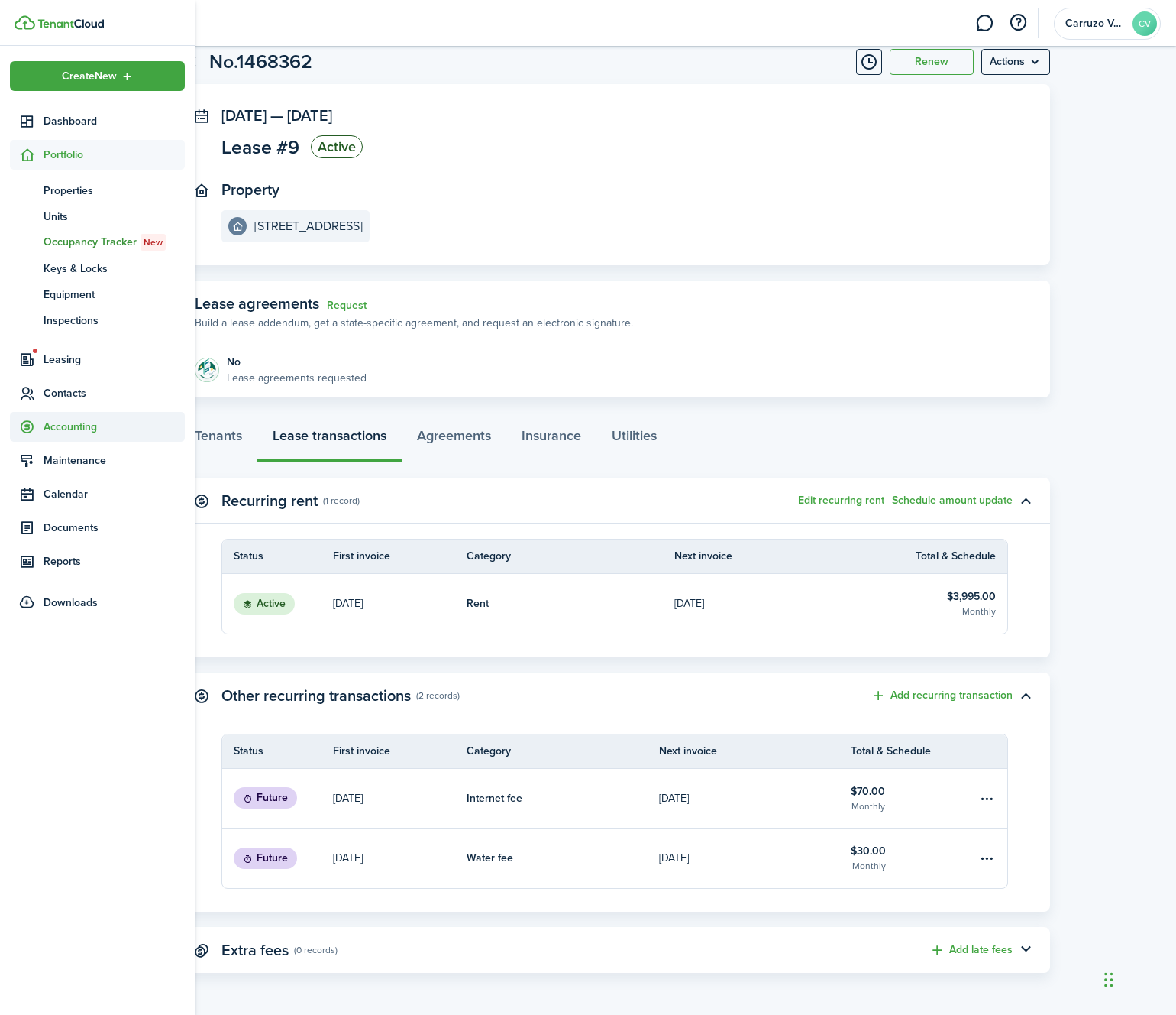
click at [66, 429] on span "Accounting" at bounding box center [114, 427] width 142 height 16
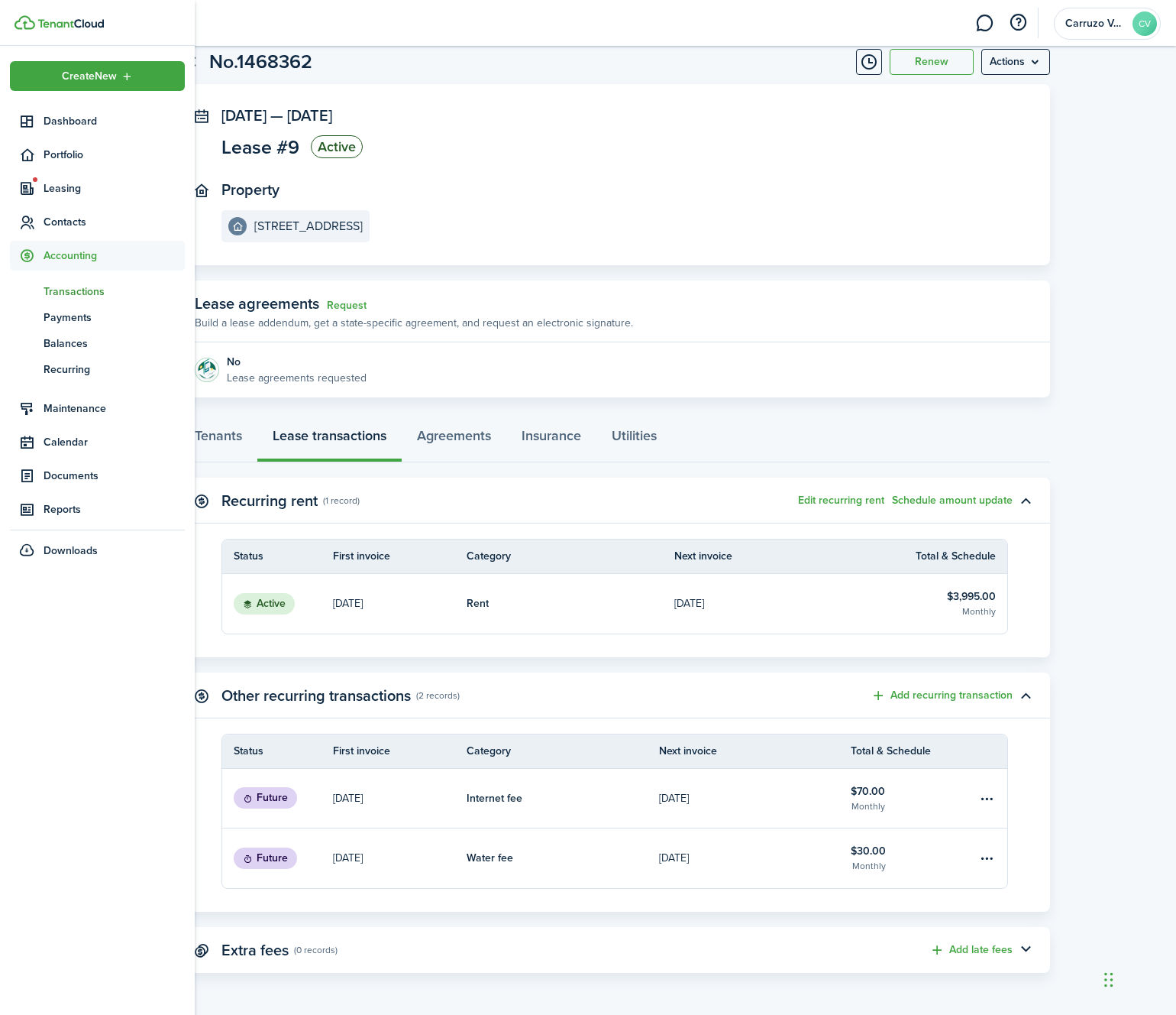
click at [72, 293] on span "Transactions" at bounding box center [114, 292] width 142 height 16
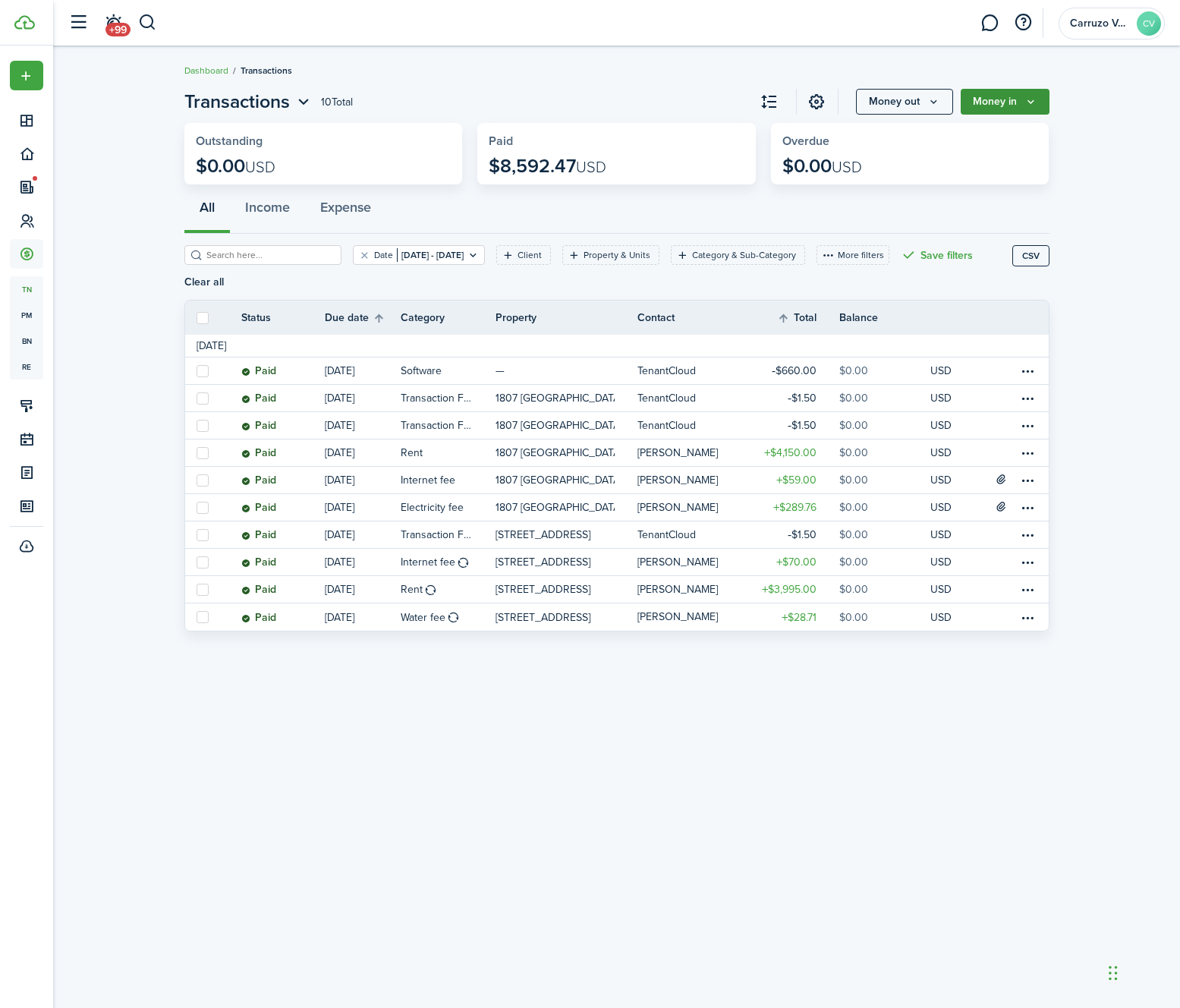
drag, startPoint x: 1137, startPoint y: 211, endPoint x: 1042, endPoint y: 110, distance: 138.7
click at [1136, 206] on invoice-list "Transactions 10 Total Money out Money in Outstanding $0.00 USD Paid $8,592.47 U…" at bounding box center [617, 363] width 1127 height 566
click at [1015, 100] on button "Money in" at bounding box center [1005, 101] width 89 height 26
click at [749, 811] on div "Transactions 10 Total Money out Money in Outstanding $0.00 USD Paid $8,592.47 U…" at bounding box center [617, 527] width 1127 height 893
click at [1013, 107] on button "Money in" at bounding box center [1005, 101] width 89 height 26
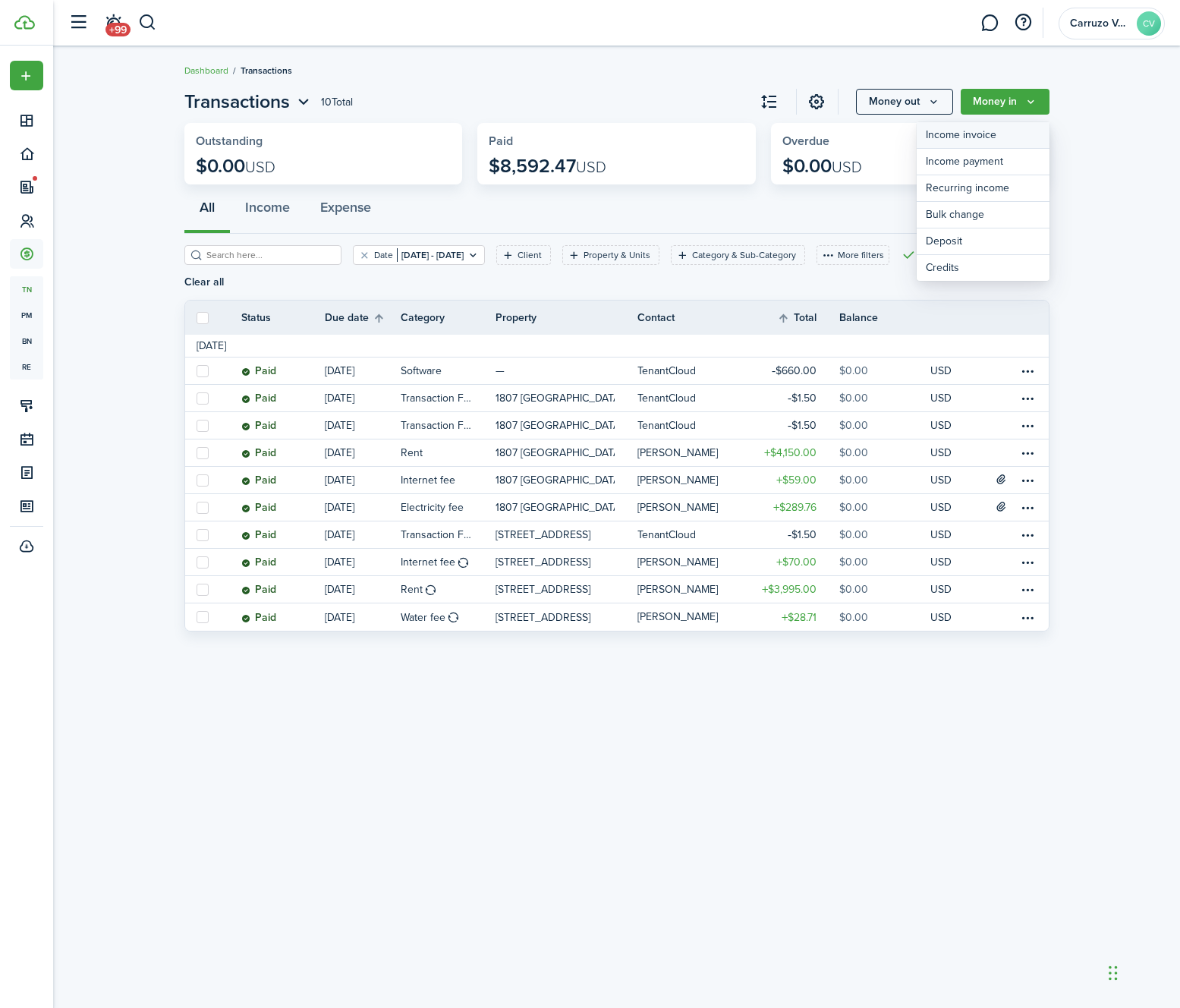
click at [970, 130] on link "Income invoice" at bounding box center [983, 136] width 133 height 27
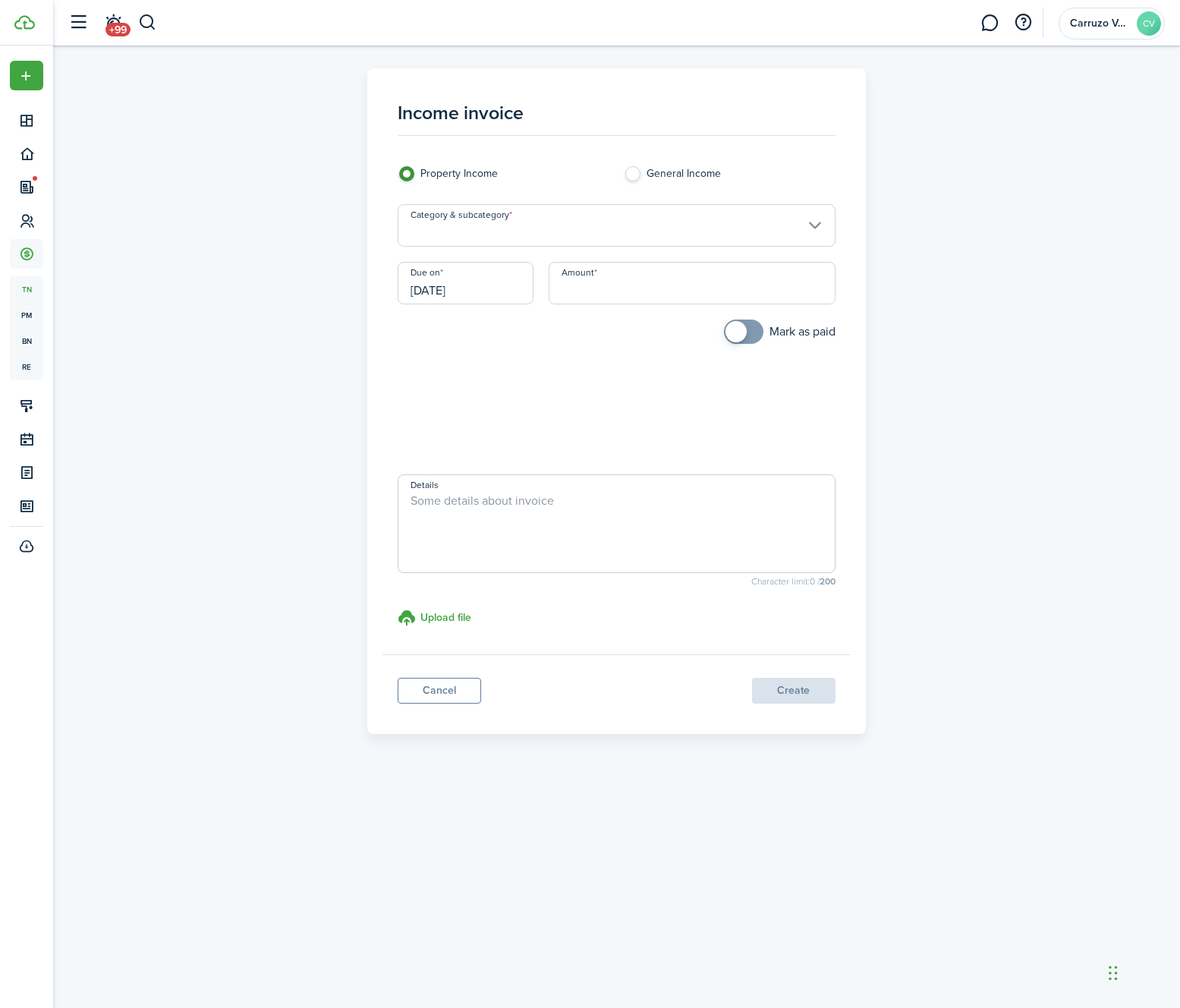
click at [454, 234] on input "Category & subcategory" at bounding box center [617, 225] width 438 height 43
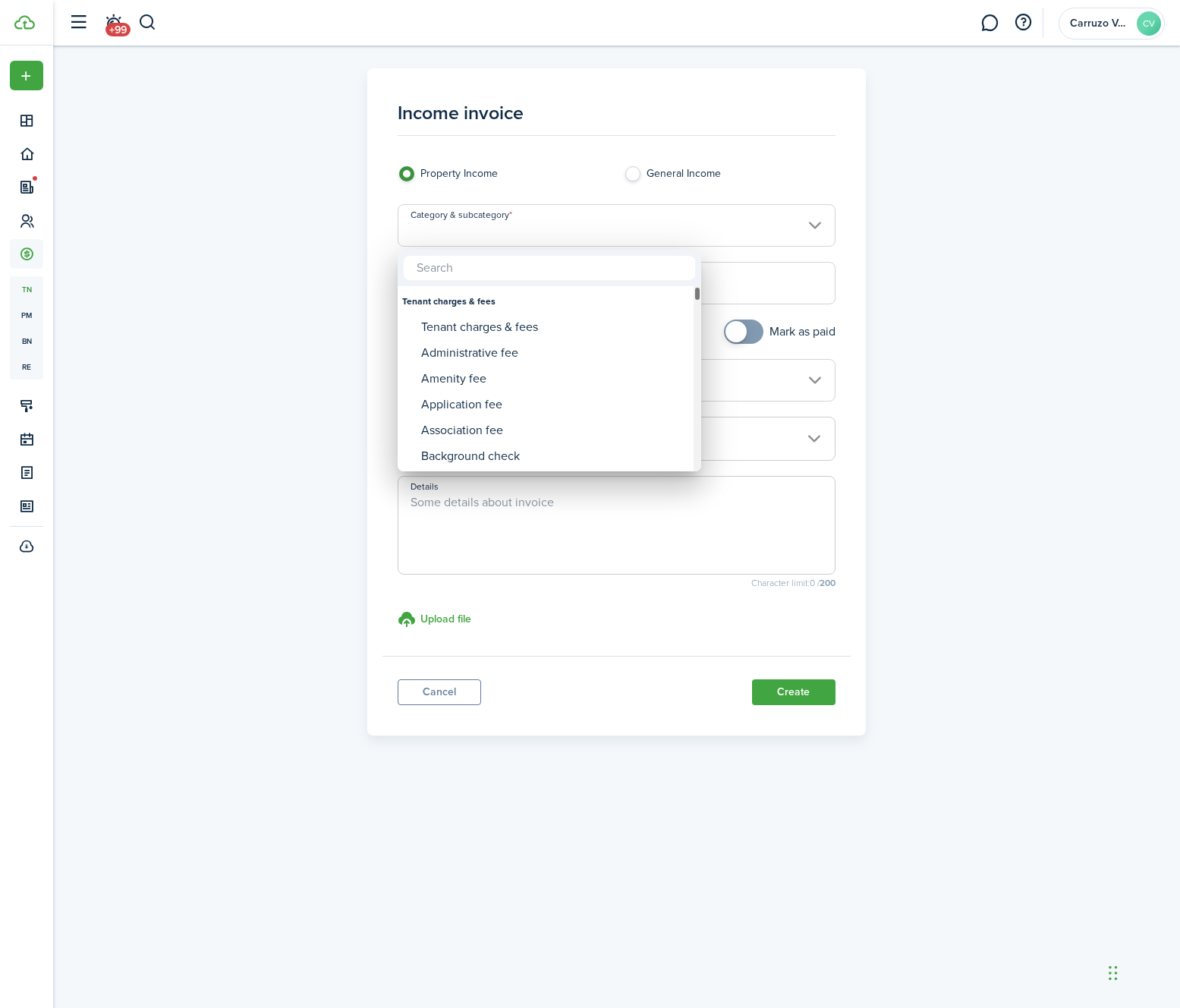
type input "f"
type input "rent"
click at [450, 325] on div "Rent" at bounding box center [555, 327] width 268 height 26
type input "Rent"
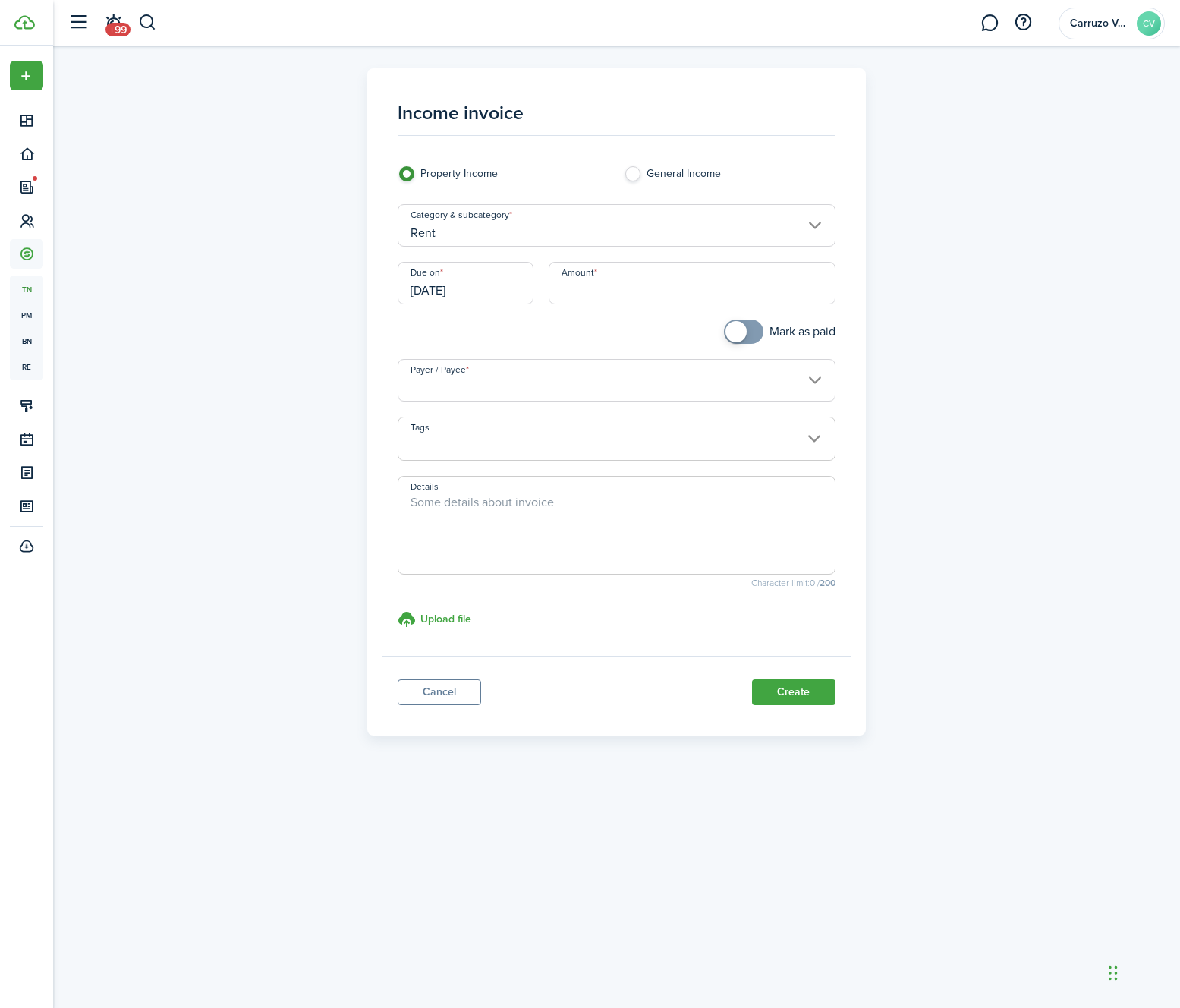
click at [622, 283] on input "Amount" at bounding box center [692, 283] width 287 height 43
paste input "$1,598.00"
type input "$1,598.00"
click at [625, 382] on input "Payer / Payee" at bounding box center [617, 380] width 438 height 43
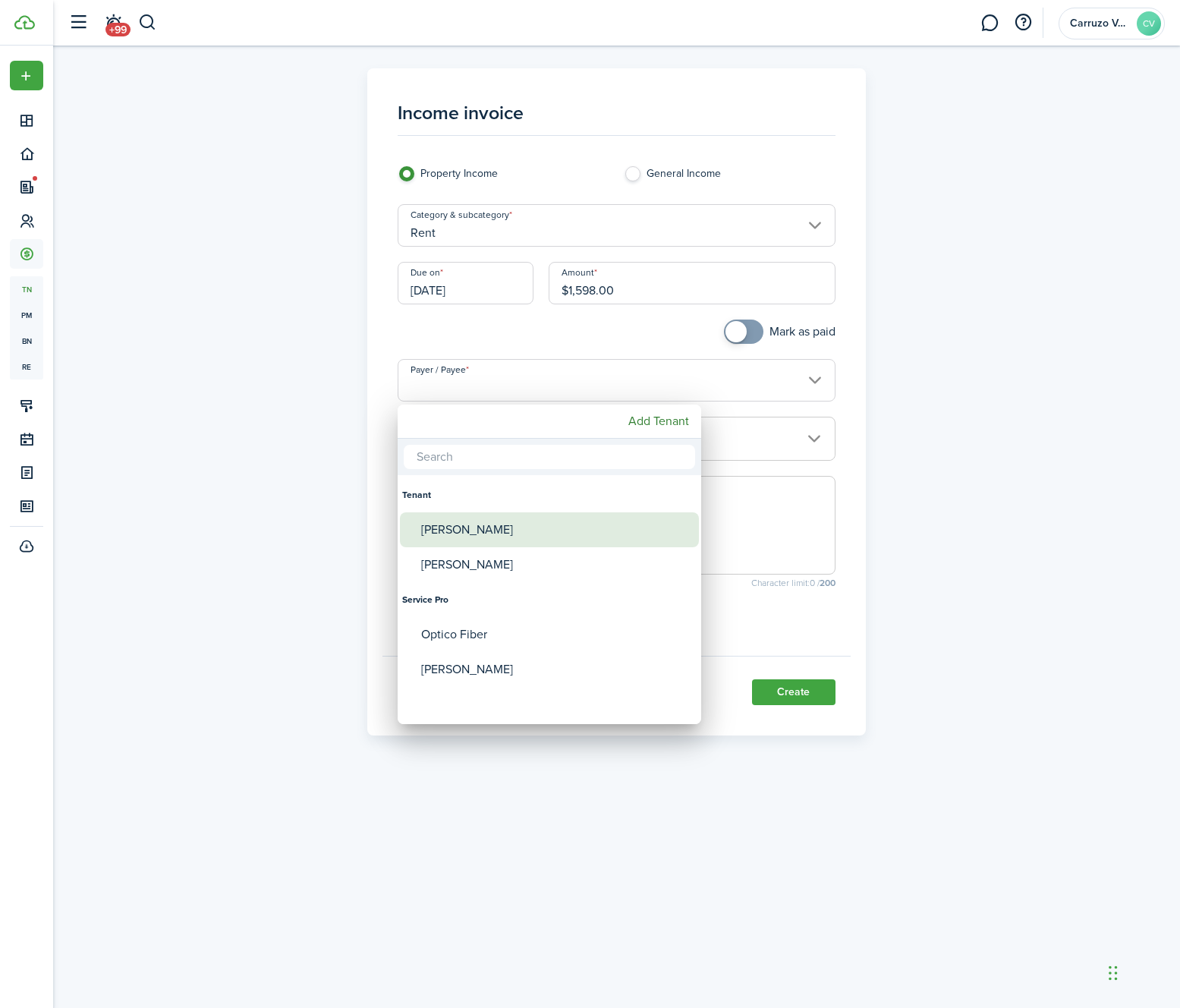
click at [464, 531] on div "[PERSON_NAME]" at bounding box center [555, 529] width 268 height 35
type input "[PERSON_NAME]"
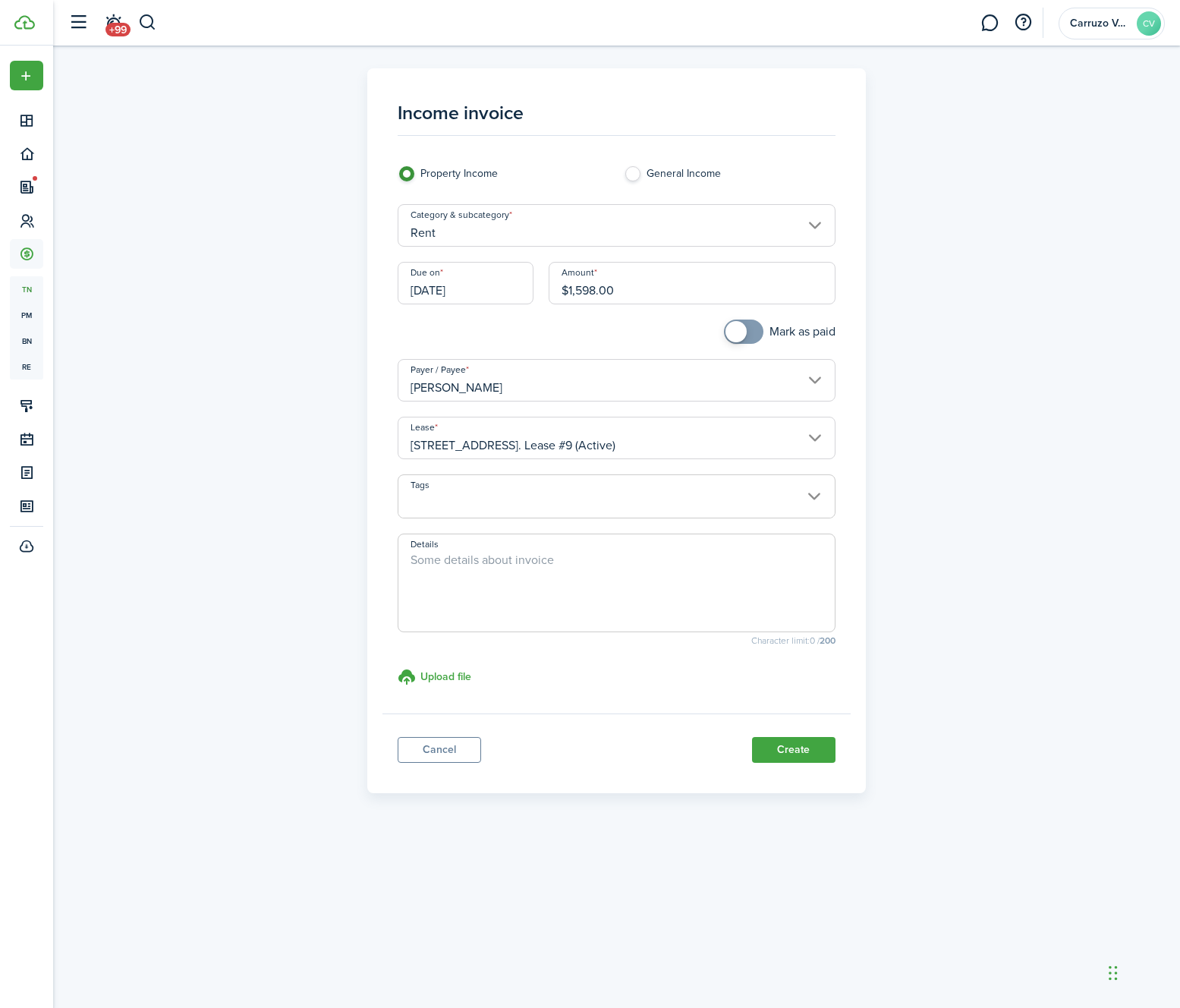
click at [454, 503] on span at bounding box center [617, 504] width 437 height 26
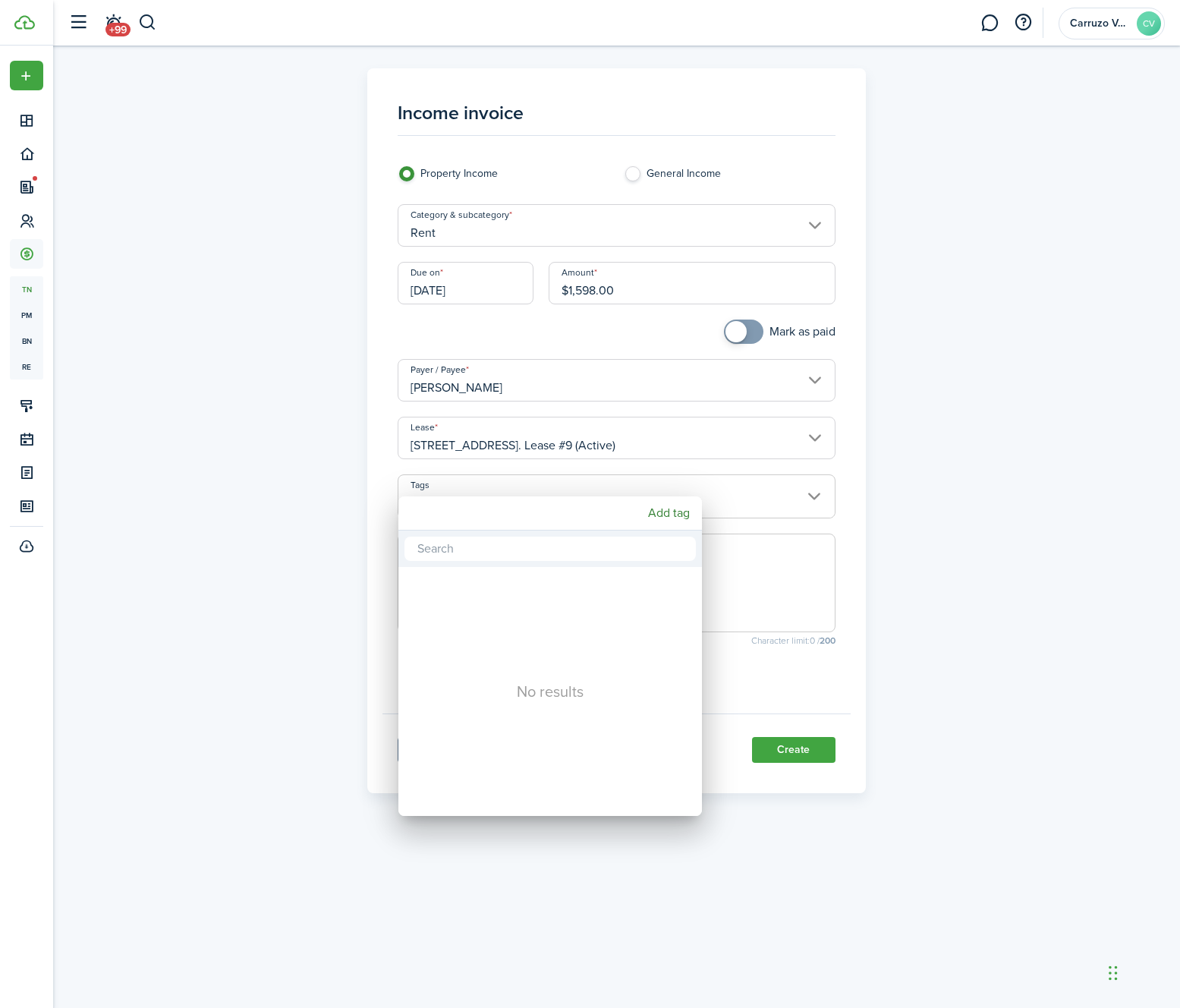
click at [310, 542] on div at bounding box center [590, 504] width 1424 height 1251
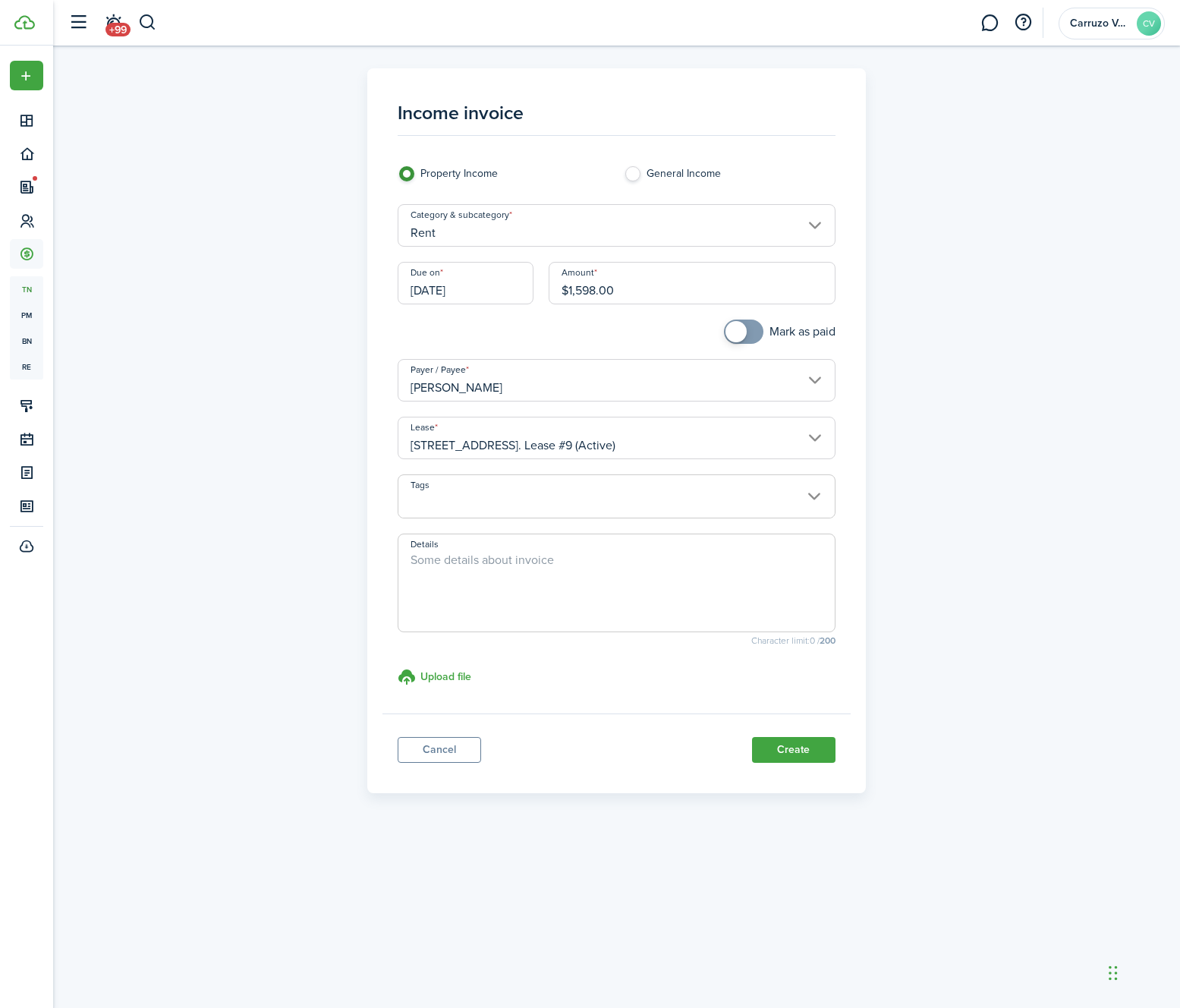
click at [454, 590] on textarea "Details" at bounding box center [617, 587] width 437 height 73
type textarea "[DATE] - [DATE]"
click at [962, 479] on div "Income invoice Property Income General Income Category & subcategory Rent Due o…" at bounding box center [617, 430] width 881 height 725
click at [634, 774] on panel-main-footer "Cancel Create" at bounding box center [617, 745] width 469 height 65
click at [789, 741] on button "Create" at bounding box center [794, 749] width 83 height 26
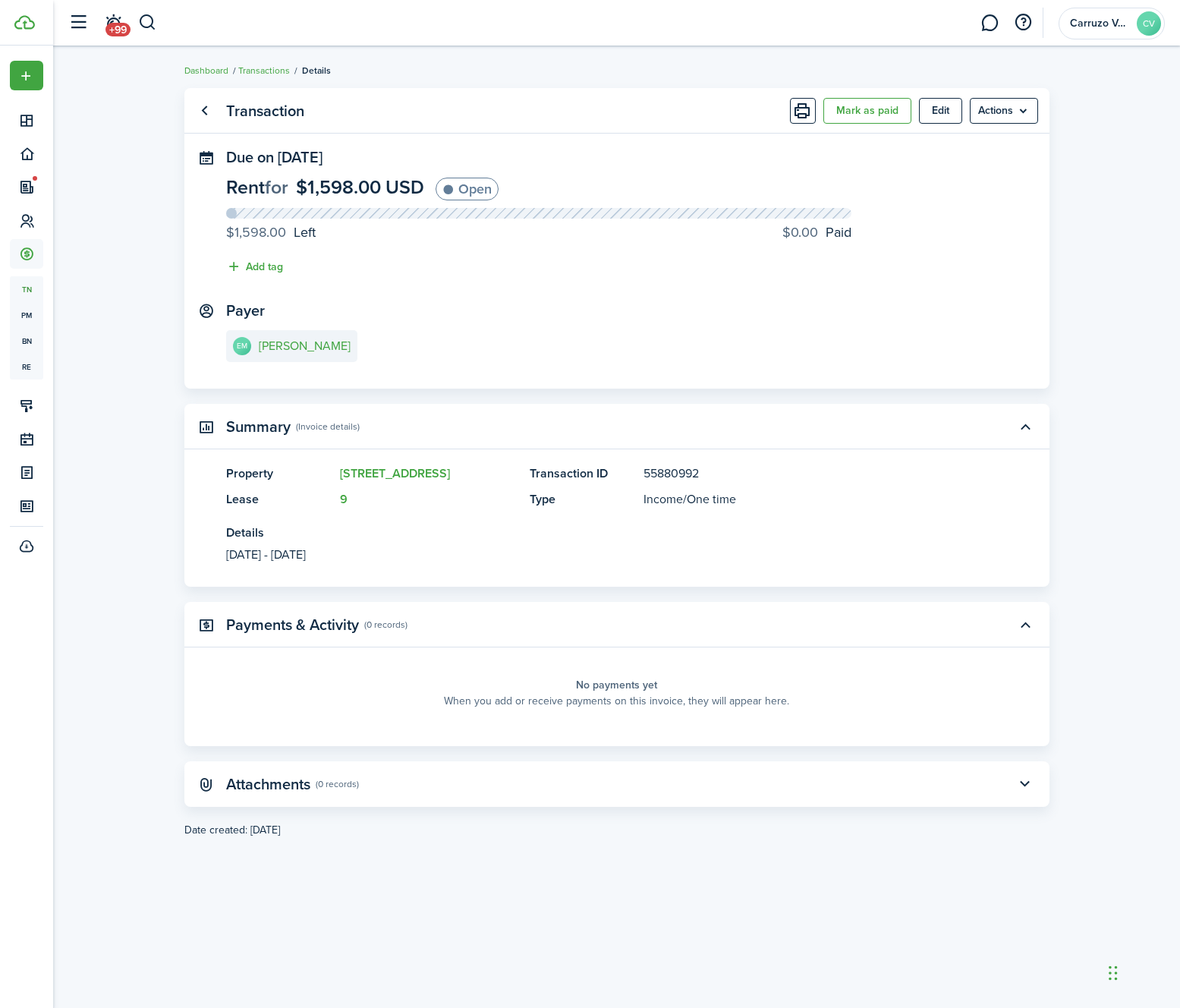
click at [1076, 188] on transaction-view "Transaction Mark as paid Edit Actions Due on [DATE] Rent for $1,598.00 USD Open…" at bounding box center [617, 527] width 1127 height 893
click at [1057, 173] on transaction-view "Transaction Mark as paid Edit Actions Due on [DATE] Rent for $1,598.00 USD Open…" at bounding box center [617, 527] width 1127 height 893
click at [991, 111] on menu-btn "Actions" at bounding box center [1004, 111] width 68 height 26
drag, startPoint x: 1081, startPoint y: 161, endPoint x: 473, endPoint y: 95, distance: 611.6
click at [1079, 161] on transaction-view "Transaction Mark as paid Edit Actions Due on [DATE] Rent for $1,598.00 USD Open…" at bounding box center [617, 527] width 1127 height 893
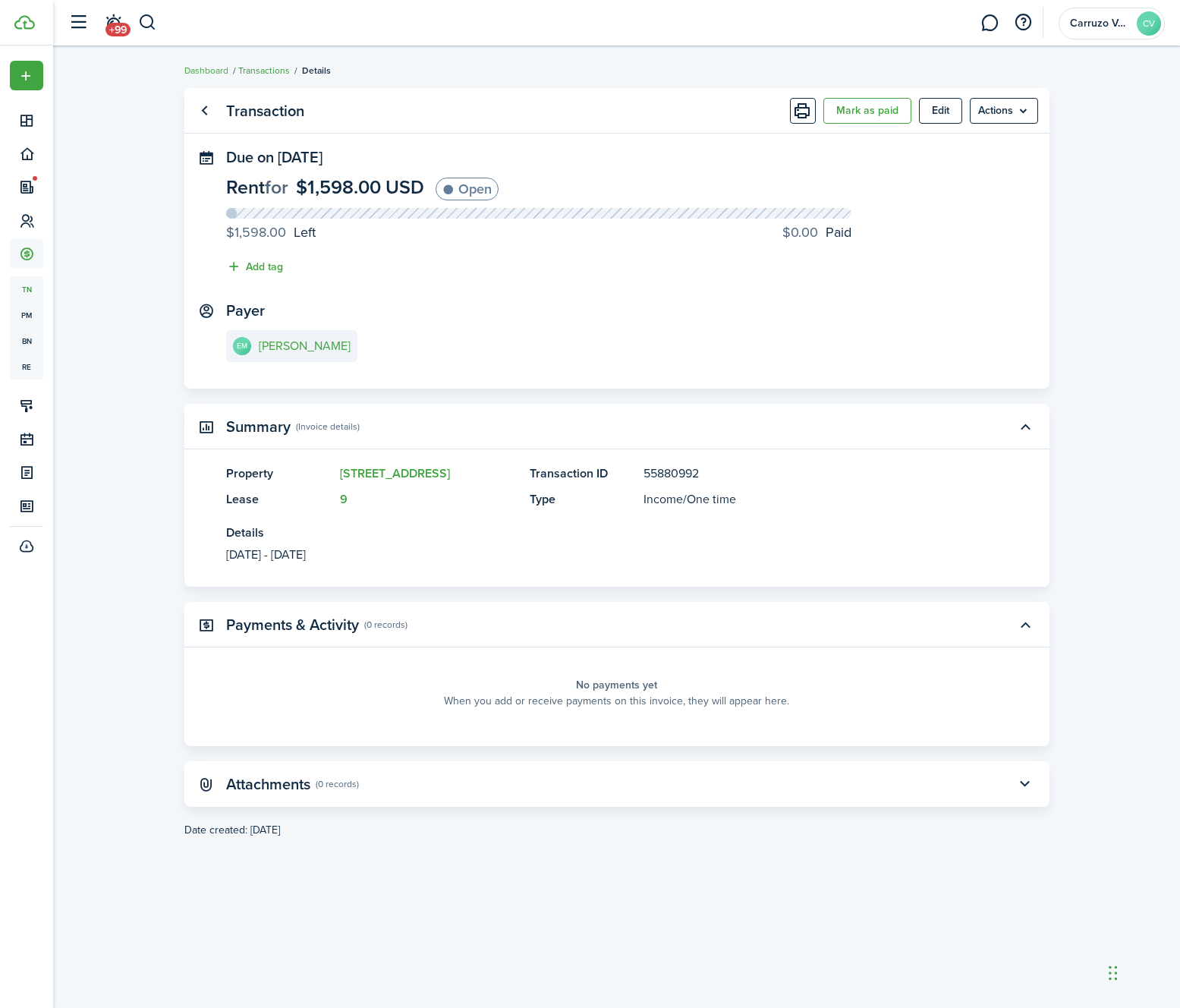
click at [263, 74] on link "Transactions" at bounding box center [264, 70] width 51 height 13
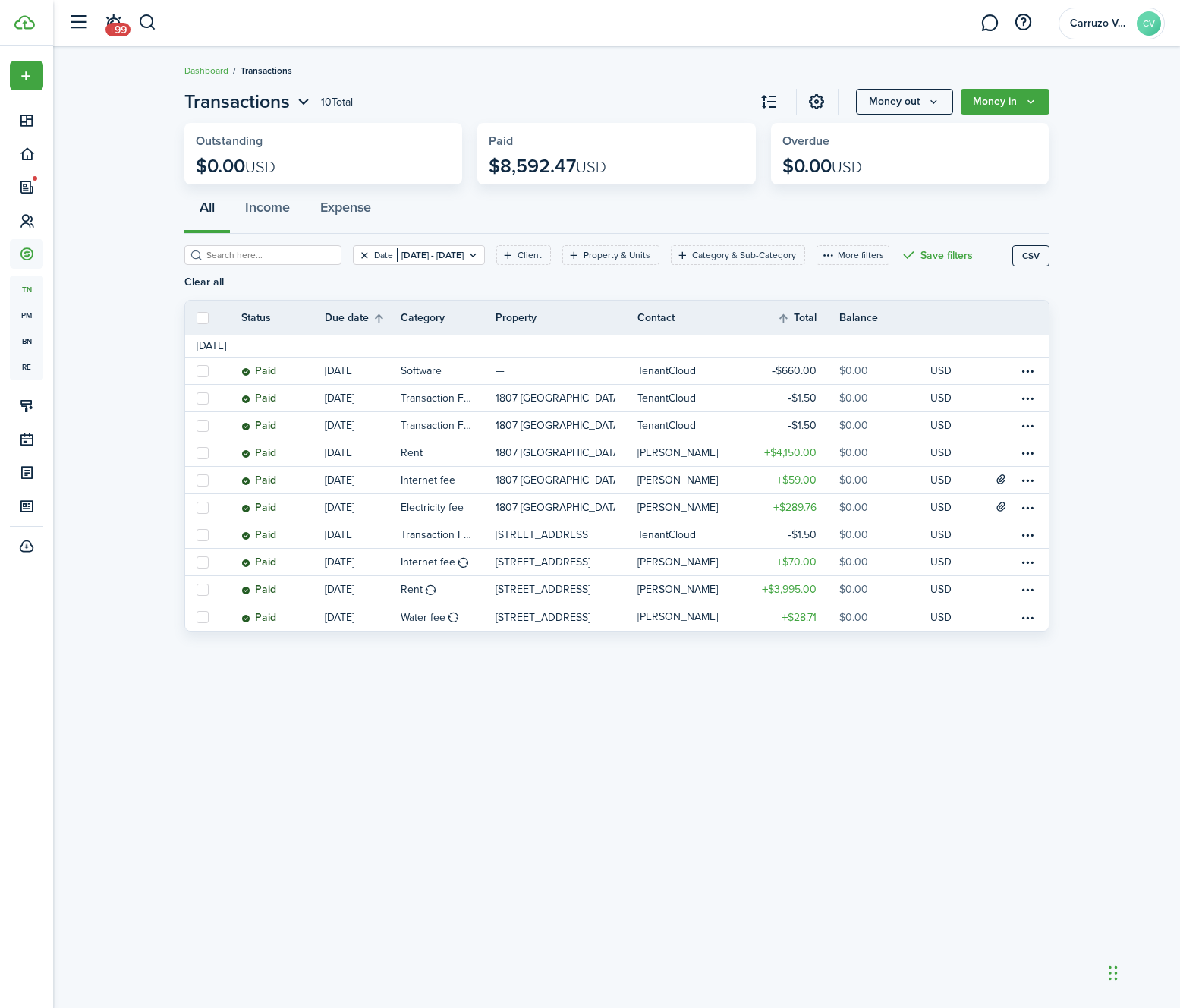
click at [358, 255] on button "Clear filter" at bounding box center [364, 255] width 13 height 12
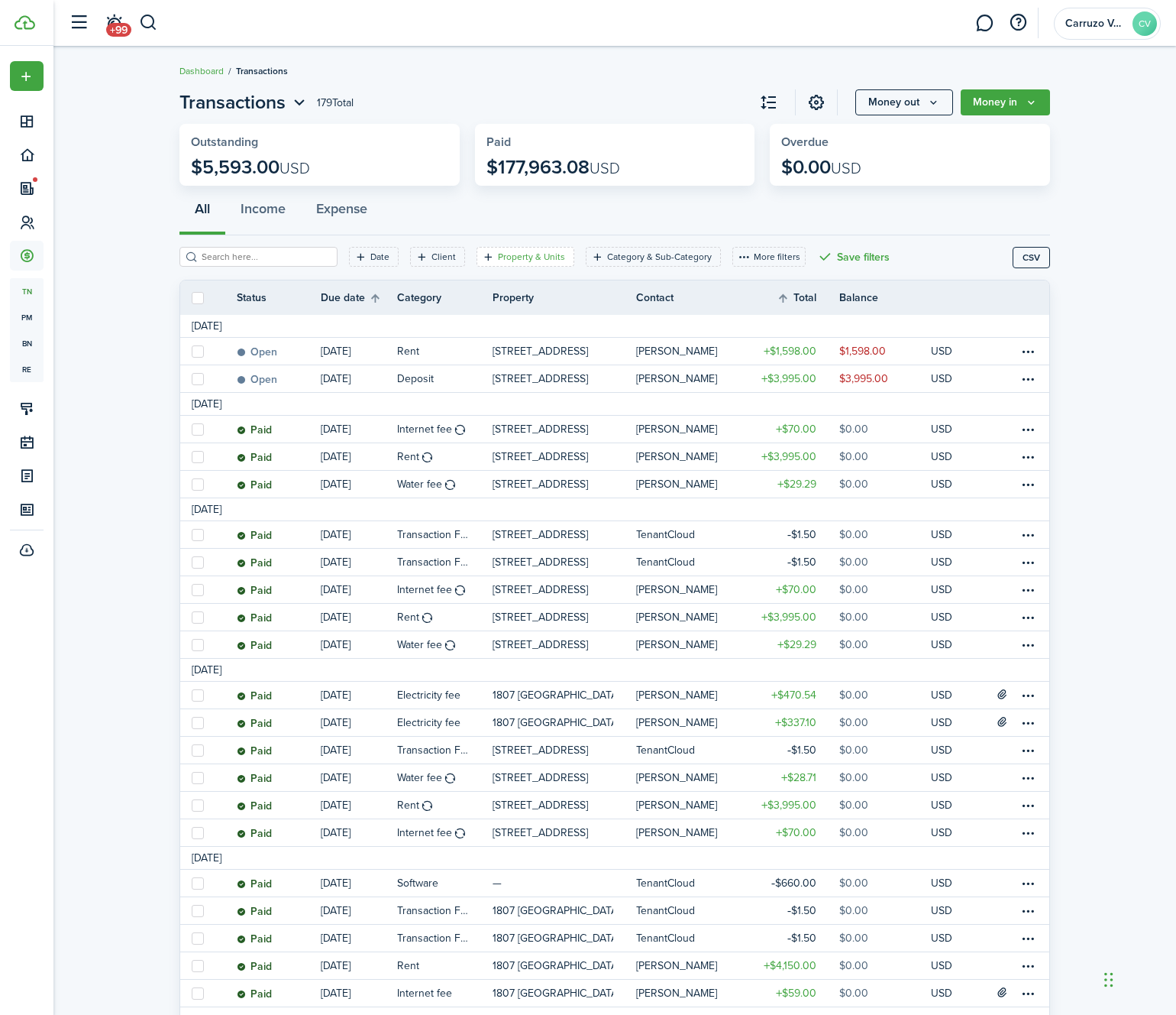
click at [506, 257] on filter-tag-label "Property & Units" at bounding box center [531, 256] width 67 height 13
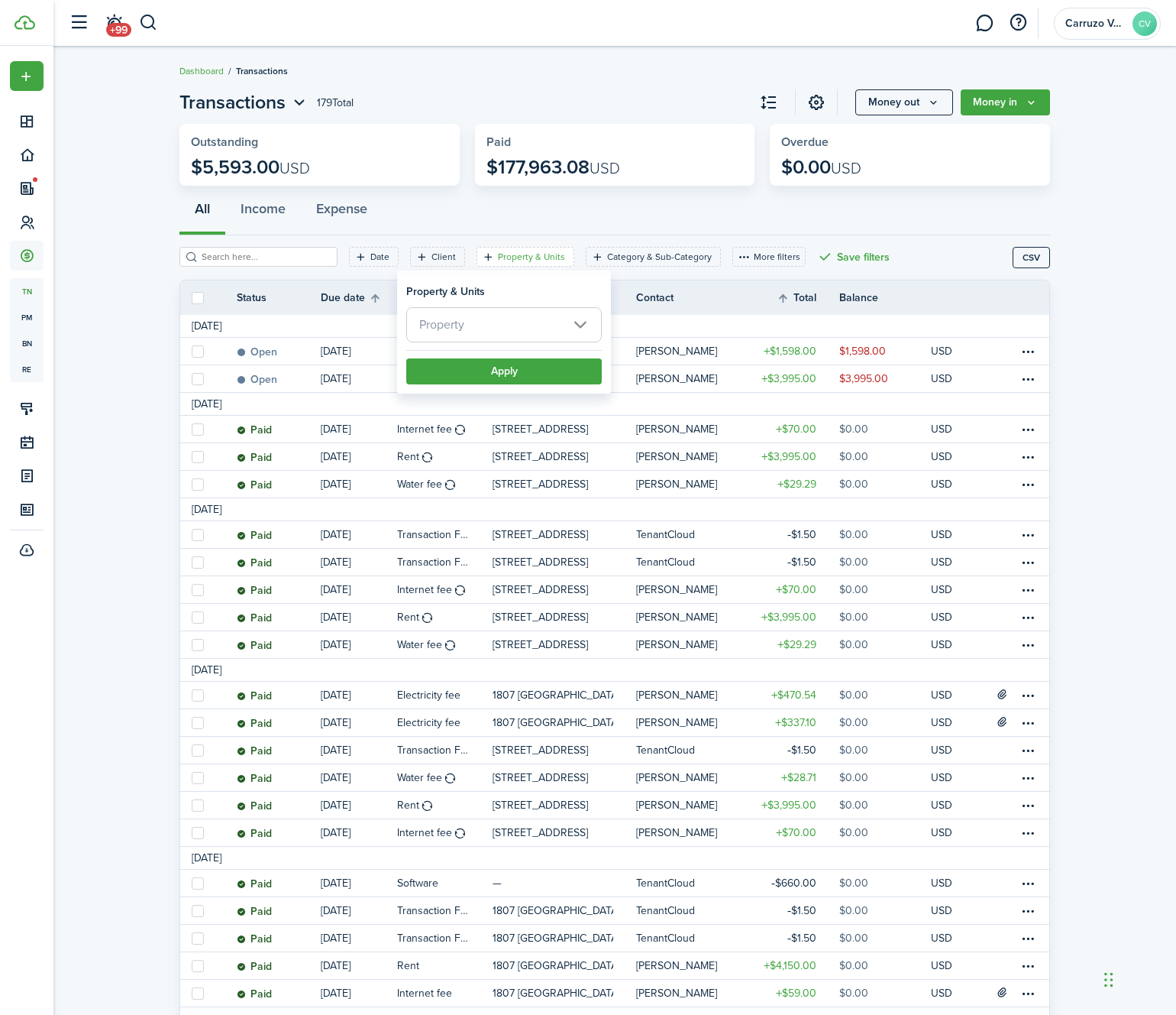
click at [480, 324] on span "Property" at bounding box center [505, 325] width 194 height 34
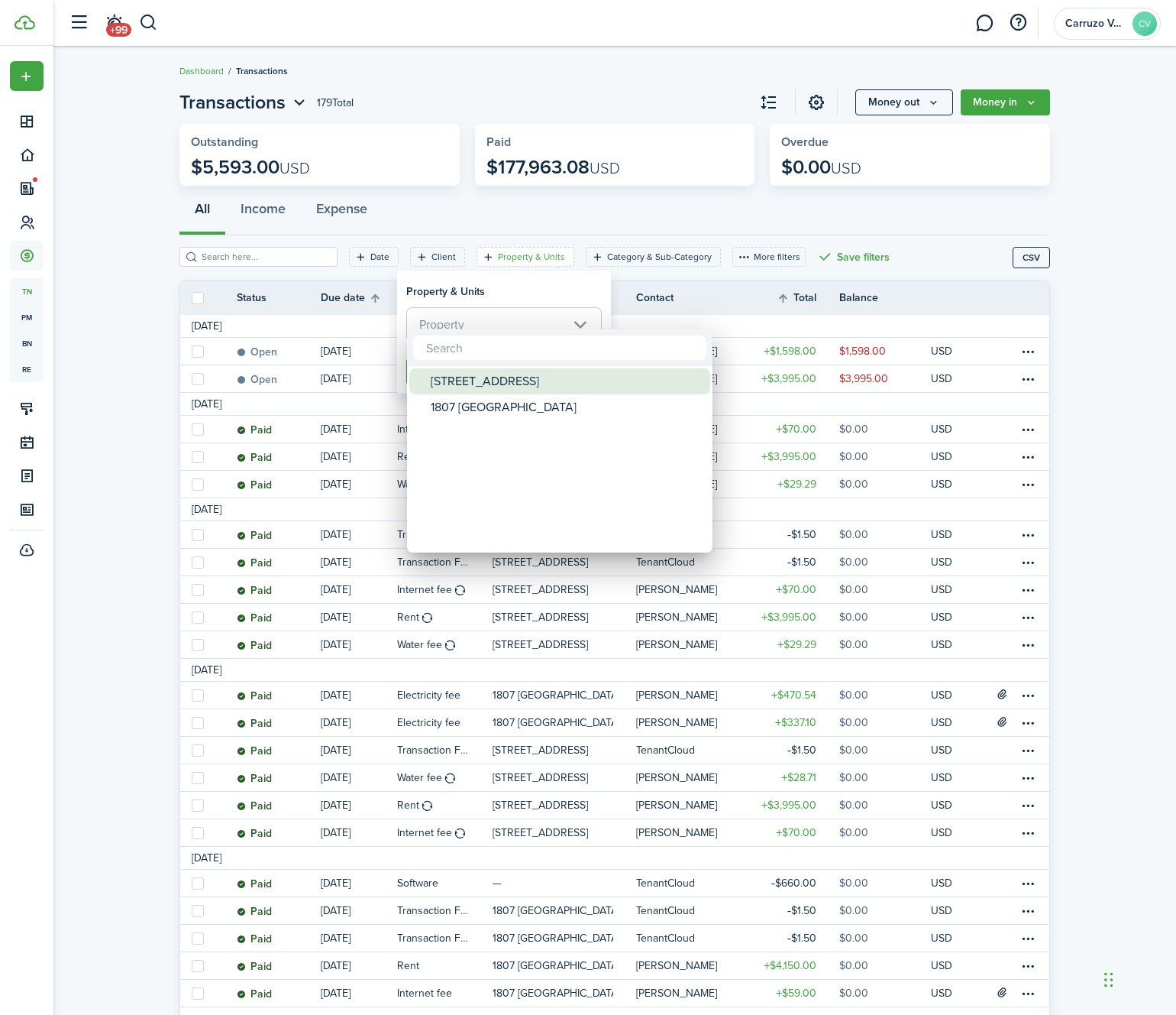
click at [462, 377] on div "[STREET_ADDRESS]" at bounding box center [565, 381] width 270 height 26
type input "[STREET_ADDRESS]"
click at [517, 276] on div at bounding box center [588, 507] width 1421 height 1259
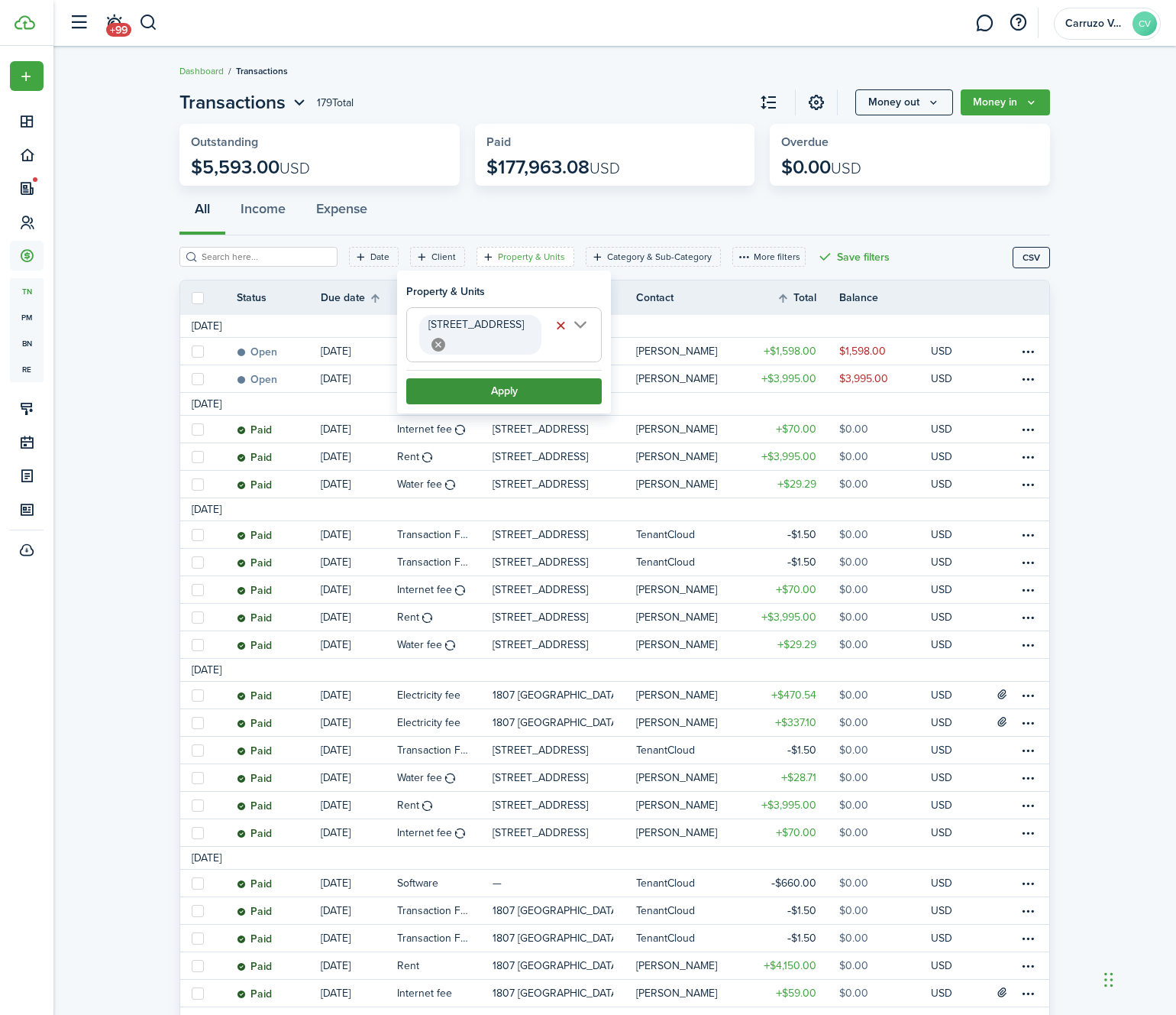
click at [473, 378] on button "Apply" at bounding box center [504, 391] width 195 height 26
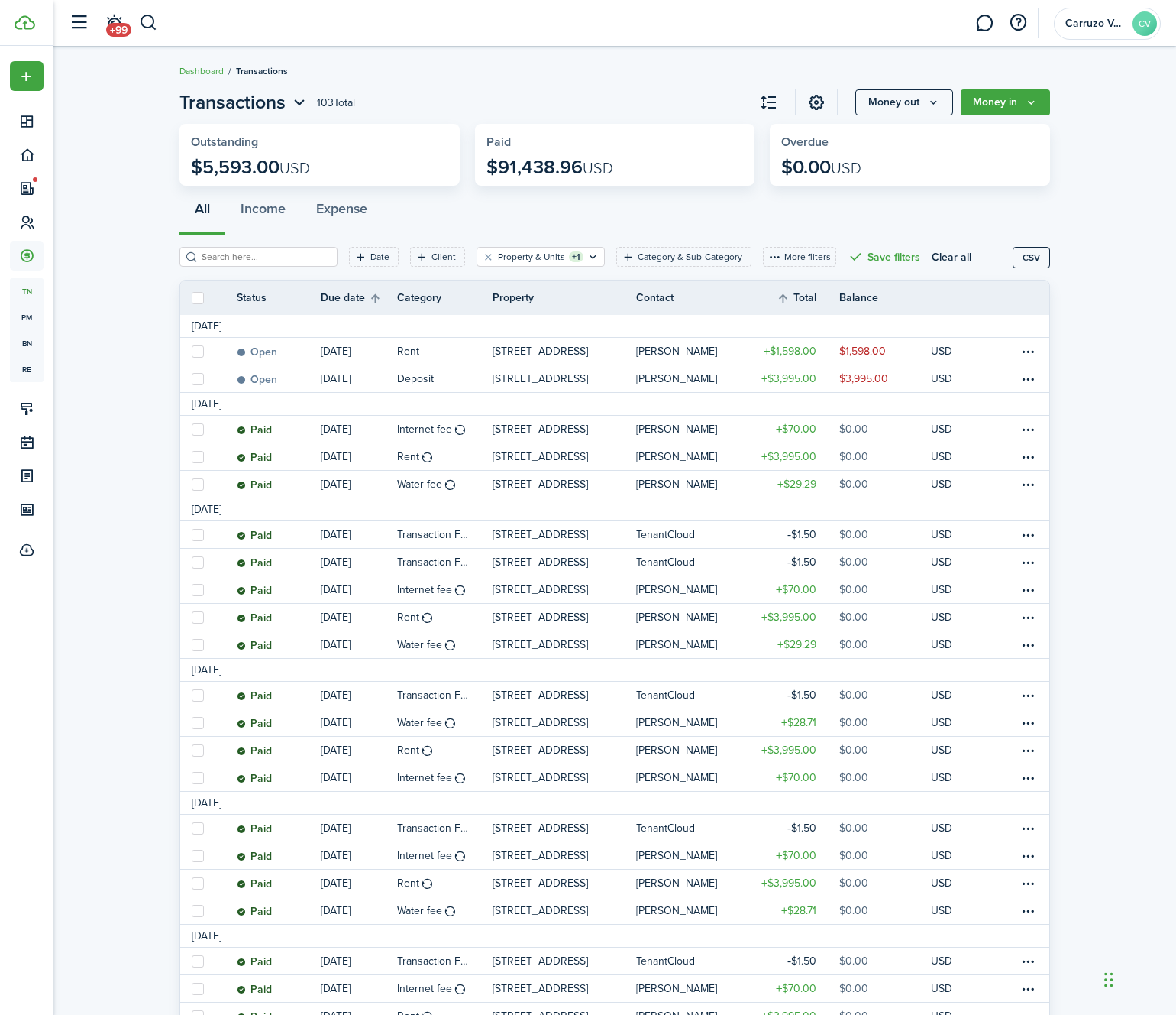
drag, startPoint x: 1100, startPoint y: 312, endPoint x: 1087, endPoint y: 324, distance: 17.7
click at [1040, 105] on button "Money in" at bounding box center [1006, 102] width 89 height 26
click at [977, 133] on link "Income invoice" at bounding box center [983, 136] width 134 height 27
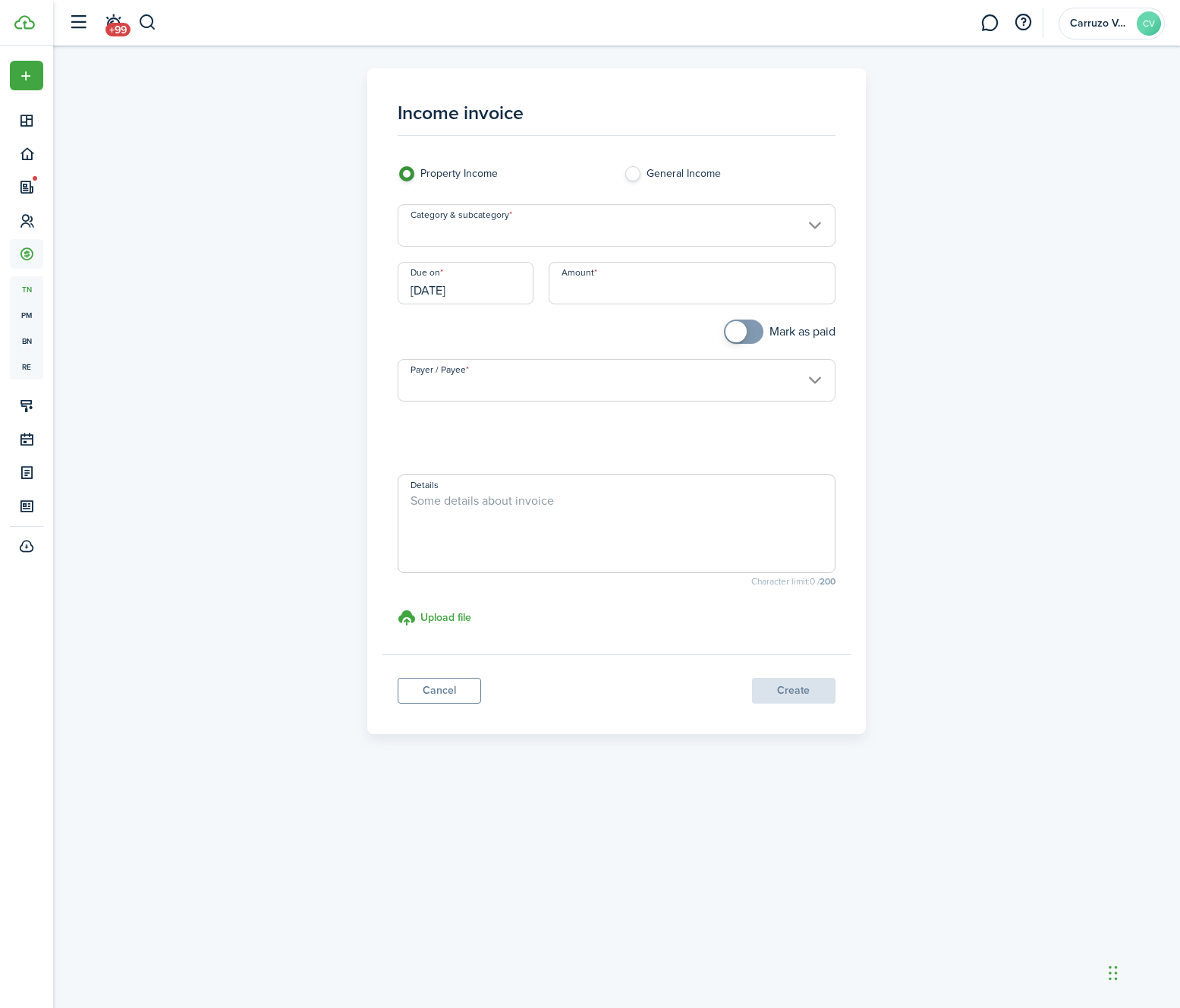
click at [490, 223] on input "Category & subcategory" at bounding box center [617, 225] width 438 height 43
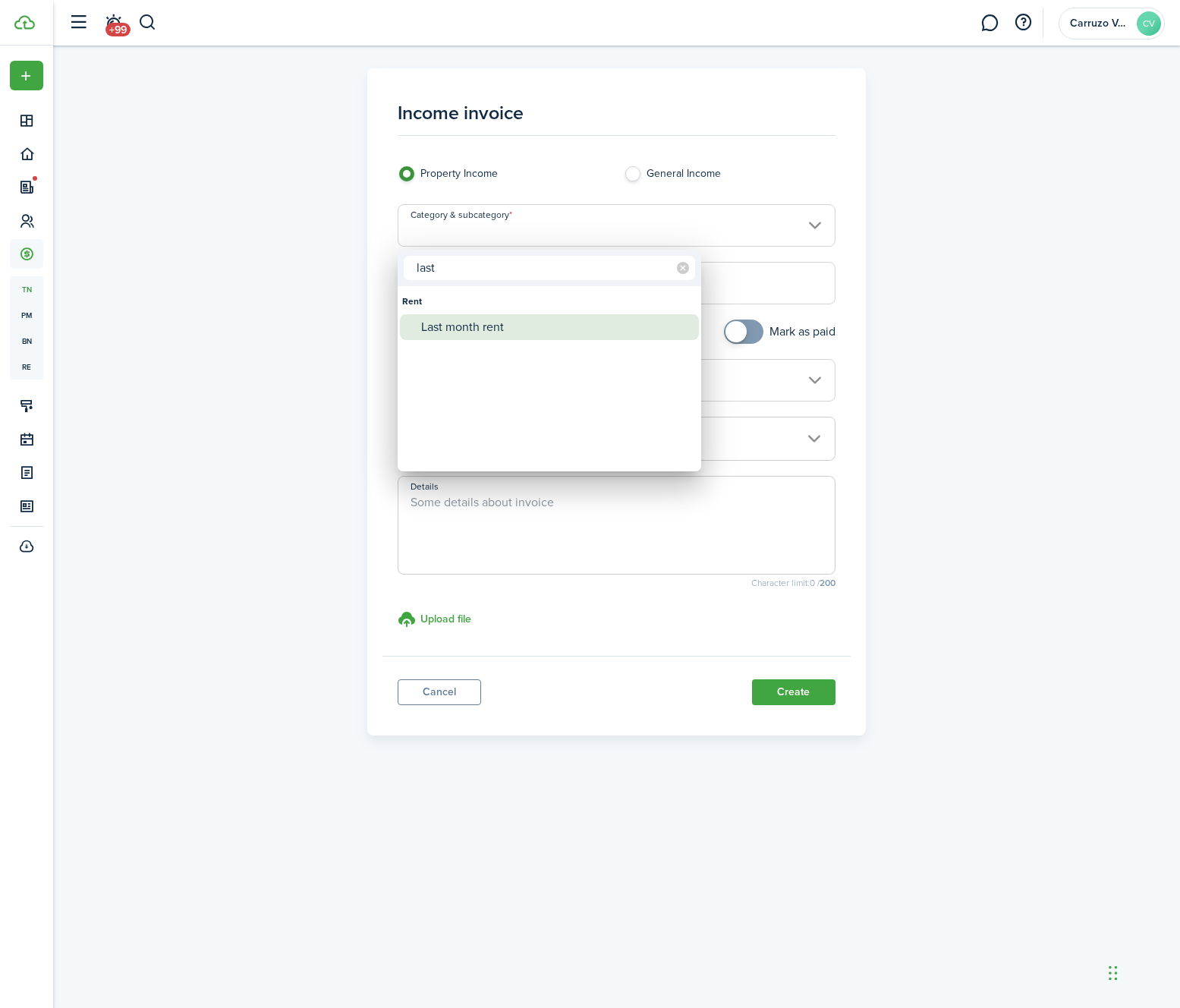
type input "last"
click at [473, 324] on div "Last month rent" at bounding box center [555, 327] width 268 height 26
type input "Rent / Last month rent"
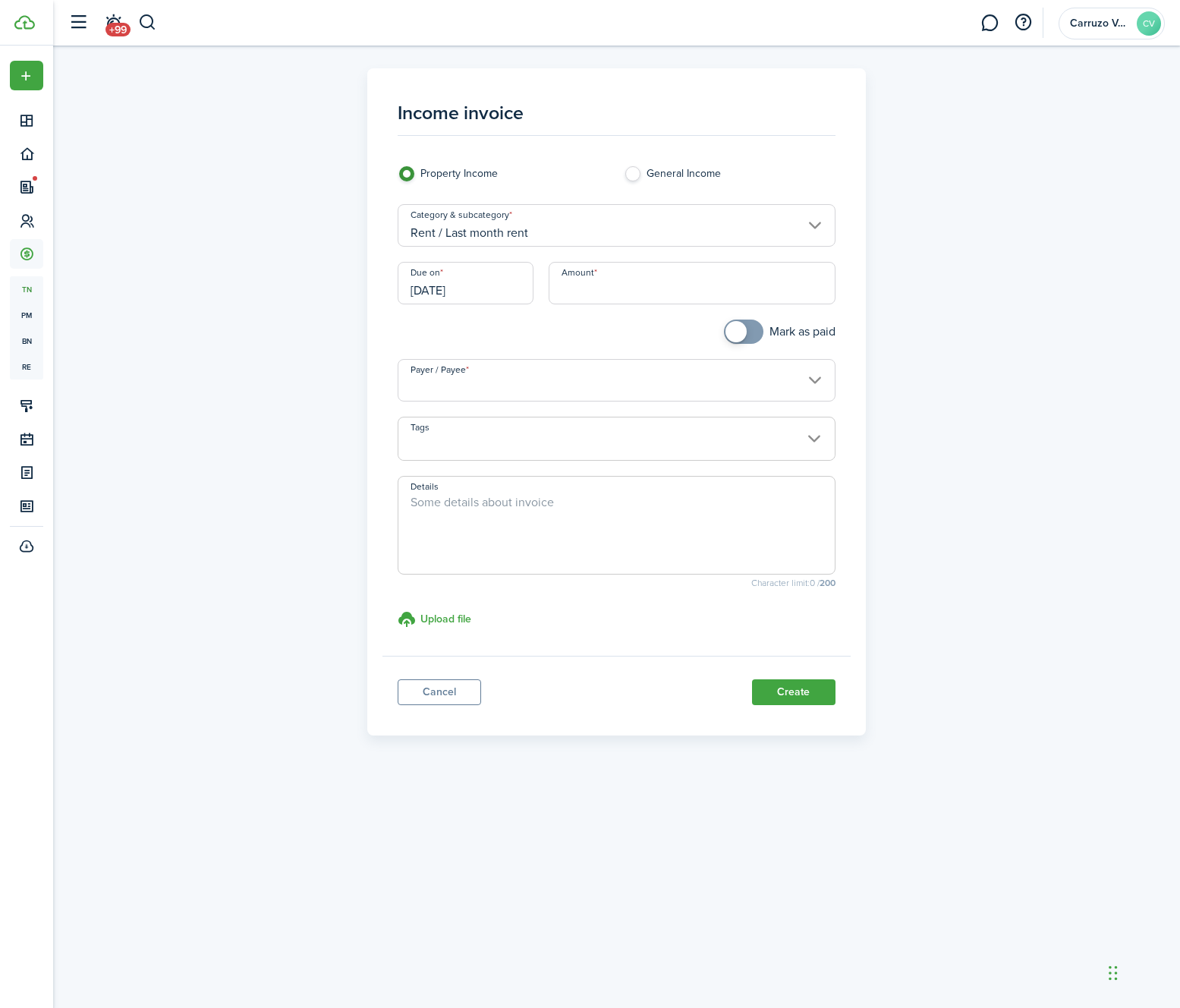
click at [591, 290] on input "Amount" at bounding box center [692, 283] width 287 height 43
click at [522, 382] on input "Payer / Payee" at bounding box center [617, 380] width 438 height 43
type input "$3,995.00"
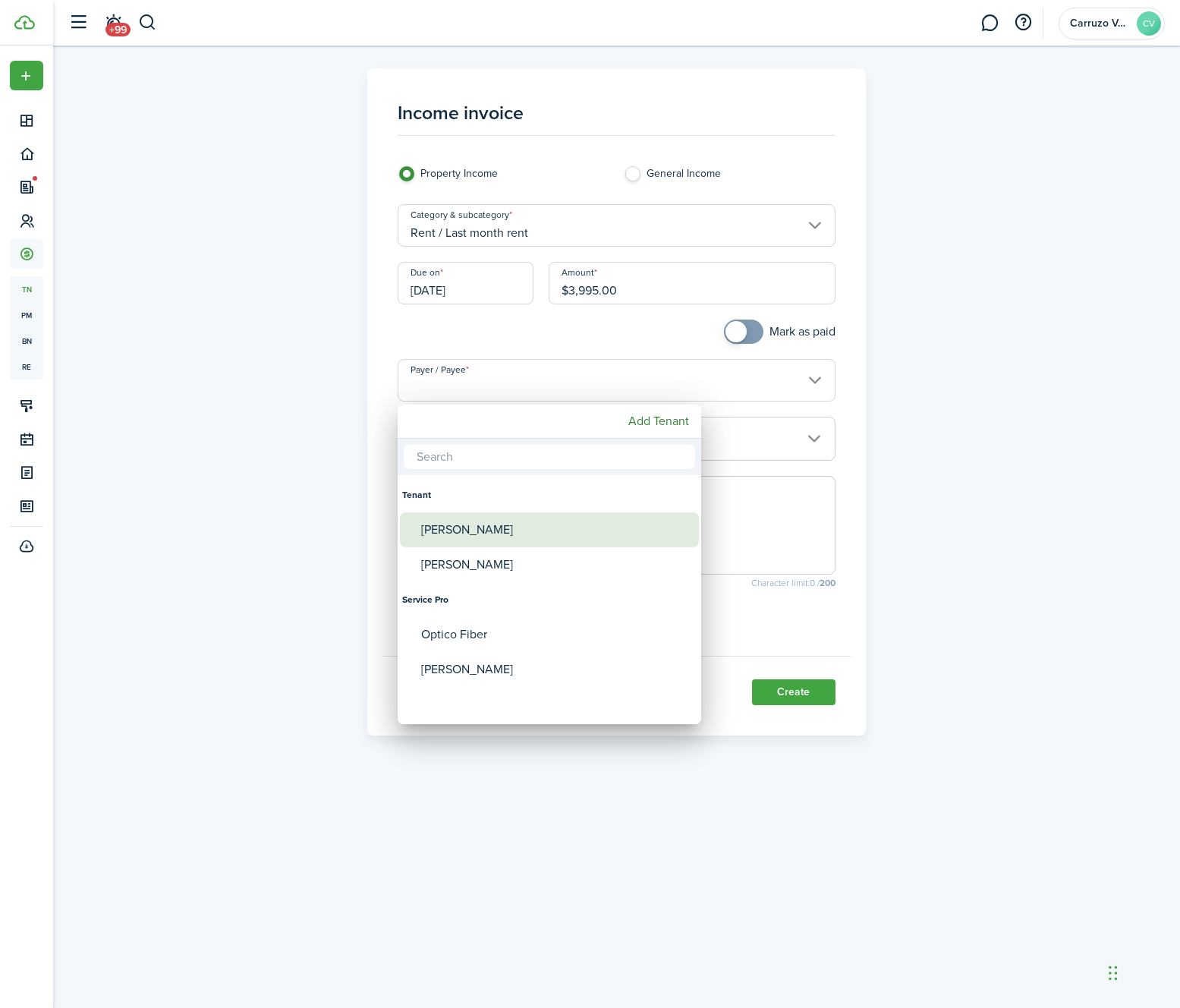
click at [445, 526] on div "[PERSON_NAME]" at bounding box center [555, 529] width 268 height 35
type input "[PERSON_NAME]"
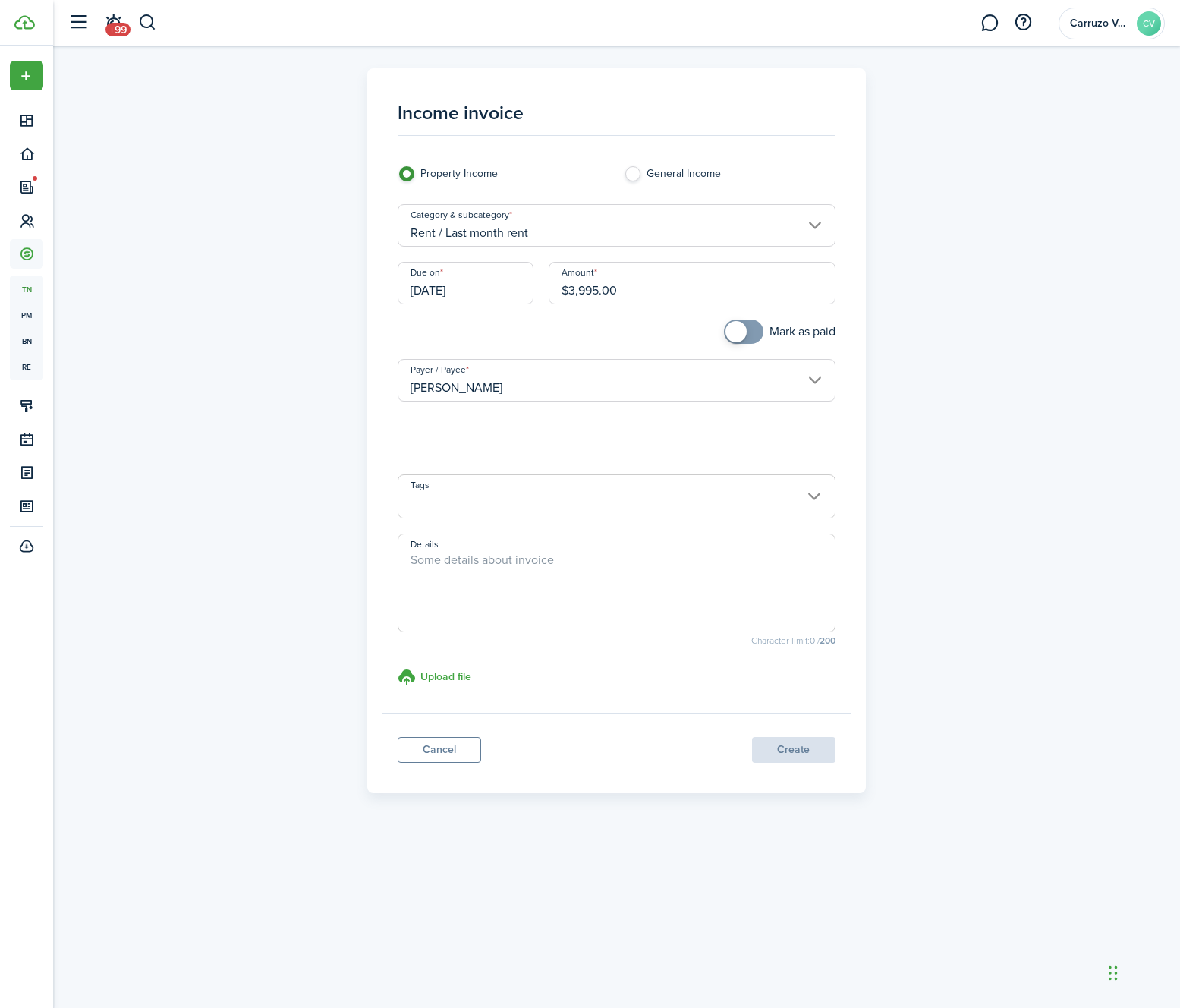
click at [337, 479] on div "Income invoice Property Income General Income Category & subcategory Rent / Las…" at bounding box center [617, 430] width 881 height 725
click at [459, 559] on textarea "Details" at bounding box center [617, 587] width 437 height 73
type textarea "Last month rent for MPT 1408."
click at [941, 591] on div "Income invoice Property Income General Income Category & subcategory Rent / Las…" at bounding box center [617, 430] width 881 height 725
click at [788, 748] on button "Create" at bounding box center [794, 749] width 83 height 26
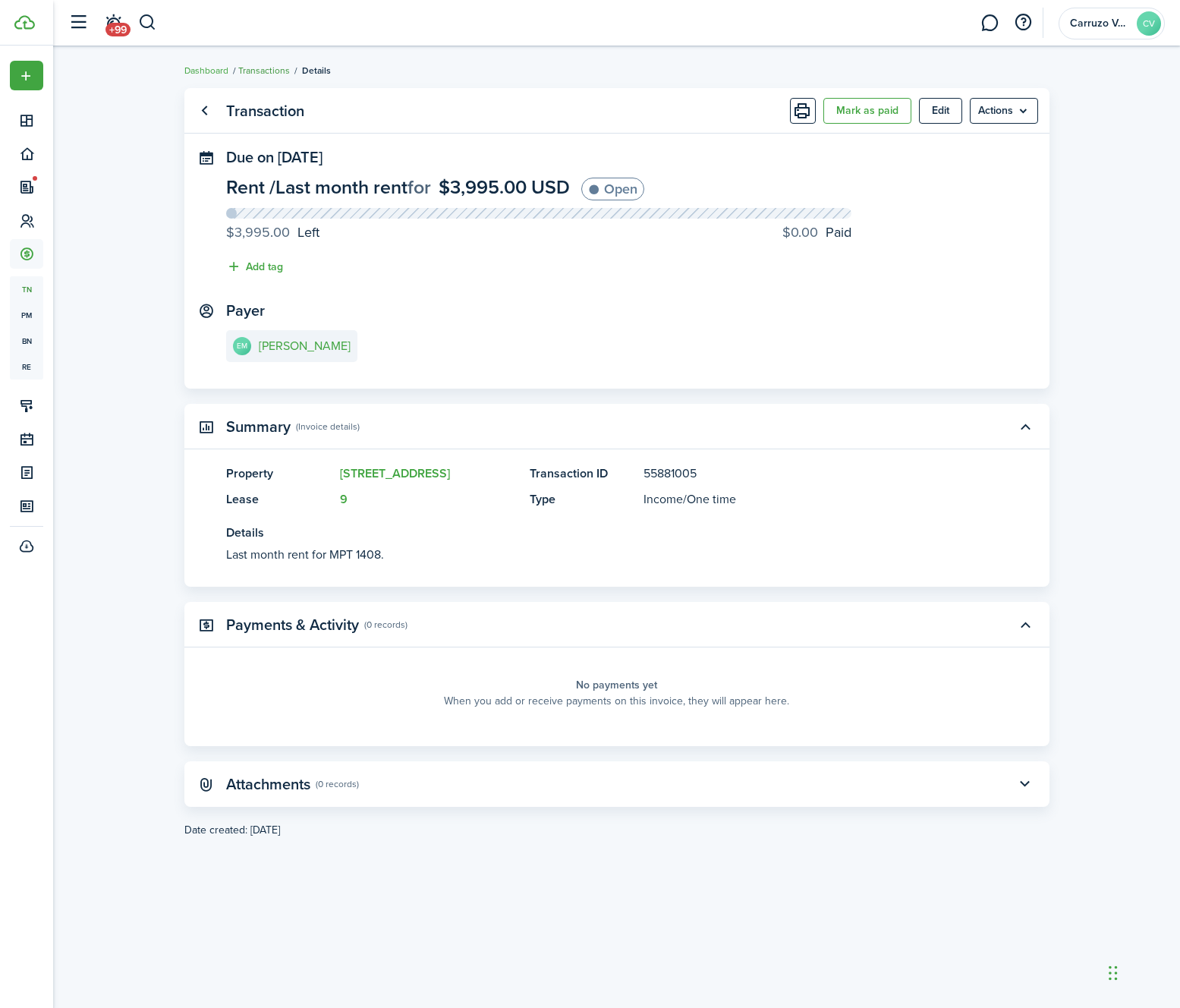
click at [271, 70] on link "Transactions" at bounding box center [264, 70] width 51 height 13
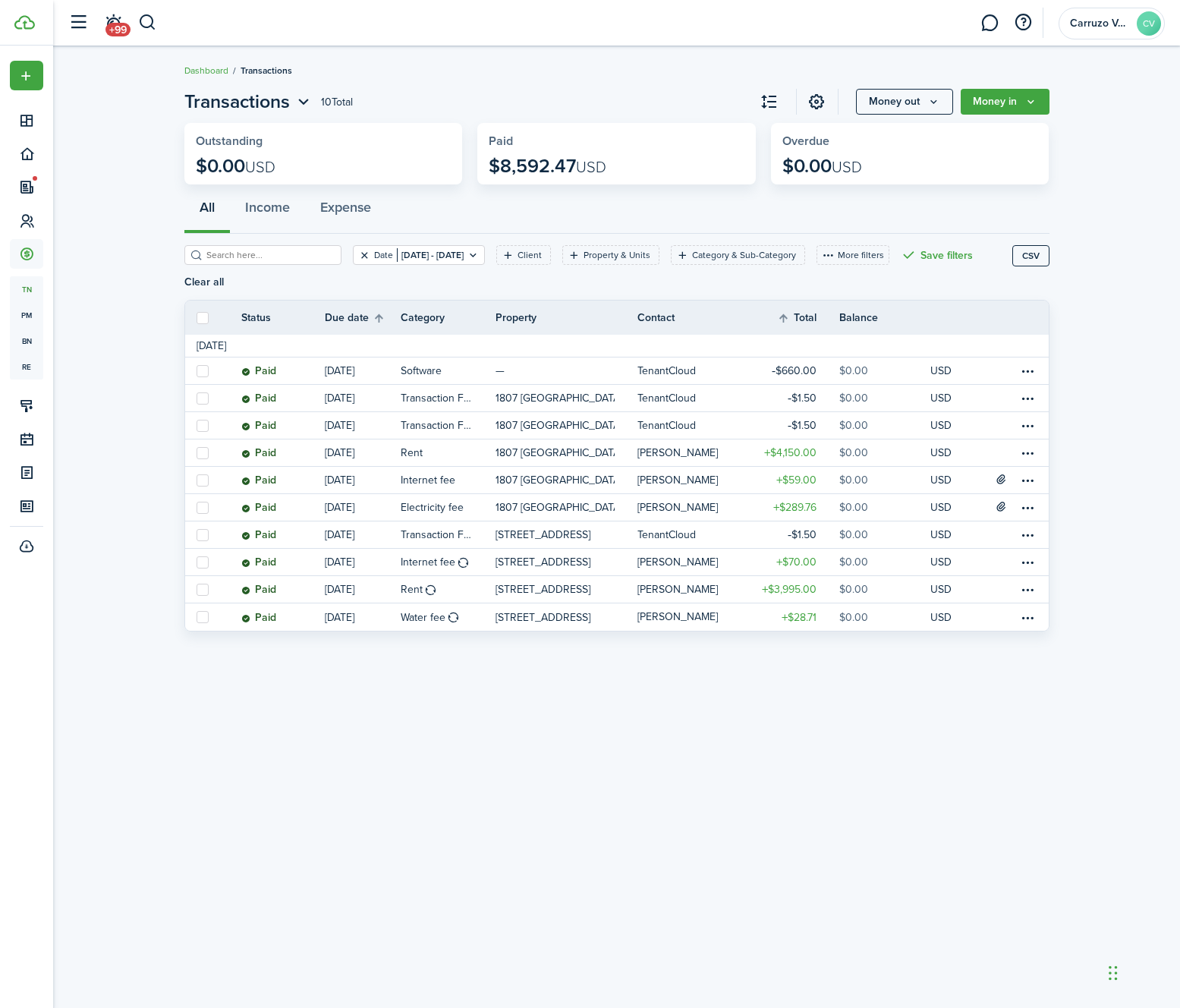
click at [358, 252] on button "Clear filter" at bounding box center [364, 255] width 13 height 12
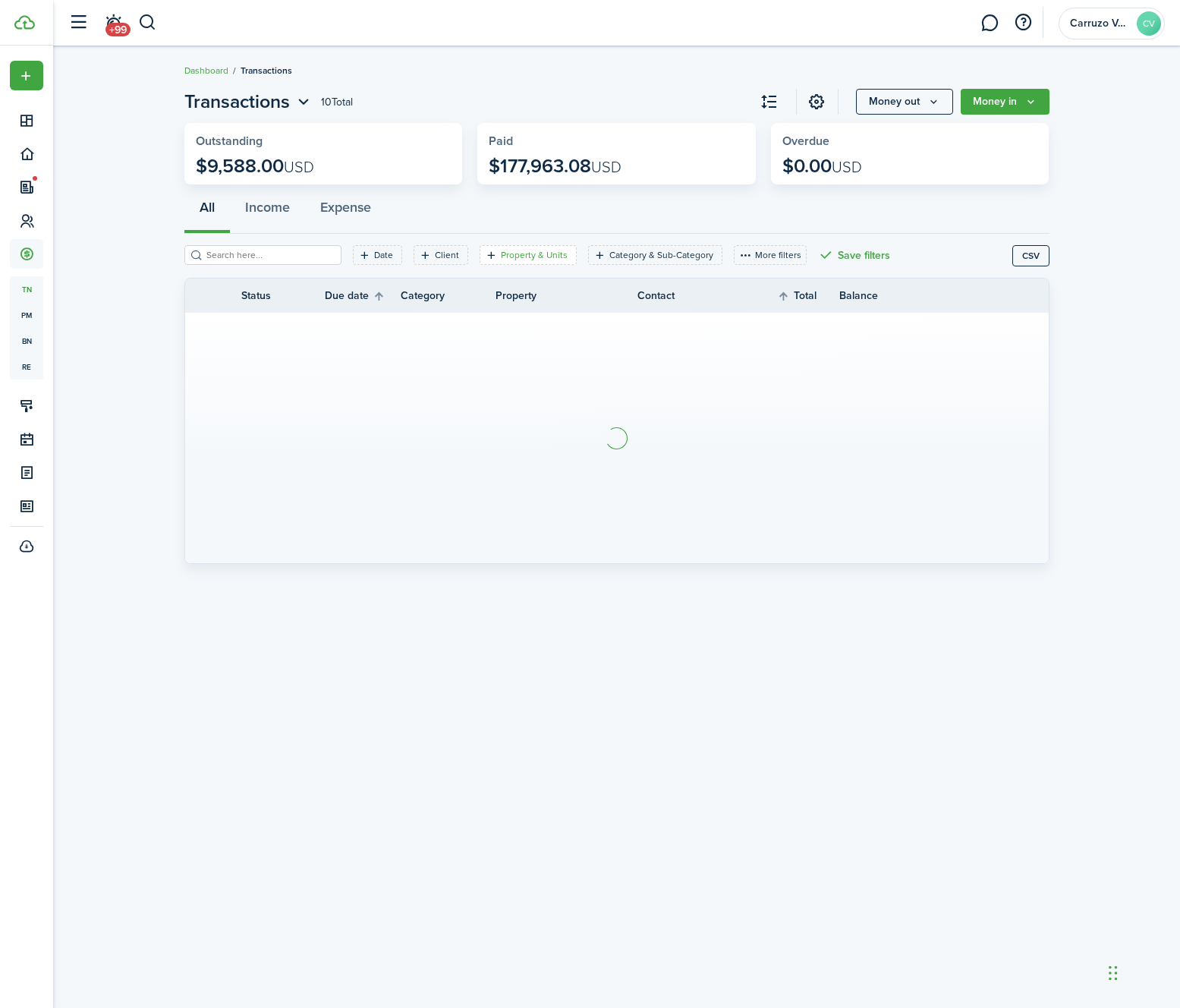
click at [501, 260] on filter-tag-label "Property & Units" at bounding box center [533, 254] width 66 height 13
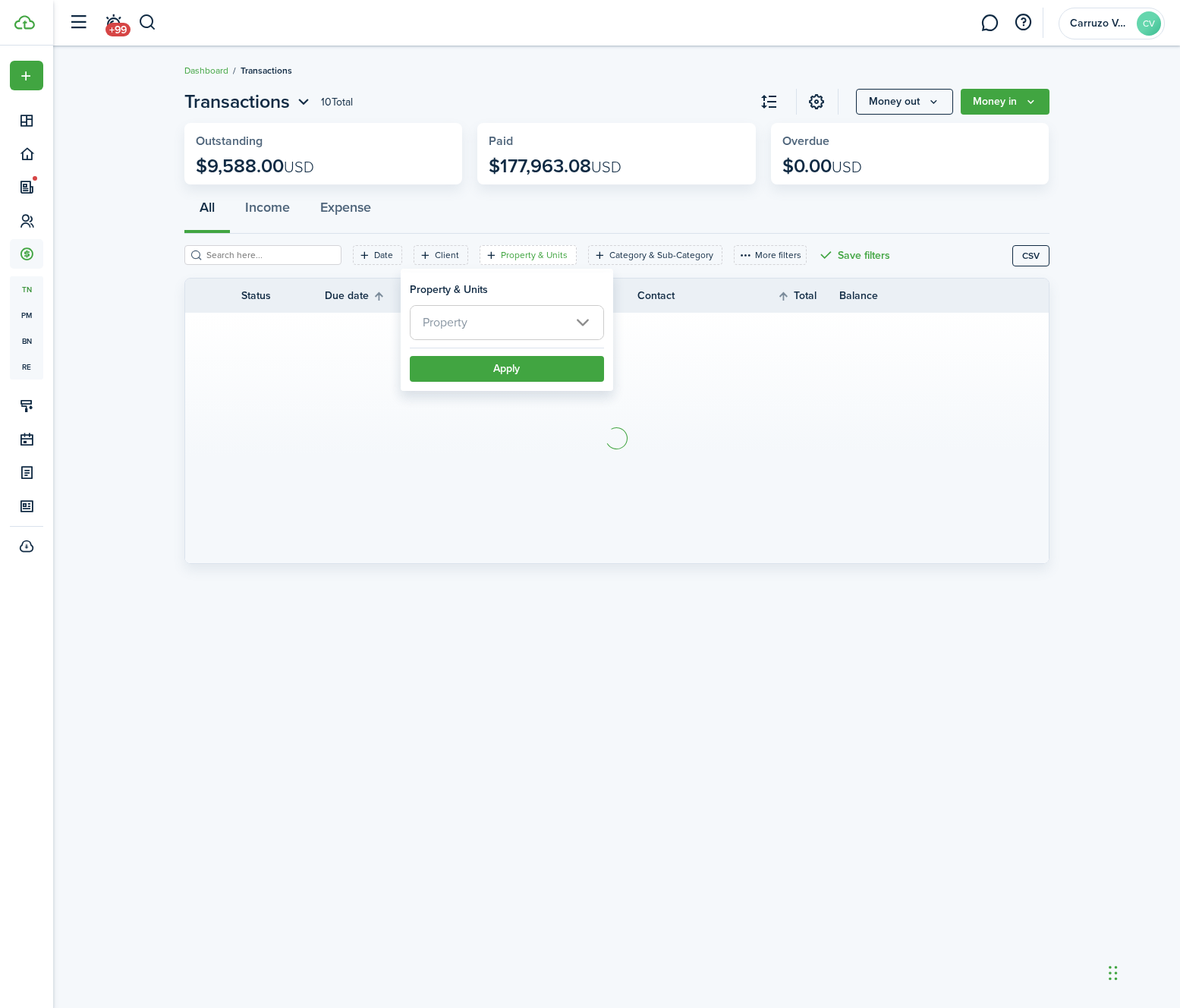
click at [499, 331] on span "Property" at bounding box center [508, 322] width 193 height 34
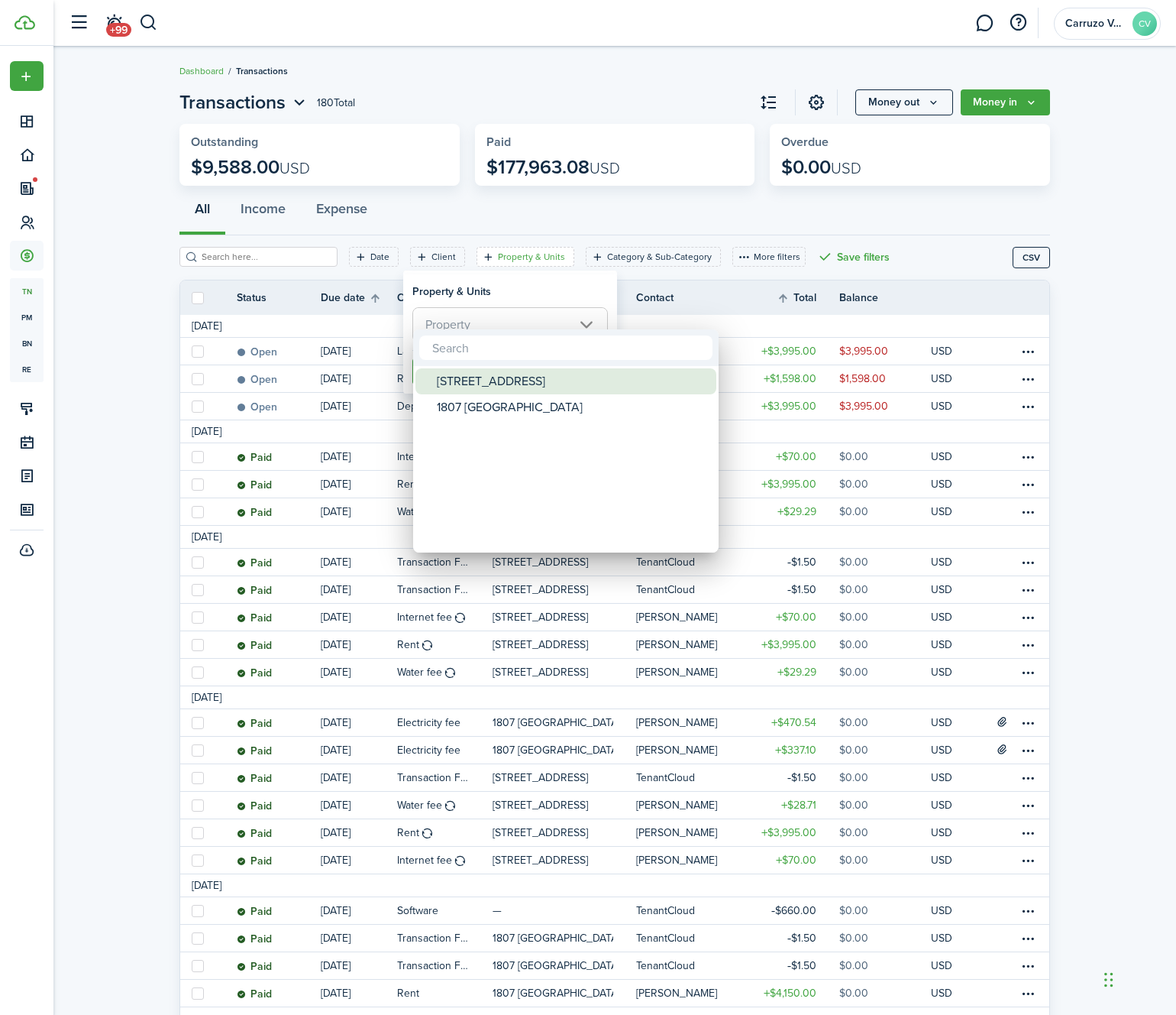
click at [482, 383] on div "[STREET_ADDRESS]" at bounding box center [572, 381] width 270 height 26
type input "[STREET_ADDRESS]"
click at [508, 305] on div at bounding box center [588, 507] width 1421 height 1259
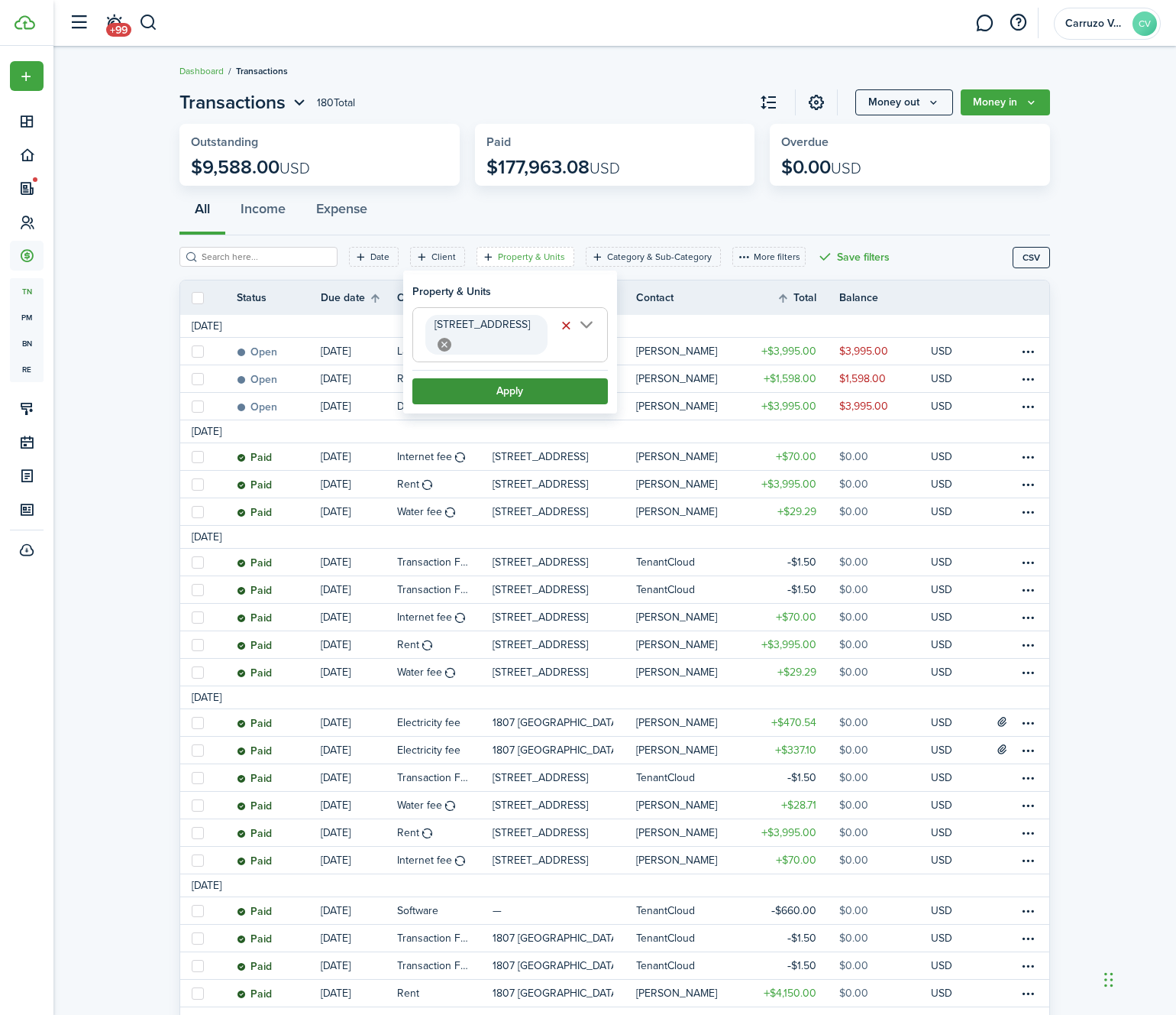
click at [506, 378] on button "Apply" at bounding box center [510, 391] width 195 height 26
